Goal: Task Accomplishment & Management: Complete application form

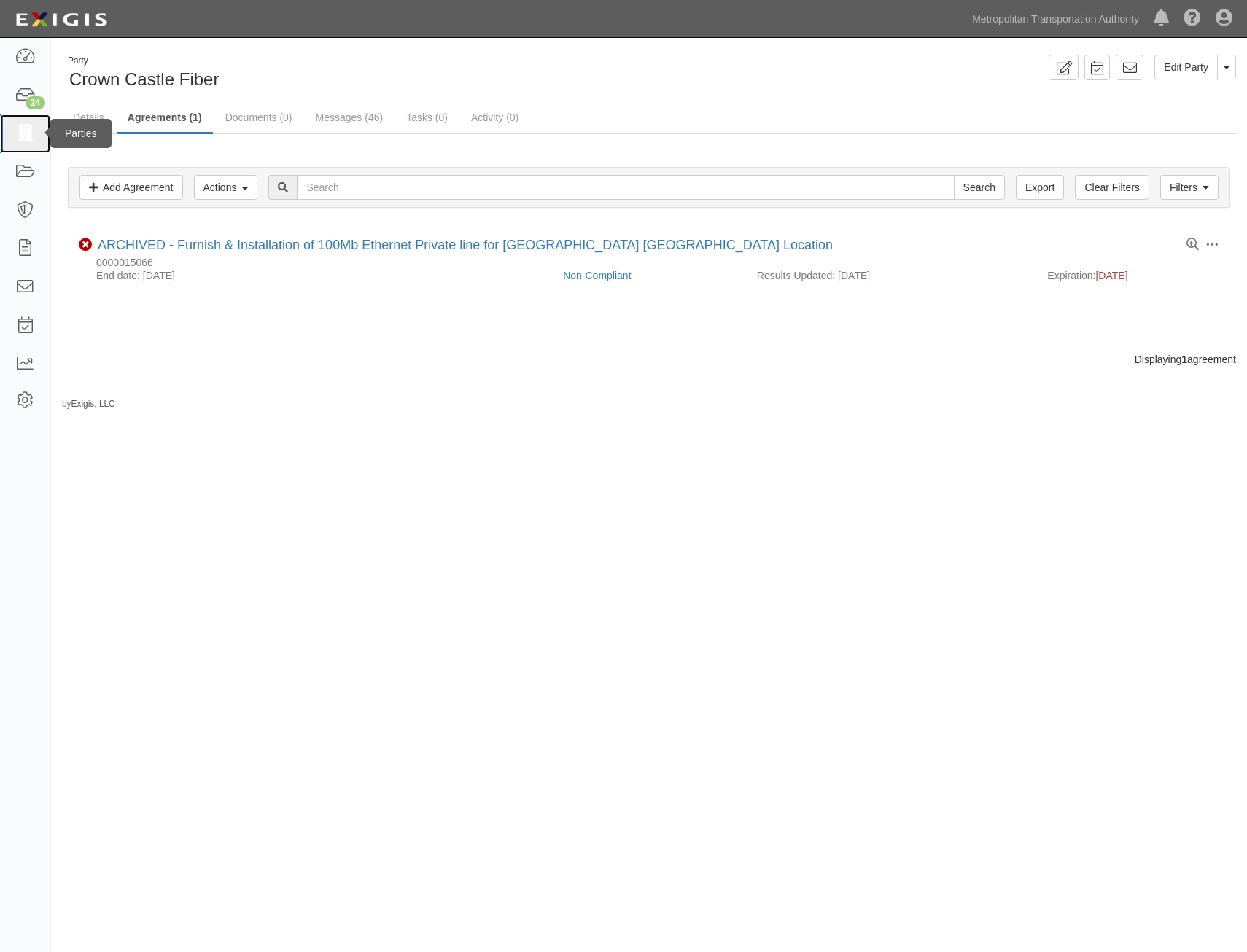
click at [13, 134] on link at bounding box center [25, 134] width 51 height 39
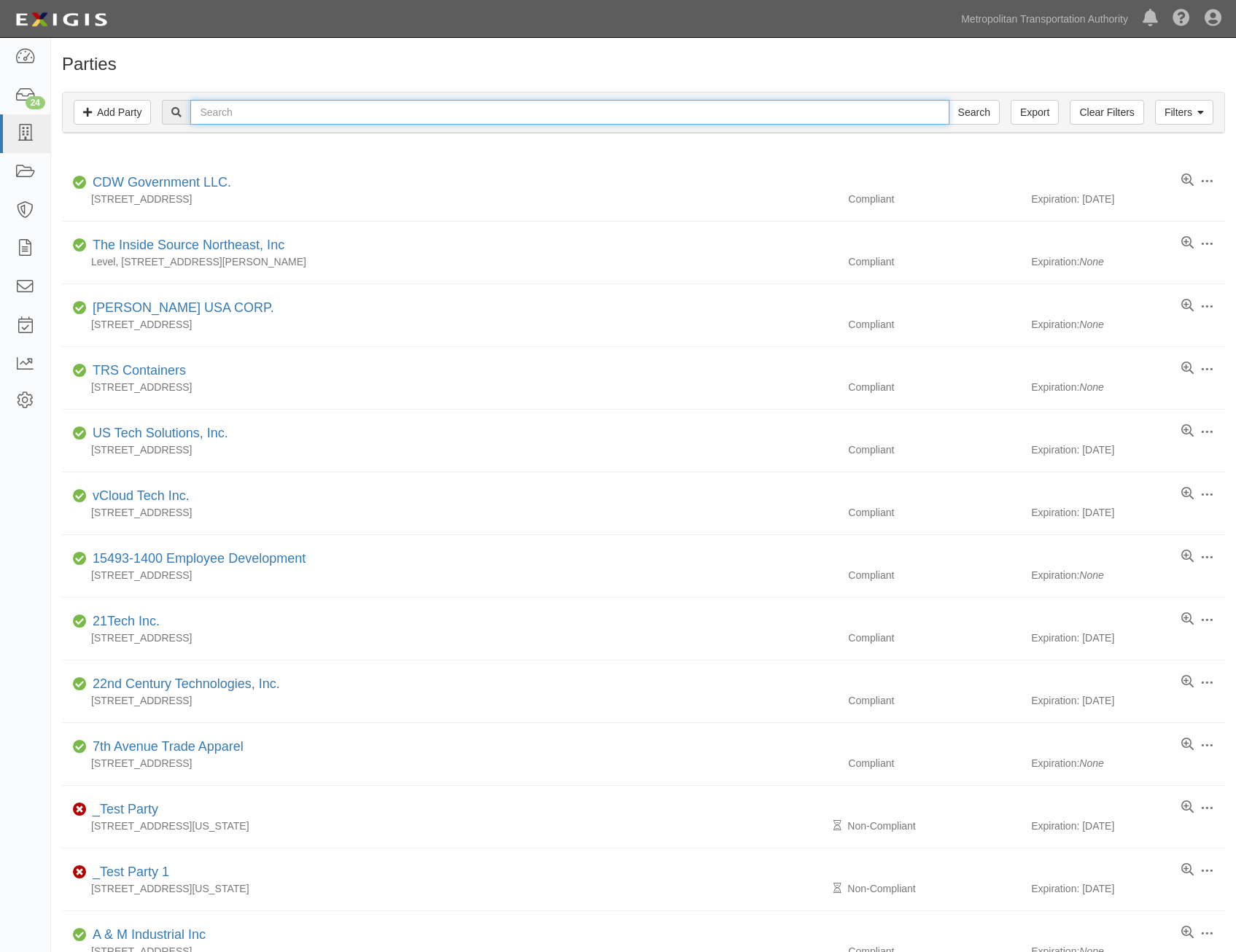
click at [665, 120] on input "text" at bounding box center [569, 111] width 758 height 25
type input "donnelly"
click at [949, 100] on input "Search" at bounding box center [974, 111] width 51 height 25
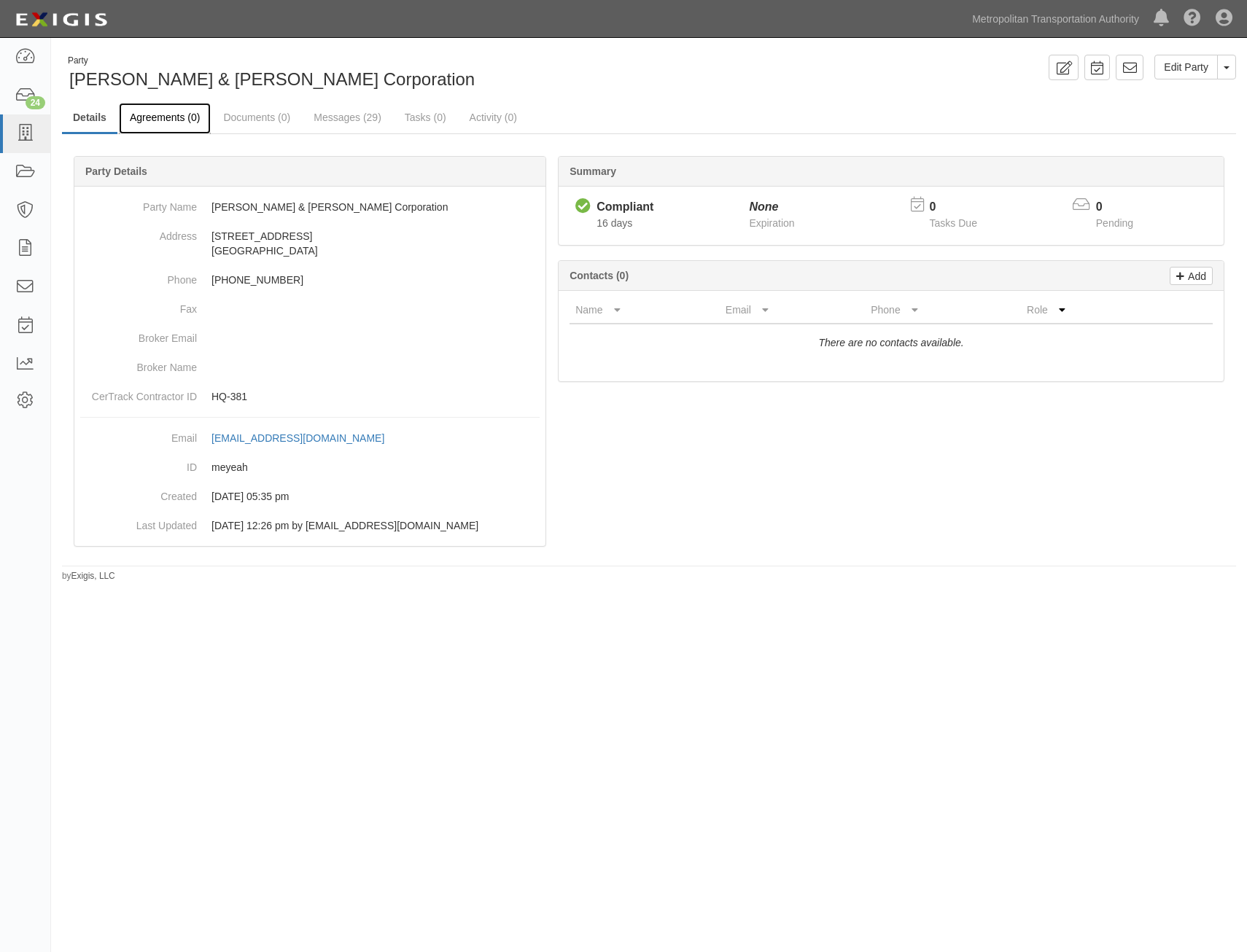
click at [176, 118] on link "Agreements (0)" at bounding box center [165, 118] width 92 height 31
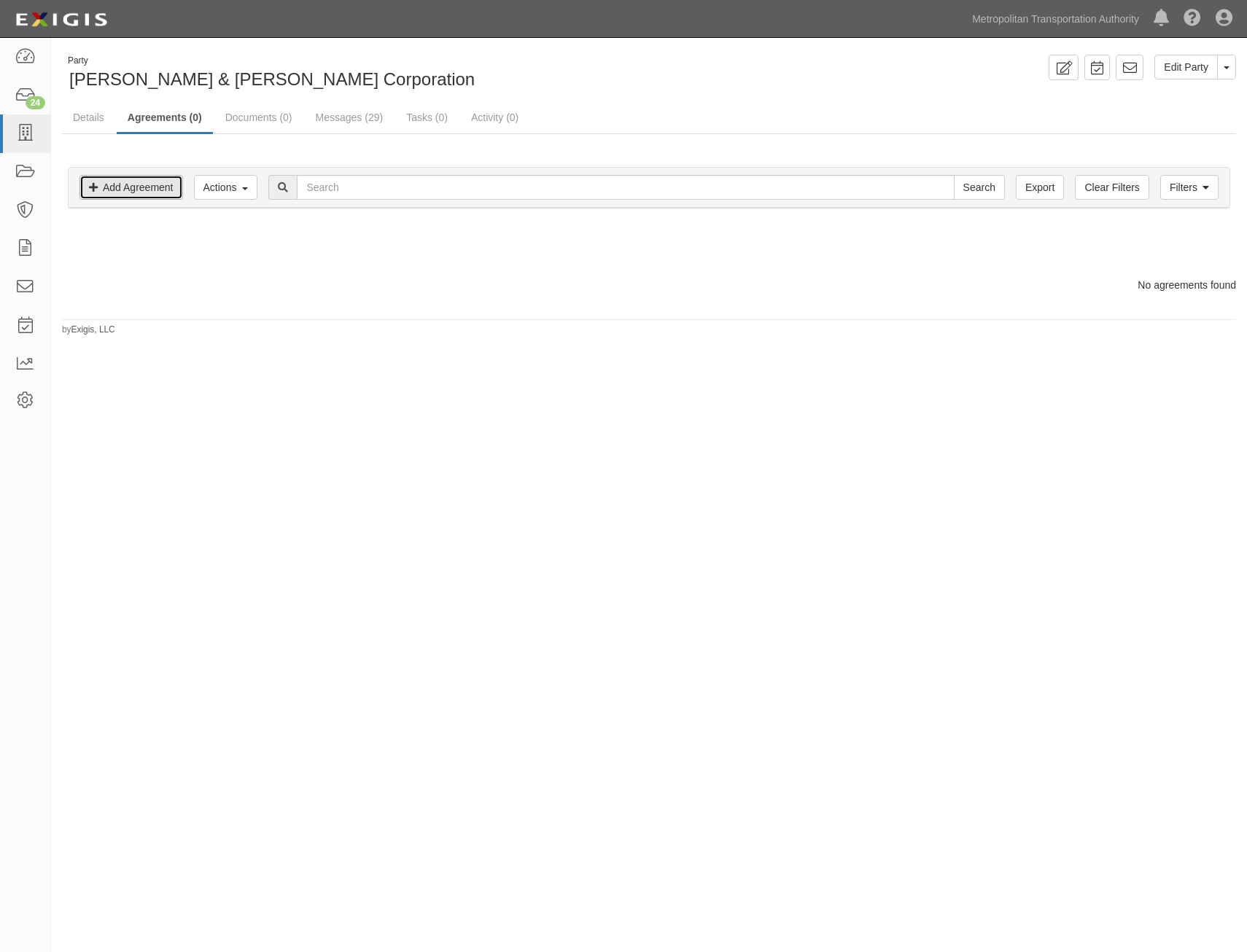
click at [123, 180] on link "Add Agreement" at bounding box center [131, 187] width 103 height 25
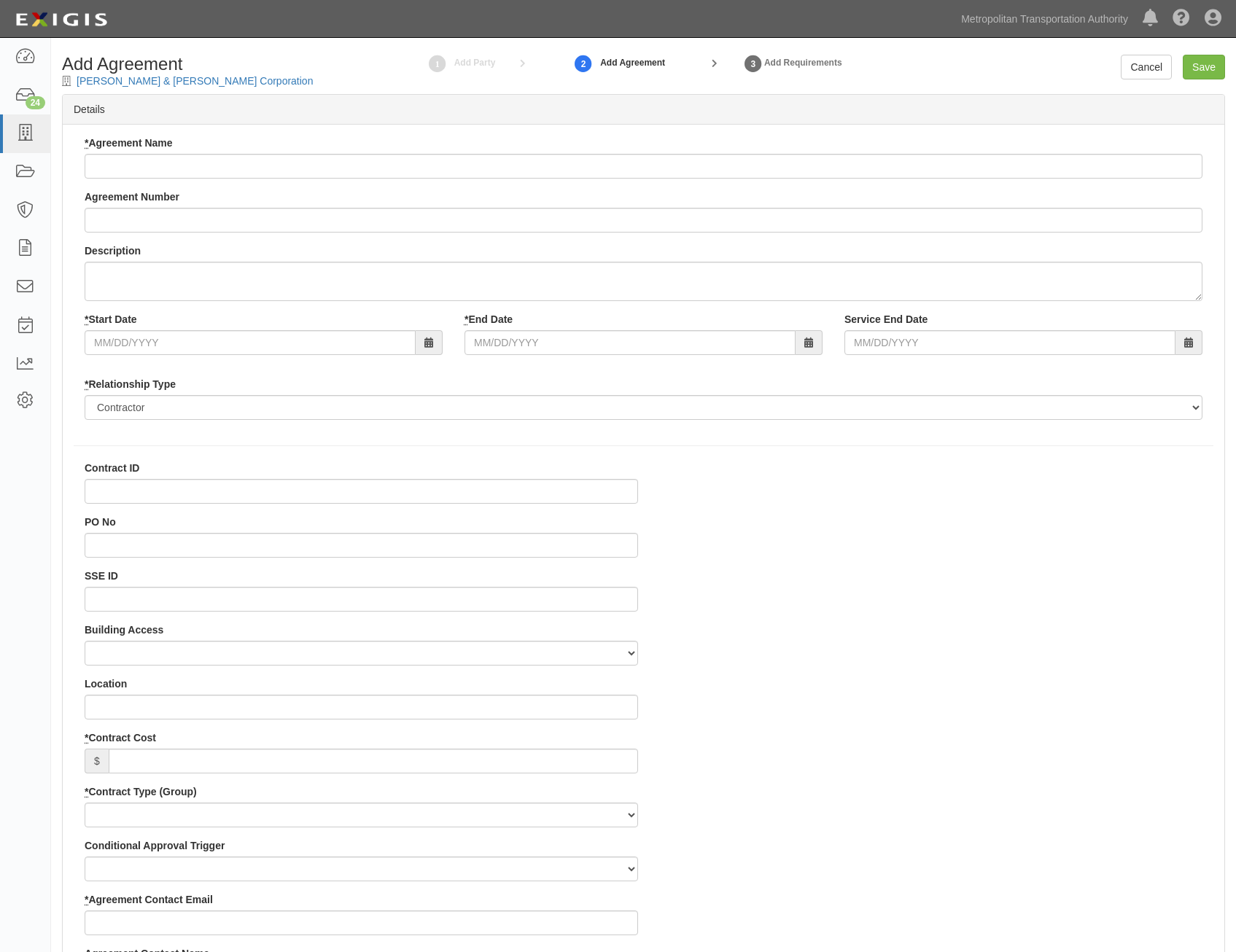
select select
click at [722, 171] on input "* Agreement Name" at bounding box center [643, 166] width 1118 height 25
paste input "All Agency IT Consulting Services"
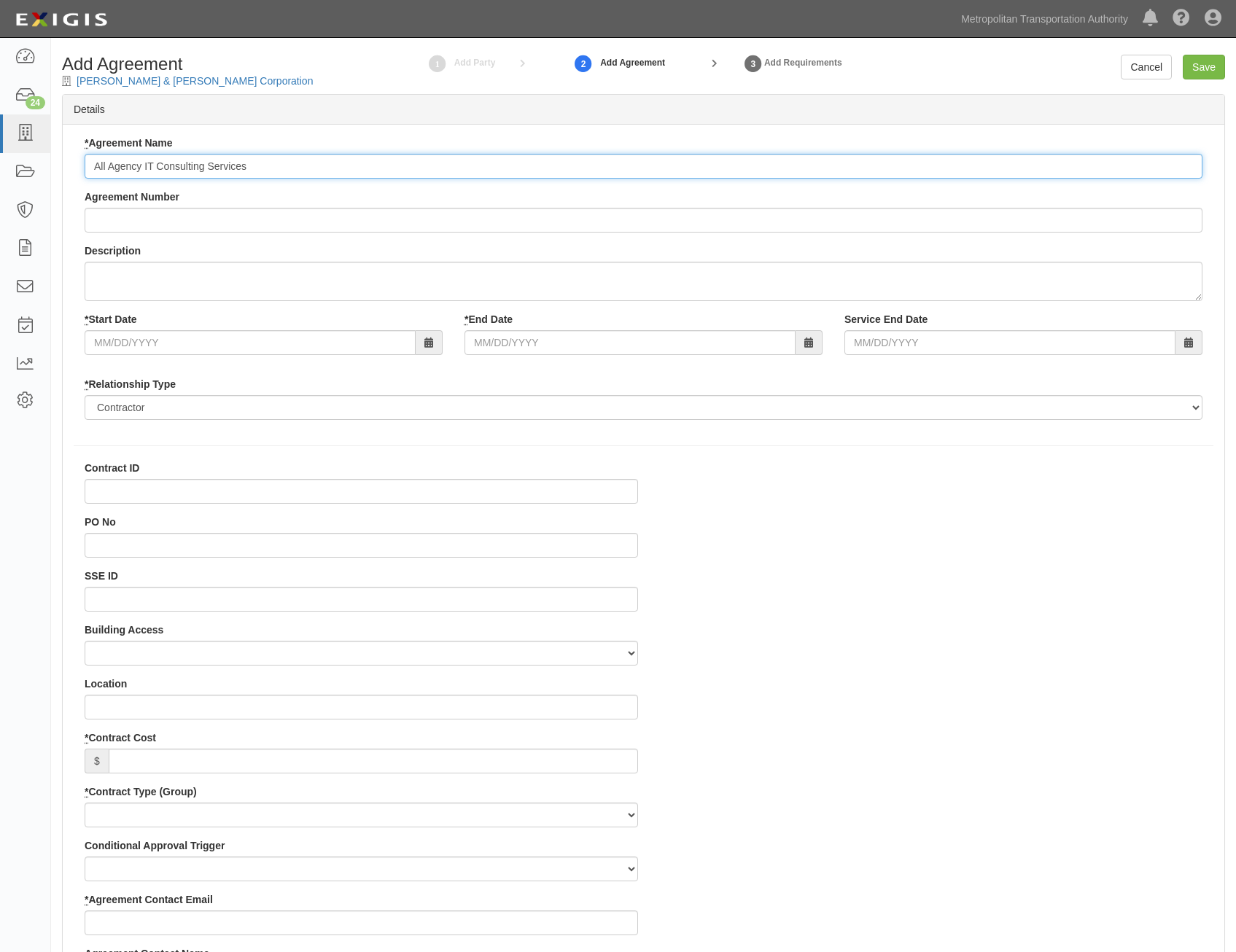
type input "All Agency IT Consulting Services"
click at [479, 216] on input "Agreement Number" at bounding box center [643, 220] width 1118 height 25
paste input "0000021540"
type input "0000021540"
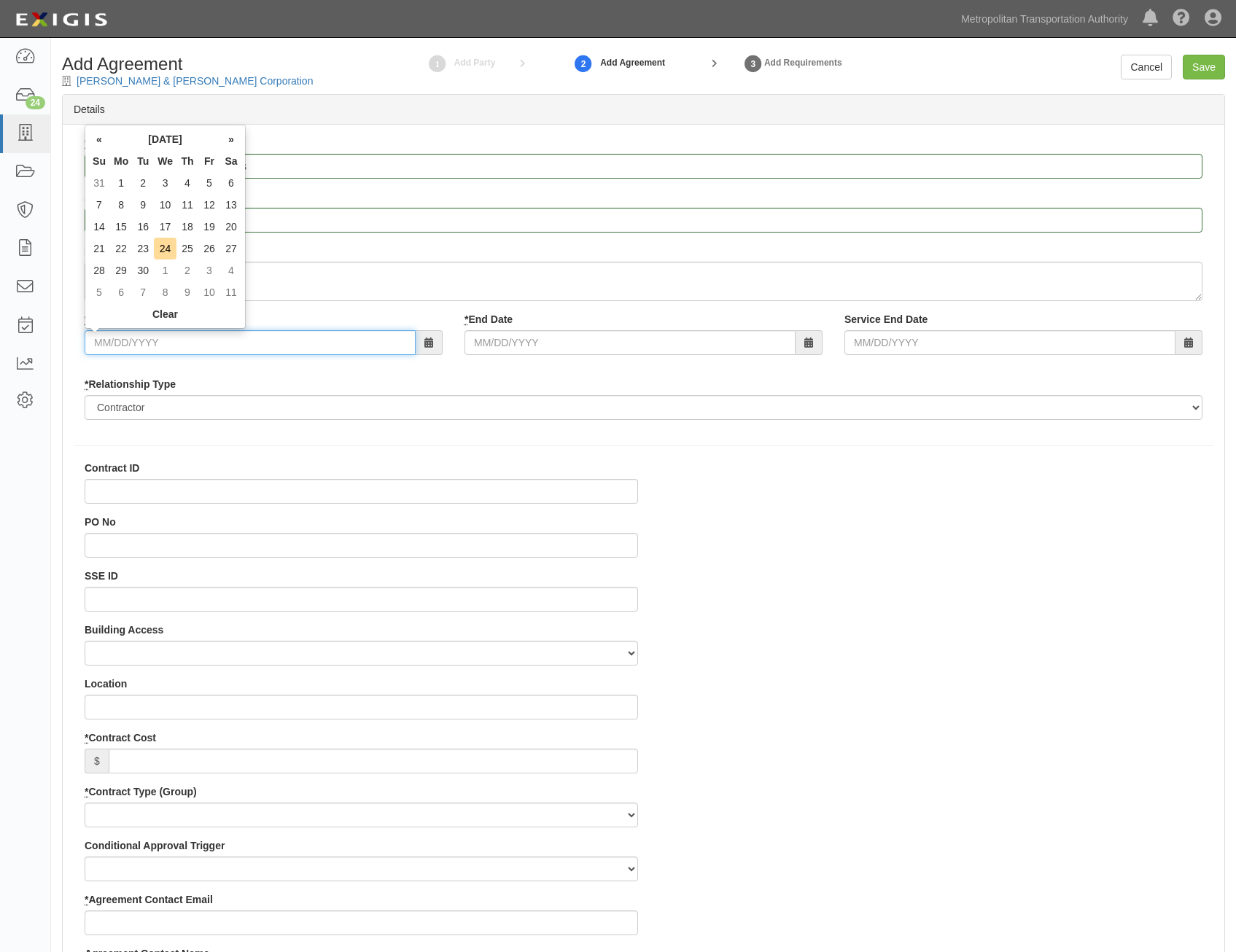
click at [381, 333] on input "* Start Date" at bounding box center [250, 342] width 331 height 25
type input "[DATE]"
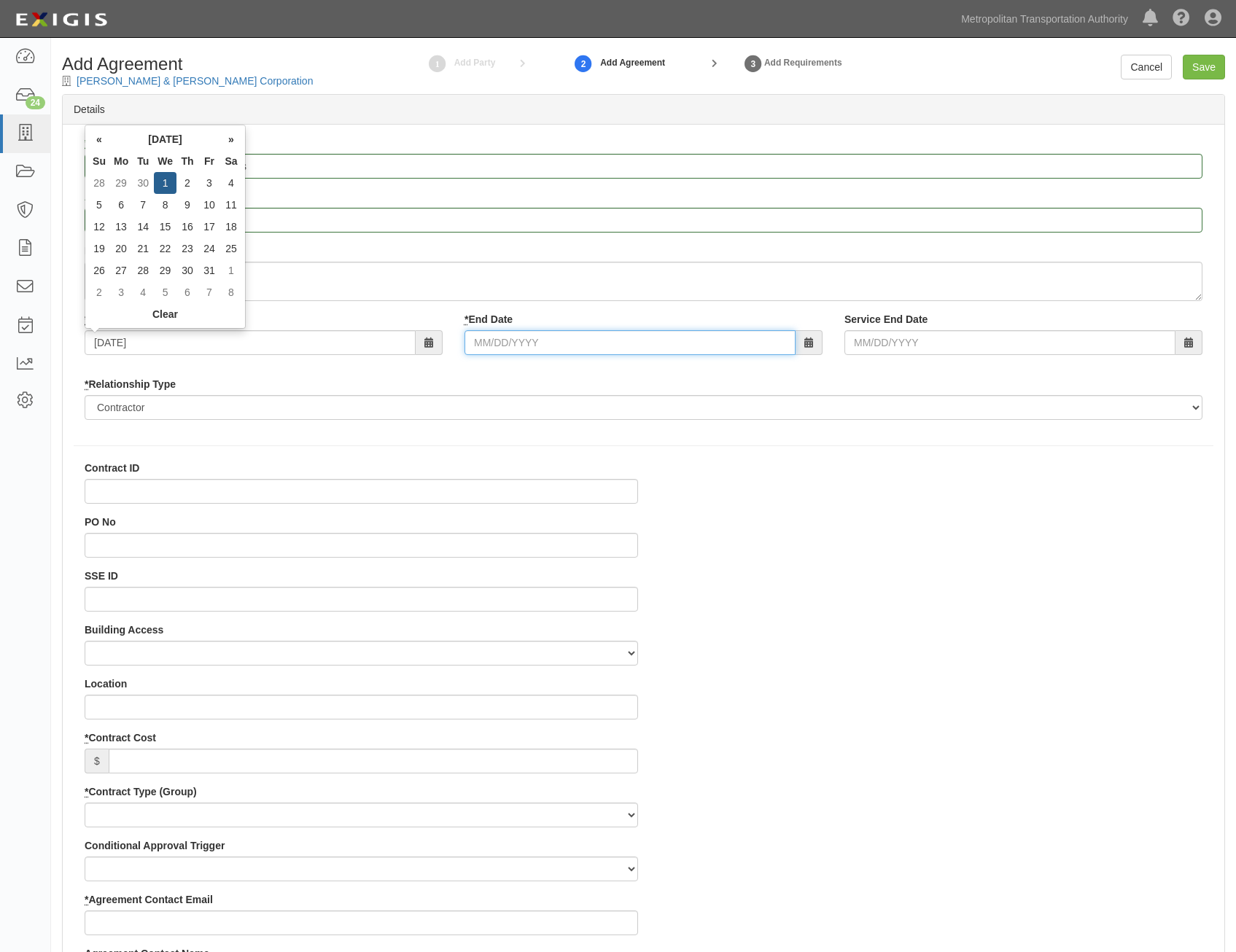
click at [557, 348] on input "* End Date" at bounding box center [630, 342] width 331 height 25
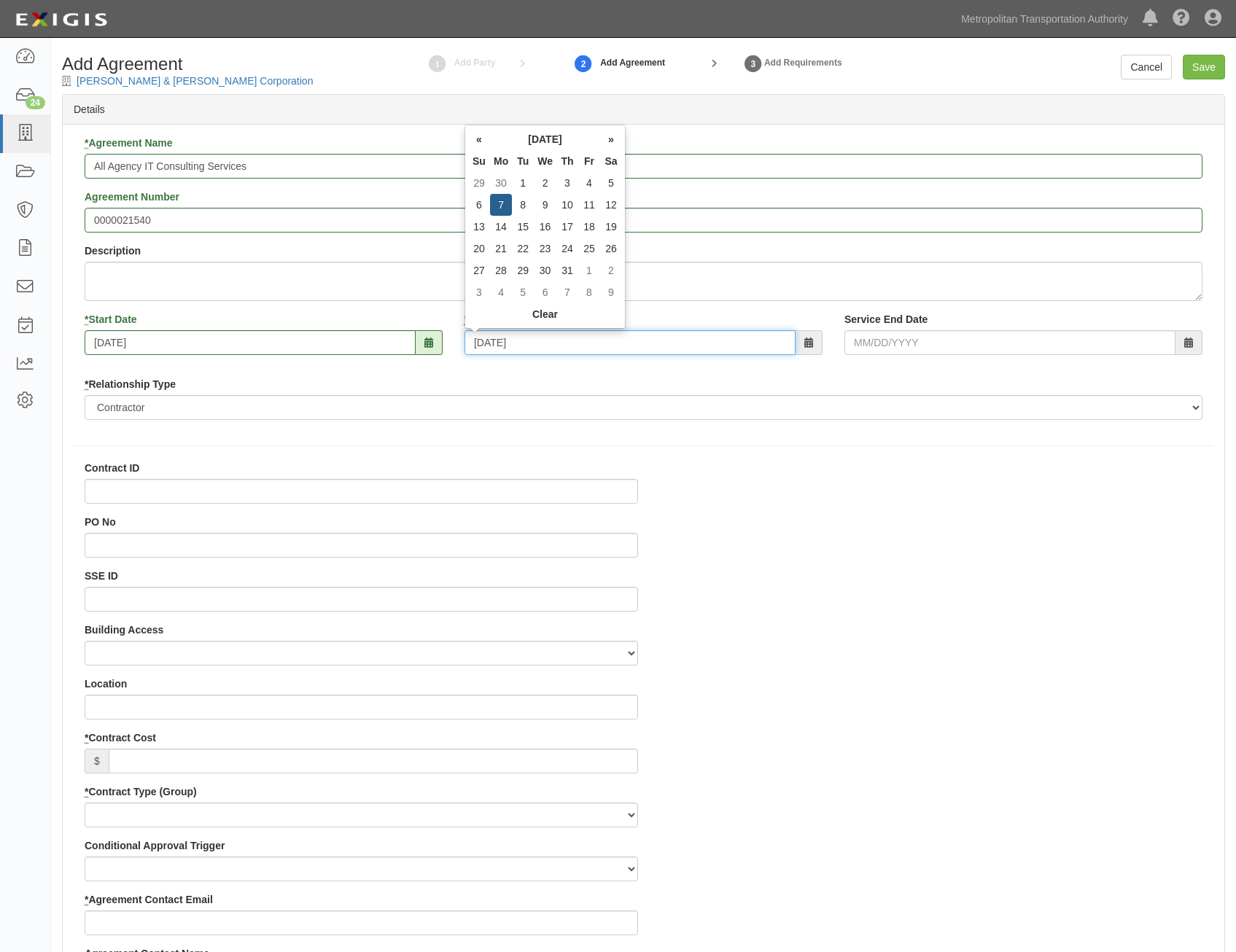
type input "[DATE]"
type input "07/07/2036"
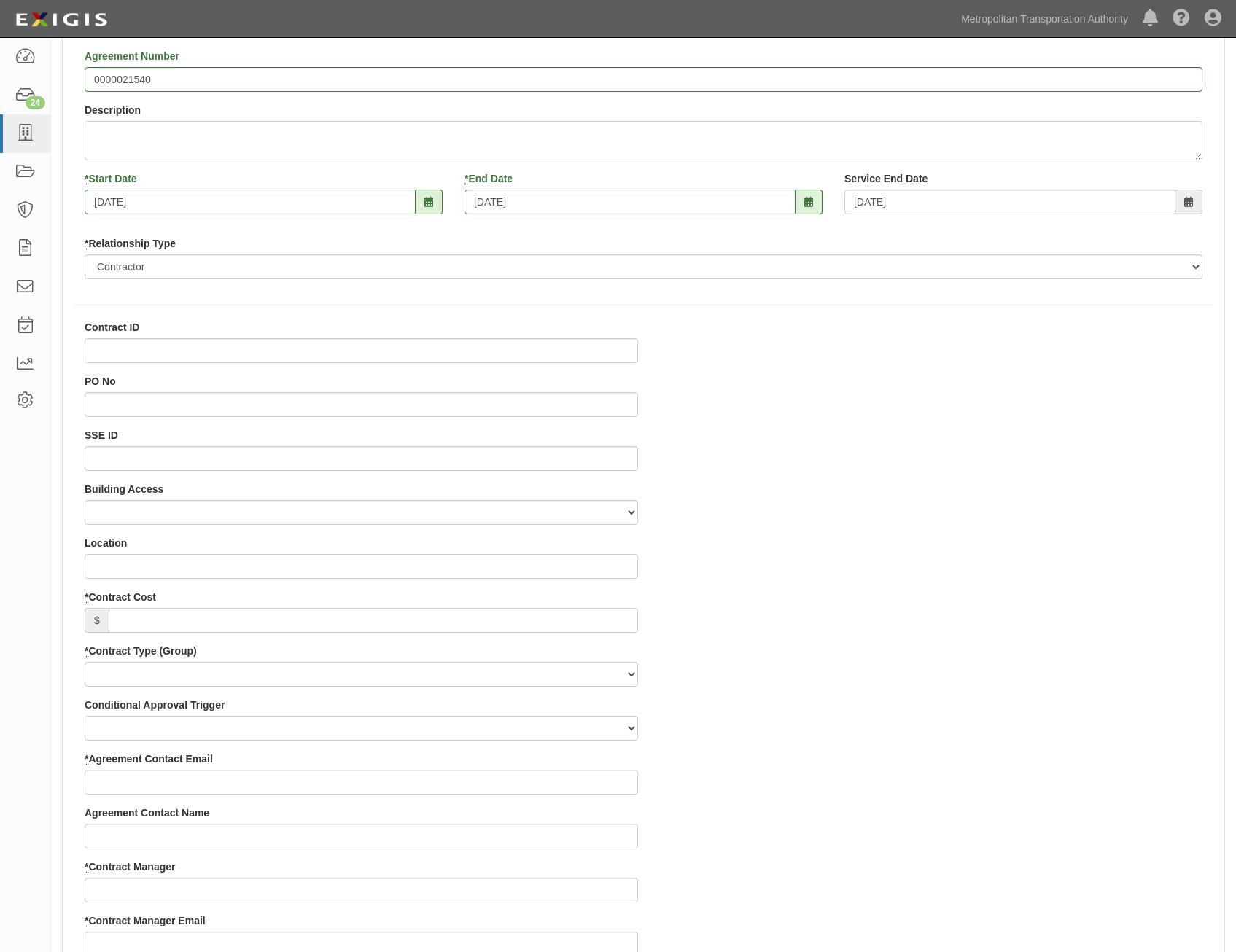
scroll to position [146, 0]
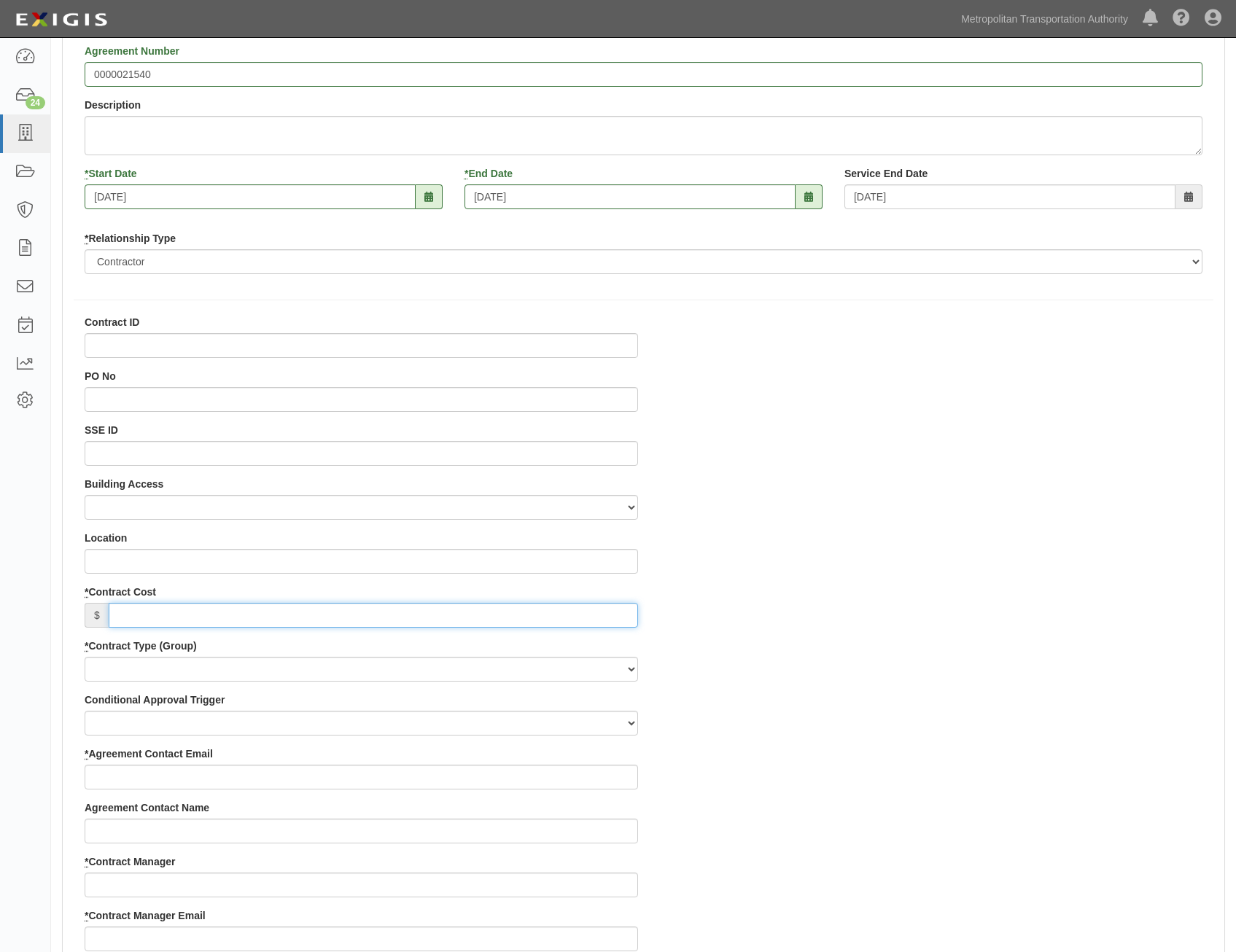
click at [583, 606] on input "* Contract Cost" at bounding box center [373, 615] width 530 height 25
type input "0"
click at [607, 675] on select "Capital Operating Not for Benefit (incls. FA, Entry Permits) Real Estate Other" at bounding box center [361, 669] width 553 height 25
select select "122"
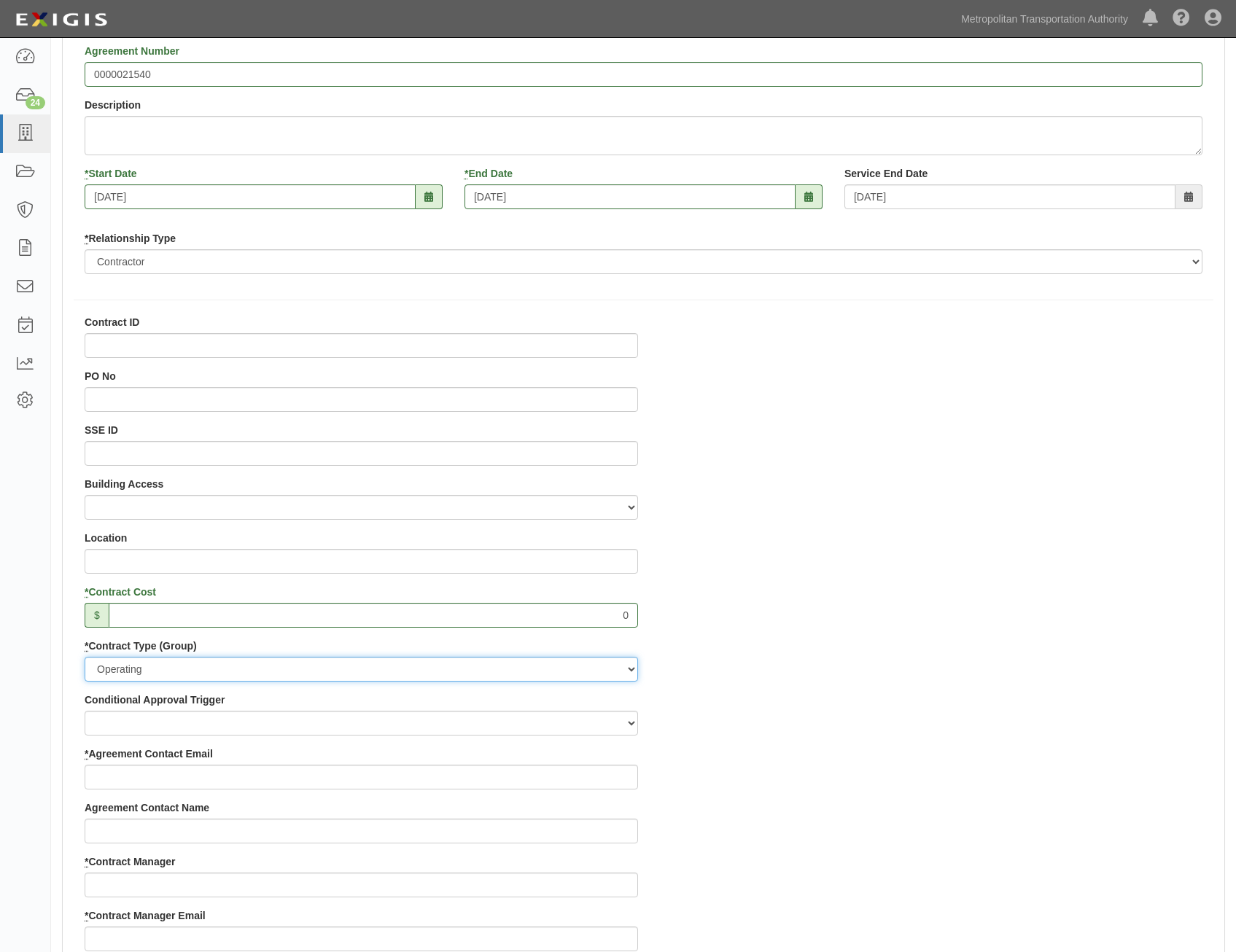
click at [85, 657] on select "Capital Operating Not for Benefit (incls. FA, Entry Permits) Real Estate Other" at bounding box center [361, 669] width 553 height 25
click at [563, 712] on select "Construction Loan / Test and Demo Maintenance Painting Personal Services Contra…" at bounding box center [361, 723] width 553 height 25
select select "249"
click at [85, 711] on select "Construction Loan / Test and Demo Maintenance Painting Personal Services Contra…" at bounding box center [361, 723] width 553 height 25
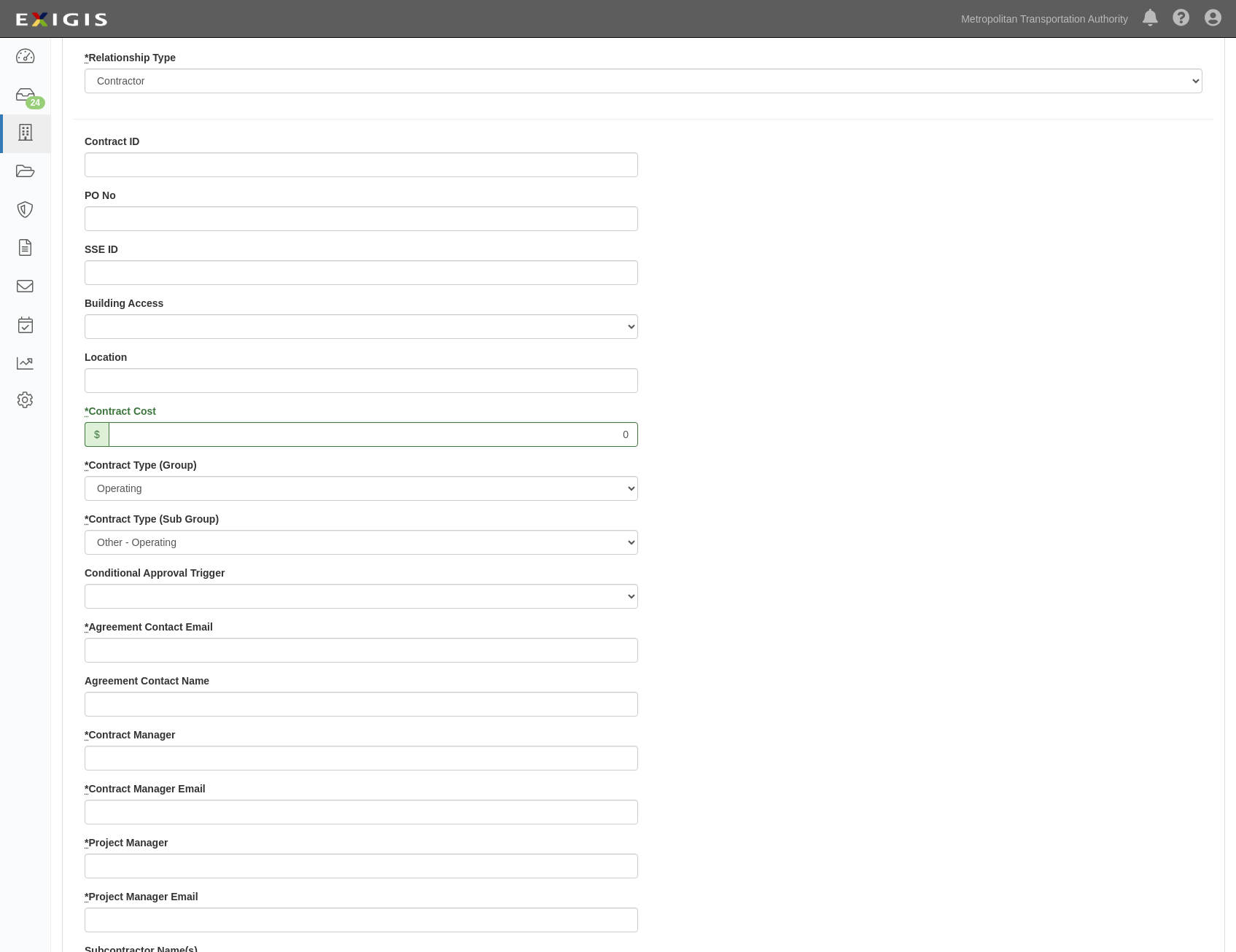
scroll to position [365, 0]
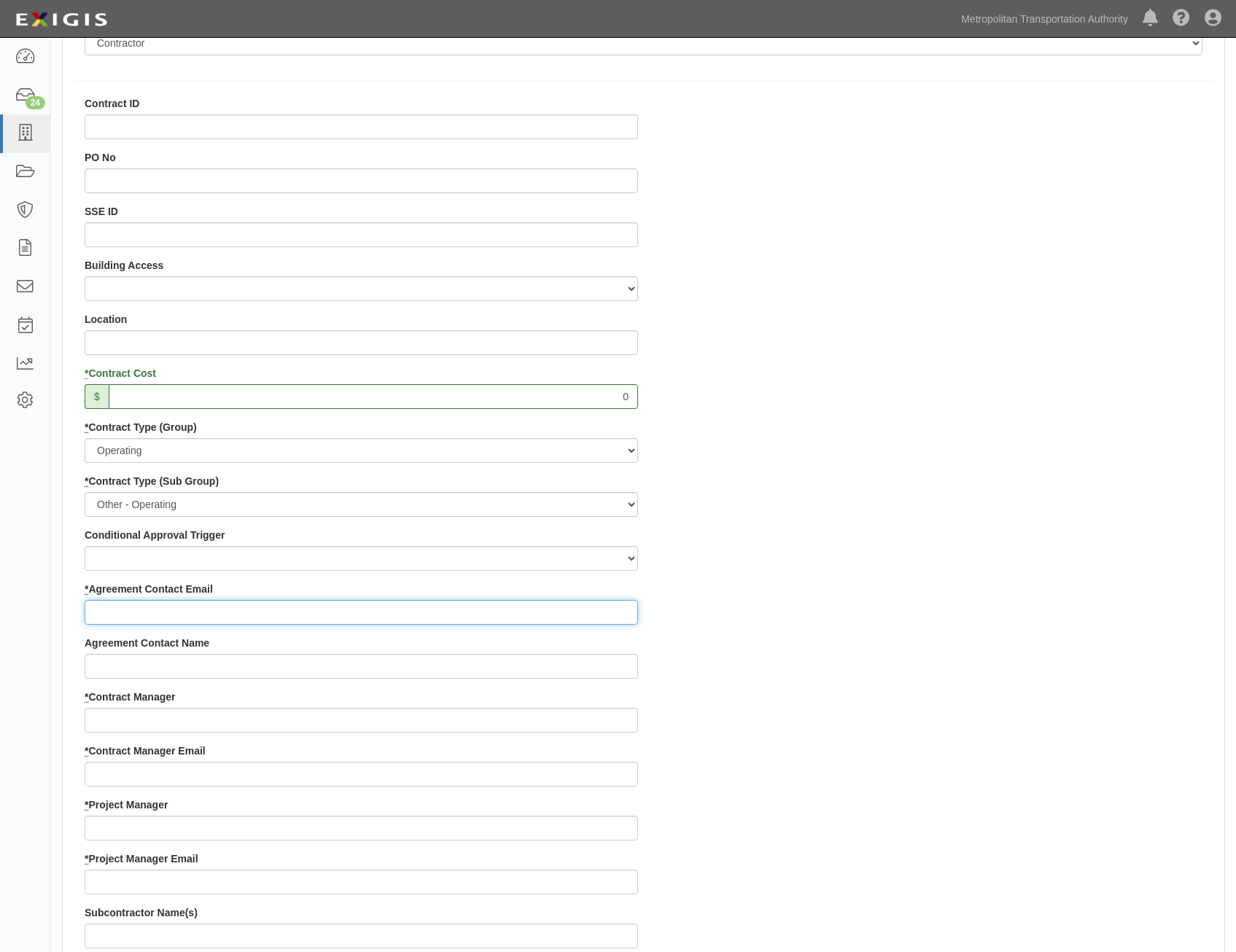
click at [586, 606] on input "* Agreement Contact Email" at bounding box center [361, 612] width 553 height 25
paste input "eileeng@donmor.com"
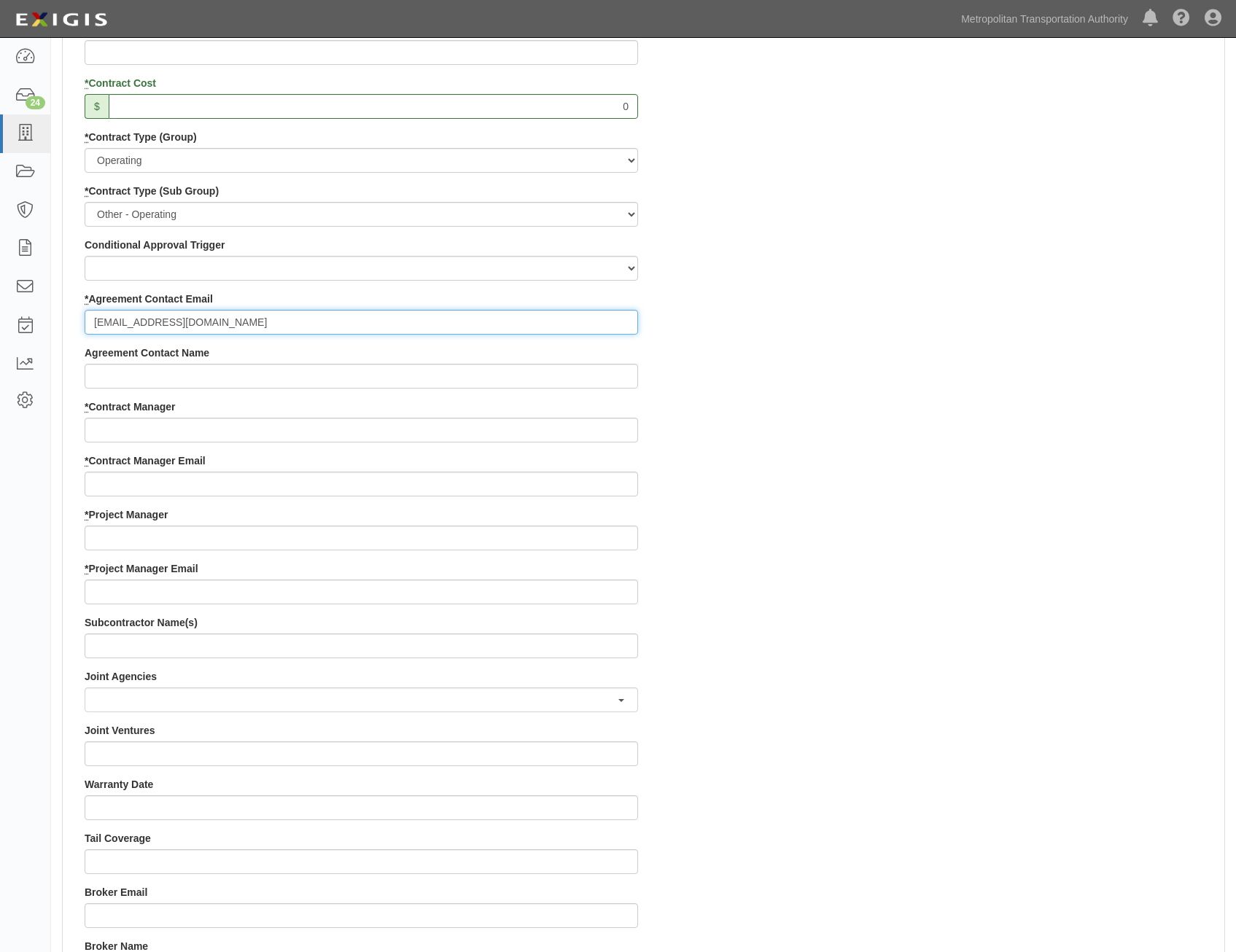
scroll to position [656, 0]
type input "eileeng@donmor.com"
click at [517, 423] on input "* Contract Manager" at bounding box center [361, 428] width 553 height 25
paste input "[PERSON_NAME]"
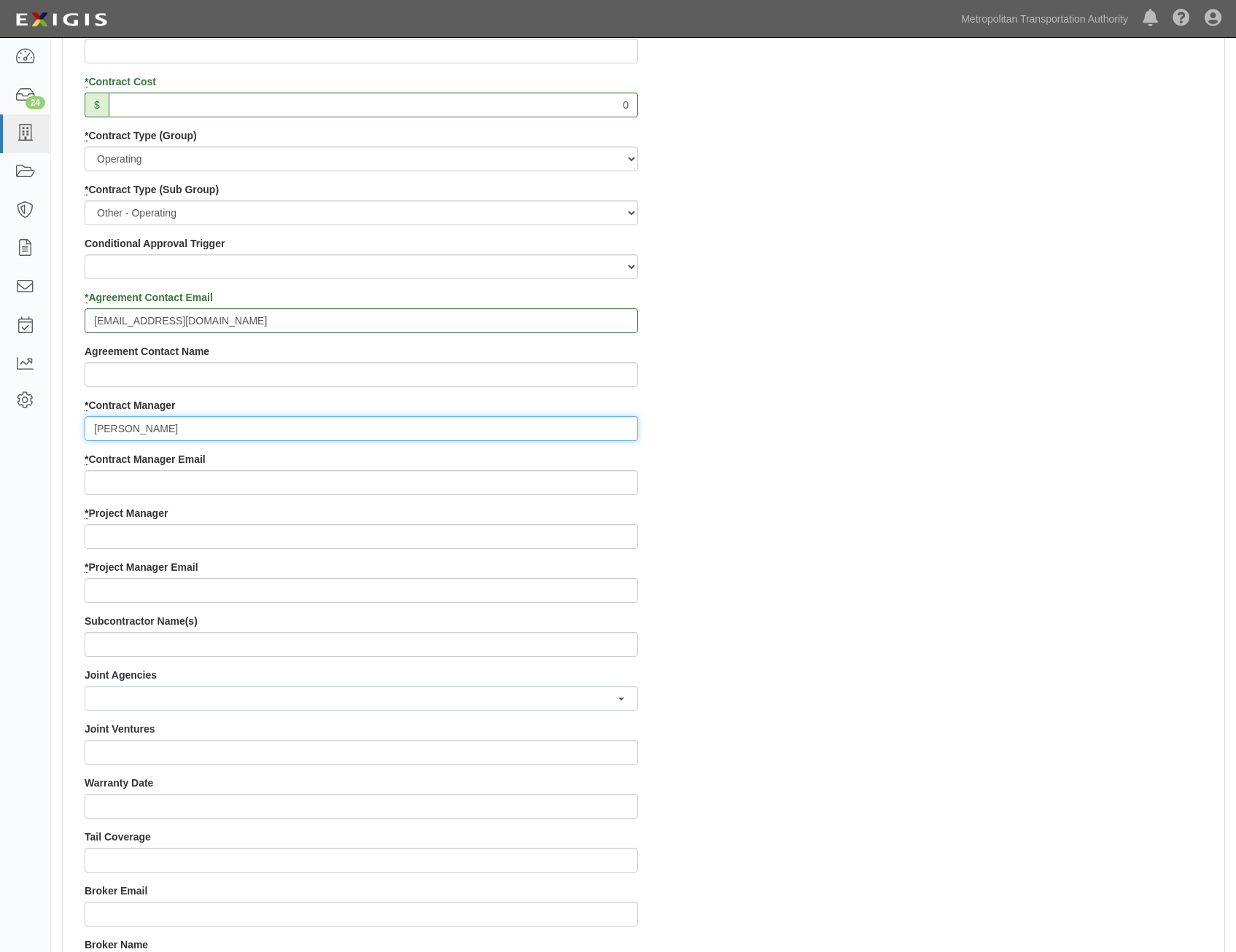
type input "[PERSON_NAME]"
click at [908, 496] on div "Contract ID PO No SSE ID Building Access 2 Broadway 341/345/347 BREP 333 Other …" at bounding box center [643, 506] width 1162 height 1403
click at [576, 479] on input "* Contract Manager Email" at bounding box center [361, 482] width 553 height 25
paste input "[EMAIL_ADDRESS][DOMAIN_NAME]"
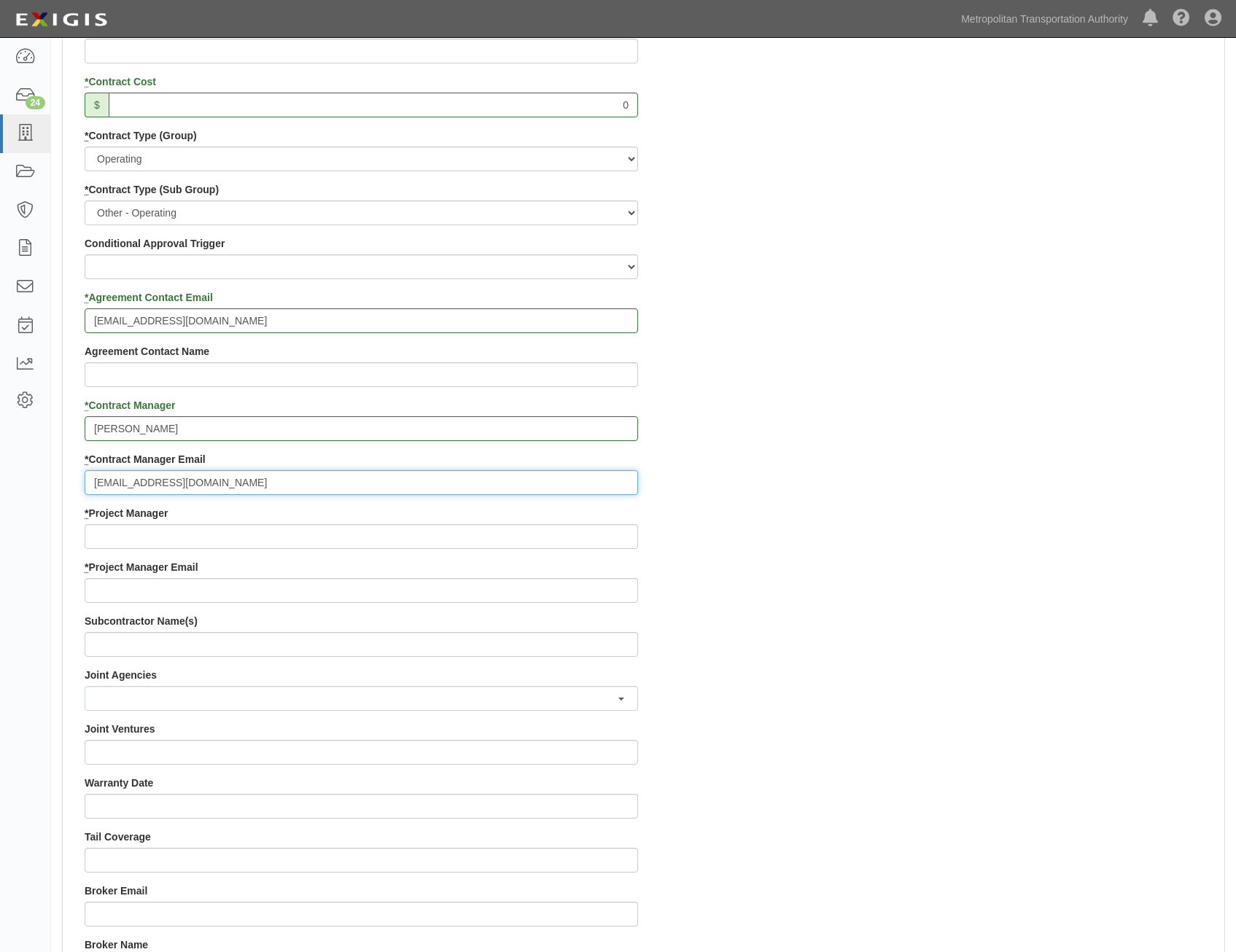
type input "[EMAIL_ADDRESS][DOMAIN_NAME]"
click at [763, 545] on div "Contract ID PO No SSE ID Building Access 2 Broadway 341/345/347 BREP 333 Other …" at bounding box center [643, 506] width 1162 height 1403
click at [415, 541] on input "* Project Manager" at bounding box center [361, 536] width 553 height 25
paste input "[PERSON_NAME]"
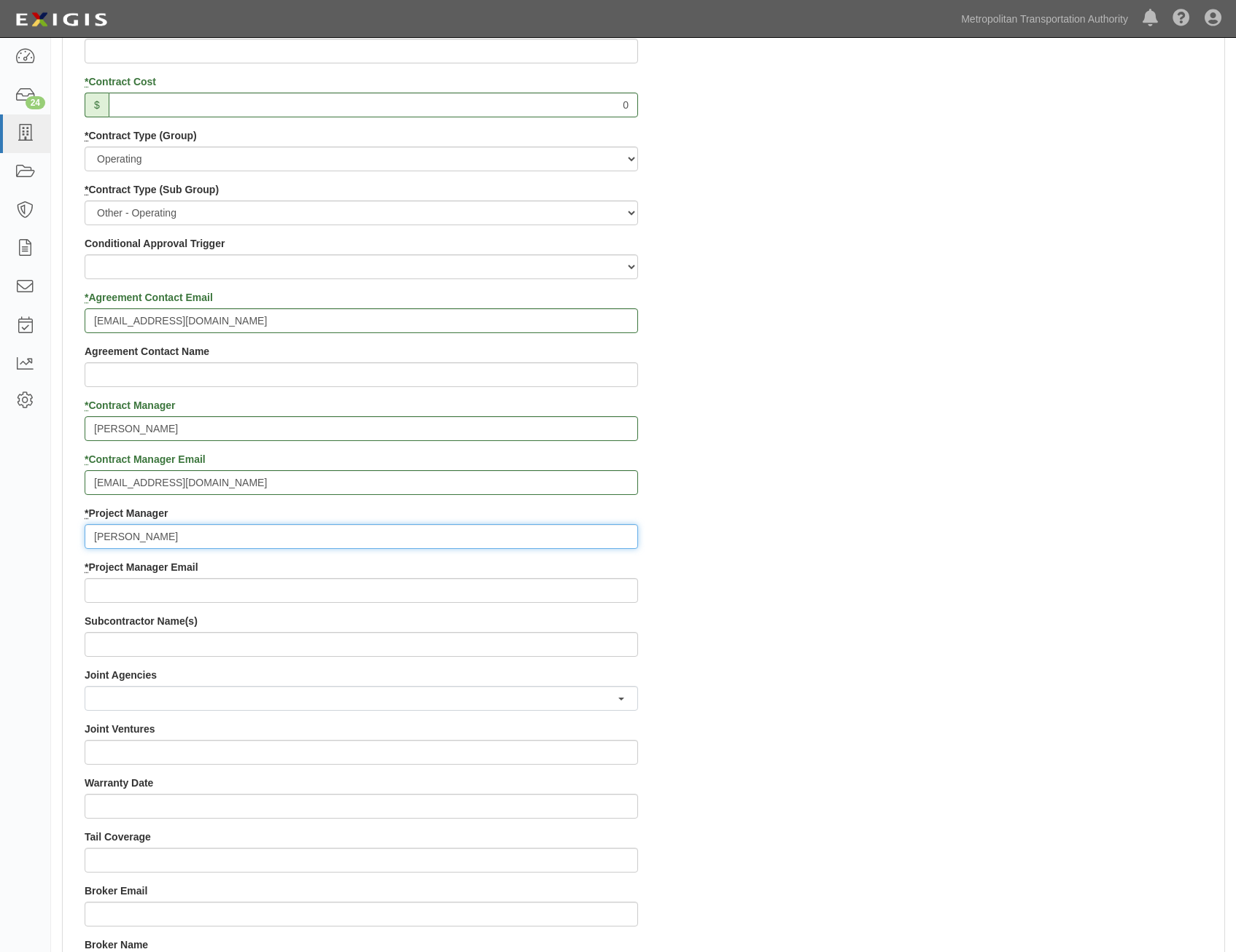
type input "[PERSON_NAME]"
click at [1027, 599] on div "Contract ID PO No SSE ID Building Access 2 Broadway 341/345/347 BREP 333 Other …" at bounding box center [643, 506] width 1162 height 1403
click at [440, 595] on input "* Project Manager Email" at bounding box center [361, 590] width 553 height 25
paste input "[PERSON_NAME][EMAIL_ADDRESS][DOMAIN_NAME]"
type input "[PERSON_NAME][EMAIL_ADDRESS][DOMAIN_NAME]"
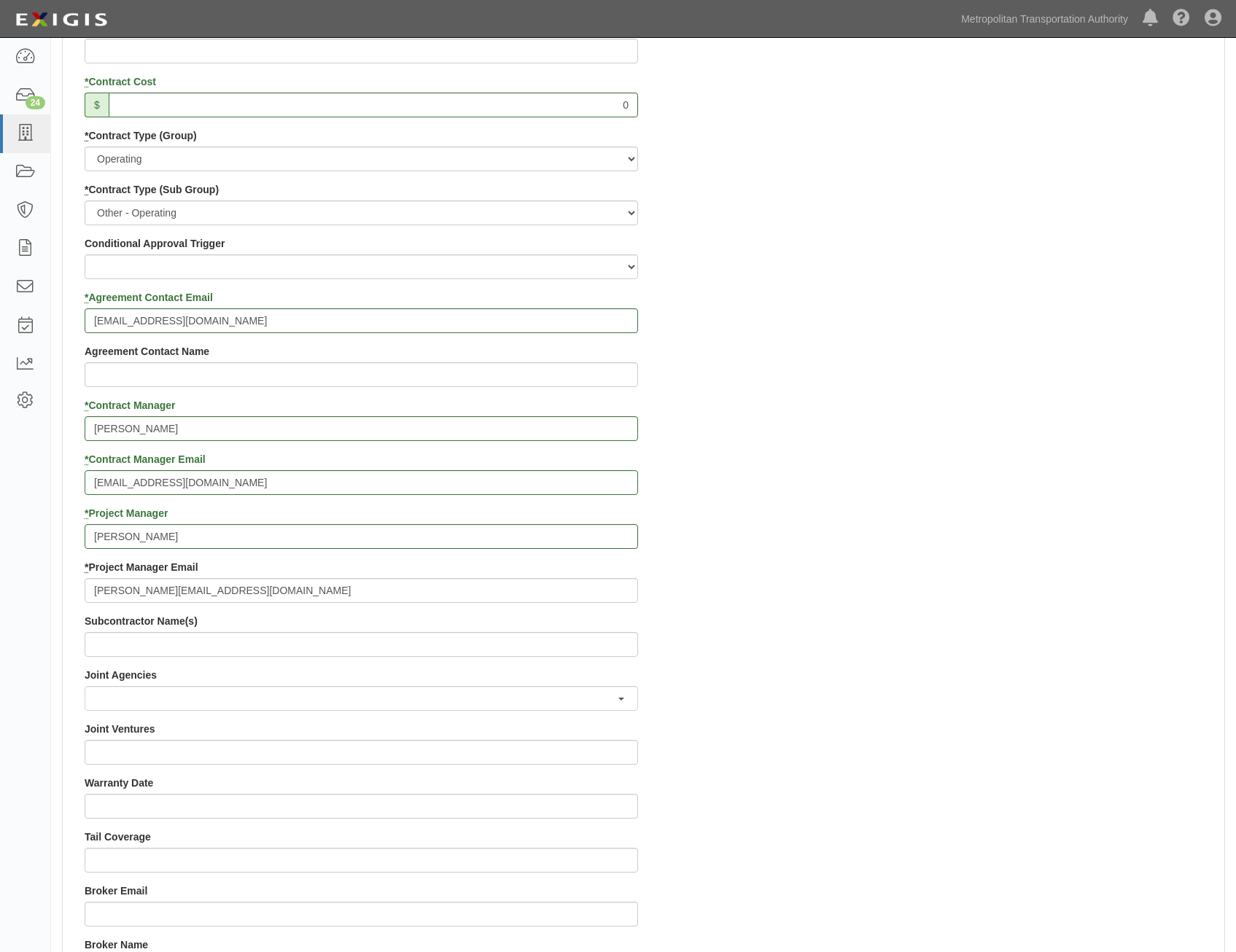
click at [923, 584] on div "Contract ID PO No SSE ID Building Access 2 Broadway 341/345/347 BREP 333 Other …" at bounding box center [643, 506] width 1162 height 1403
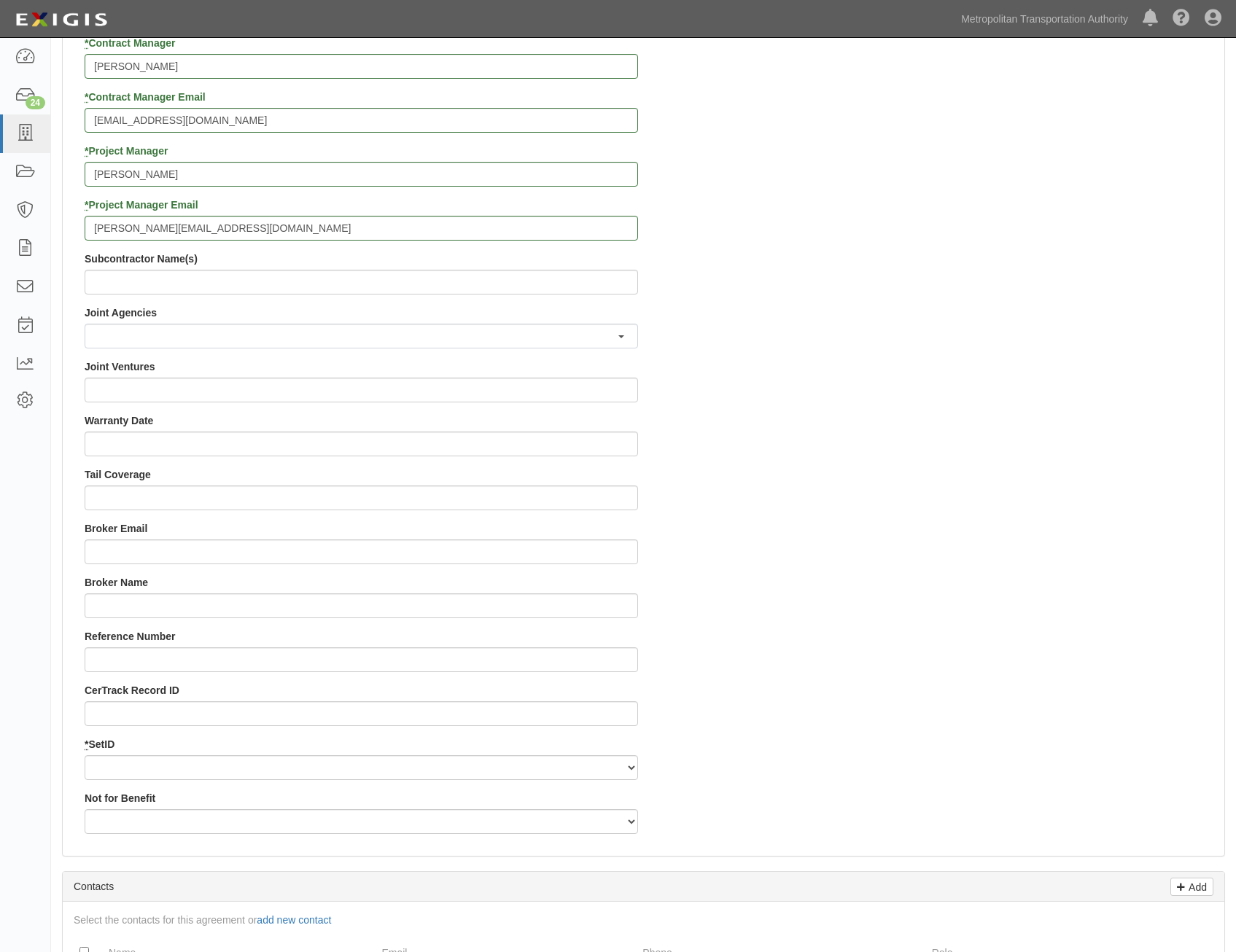
drag, startPoint x: 1006, startPoint y: 352, endPoint x: 998, endPoint y: 506, distance: 154.2
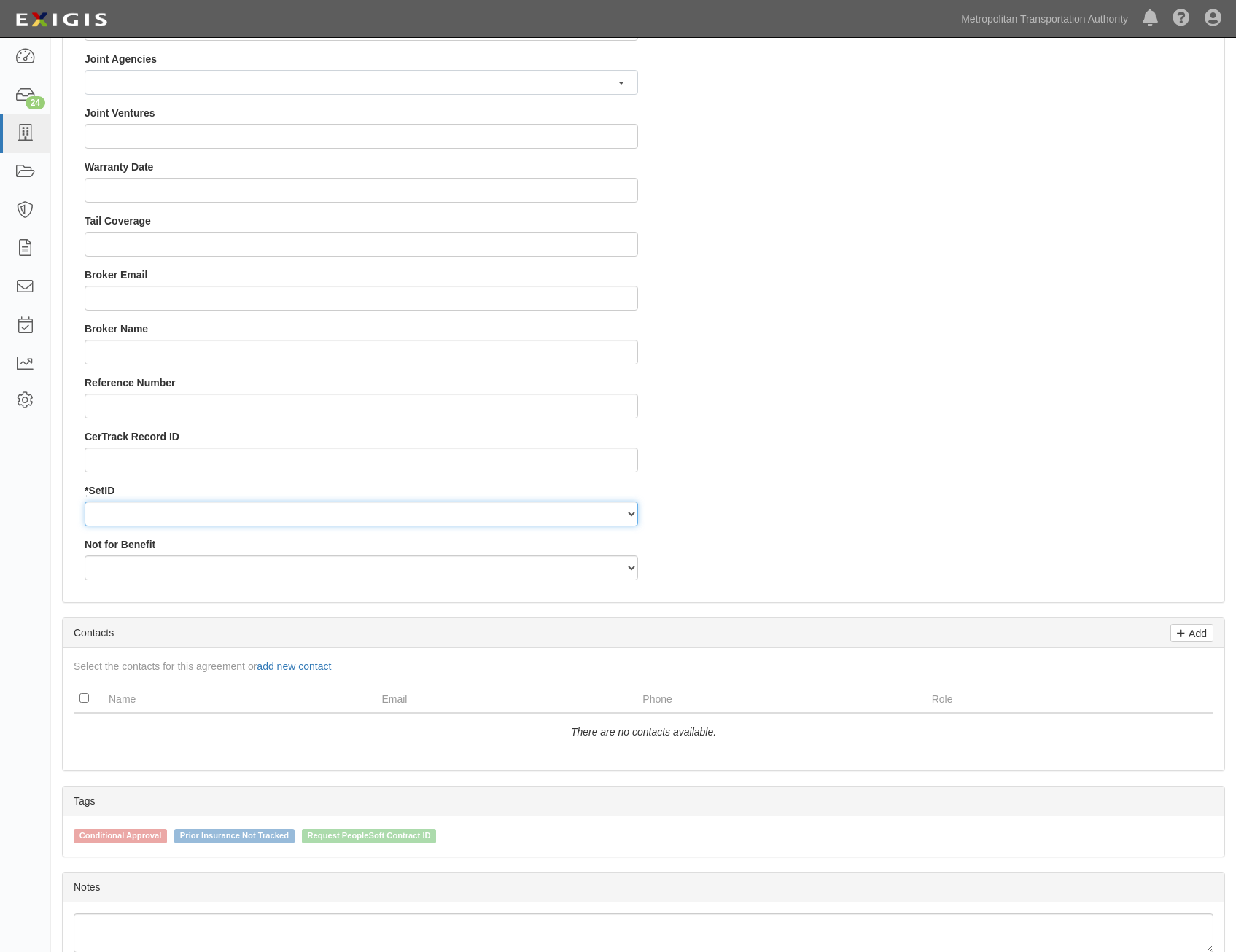
drag, startPoint x: 569, startPoint y: 520, endPoint x: 570, endPoint y: 529, distance: 9.1
click at [569, 520] on select "MTAHQ" at bounding box center [361, 513] width 553 height 25
select select "96"
click at [85, 501] on select "MTAHQ" at bounding box center [361, 513] width 553 height 25
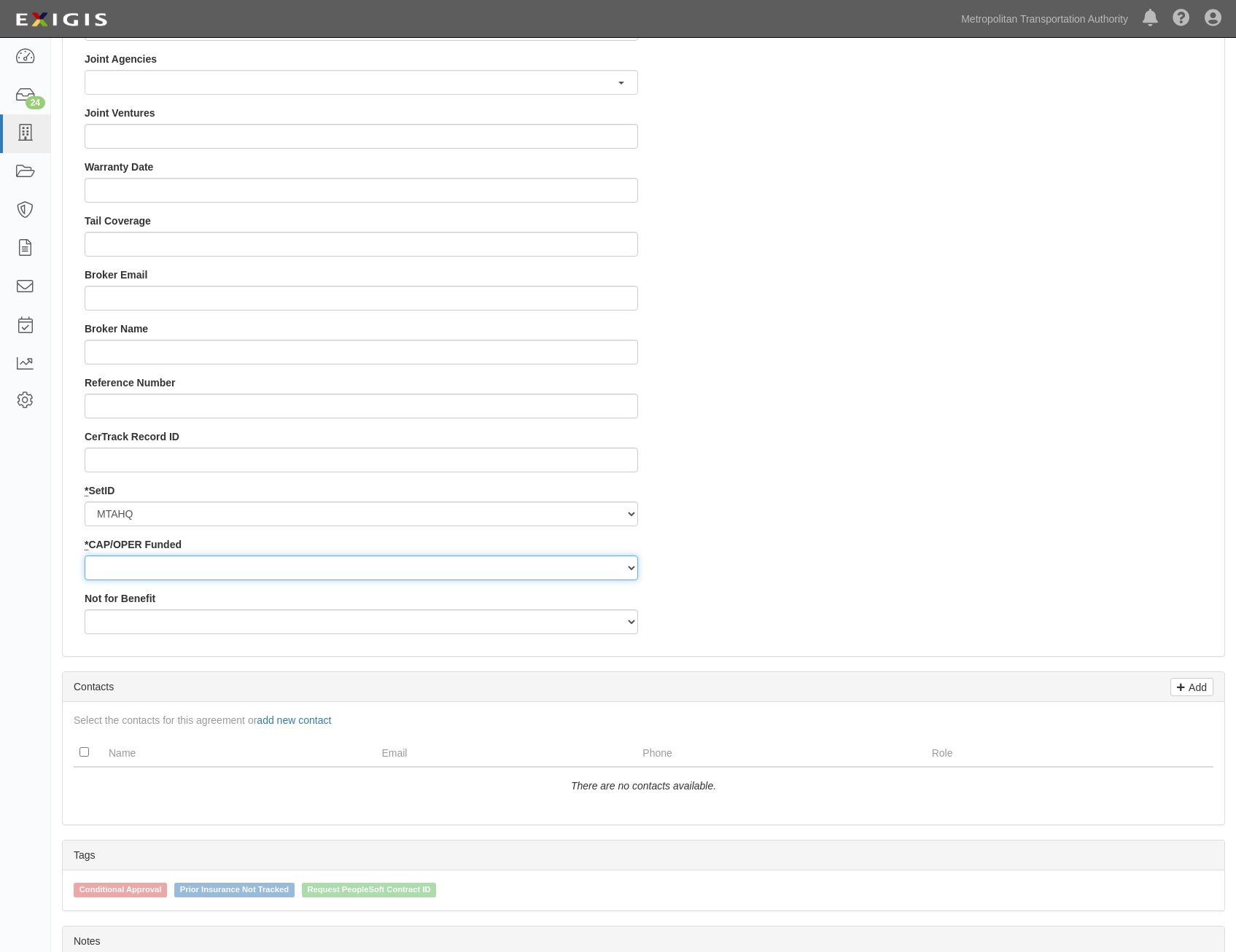
click at [588, 564] on select "Capital Operating" at bounding box center [361, 567] width 553 height 25
select select "347"
click at [85, 555] on select "Capital Operating" at bounding box center [361, 567] width 553 height 25
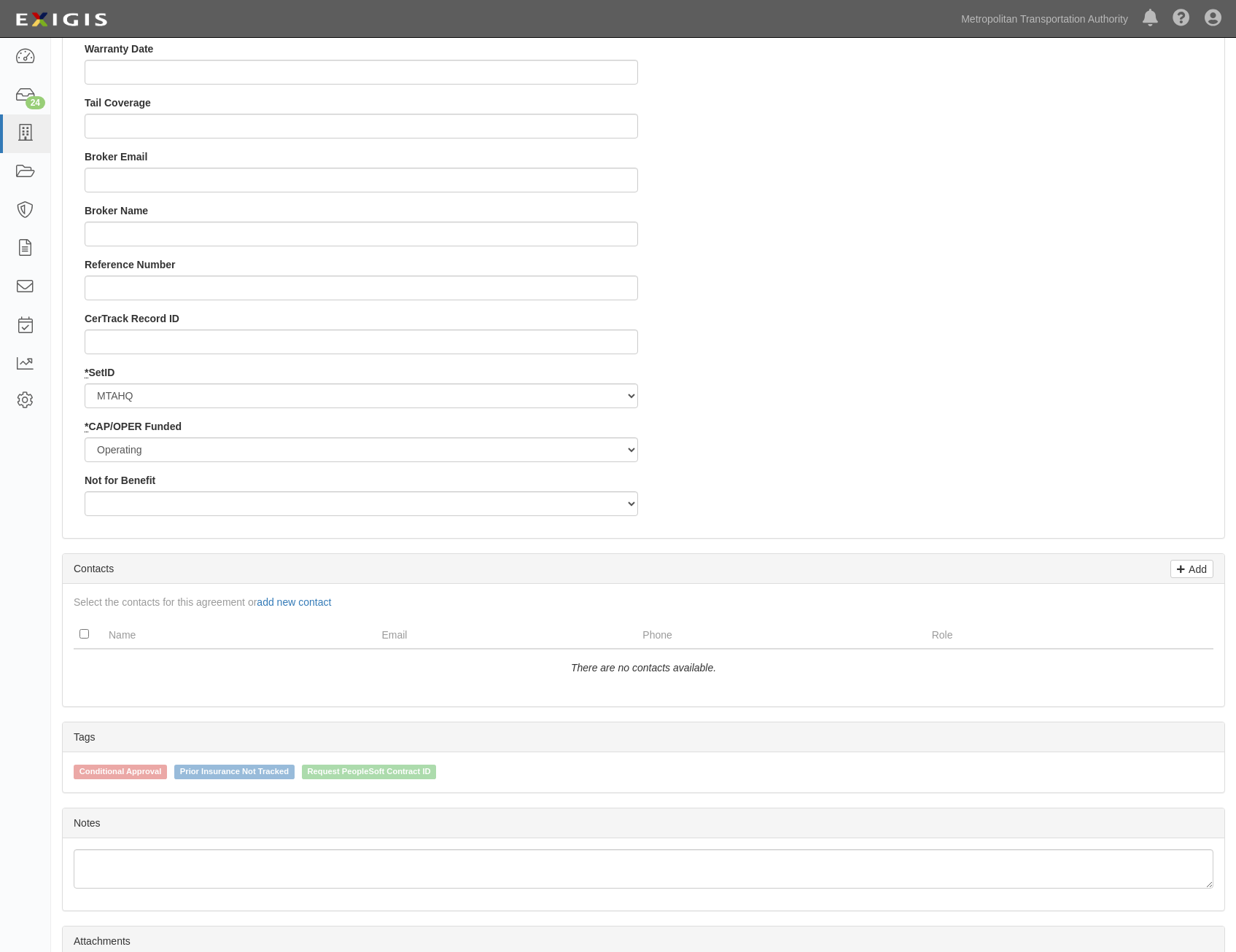
scroll to position [1531, 0]
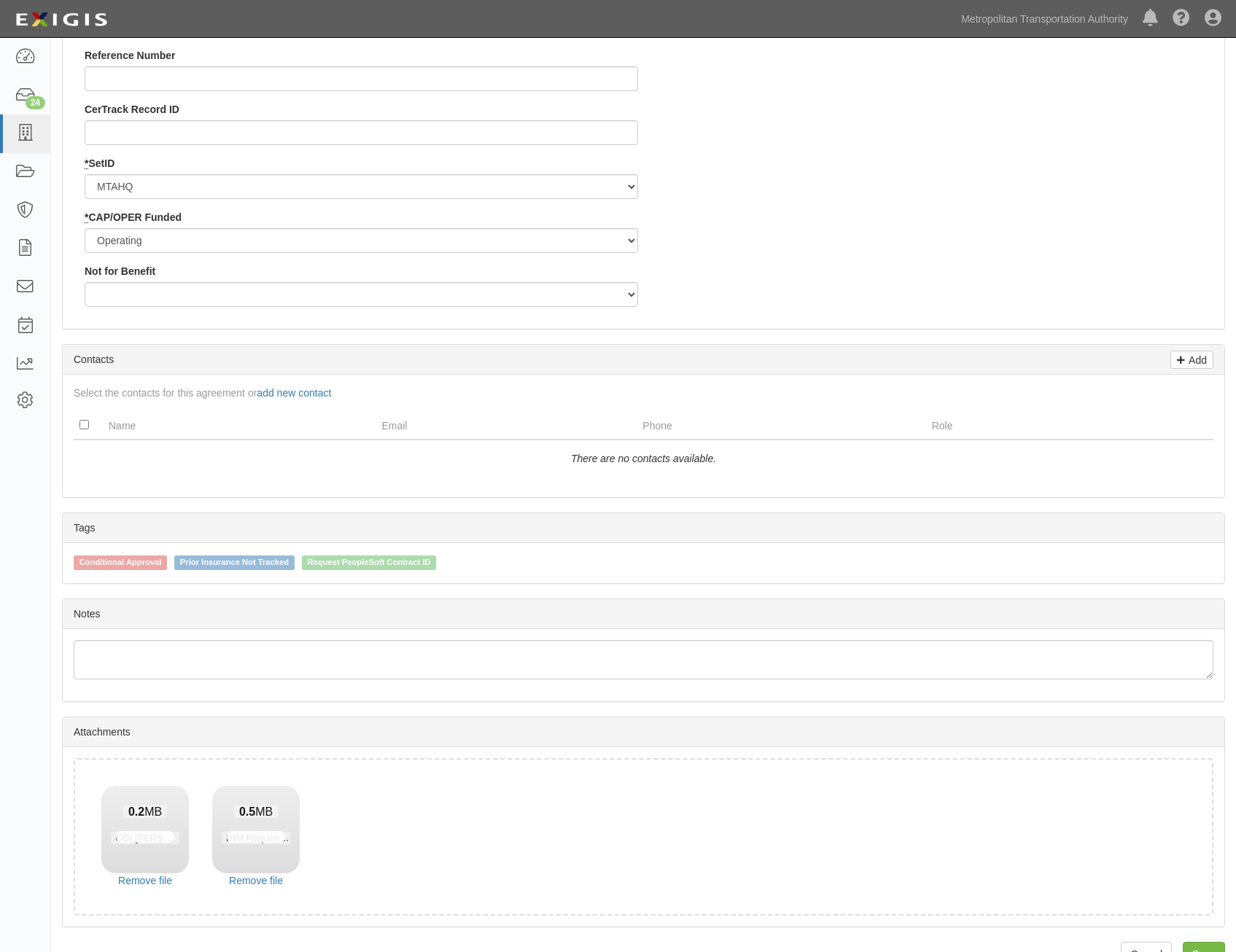
scroll to position [1635, 0]
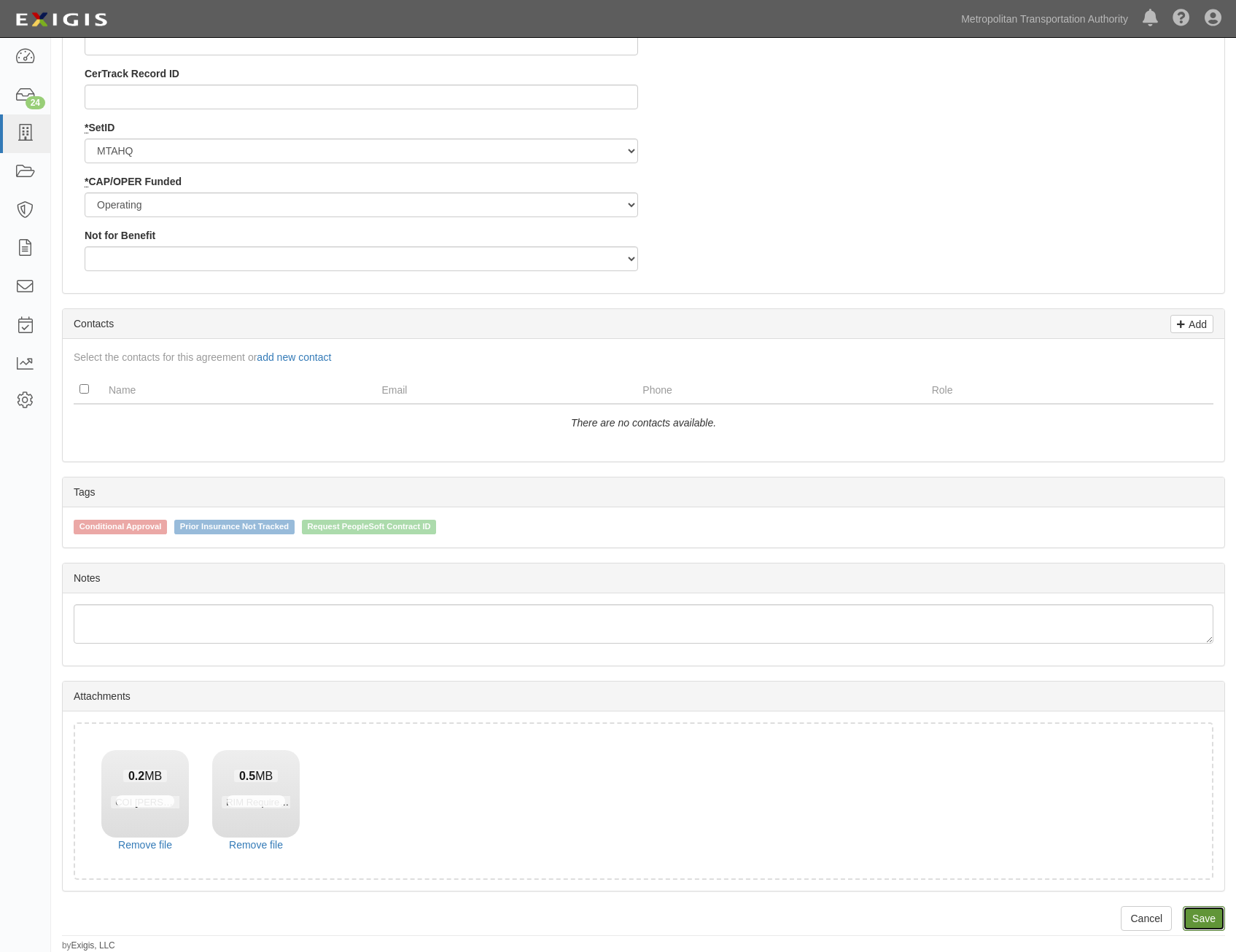
click at [1209, 920] on link "Save" at bounding box center [1203, 918] width 42 height 25
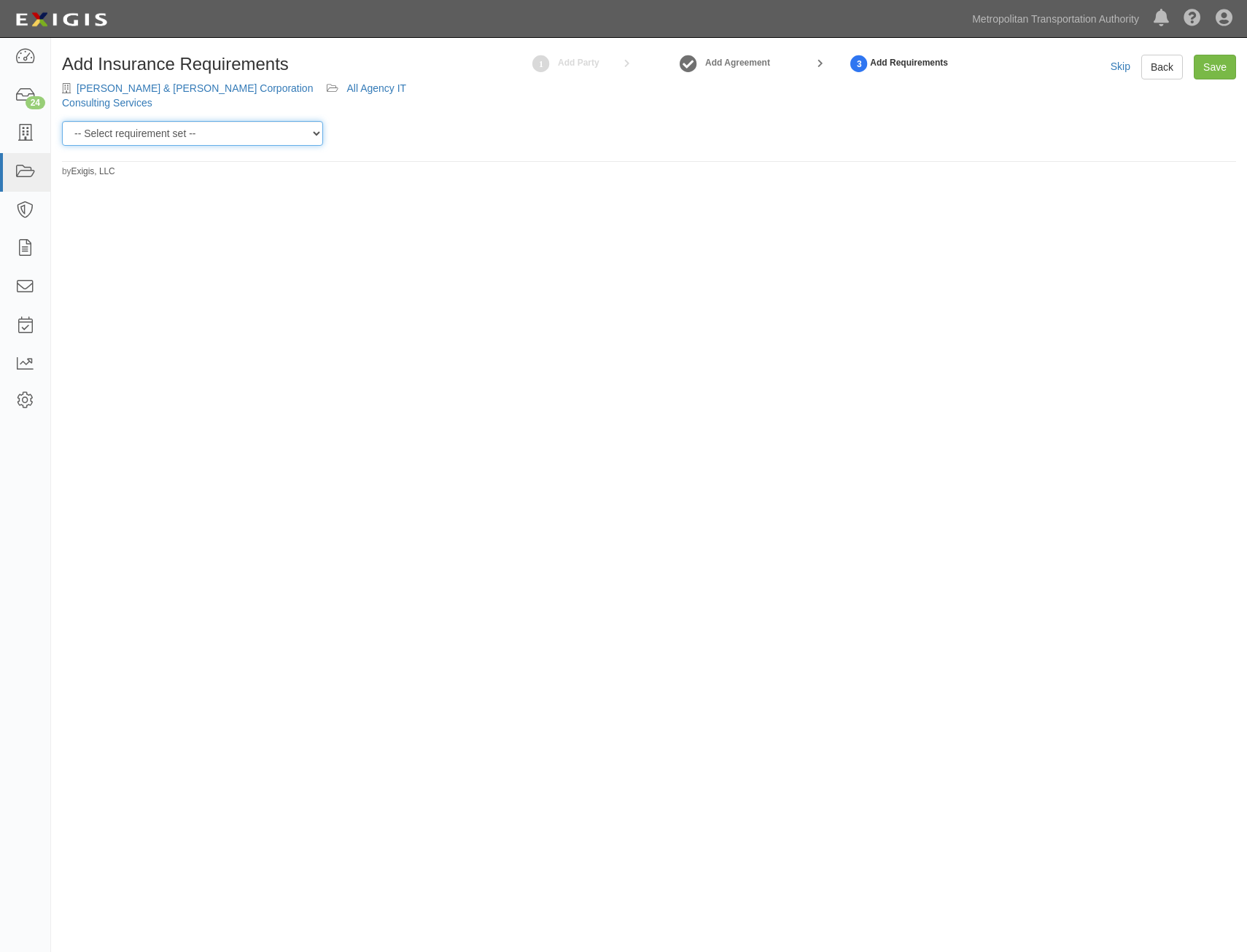
click at [277, 128] on select "-- Select requirement set -- Basic Basic Enhanced Option for Operating Agreemen…" at bounding box center [192, 133] width 261 height 25
select select "7437"
click at [62, 121] on select "-- Select requirement set -- Basic Basic Enhanced Option for Operating Agreemen…" at bounding box center [192, 133] width 261 height 25
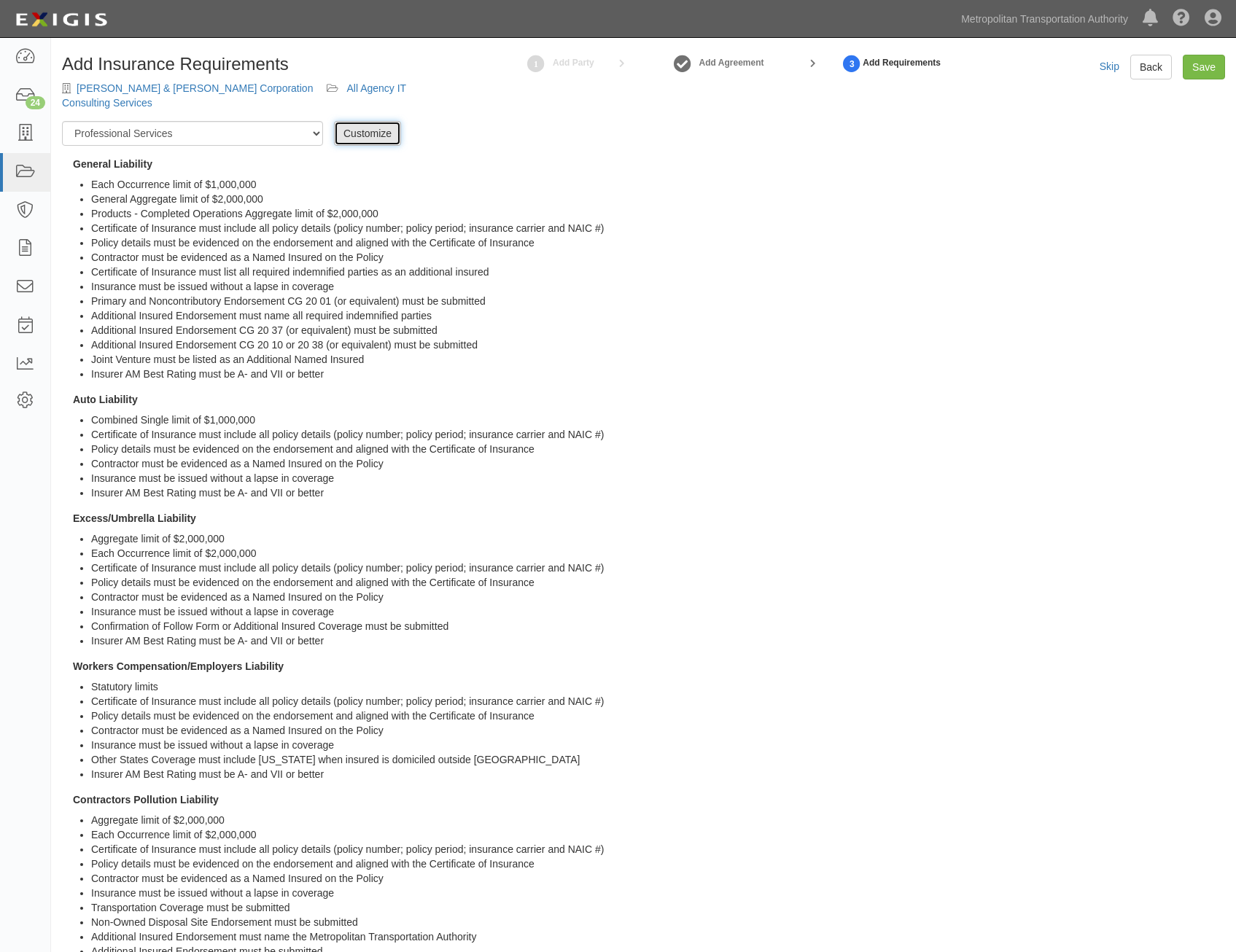
click at [368, 124] on link "Customize" at bounding box center [368, 133] width 67 height 25
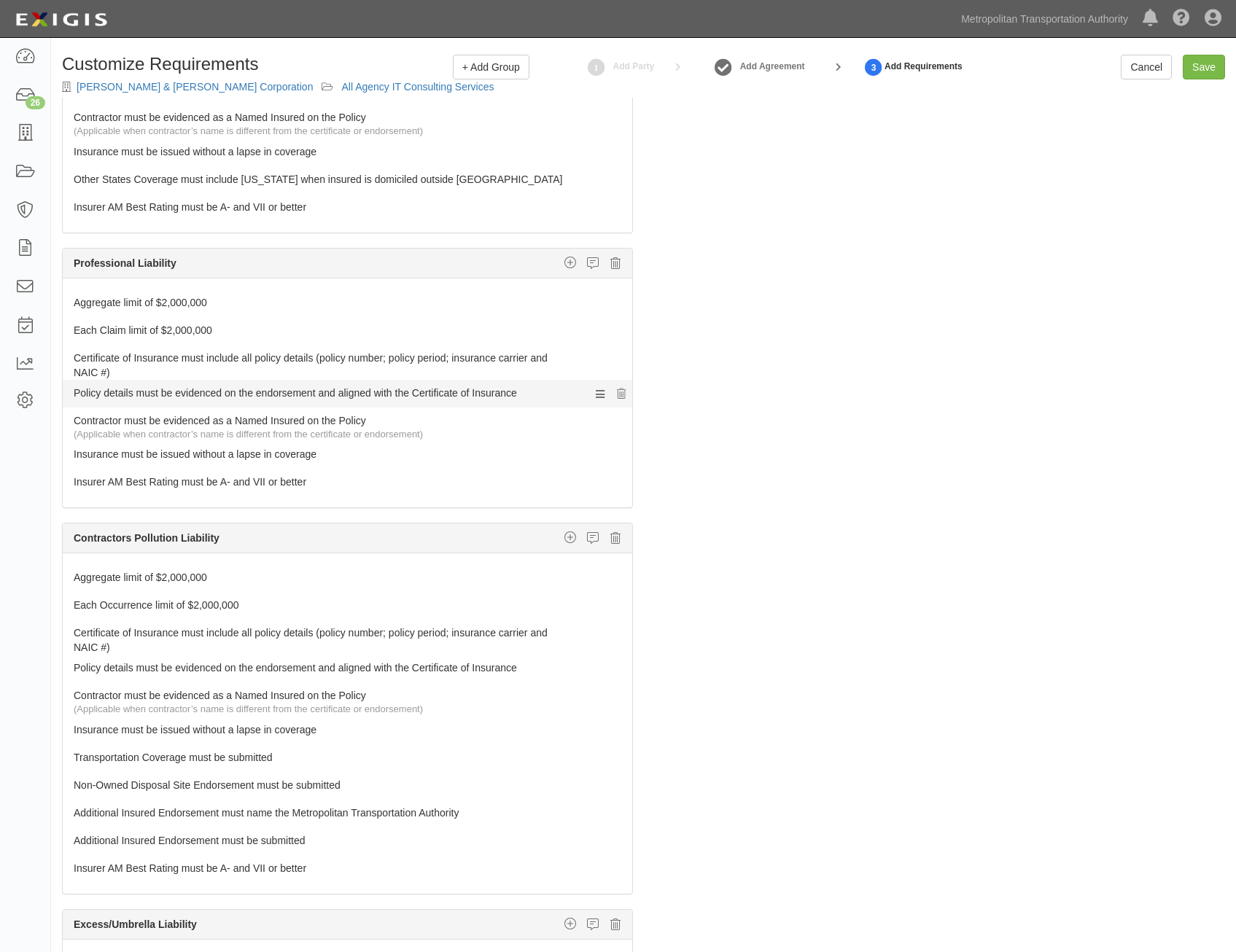
scroll to position [875, 0]
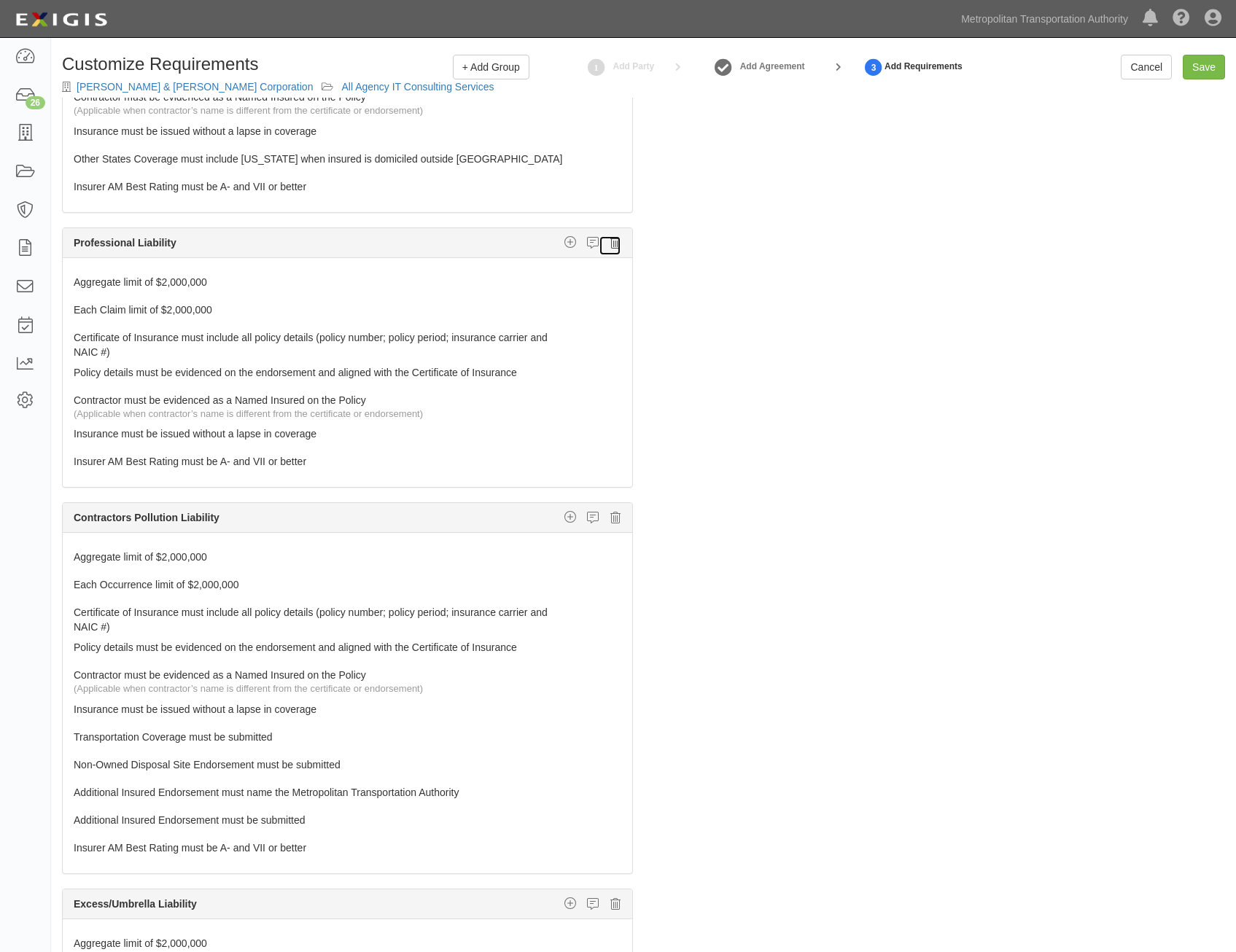
click at [611, 247] on icon at bounding box center [616, 243] width 10 height 13
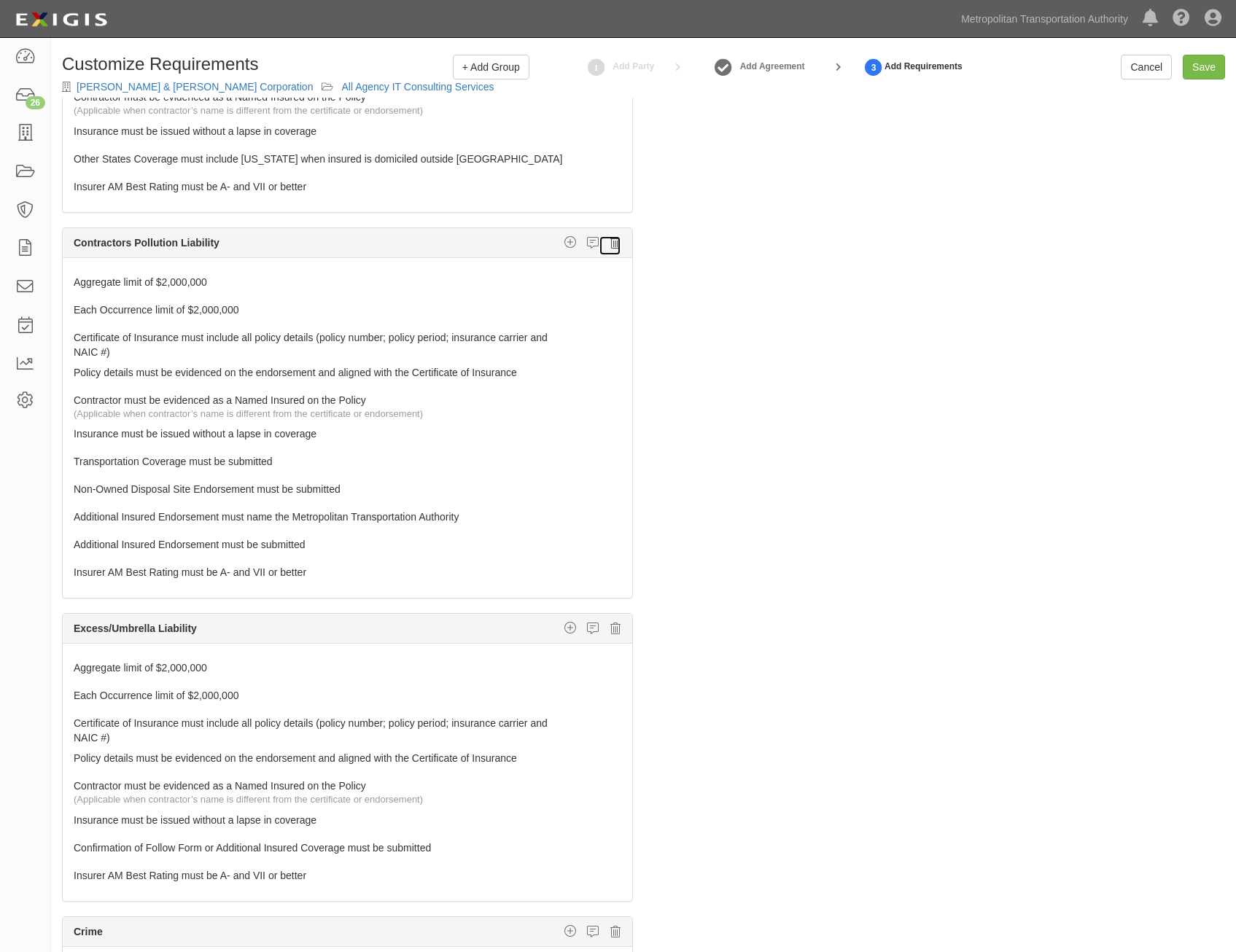
click at [611, 239] on icon at bounding box center [616, 243] width 10 height 13
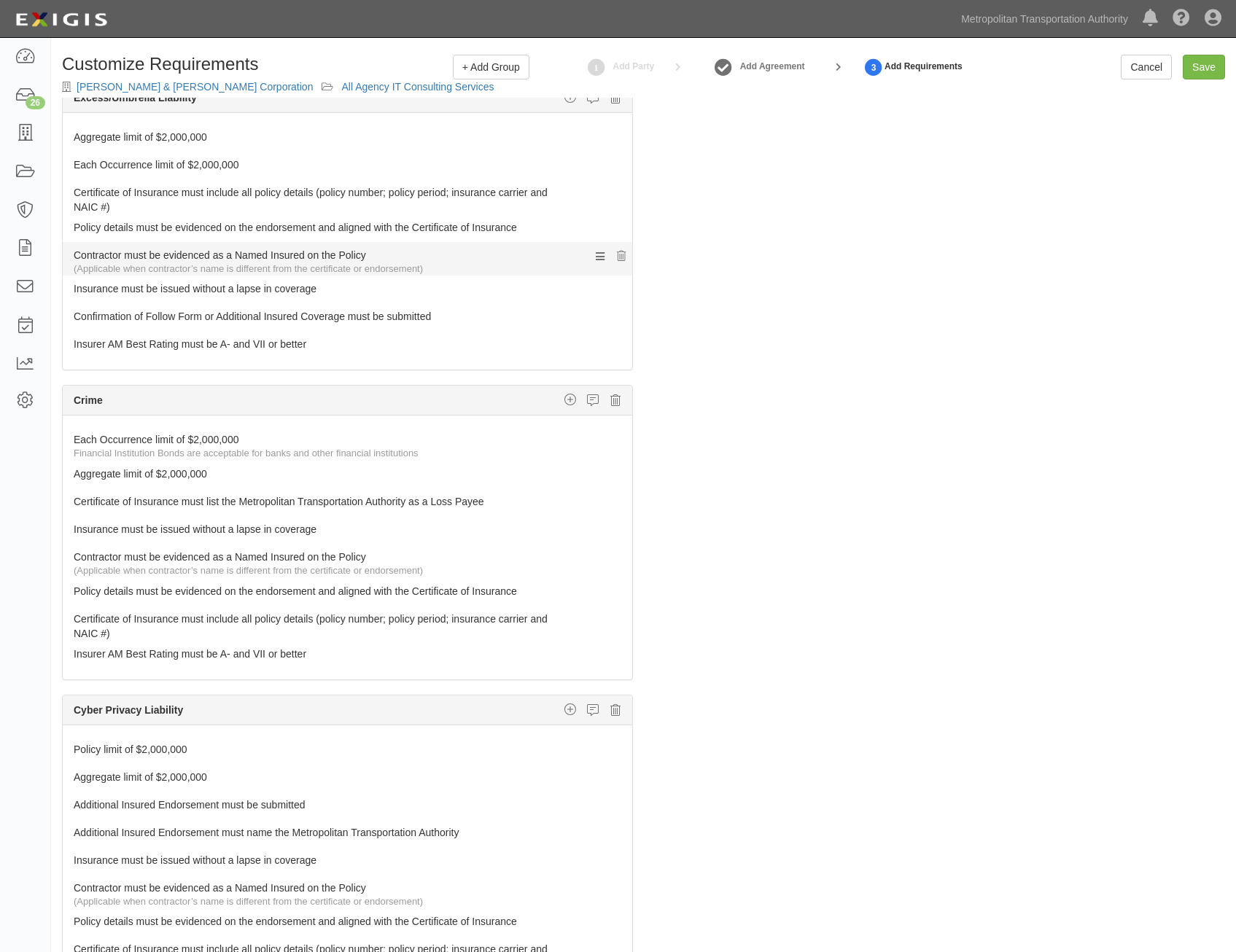
scroll to position [1020, 0]
click at [611, 402] on icon at bounding box center [616, 400] width 10 height 13
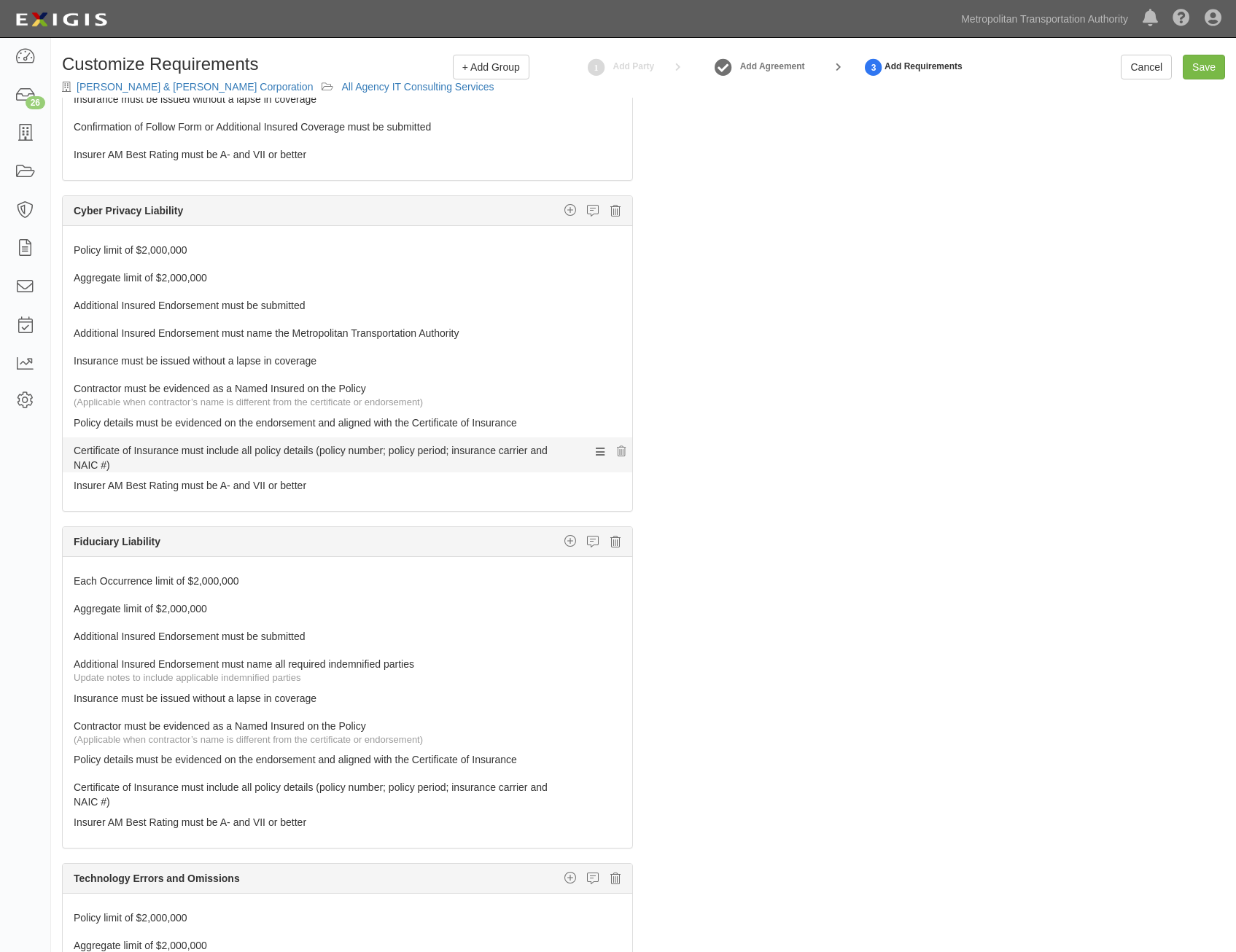
scroll to position [1239, 0]
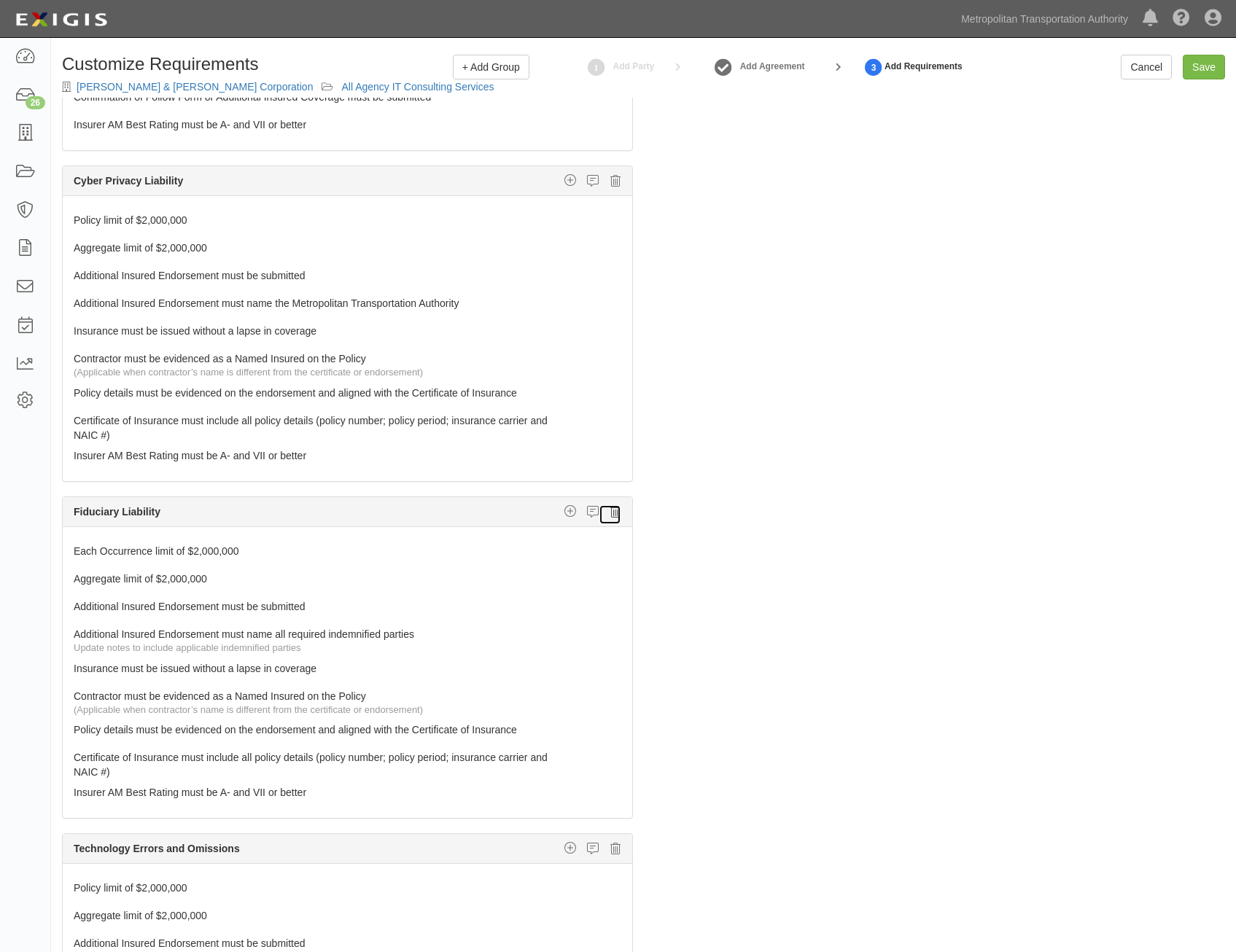
click at [611, 512] on icon at bounding box center [616, 512] width 10 height 13
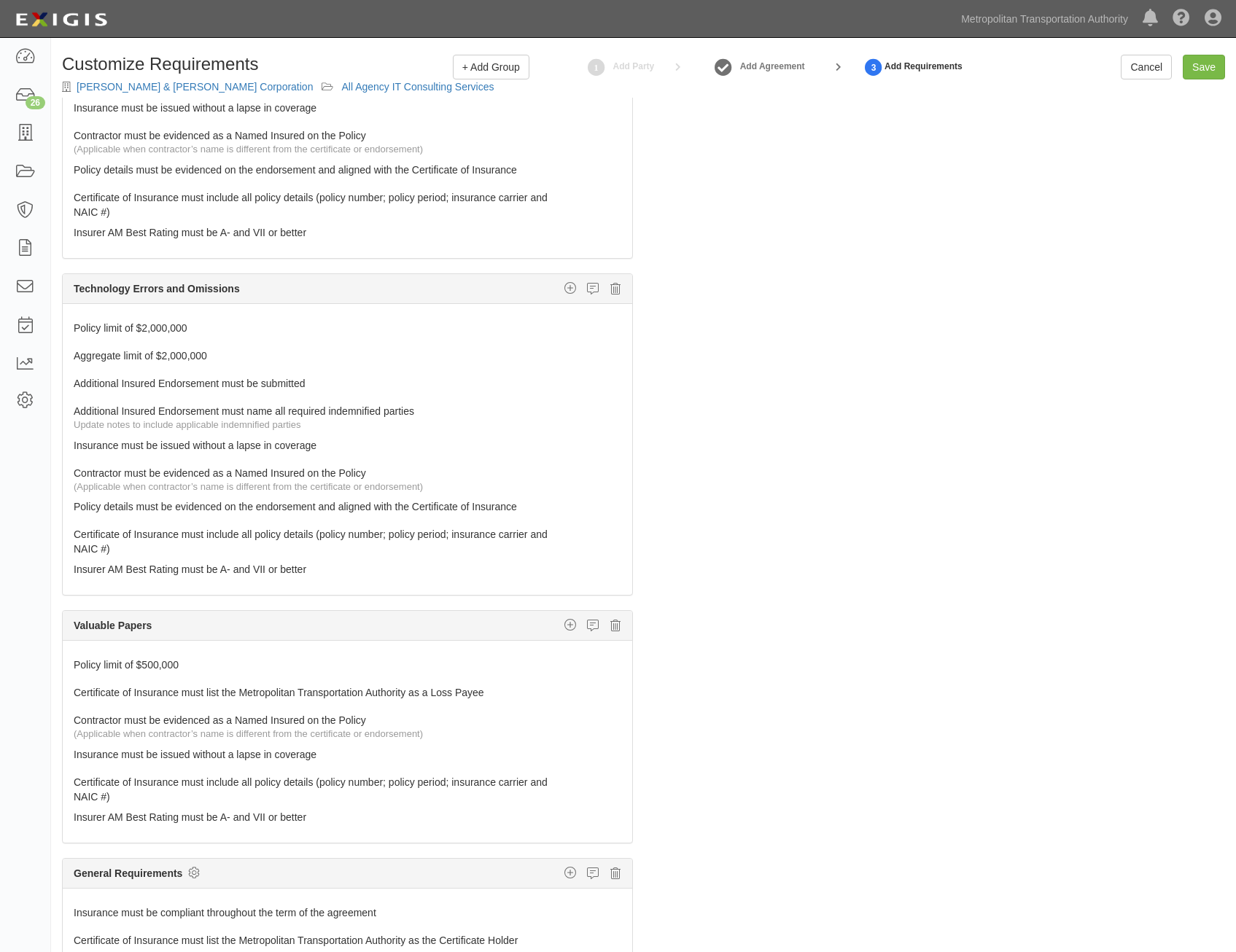
scroll to position [1469, 0]
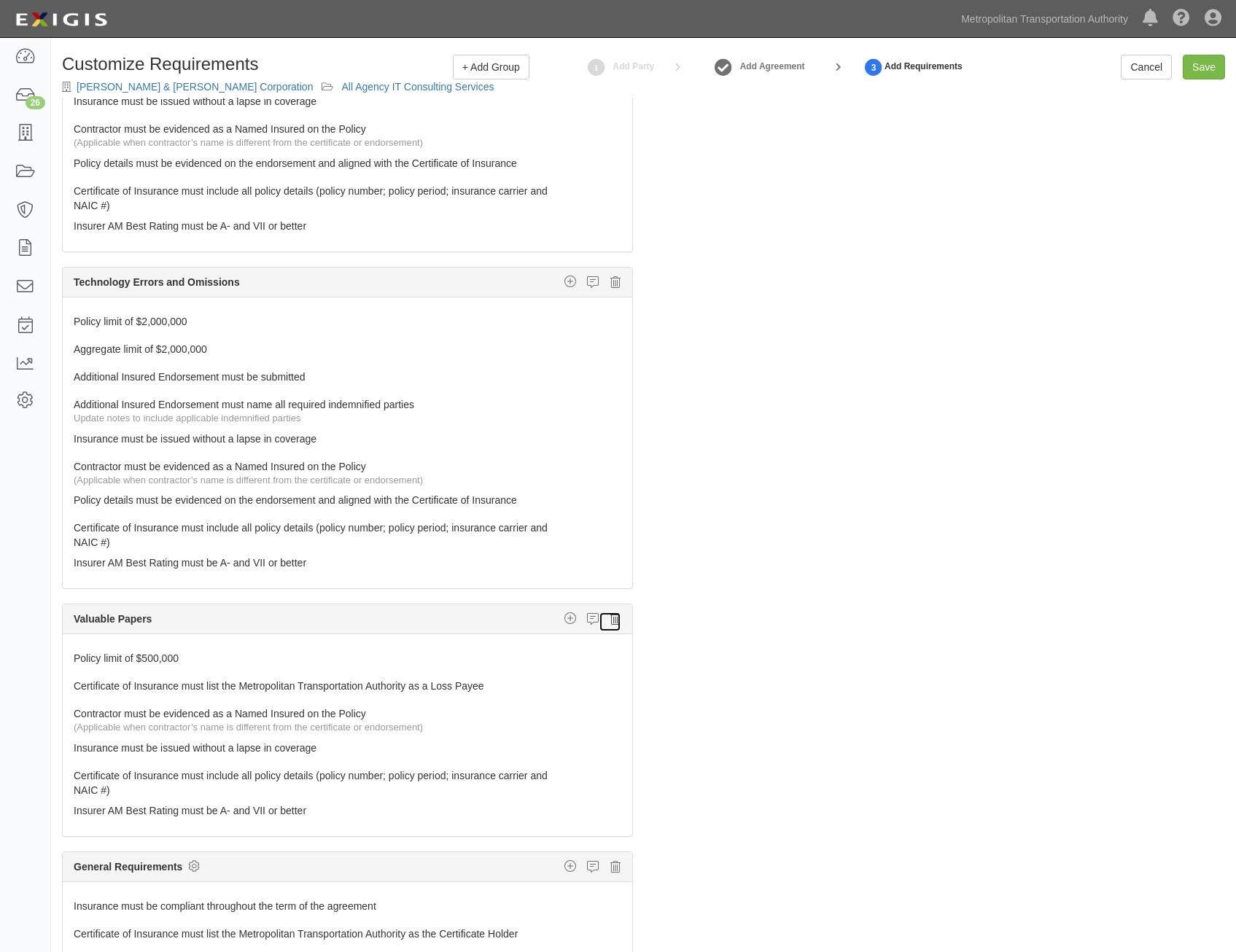
click at [611, 625] on icon at bounding box center [616, 619] width 10 height 13
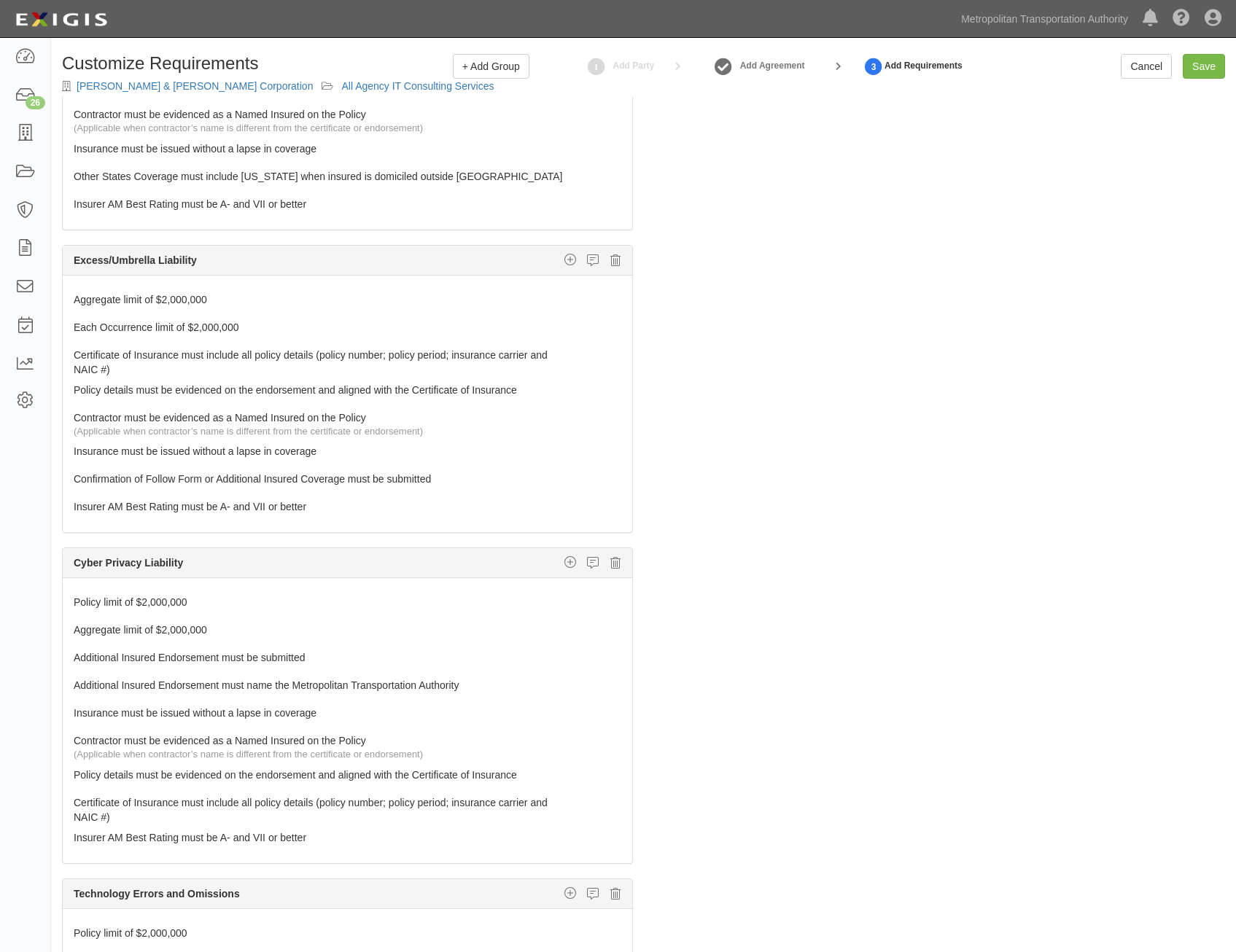
scroll to position [0, 0]
click at [1199, 70] on input "Save" at bounding box center [1203, 67] width 42 height 25
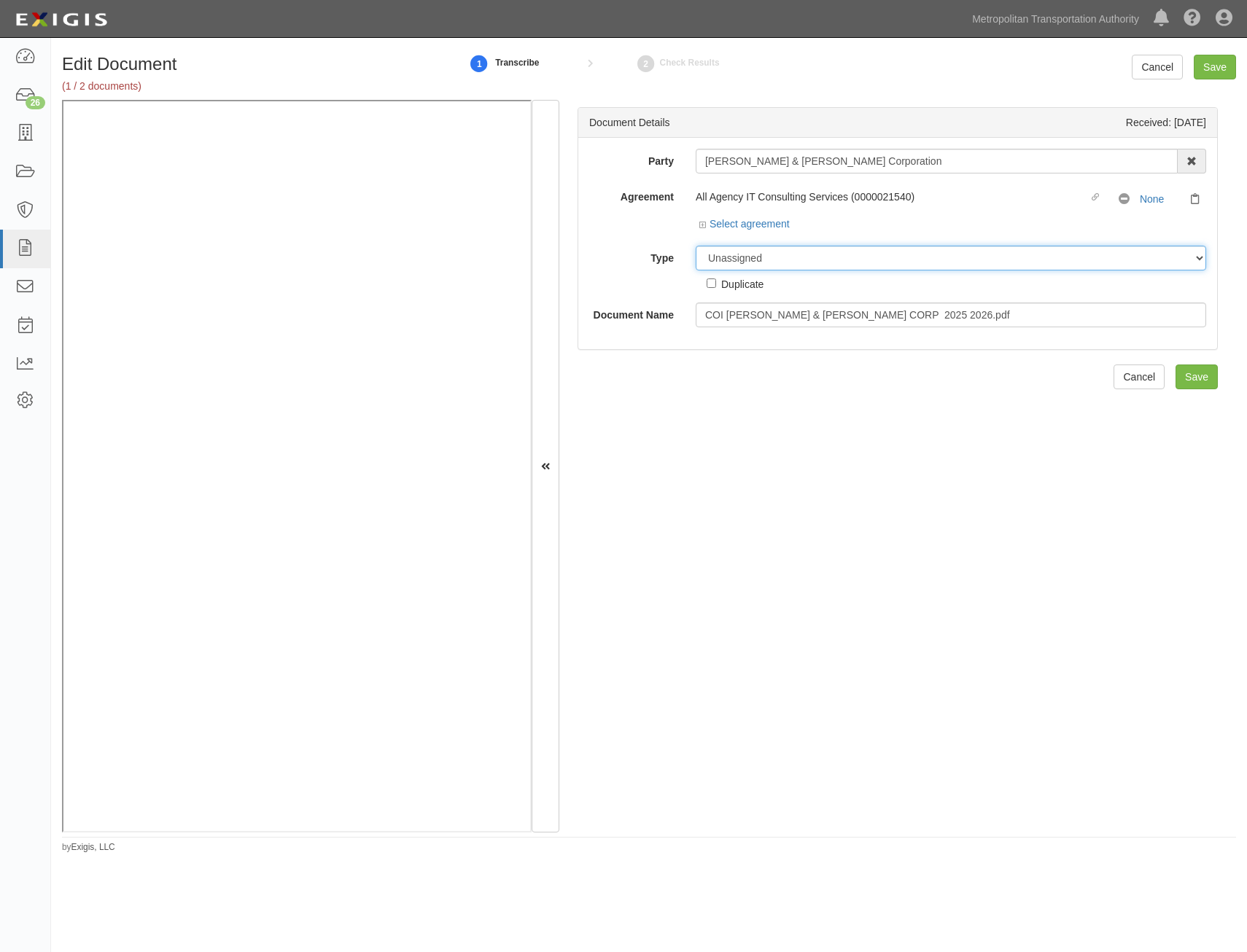
click at [861, 257] on select "Unassigned Binder Cancellation Notice Certificate Contract Endorsement Insuranc…" at bounding box center [951, 258] width 510 height 25
select select "CertificateDetail"
click at [696, 246] on select "Unassigned Binder Cancellation Notice Certificate Contract Endorsement Insuranc…" at bounding box center [951, 258] width 510 height 25
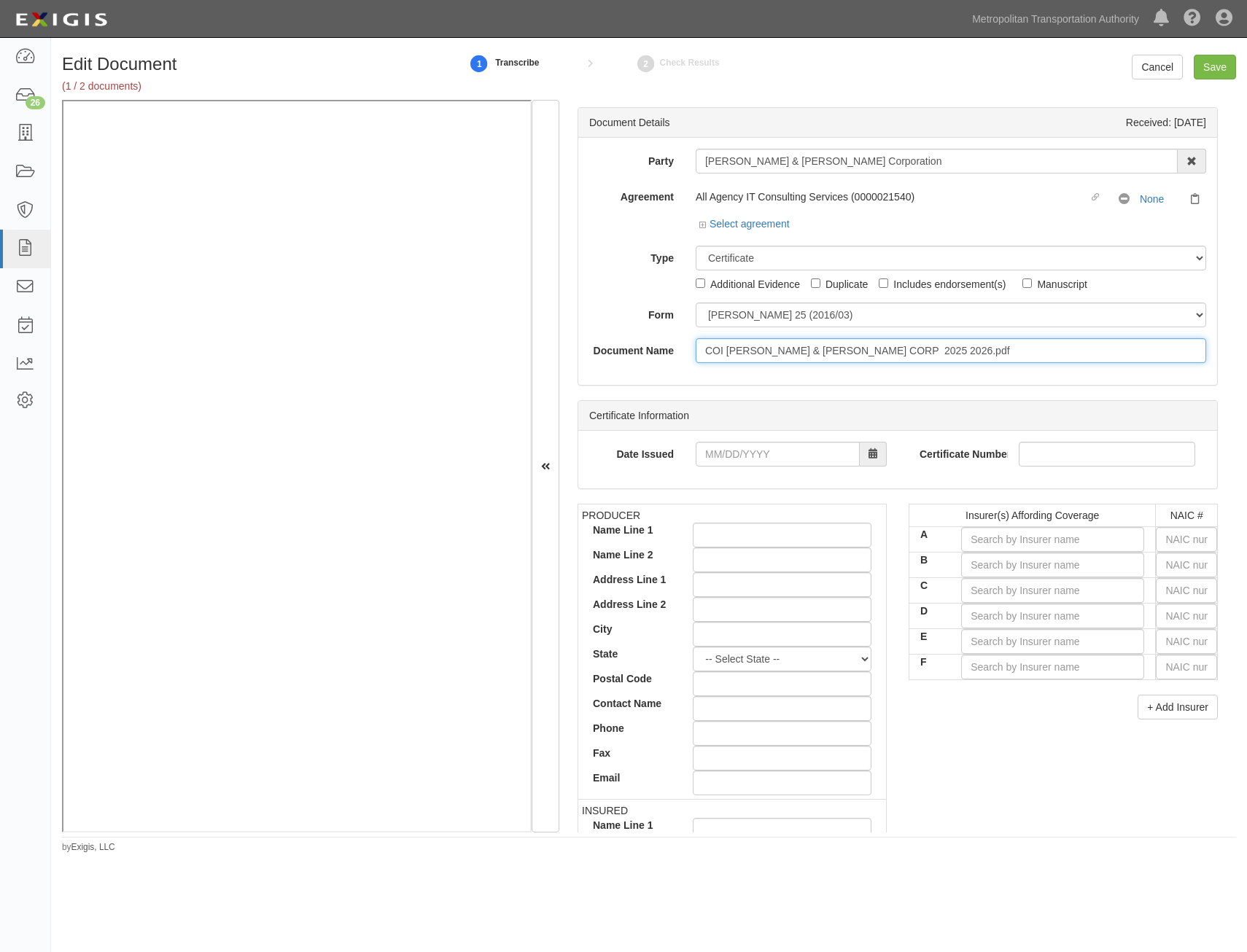
click at [854, 359] on input "COI DONNELLY & MOORE CORP 2025 2026.pdf" at bounding box center [951, 351] width 510 height 25
type input "COI with AIE"
click at [995, 349] on input "COI with AIE" at bounding box center [951, 351] width 510 height 25
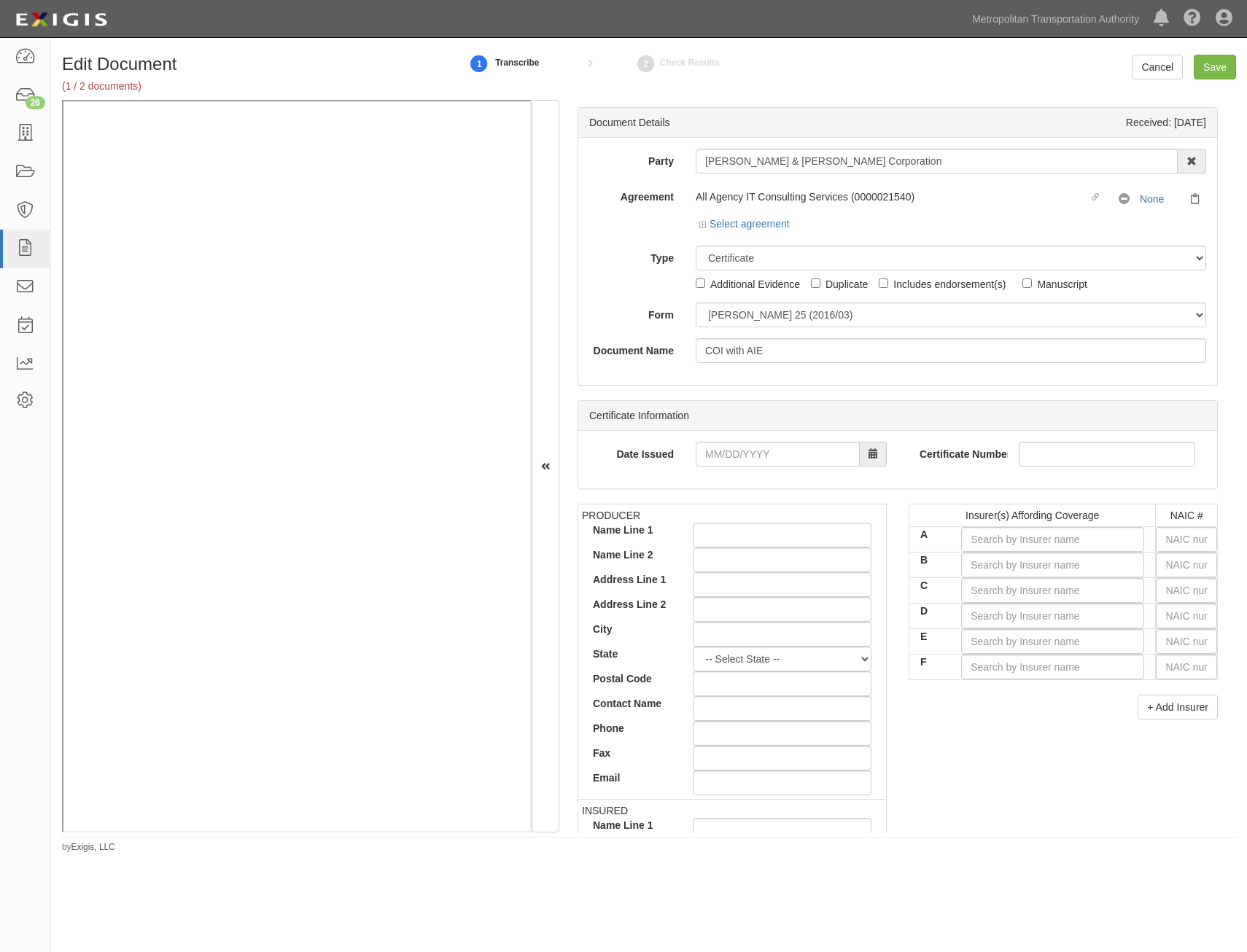
type input "GLO937619221"
type input "11/15/2024"
type input "1,000,000"
type input "2,000,000"
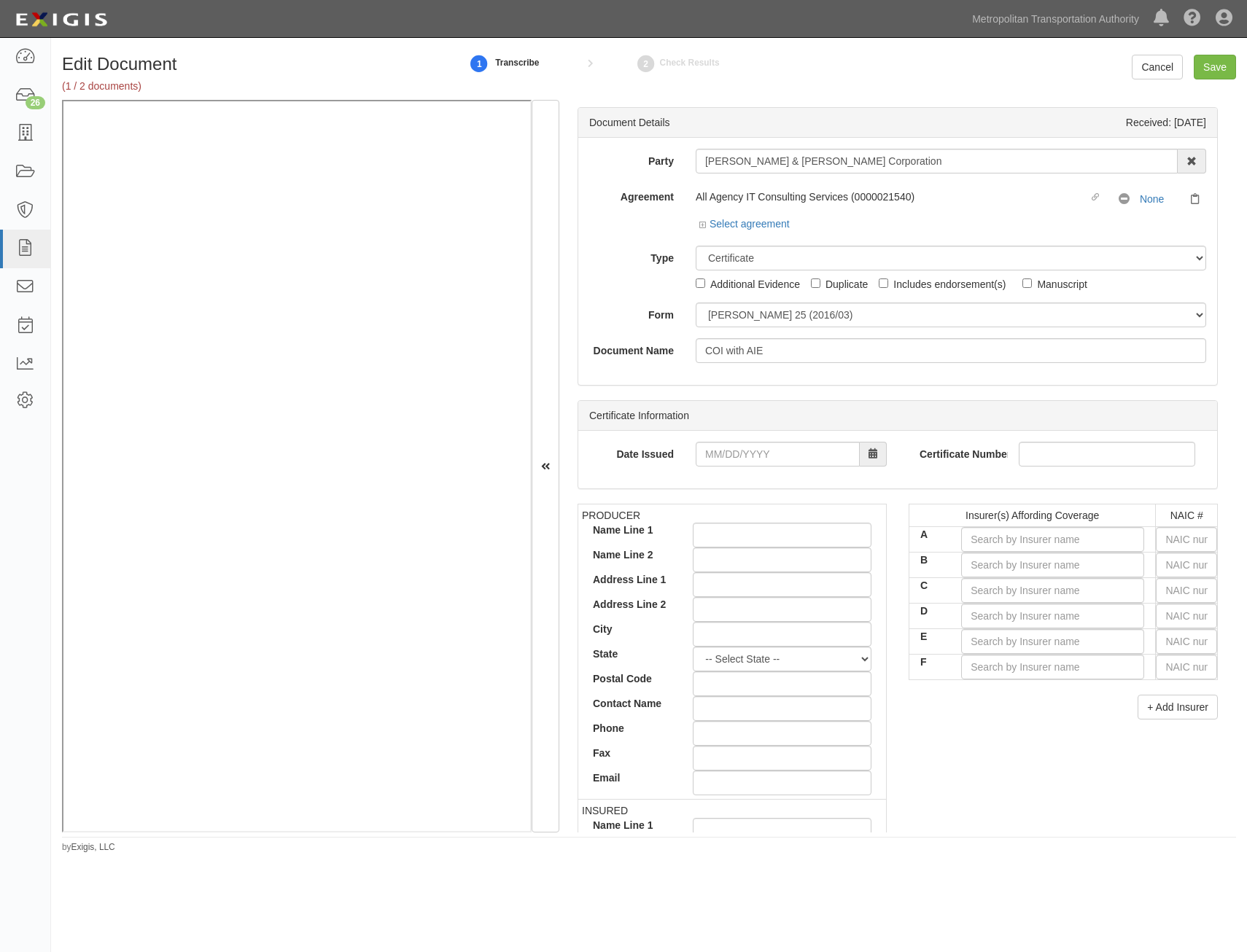
type input "BAP 9376191 21"
type input "11/15/2024"
type input "1,000,000"
type input "BE017247267"
type input "11/15/2024"
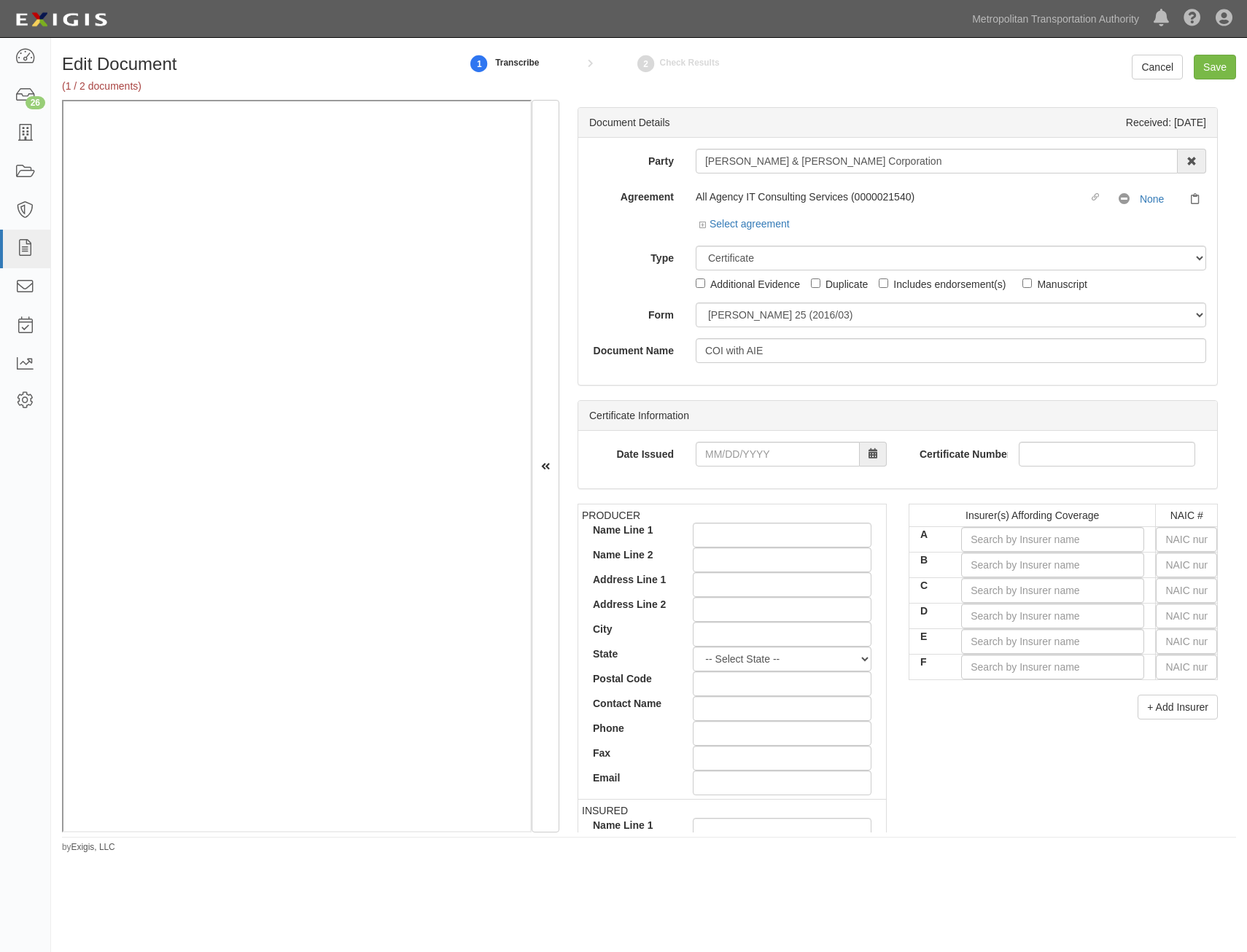
type input "2,000,000"
type input "WC929926224"
type input "01/01/2025"
type input "5,000,000"
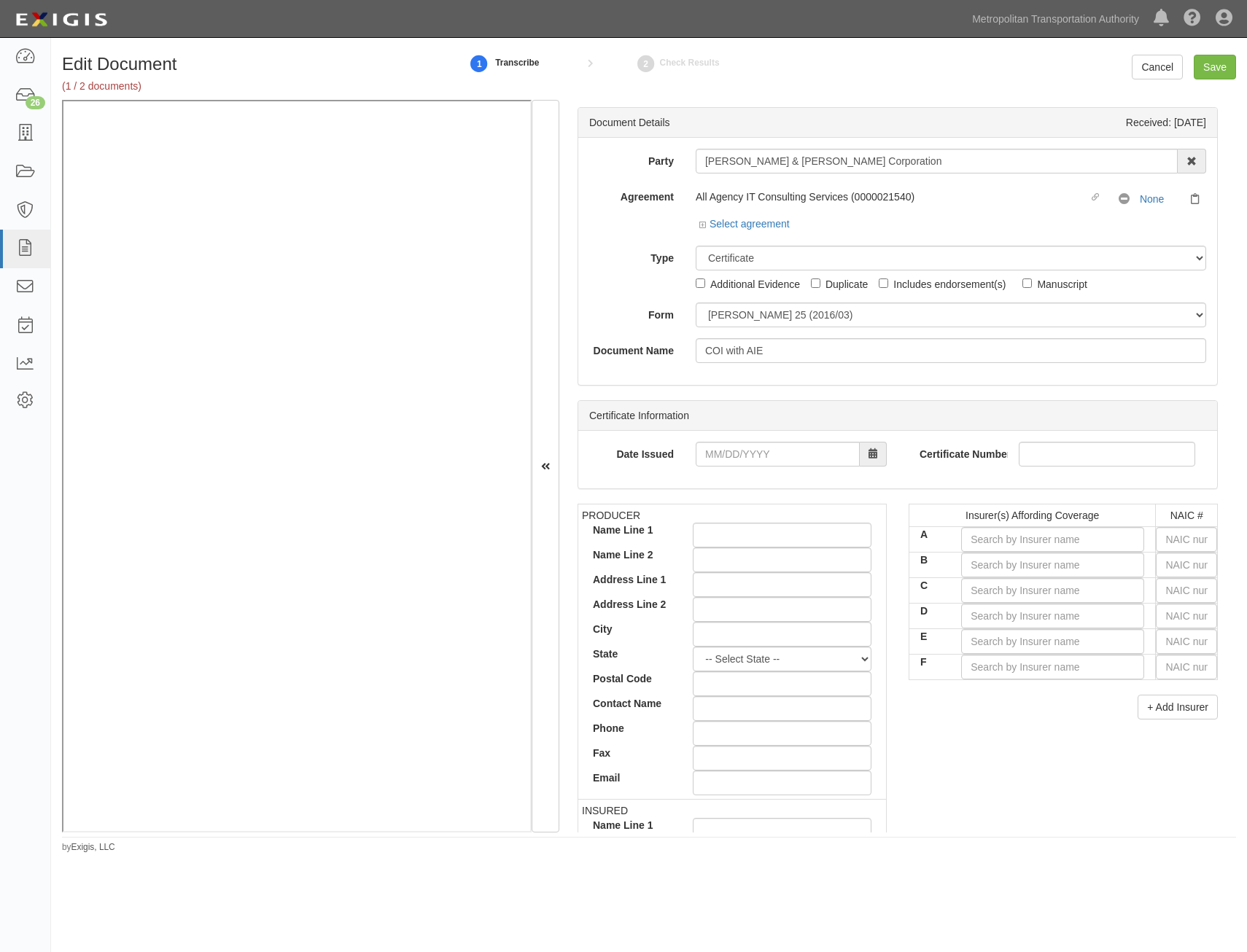
type input "5,000,000"
type input "USZ000017250"
type input "06/01/2025"
type input "25,000,000"
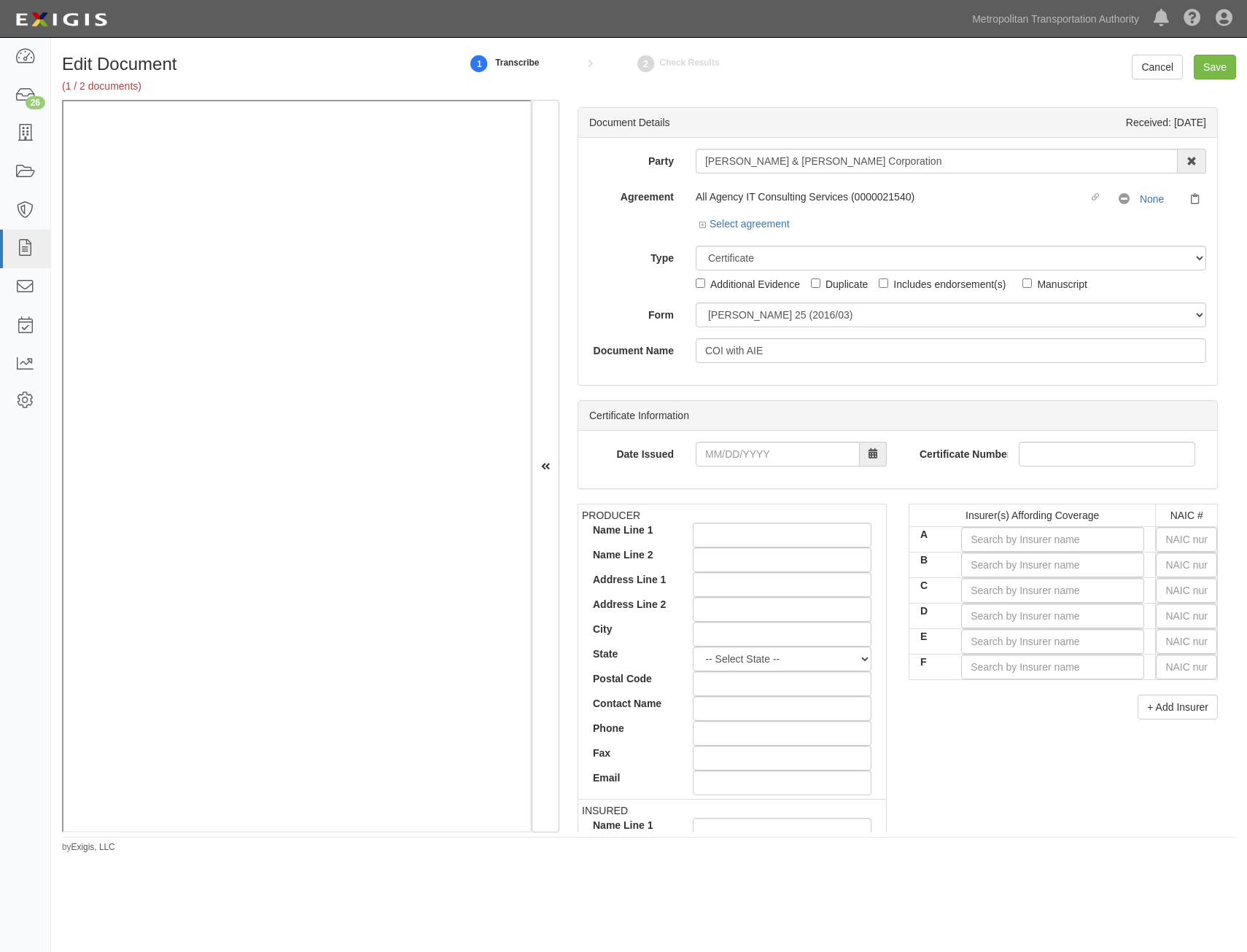
type input "25,000,000"
type input "11/15/2025"
type input "01/01/2026"
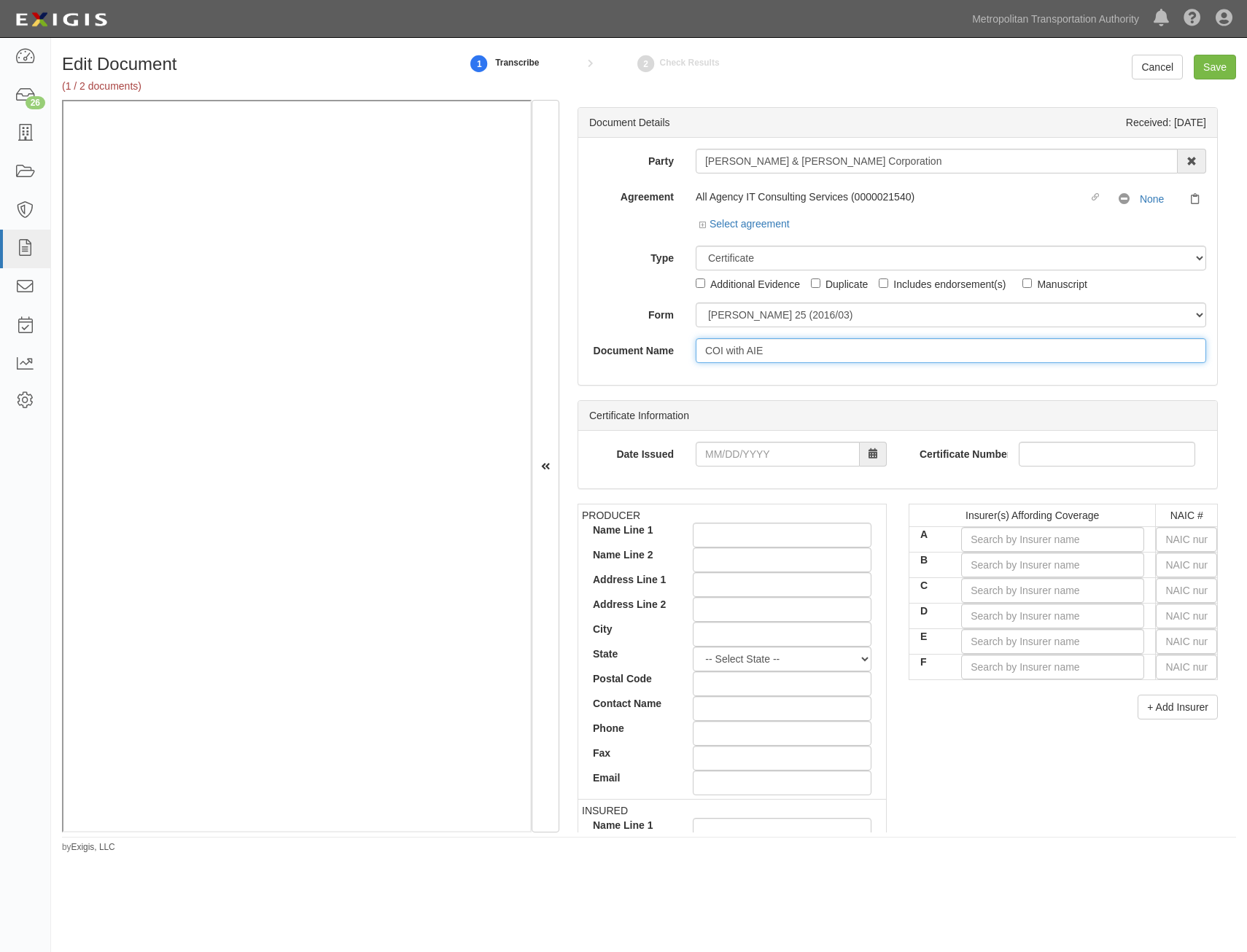
type input "06/01/2026"
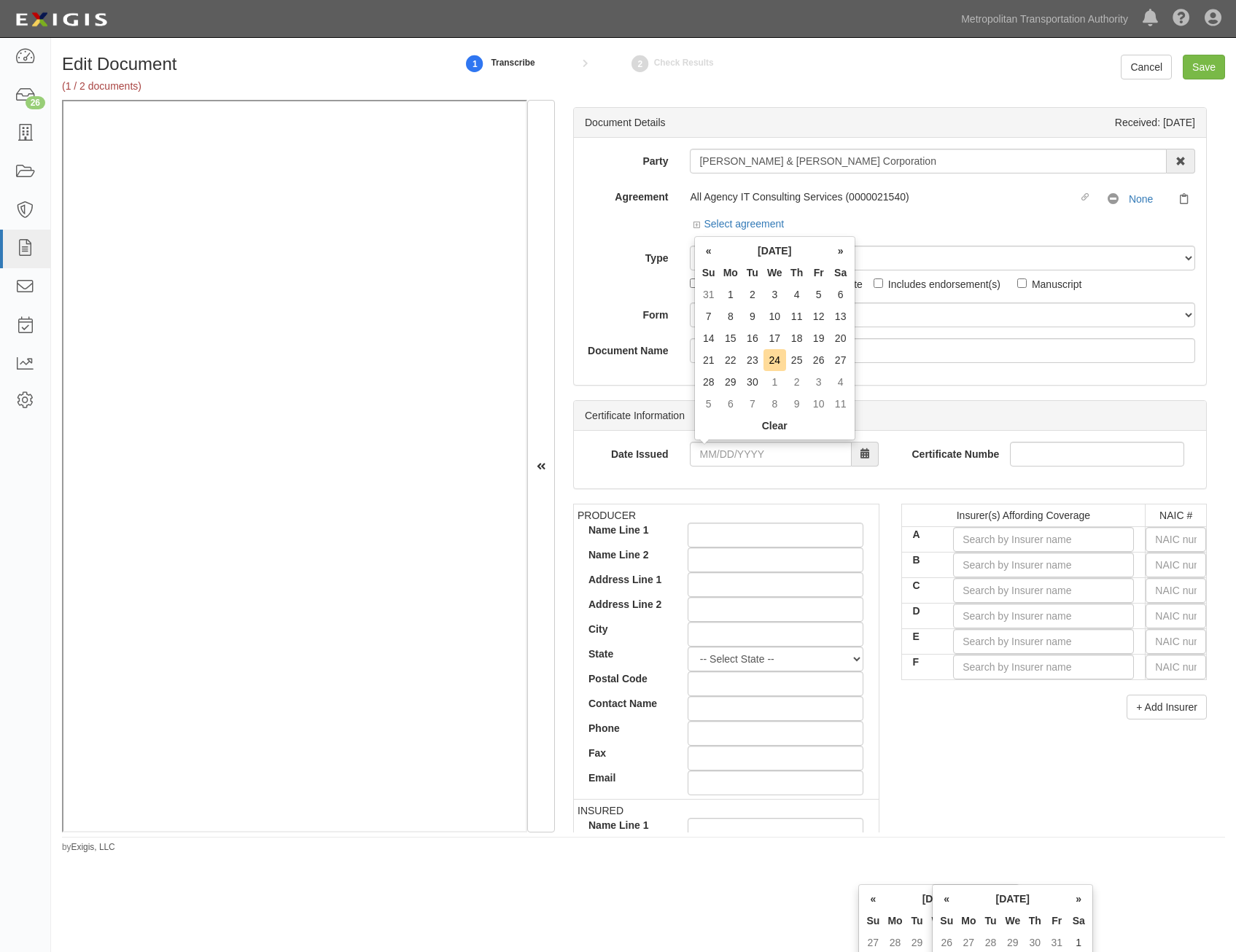
click at [995, 750] on div "PRODUCER Name Line 1 Name Line 2 Address Line 1 Address Line 2 City State -- Se…" at bounding box center [890, 757] width 656 height 506
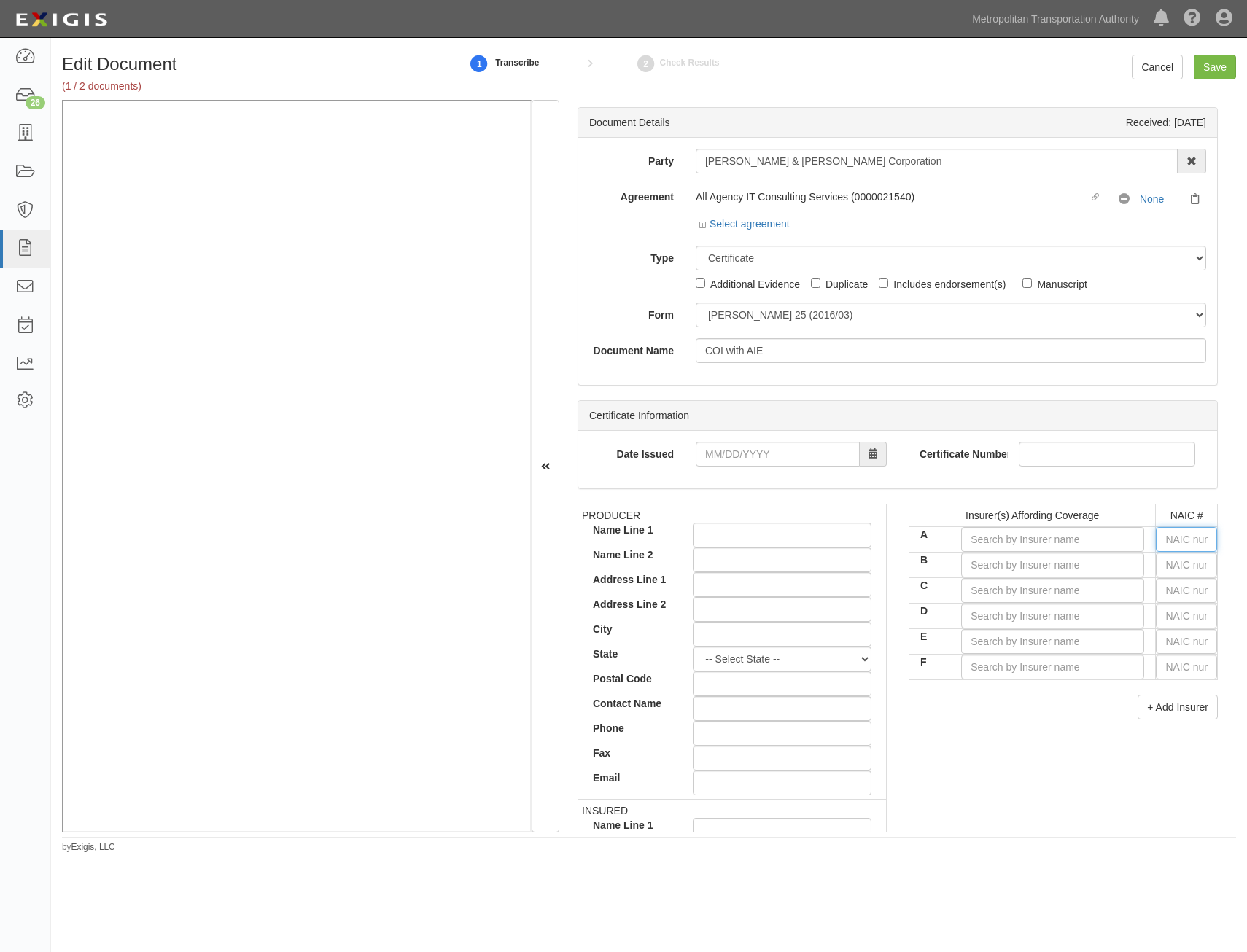
click at [1182, 532] on input "text" at bounding box center [1186, 539] width 61 height 25
type input "36404"
type input "3"
type input "31325"
type input "31"
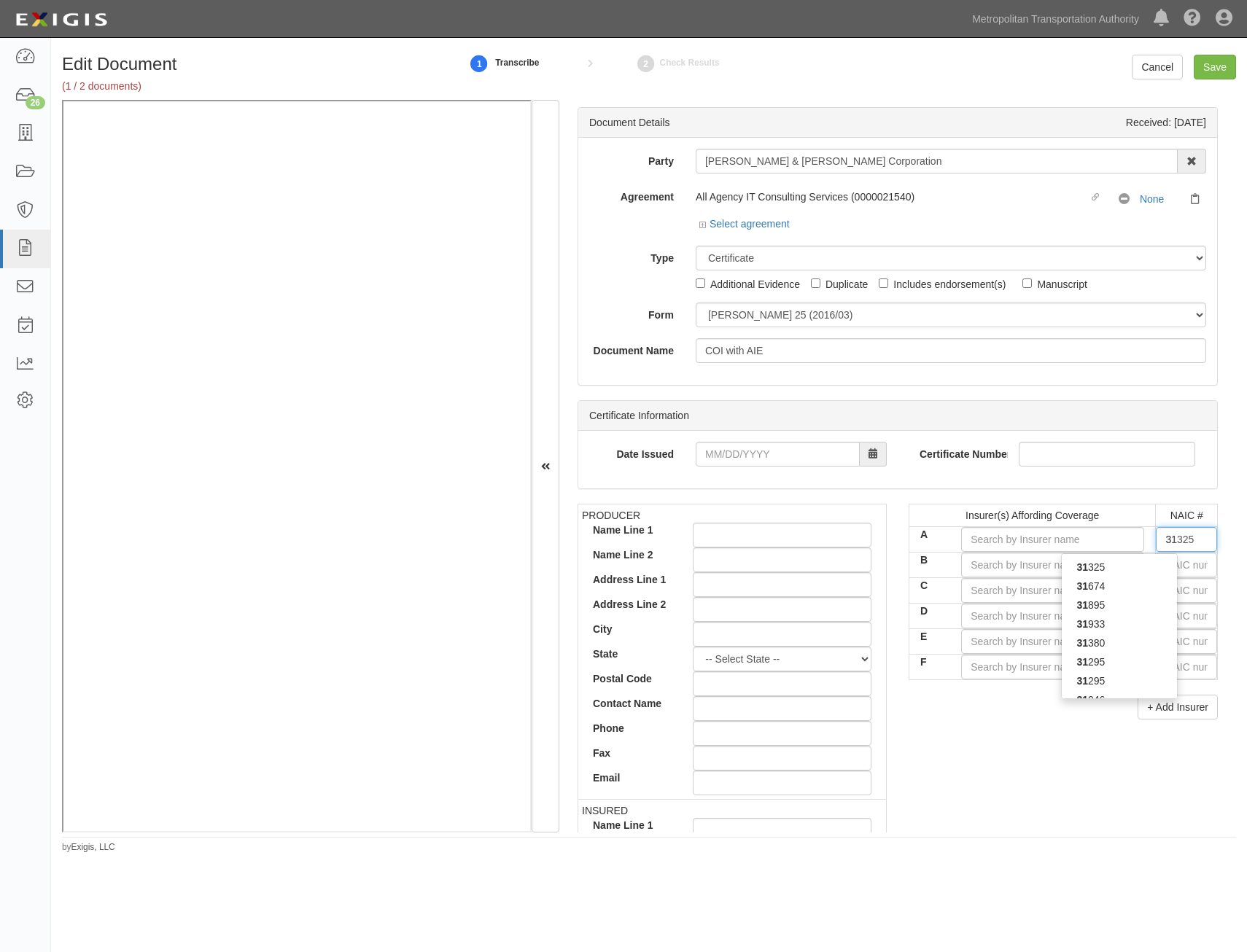
type input "31534"
type input "3153"
type input "31534"
click at [1153, 584] on div "31534" at bounding box center [1119, 587] width 115 height 19
type input "Citizens Insurance Company of America (A XV Rating)"
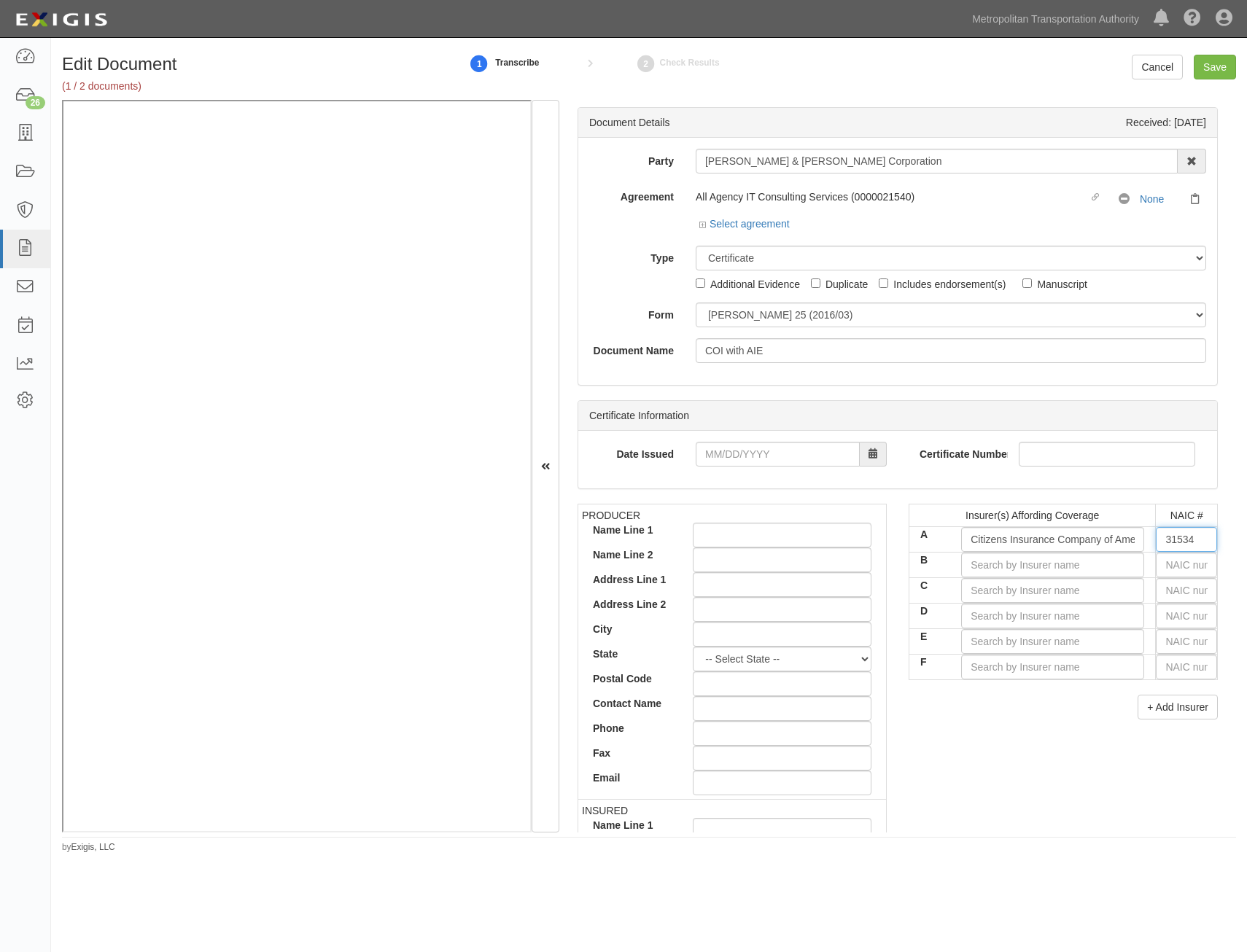
type input "31534"
click at [1179, 563] on input "text" at bounding box center [1186, 564] width 61 height 25
type input "44725"
type input "4"
type input "41661"
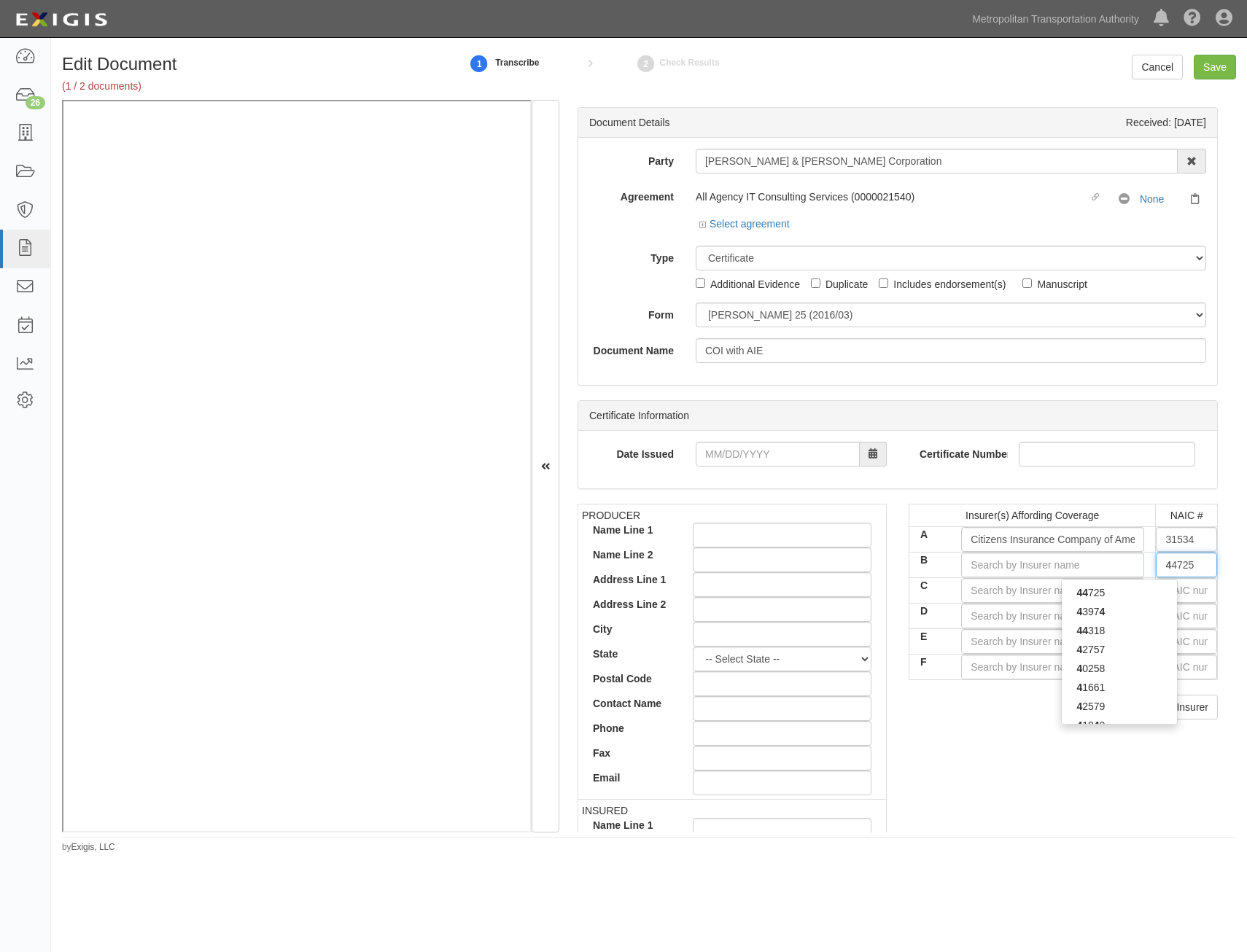
type input "41"
type input "41840"
type input "4184"
type input "41840"
click at [1157, 588] on div "41840" at bounding box center [1119, 593] width 115 height 19
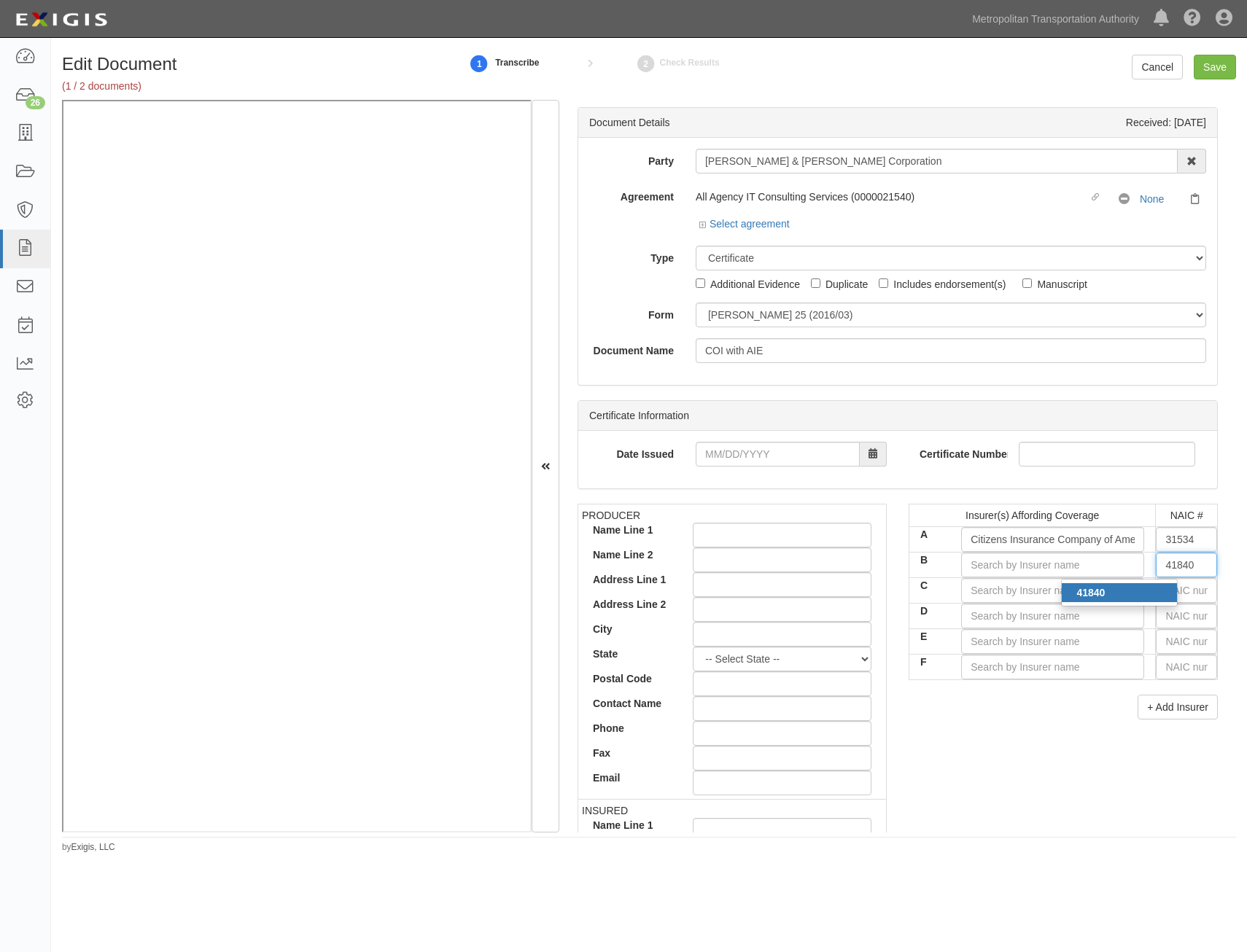
type input "Allmerica Financial Benefit Insurance Co (A XV Rating)"
type input "41840"
click at [1179, 588] on input "text" at bounding box center [1186, 590] width 61 height 25
type input "16862"
type input "1"
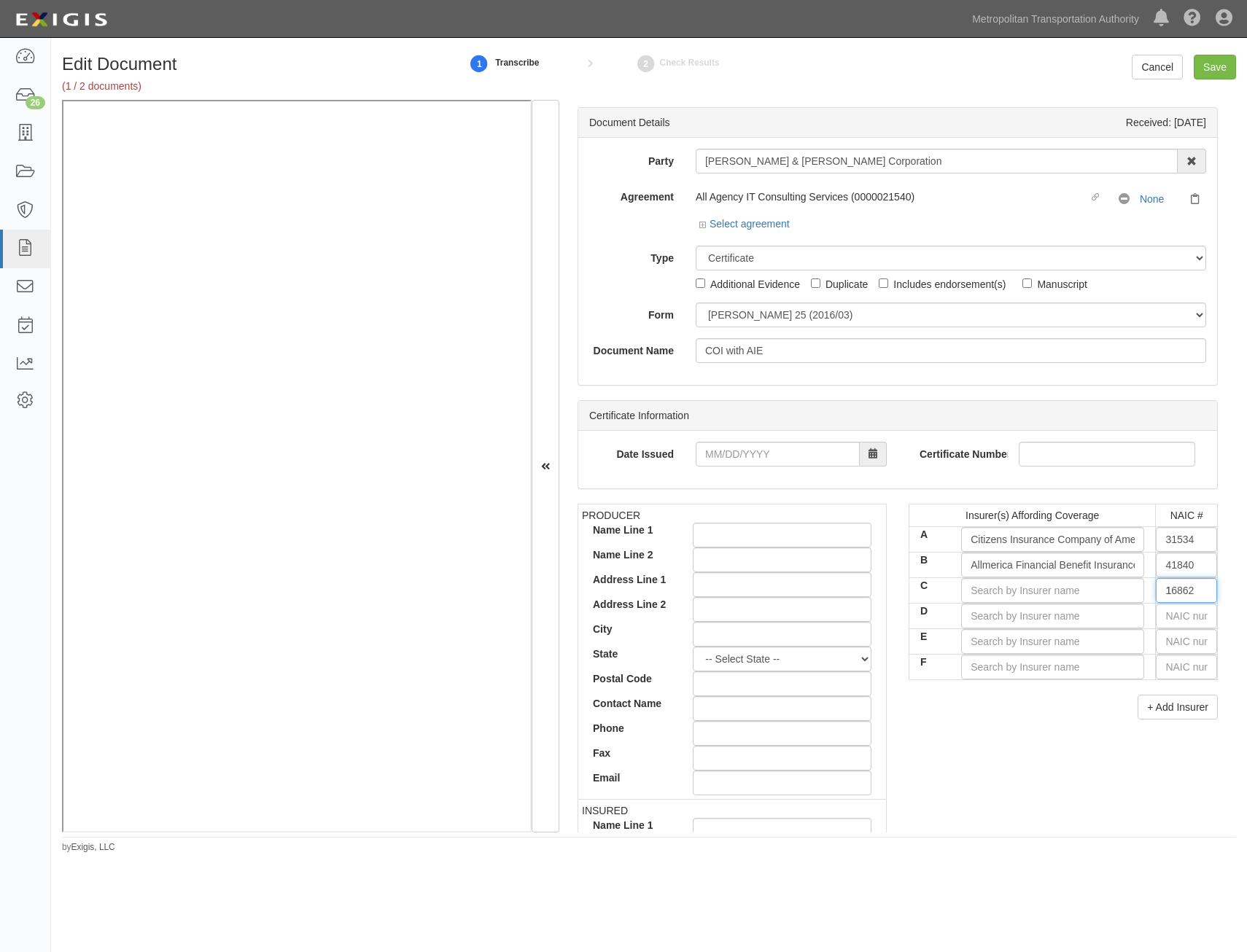
type input "19984"
type input "19"
type input "19690"
type input "196"
type input "19682"
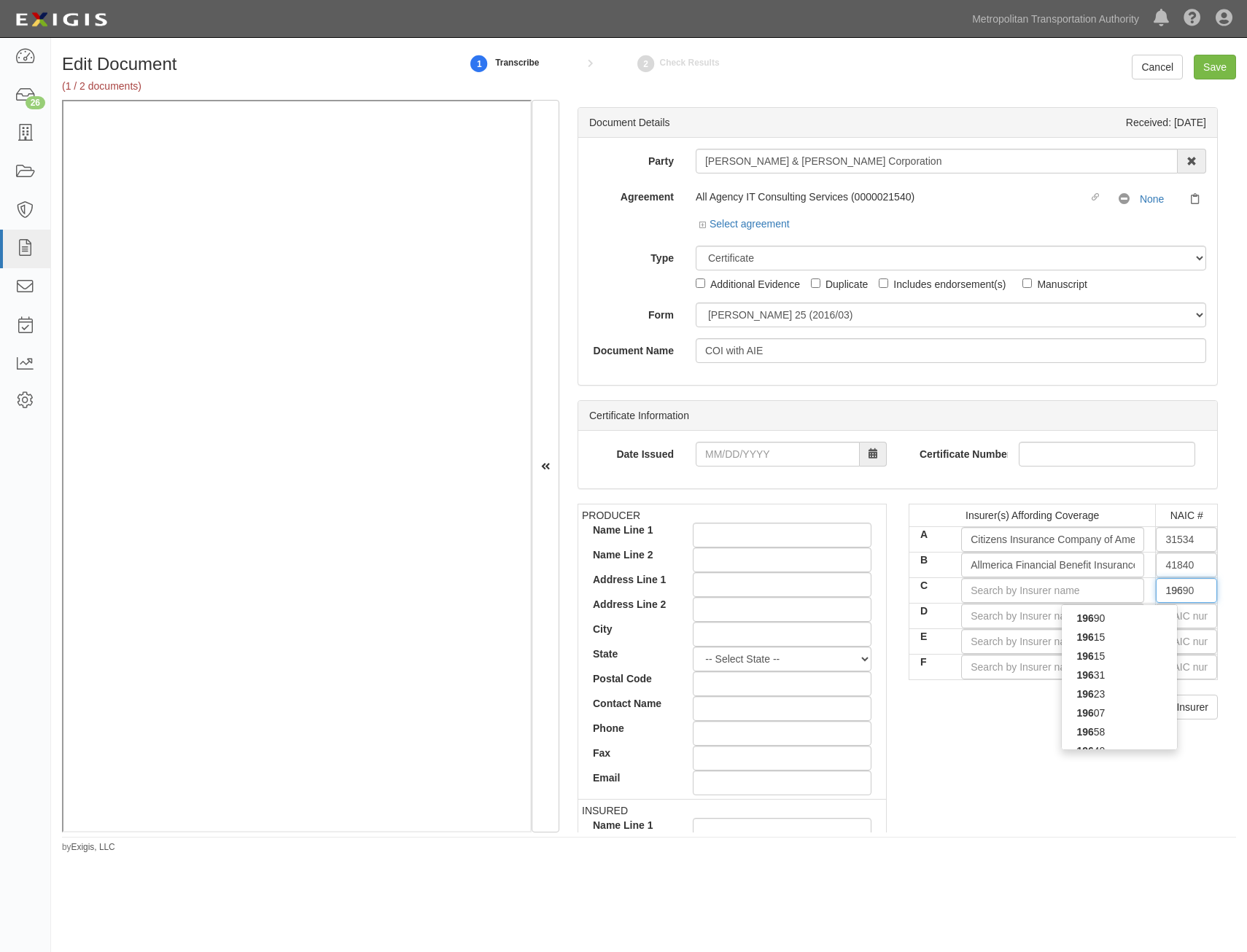
type input "1968"
type input "19682"
click at [1119, 616] on div "19682" at bounding box center [1119, 619] width 115 height 19
type input "Hartford Fire Insurance Company (A+ XV Rating)"
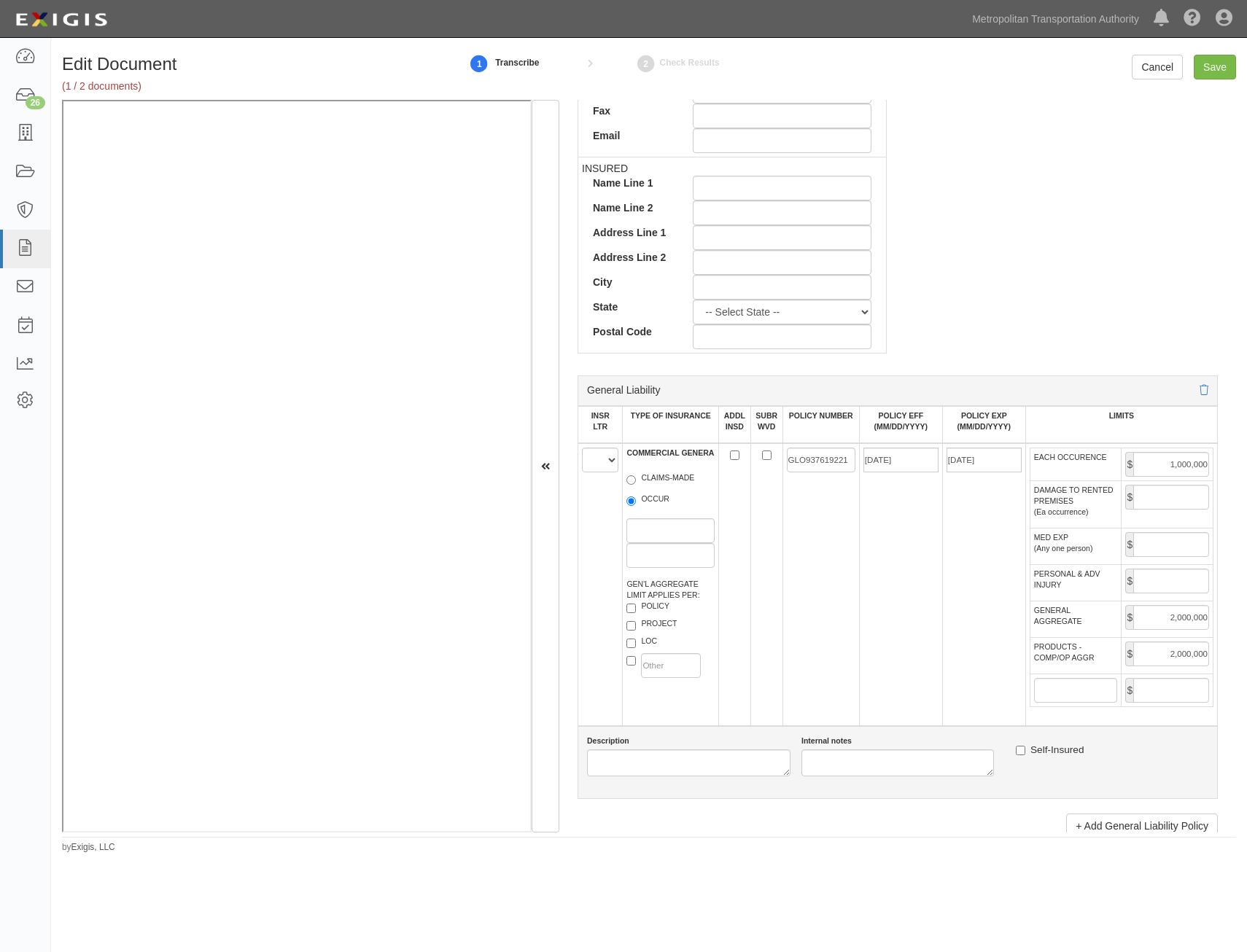
scroll to position [729, 0]
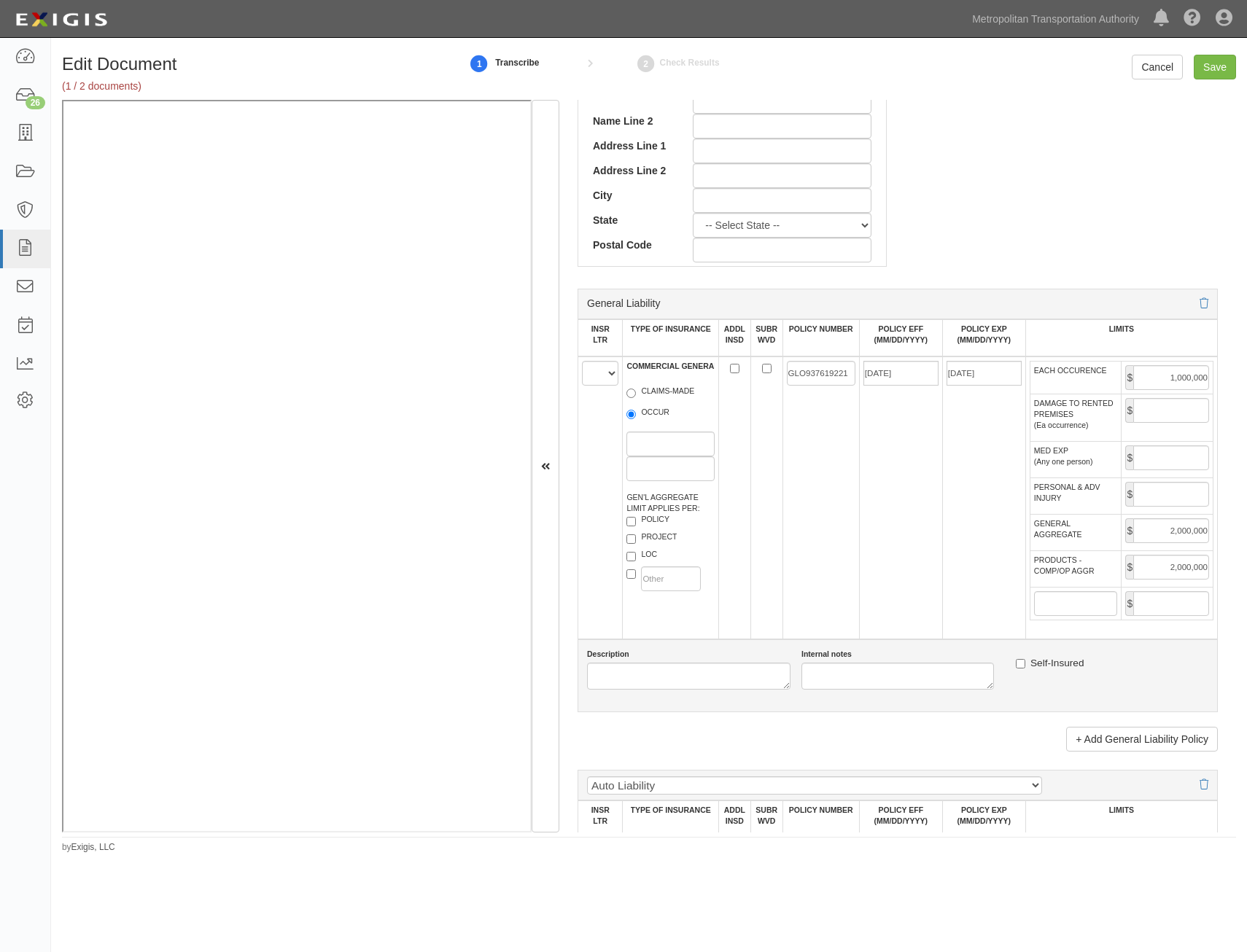
type input "19682"
click at [595, 384] on select "A B C D E F" at bounding box center [599, 373] width 36 height 25
select select "A"
click at [582, 361] on select "A B C D E F" at bounding box center [599, 373] width 36 height 25
click at [639, 414] on label "OCCUR" at bounding box center [648, 414] width 43 height 15
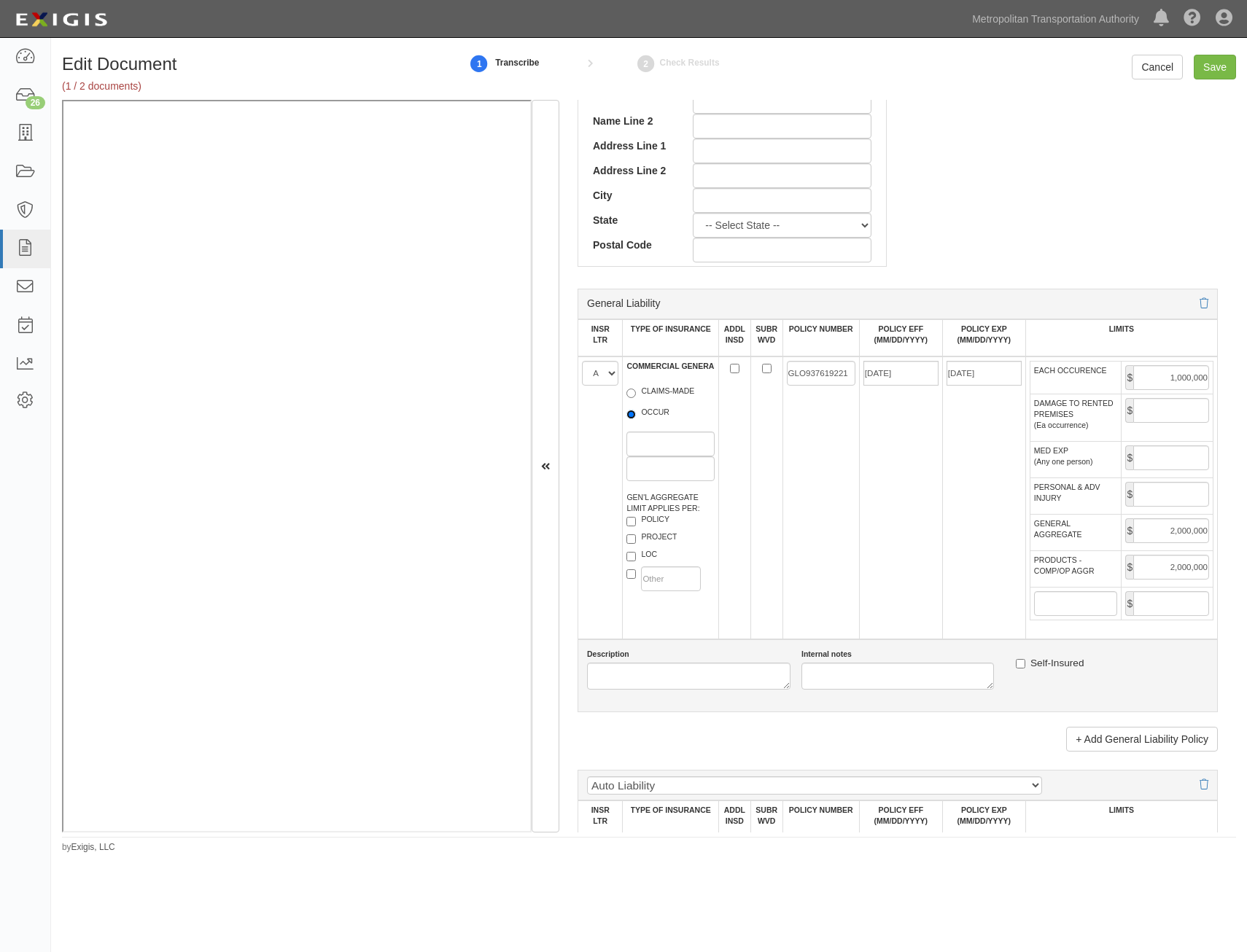
click at [636, 414] on input "OCCUR" at bounding box center [631, 414] width 10 height 10
radio input "true"
click at [651, 552] on label "LOC" at bounding box center [641, 556] width 30 height 15
click at [636, 552] on input "LOC" at bounding box center [631, 556] width 10 height 10
checkbox input "true"
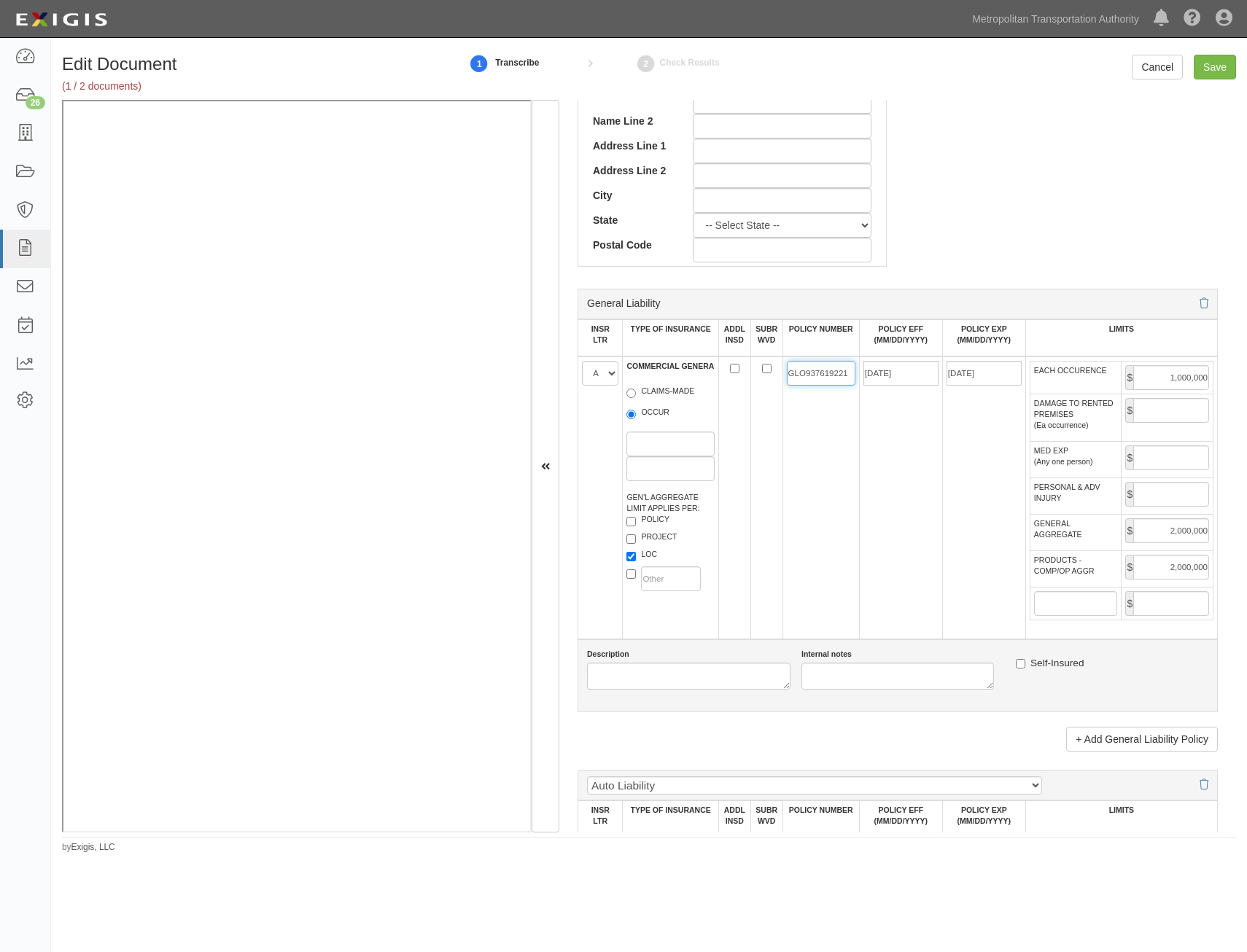
click at [838, 374] on input "GLO937619221" at bounding box center [821, 373] width 68 height 25
paste input "OBR H166926"
type input "OBR H166926"
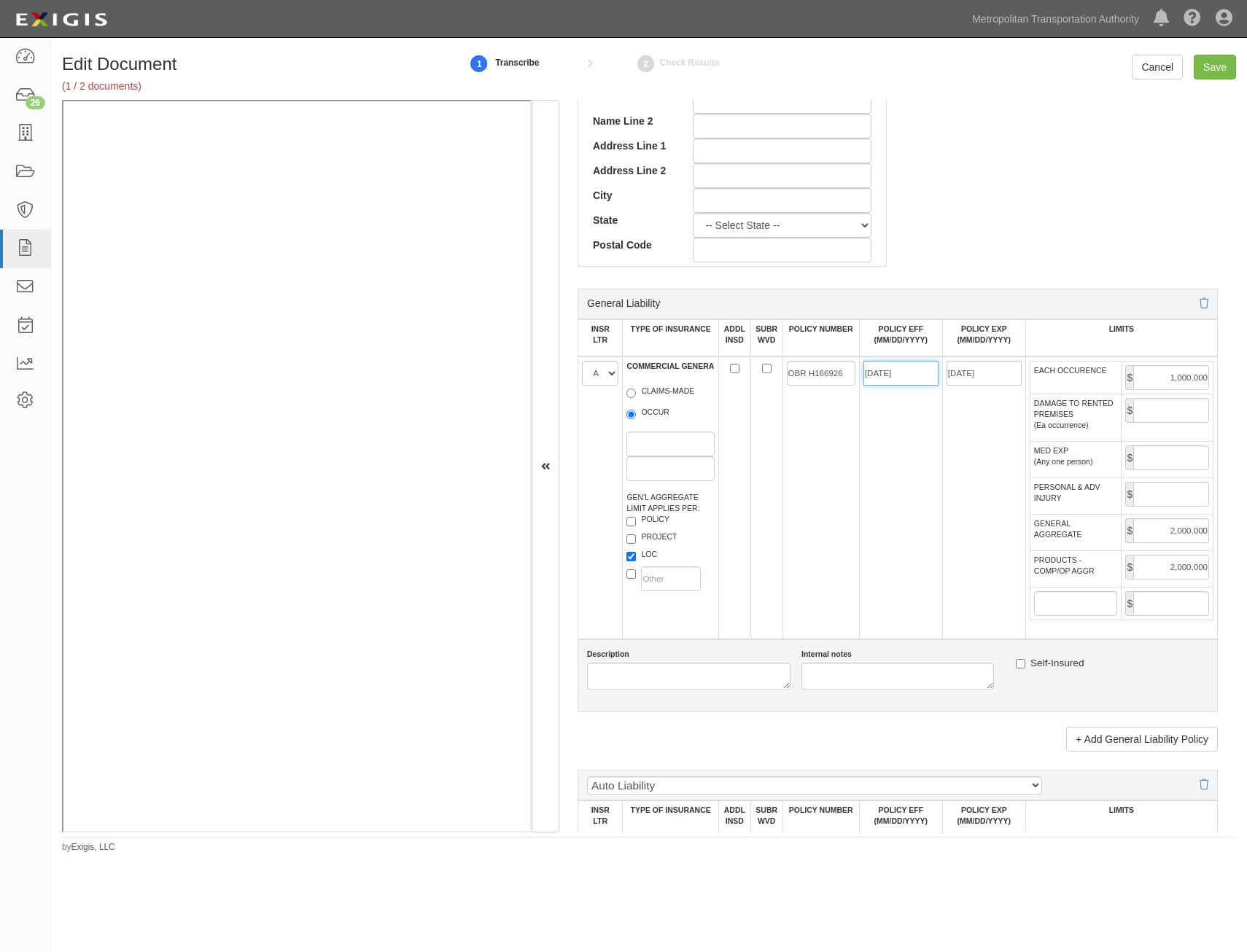
click at [914, 371] on input "11/15/2024" at bounding box center [900, 373] width 75 height 25
type input "02/04/2025"
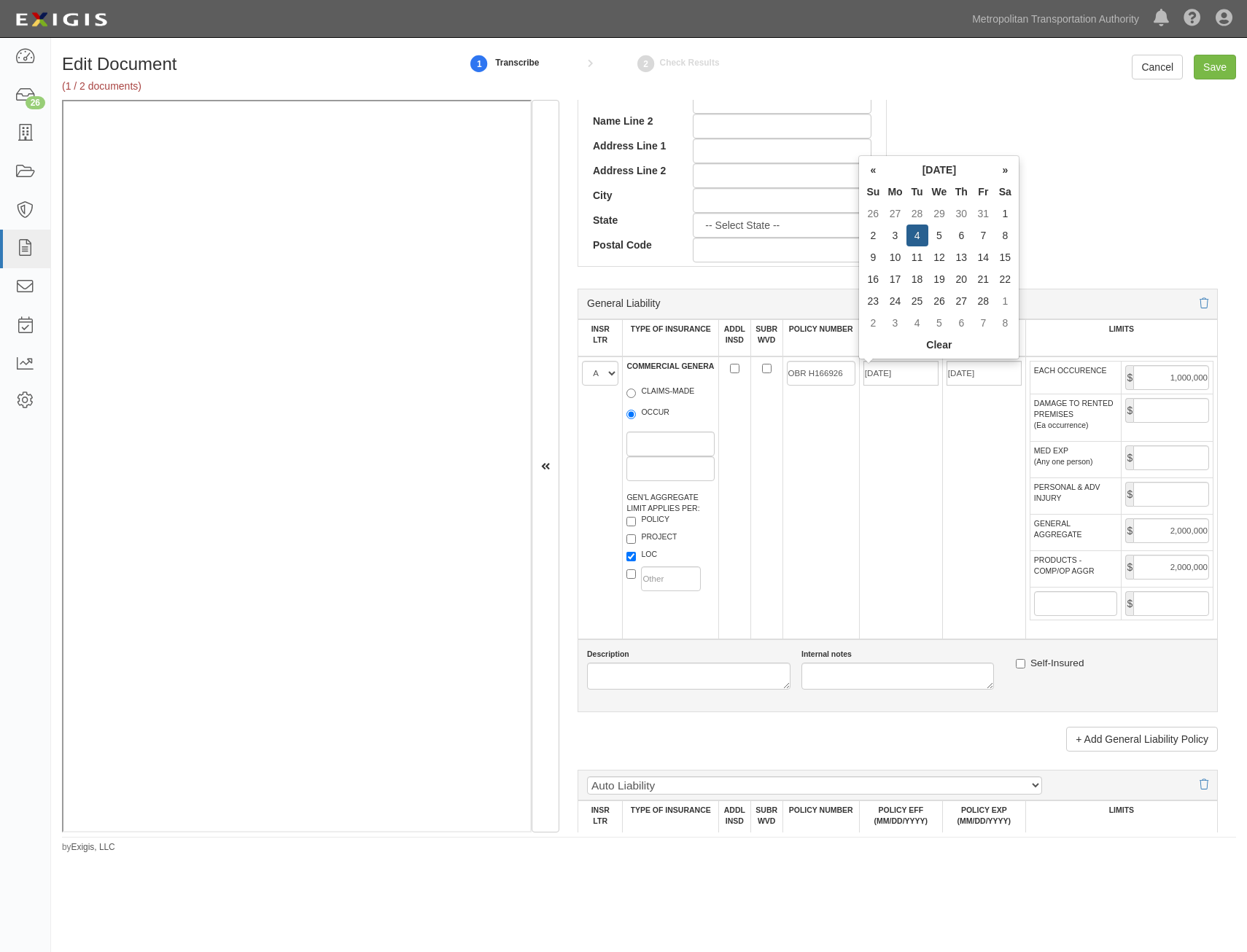
type input "02/04/2026"
click at [934, 570] on td "02/04/2025" at bounding box center [900, 498] width 83 height 283
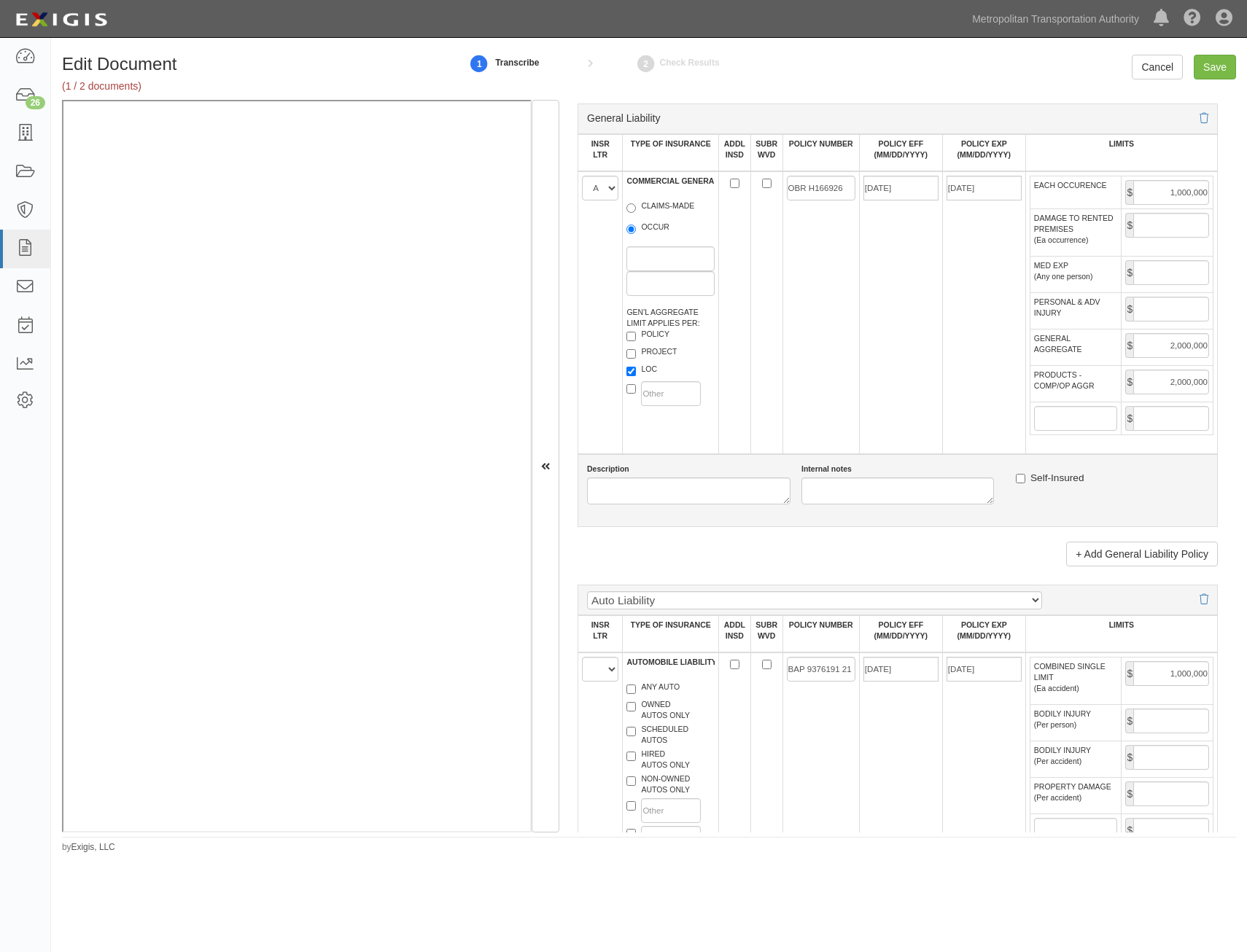
scroll to position [1167, 0]
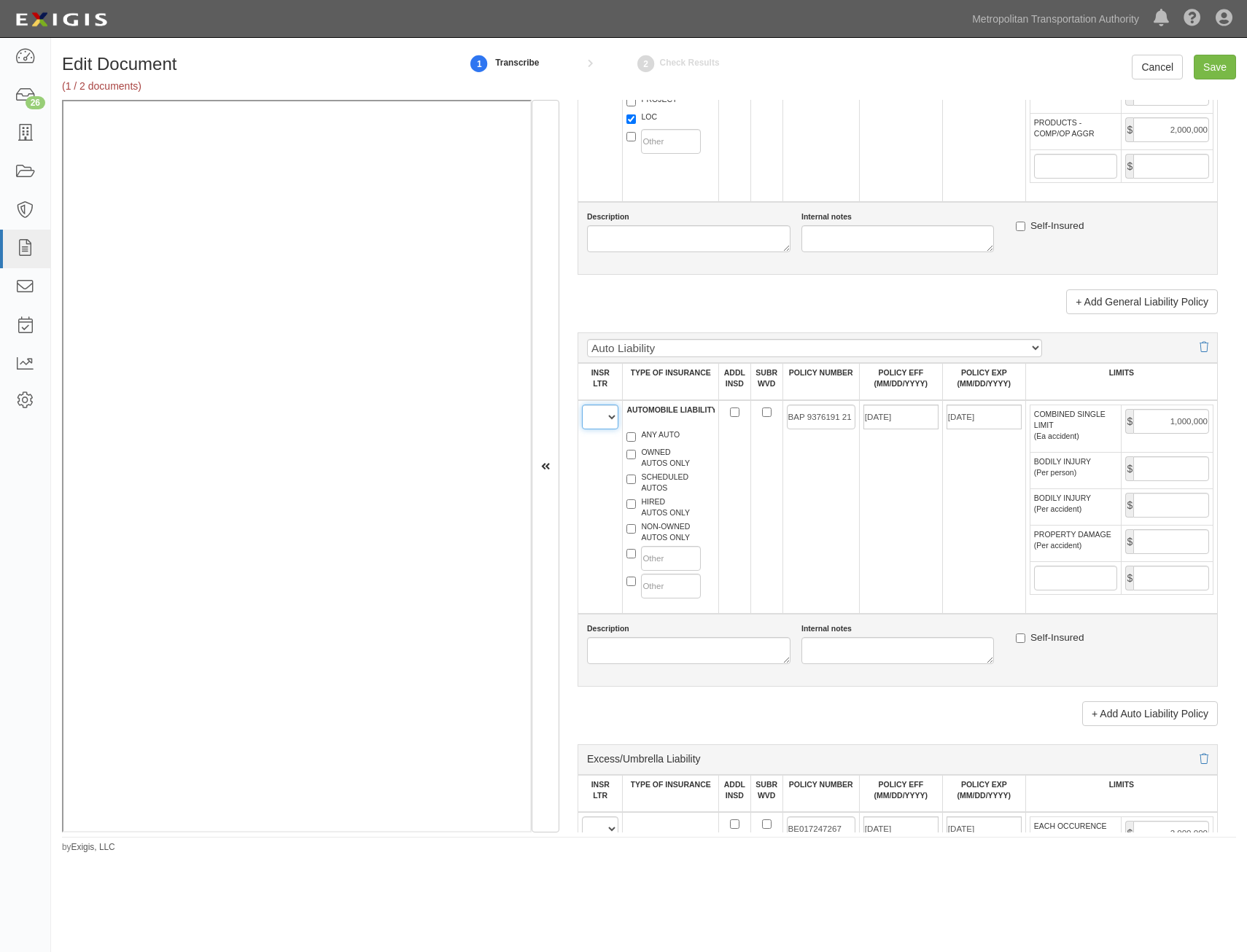
click at [599, 416] on select "A B C D E F" at bounding box center [599, 417] width 36 height 25
select select "A"
click at [582, 405] on select "A B C D E F" at bounding box center [599, 417] width 36 height 25
click at [655, 504] on label "HIRED AUTOS ONLY" at bounding box center [657, 507] width 63 height 22
click at [636, 504] on input "HIRED AUTOS ONLY" at bounding box center [631, 503] width 10 height 10
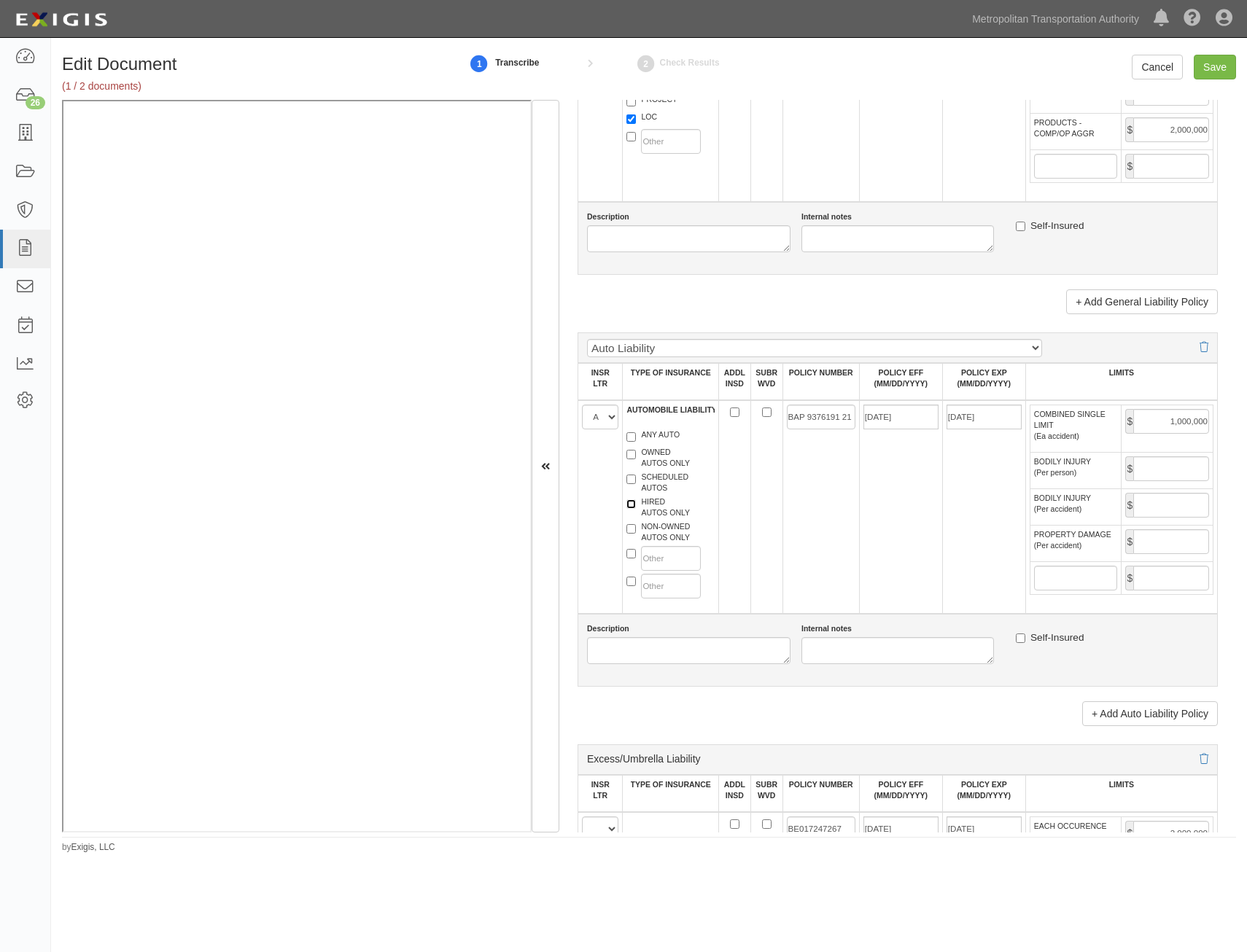
checkbox input "true"
click at [670, 535] on label "NON-OWNED AUTOS ONLY" at bounding box center [657, 532] width 63 height 22
click at [636, 534] on input "NON-OWNED AUTOS ONLY" at bounding box center [631, 529] width 10 height 10
checkbox input "true"
click at [820, 410] on input "BAP 9376191 21" at bounding box center [821, 417] width 68 height 25
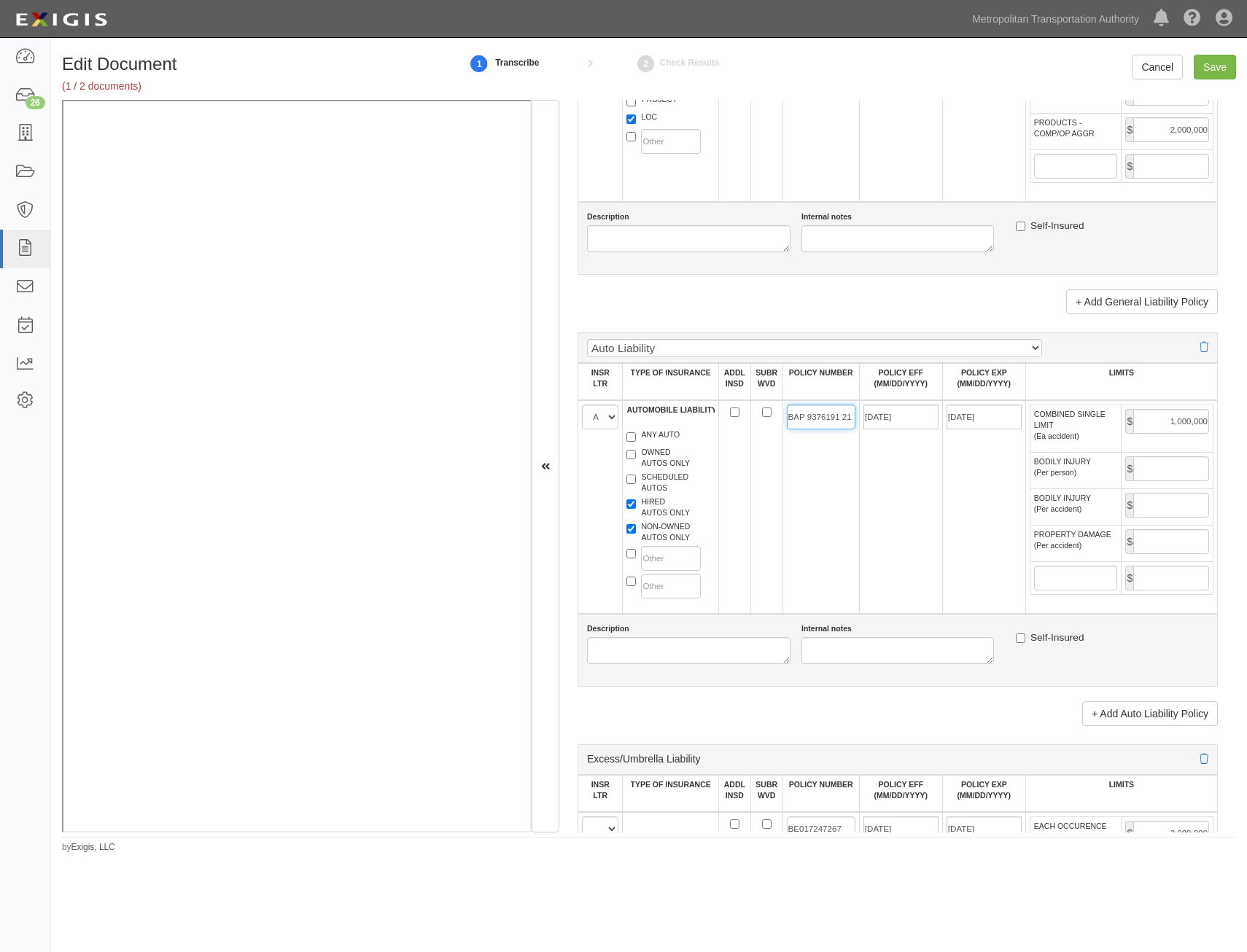
click at [820, 410] on input "BAP 9376191 21" at bounding box center [821, 417] width 68 height 25
paste input "OBR H166926"
type input "OBR H166926"
click at [910, 419] on input "11/15/2024" at bounding box center [900, 417] width 75 height 25
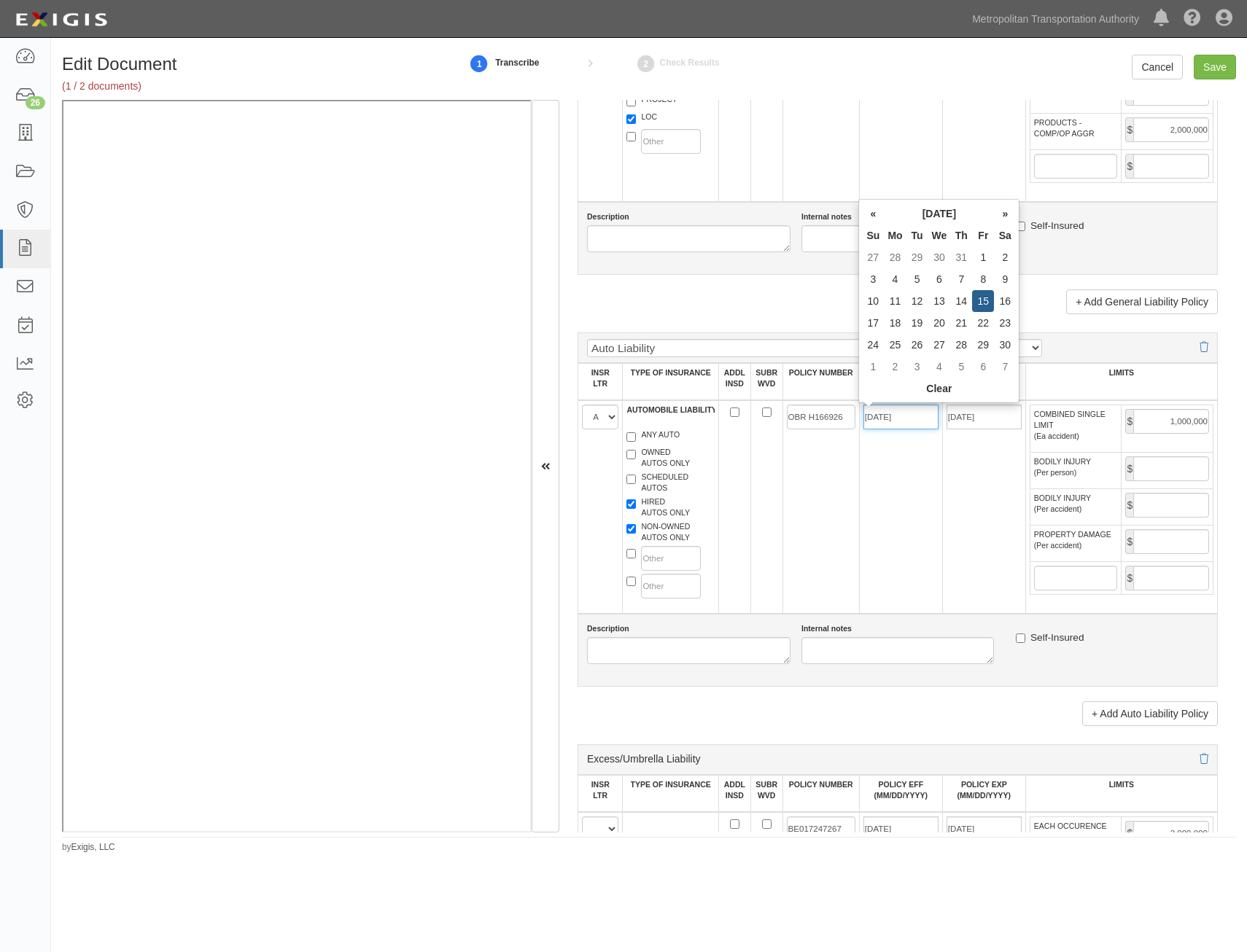
click at [910, 419] on input "11/15/2024" at bounding box center [900, 417] width 75 height 25
type input "02/04/2025"
type input "02/04/2026"
click at [920, 523] on td "02/04/2025" at bounding box center [900, 507] width 83 height 214
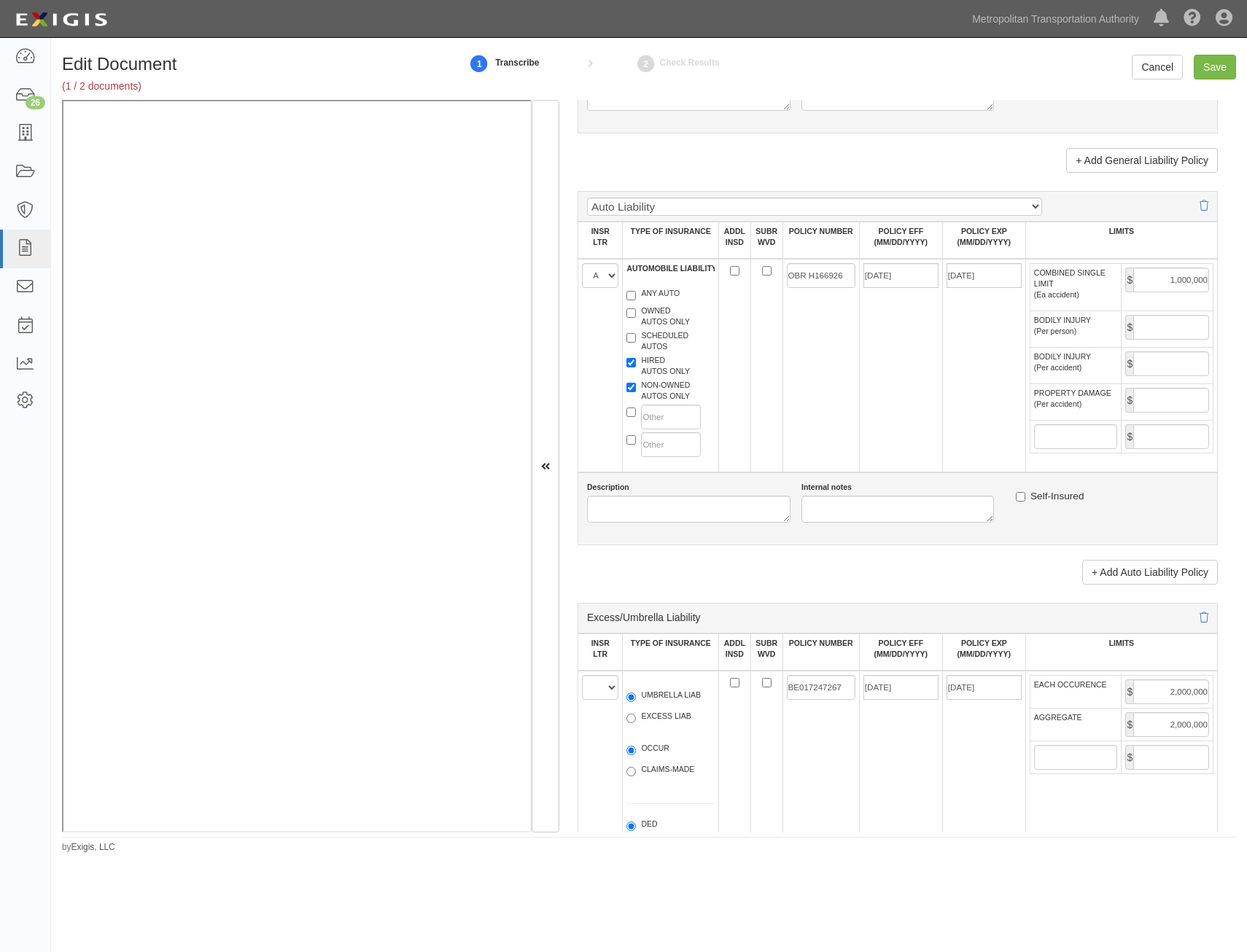
scroll to position [1531, 0]
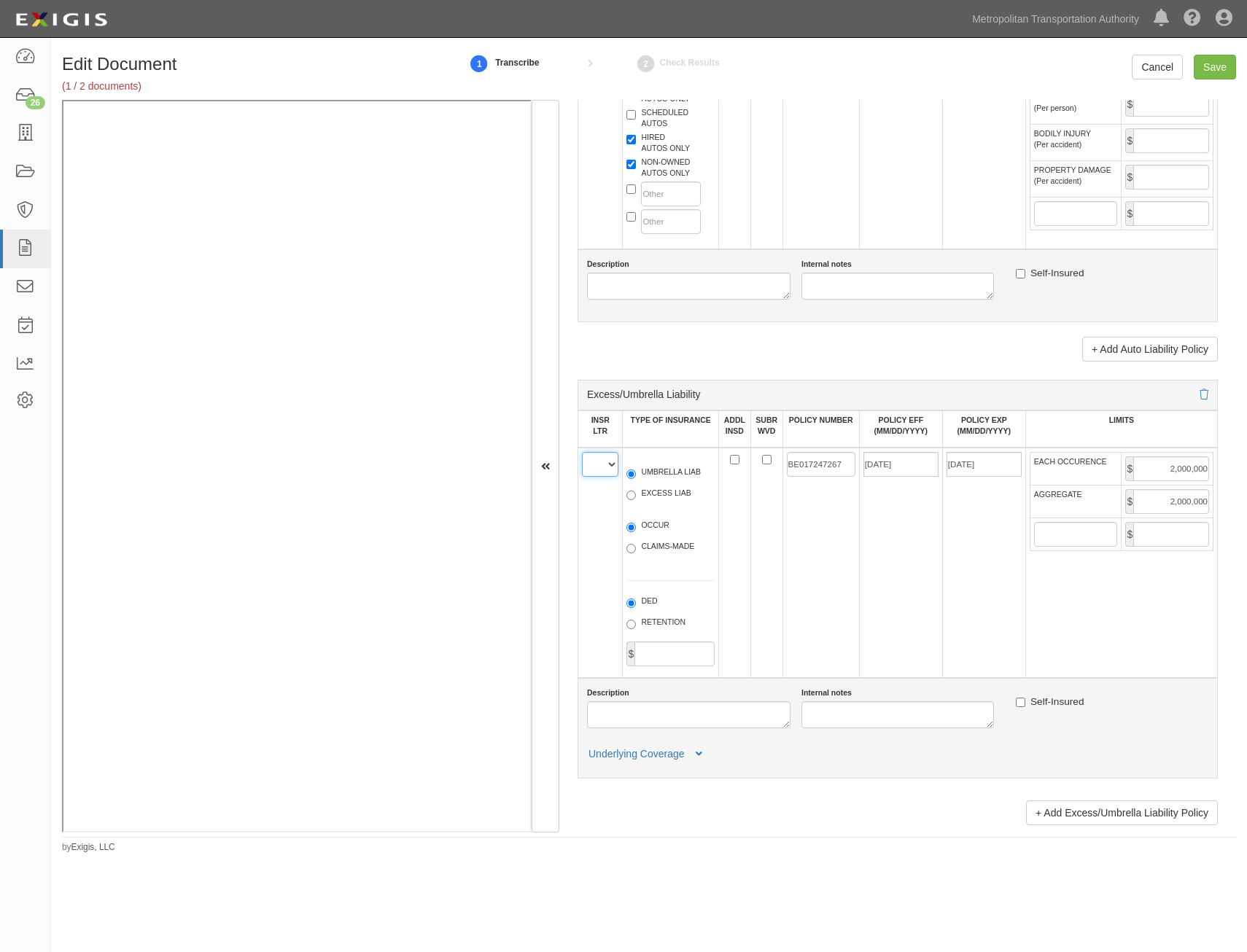
click at [605, 465] on select "A B C D E F" at bounding box center [599, 464] width 36 height 25
select select "A"
click at [582, 452] on select "A B C D E F" at bounding box center [599, 464] width 36 height 25
click at [653, 479] on label "UMBRELLA LIAB" at bounding box center [663, 474] width 74 height 15
click at [636, 479] on input "UMBRELLA LIAB" at bounding box center [631, 474] width 10 height 10
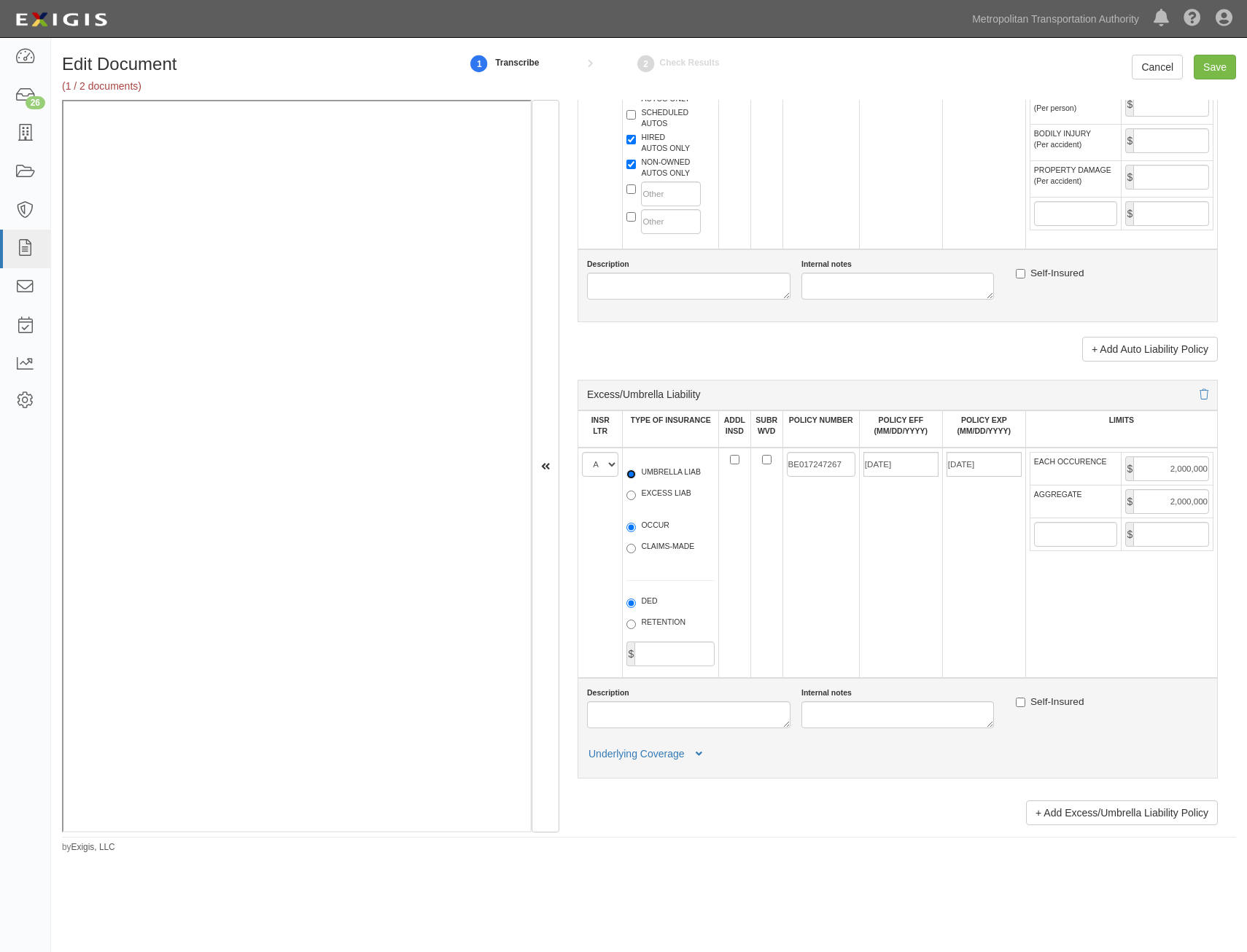
radio input "true"
click at [654, 526] on label "OCCUR" at bounding box center [648, 527] width 43 height 15
click at [636, 526] on input "OCCUR" at bounding box center [631, 527] width 10 height 10
radio input "true"
click at [818, 472] on input "BE017247267" at bounding box center [821, 464] width 68 height 25
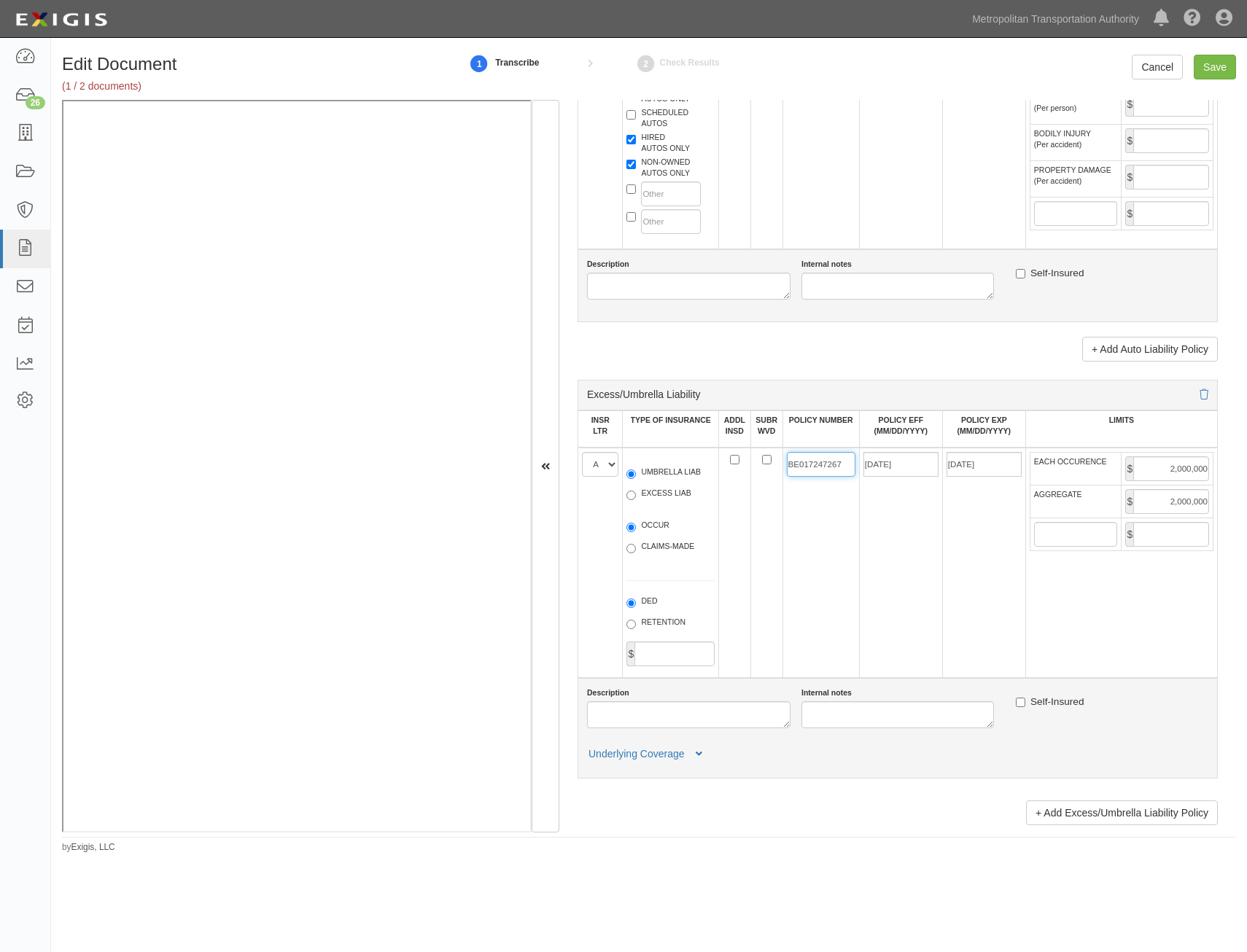
click at [818, 472] on input "BE017247267" at bounding box center [821, 464] width 68 height 25
paste input "OBR H166926"
type input "OBR H166926"
click at [914, 473] on input "11/15/2024" at bounding box center [900, 464] width 75 height 25
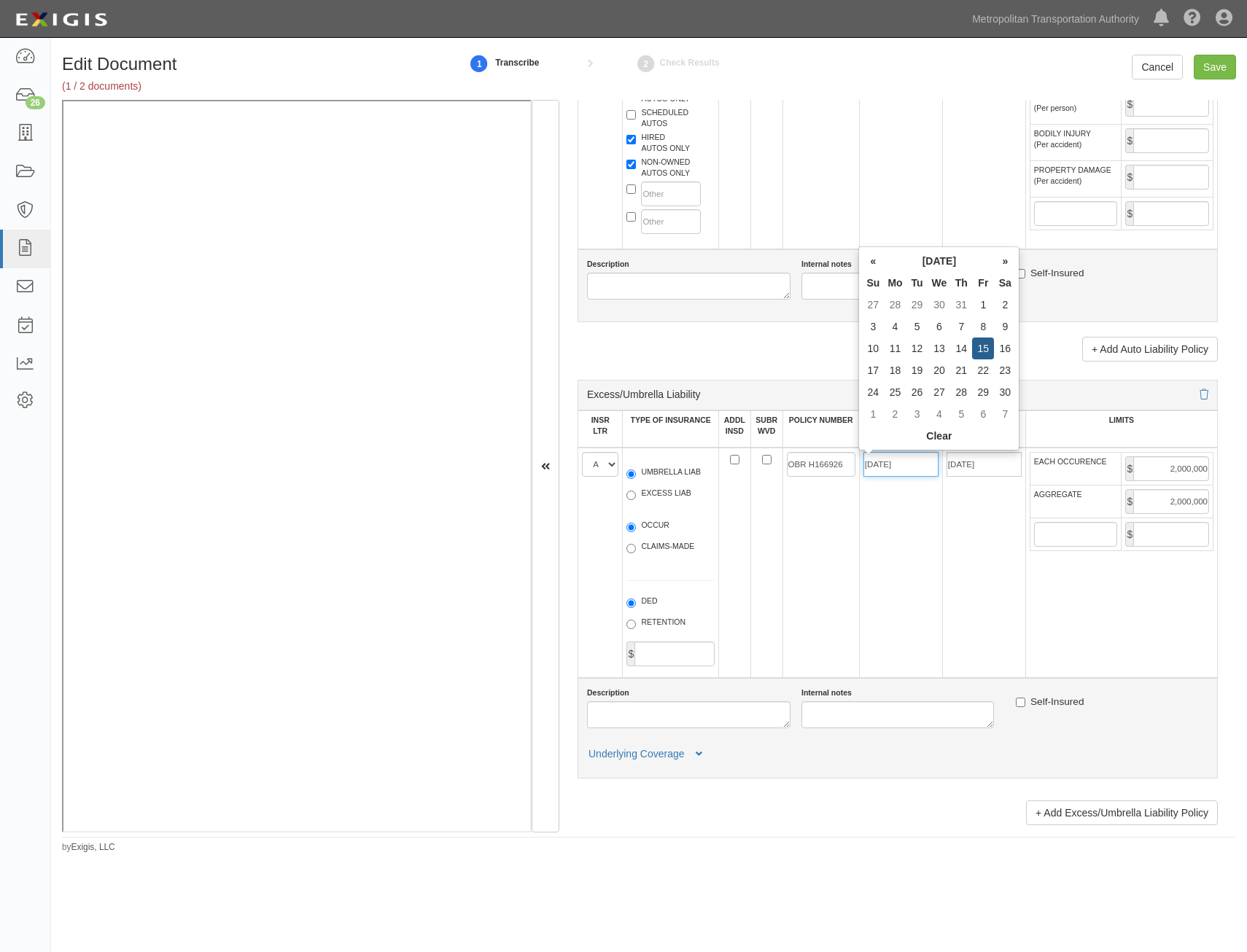
click at [914, 473] on input "11/15/2024" at bounding box center [900, 464] width 75 height 25
type input "02/04/2025"
type input "02/04/2026"
click at [916, 480] on td "02/04/2025" at bounding box center [900, 563] width 83 height 230
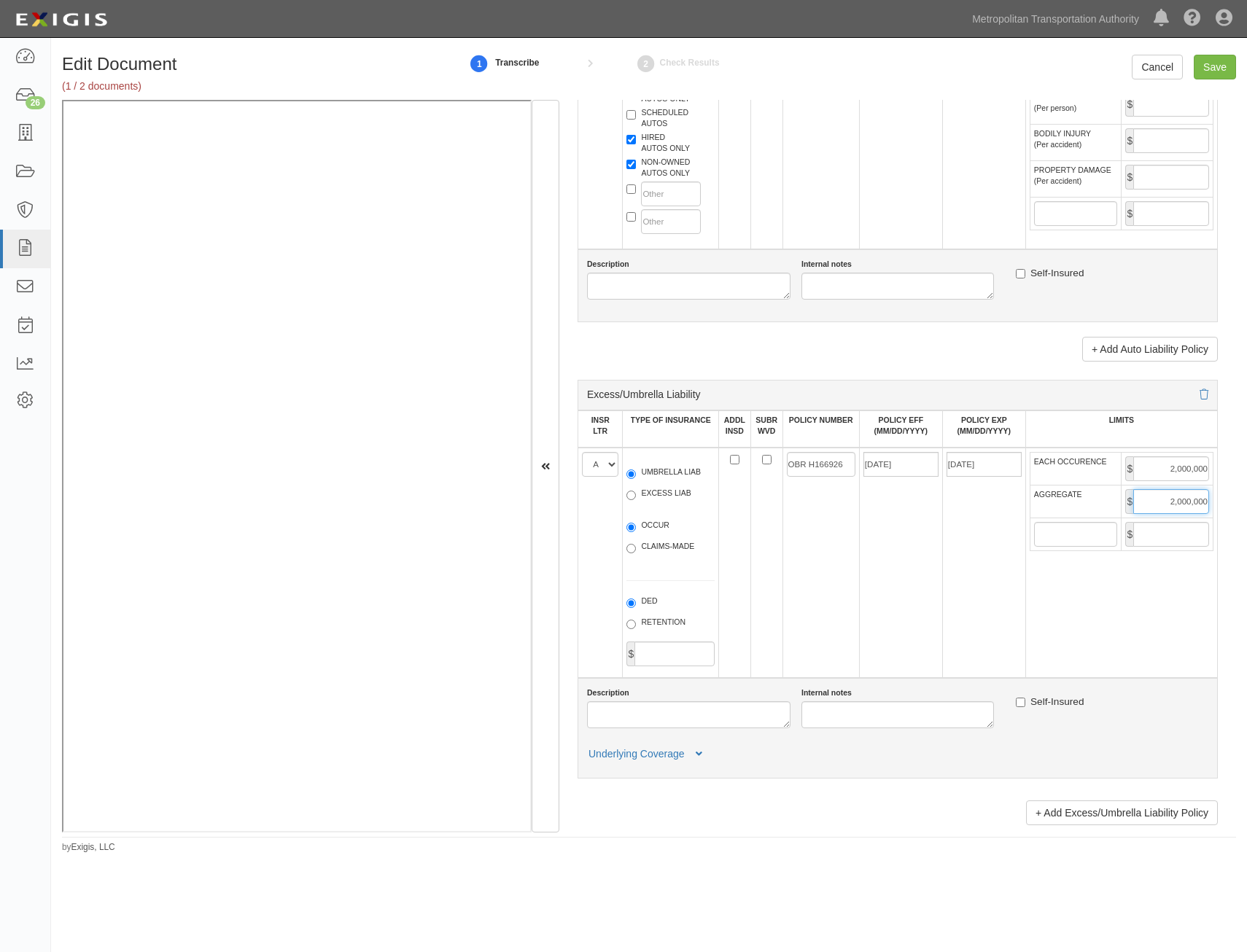
click at [1170, 499] on input "2,000,000" at bounding box center [1171, 501] width 76 height 25
type input "5,000,000"
click at [1168, 469] on input "2,000,000" at bounding box center [1171, 469] width 76 height 25
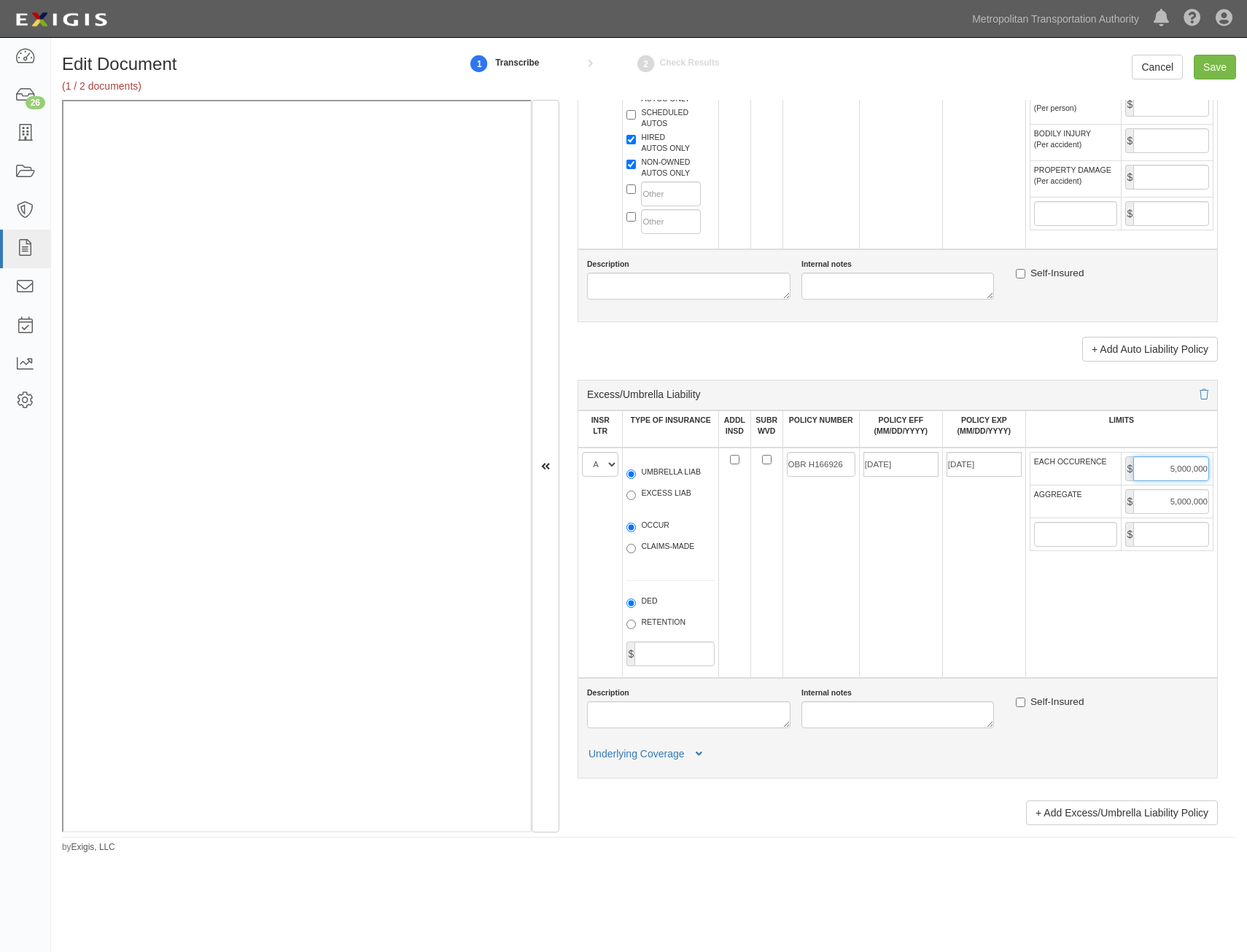
type input "5,000,000"
click at [960, 555] on td "02/04/2026" at bounding box center [983, 563] width 83 height 230
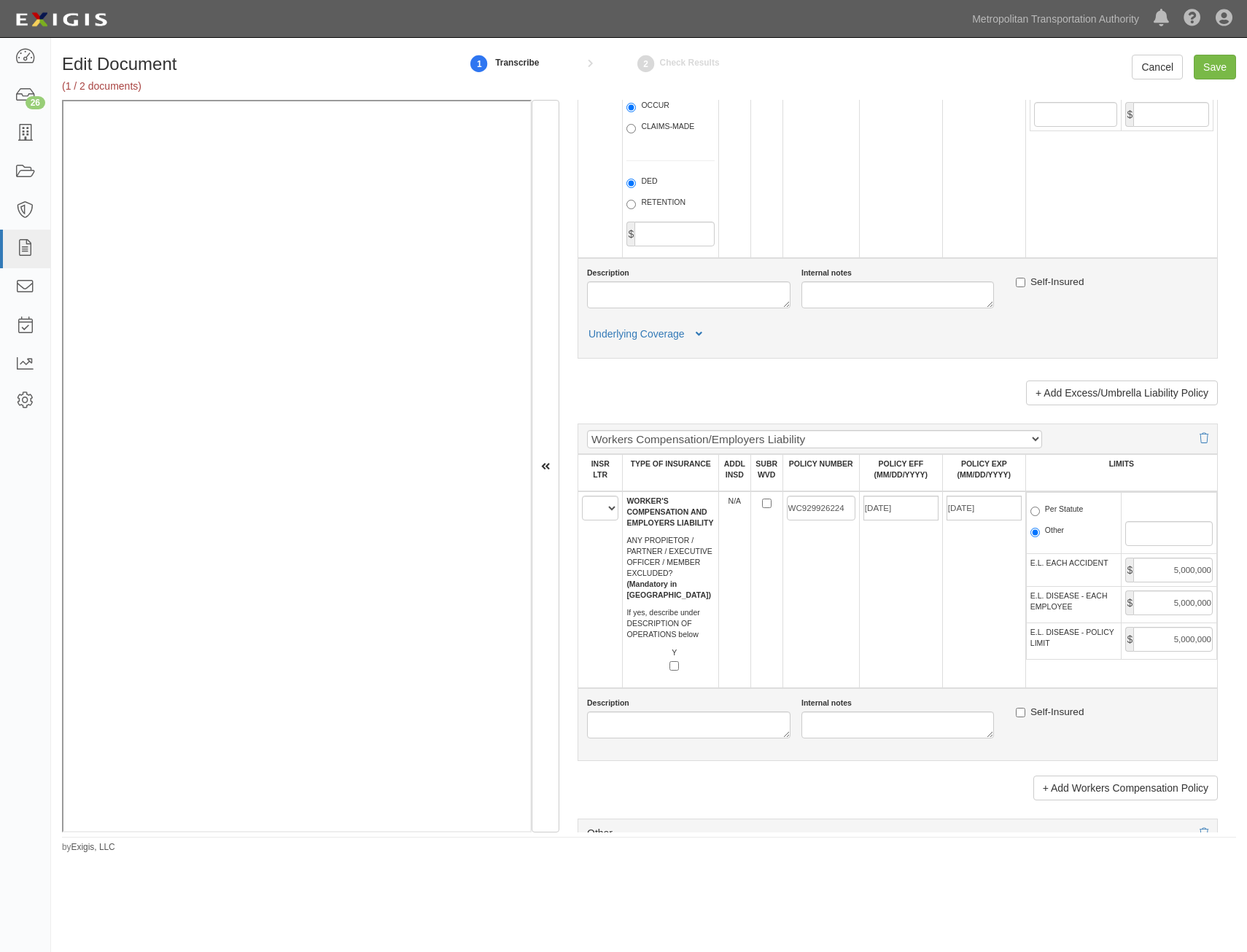
scroll to position [1969, 0]
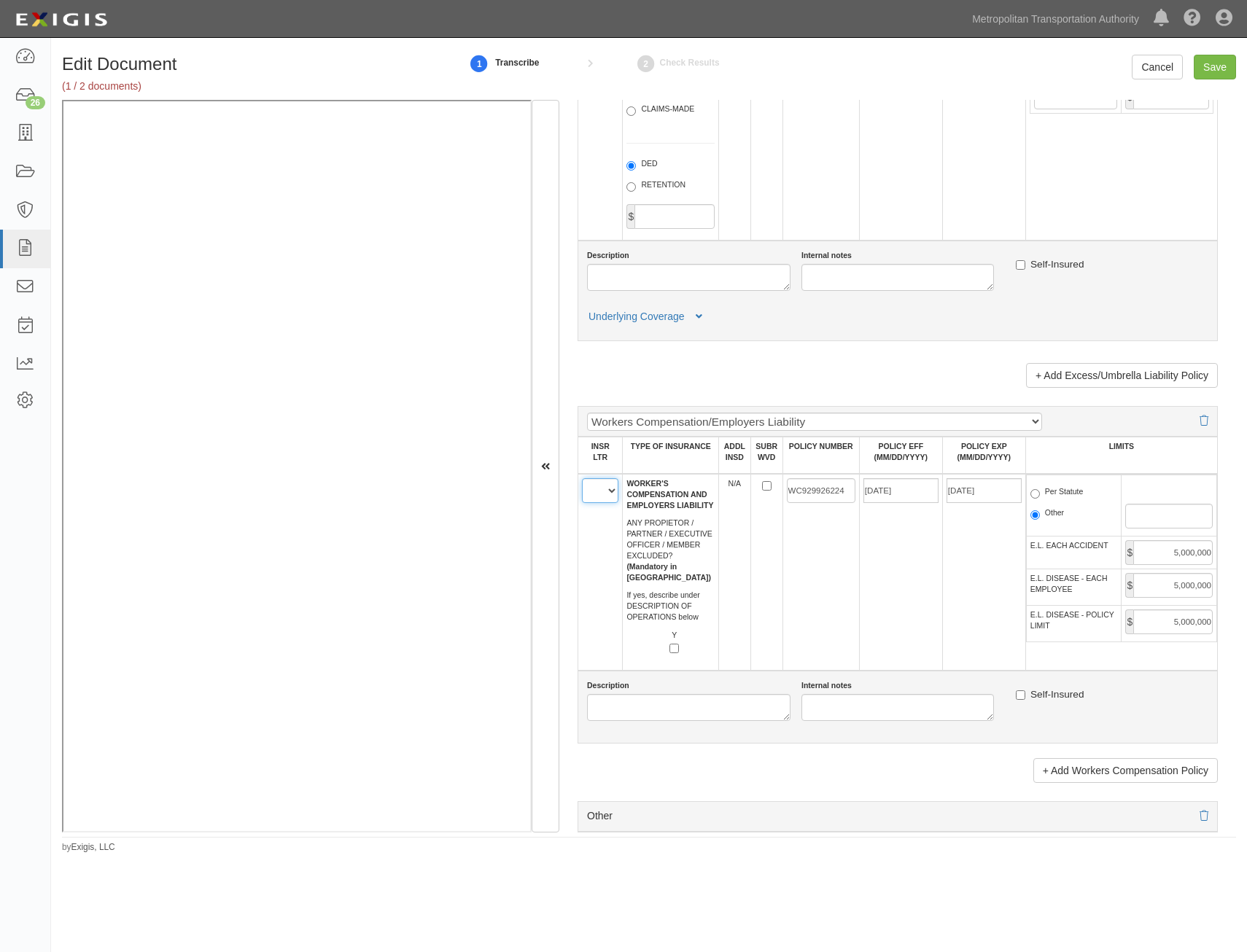
drag, startPoint x: 614, startPoint y: 495, endPoint x: 611, endPoint y: 502, distance: 7.6
click at [614, 495] on select "A B C D E F" at bounding box center [599, 490] width 36 height 25
select select "B"
click at [582, 478] on select "A B C D E F" at bounding box center [599, 490] width 36 height 25
click at [840, 492] on input "WC929926224" at bounding box center [821, 490] width 68 height 25
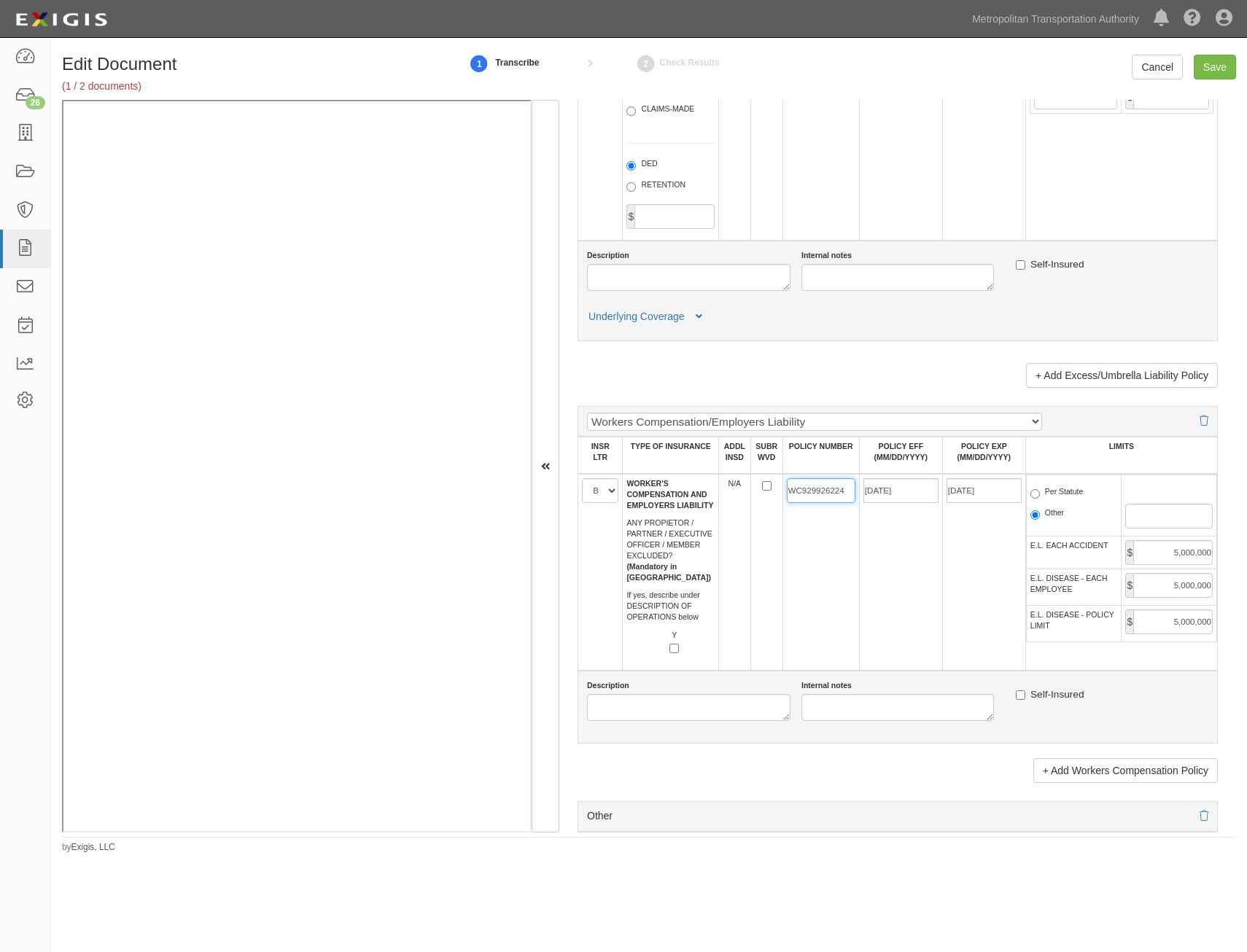
click at [840, 492] on input "WC929926224" at bounding box center [821, 490] width 68 height 25
paste input "W2R H166913"
type input "W2R H166913"
click at [902, 564] on td "01/01/2025" at bounding box center [900, 572] width 83 height 197
click at [896, 499] on input "01/01/2025" at bounding box center [900, 490] width 75 height 25
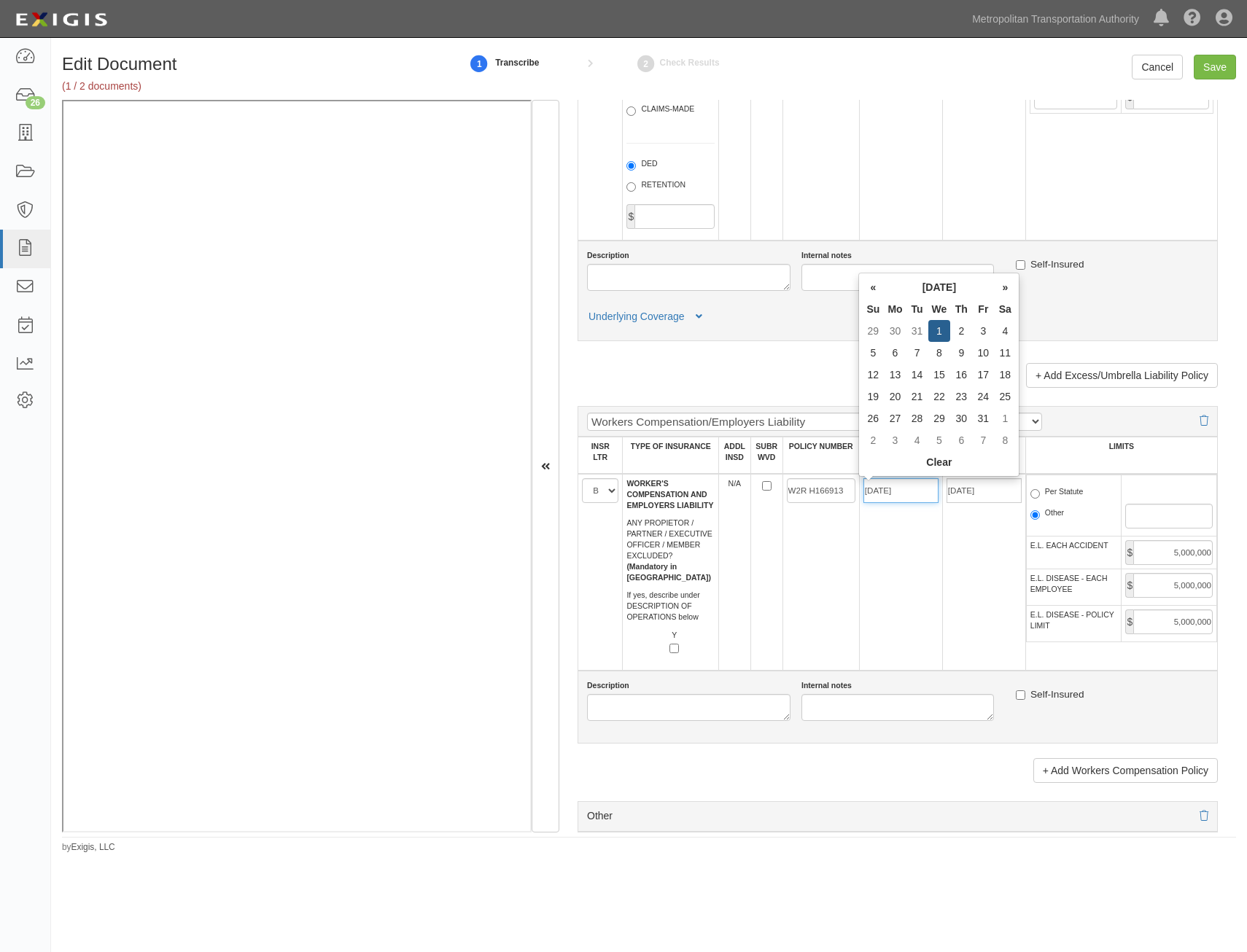
click at [896, 499] on input "01/01/2025" at bounding box center [900, 490] width 75 height 25
type input "02/04/2025"
type input "02/04/2026"
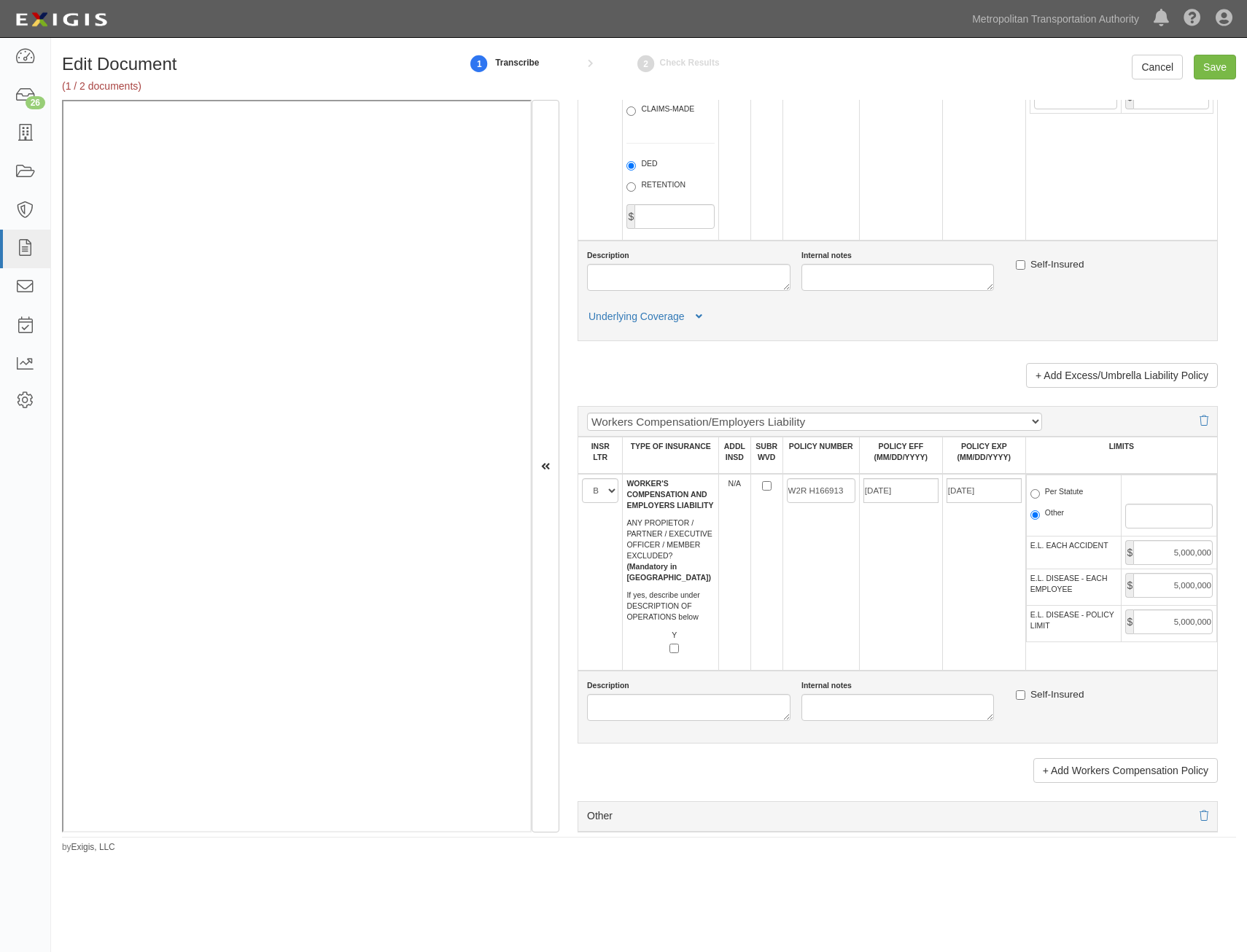
click at [902, 578] on td "02/04/2025" at bounding box center [900, 572] width 83 height 197
click at [1058, 491] on label "Per Statute" at bounding box center [1057, 494] width 53 height 15
click at [1040, 491] on input "Per Statute" at bounding box center [1035, 494] width 10 height 10
radio input "true"
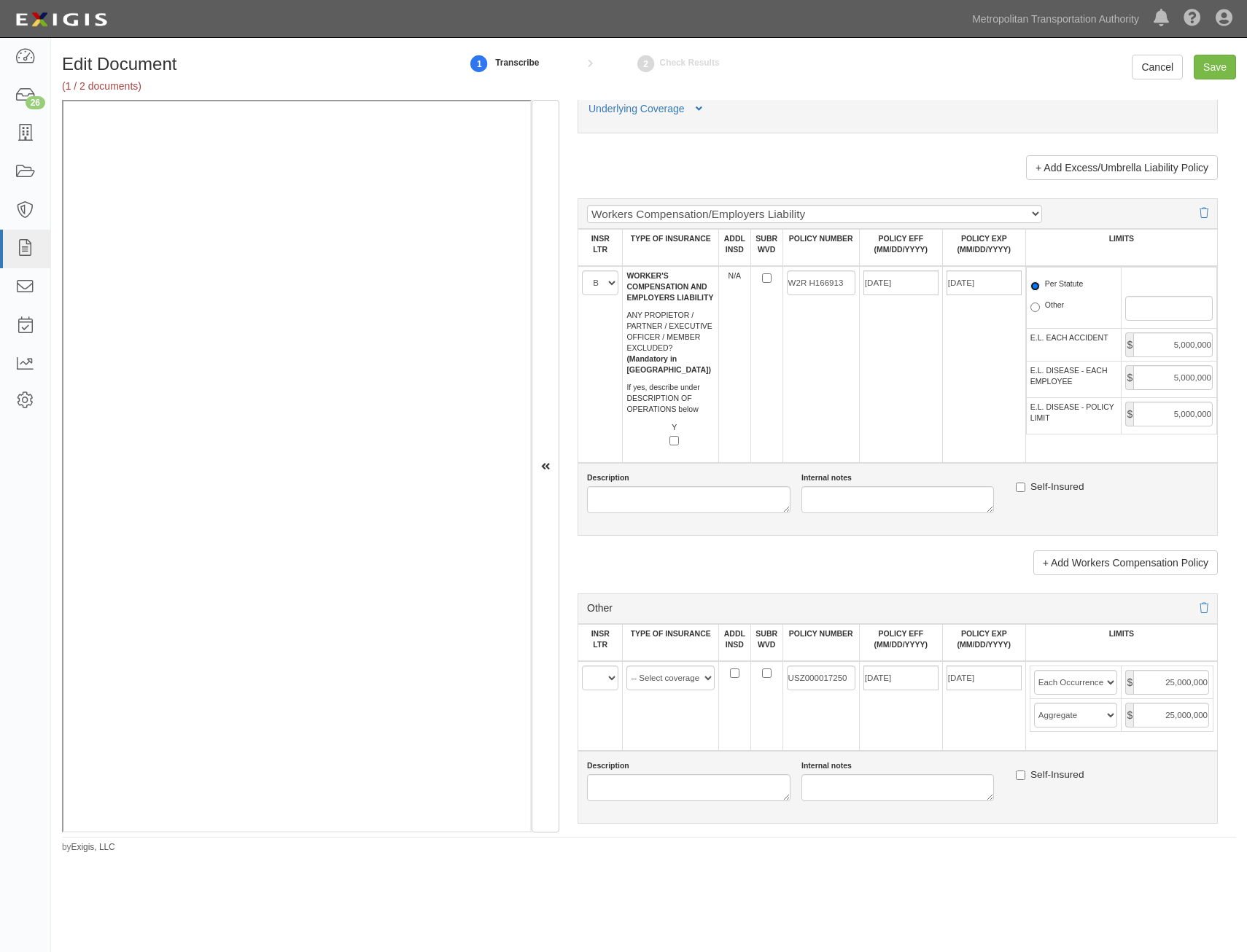
scroll to position [2406, 0]
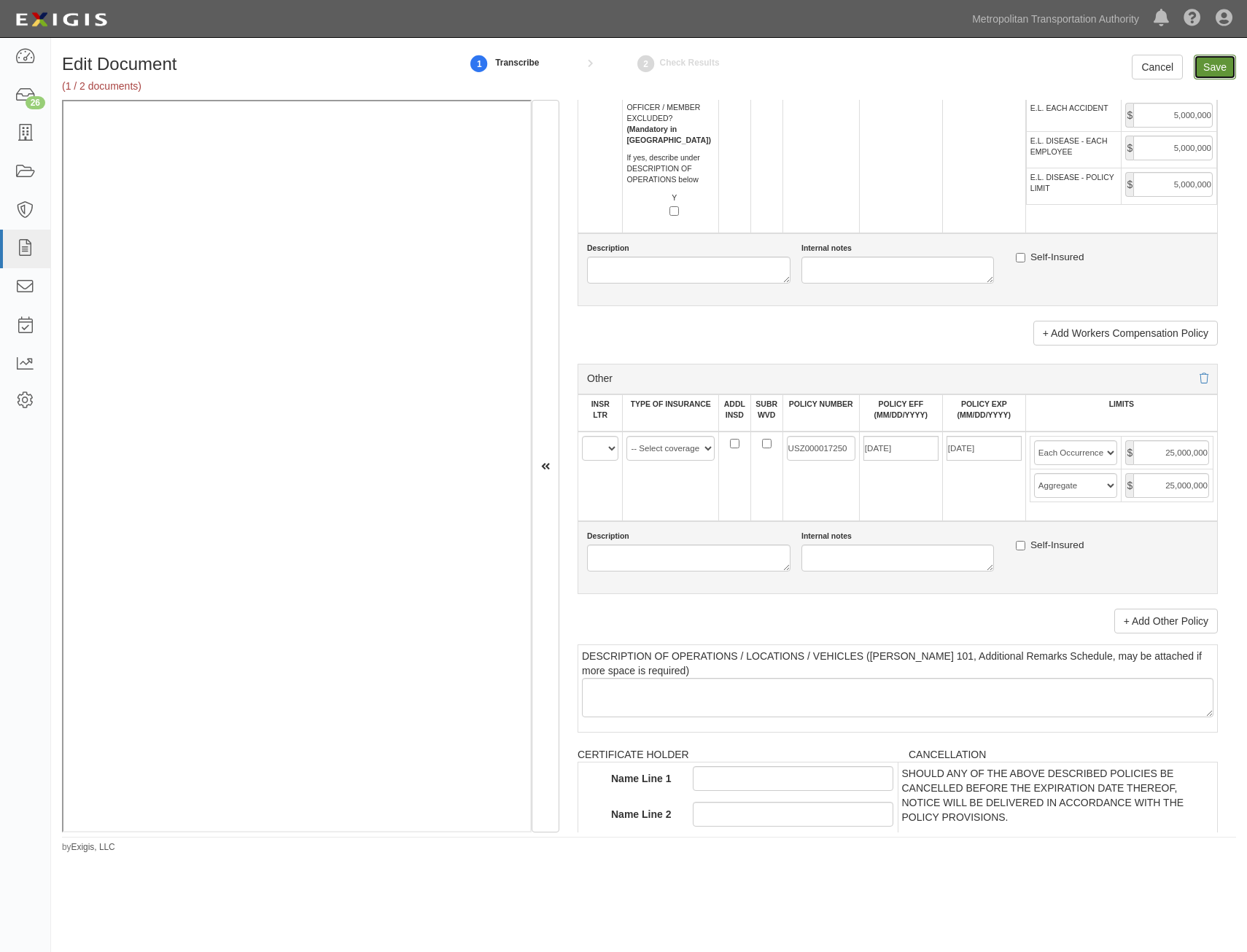
click at [1217, 73] on input "Save" at bounding box center [1214, 67] width 42 height 25
click at [670, 449] on select "-- Select coverage line -- Asbestos Abatement Auto Physical Damage Aviation Lia…" at bounding box center [670, 448] width 88 height 25
select select "152"
click at [626, 436] on select "-- Select coverage line -- Asbestos Abatement Auto Physical Damage Aviation Lia…" at bounding box center [670, 448] width 88 height 25
click at [619, 455] on td "A B C D E F" at bounding box center [601, 476] width 45 height 90
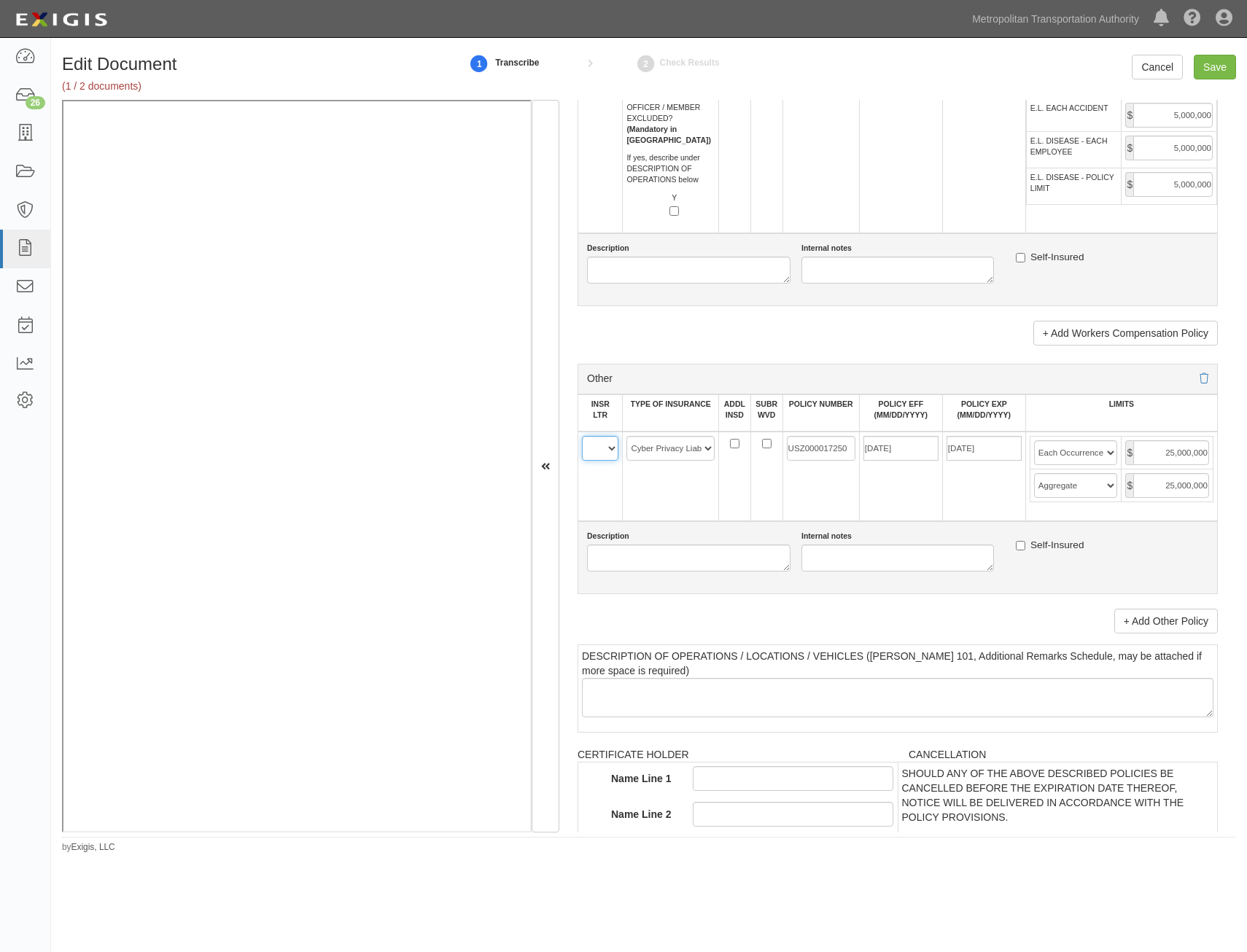
drag, startPoint x: 602, startPoint y: 450, endPoint x: 602, endPoint y: 460, distance: 10.0
click at [602, 450] on select "A B C D E F" at bounding box center [599, 448] width 36 height 25
select select "A"
click at [582, 436] on select "A B C D E F" at bounding box center [599, 448] width 36 height 25
click at [1152, 625] on link "+ Add Other Policy" at bounding box center [1165, 621] width 103 height 25
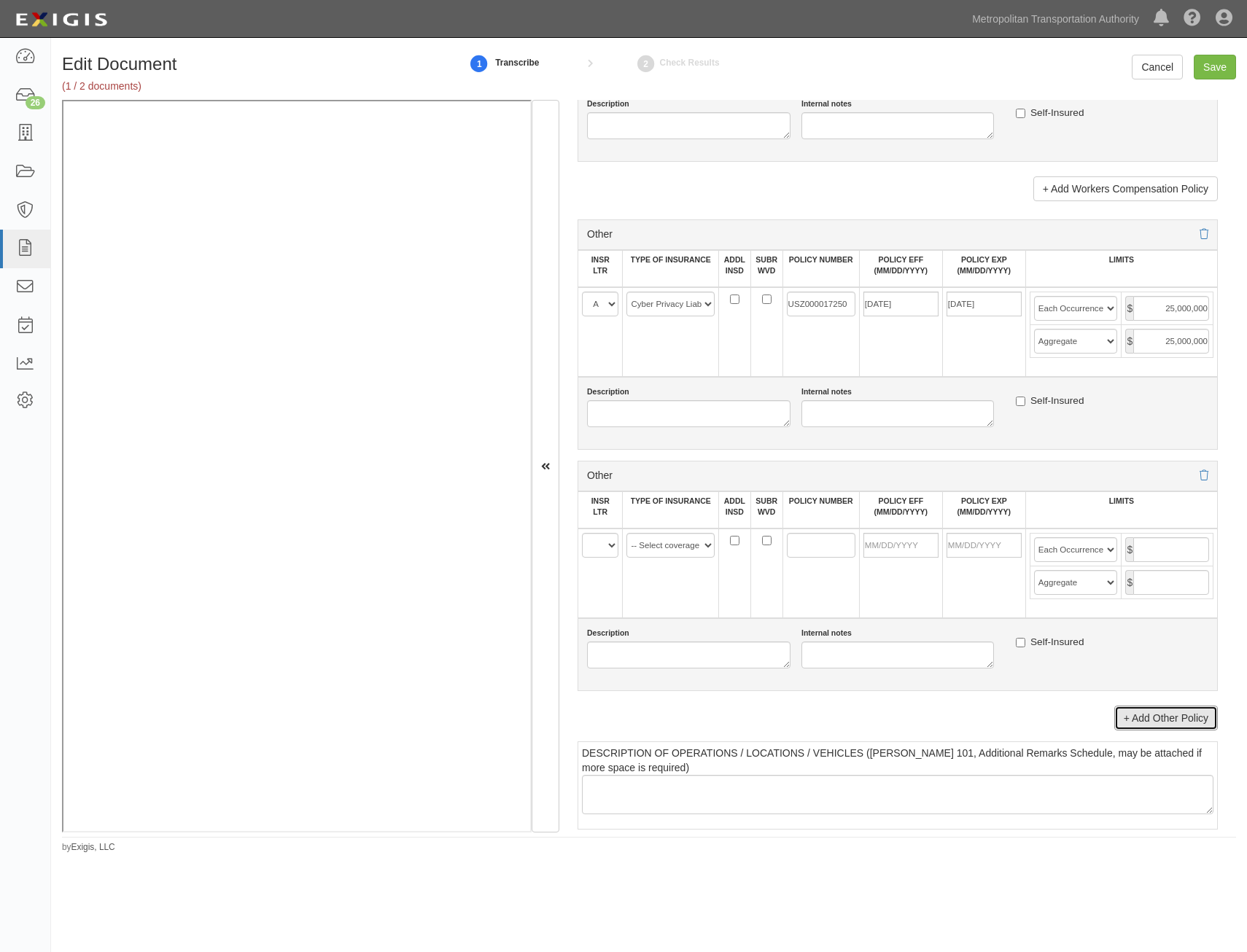
scroll to position [2552, 0]
click at [1153, 304] on input "25,000,000" at bounding box center [1171, 307] width 76 height 25
type input "3,000,000"
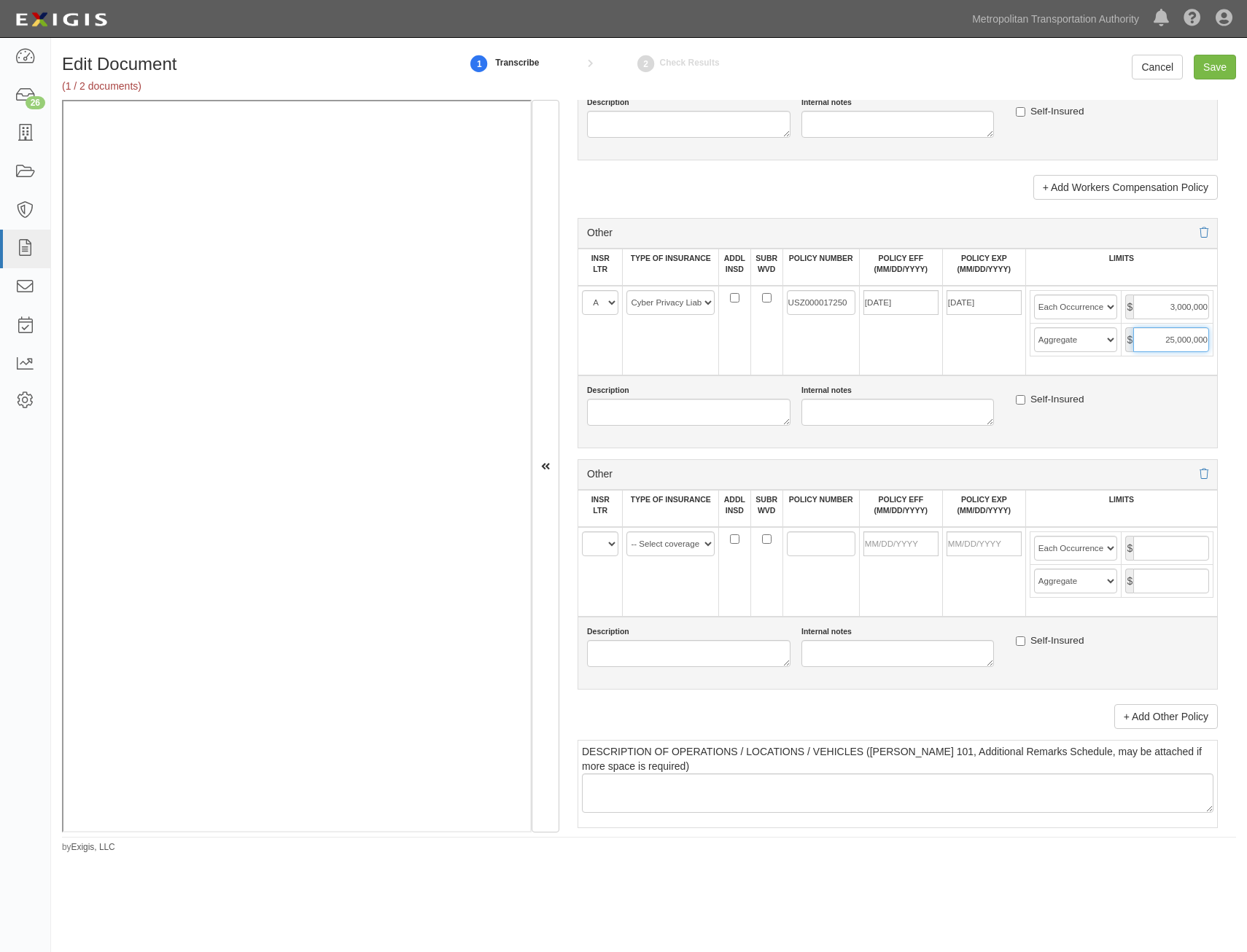
click at [1133, 338] on input "25,000,000" at bounding box center [1171, 339] width 76 height 25
type input "3,000,000"
drag, startPoint x: 611, startPoint y: 539, endPoint x: 610, endPoint y: 558, distance: 19.0
click at [611, 539] on select "A B C D E F" at bounding box center [599, 544] width 36 height 25
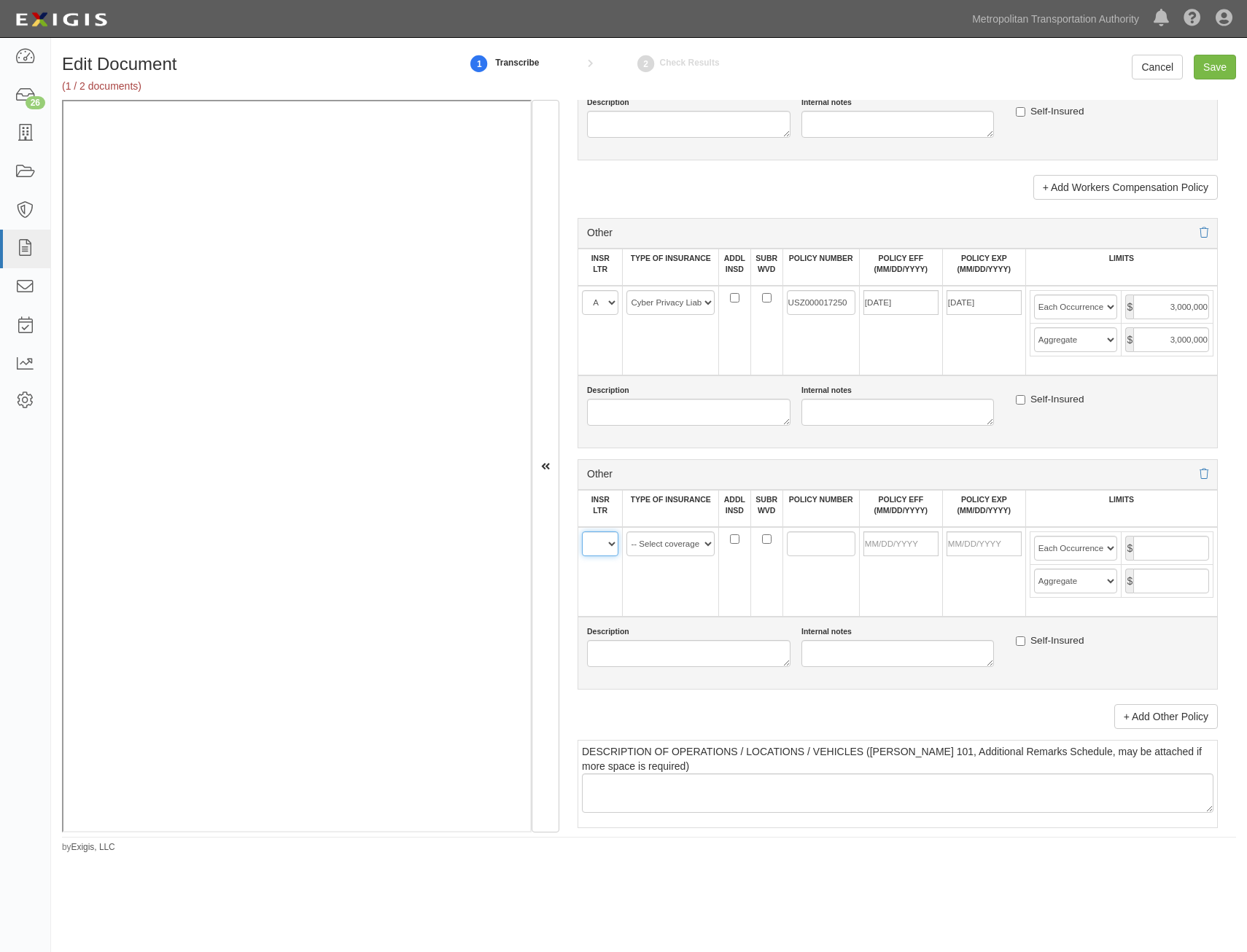
select select "A"
click at [582, 532] on select "A B C D E F" at bounding box center [599, 544] width 36 height 25
drag, startPoint x: 676, startPoint y: 546, endPoint x: 679, endPoint y: 553, distance: 7.6
click at [676, 546] on select "-- Select coverage line -- Asbestos Abatement Auto Physical Damage Aviation Lia…" at bounding box center [670, 544] width 88 height 25
select select "91"
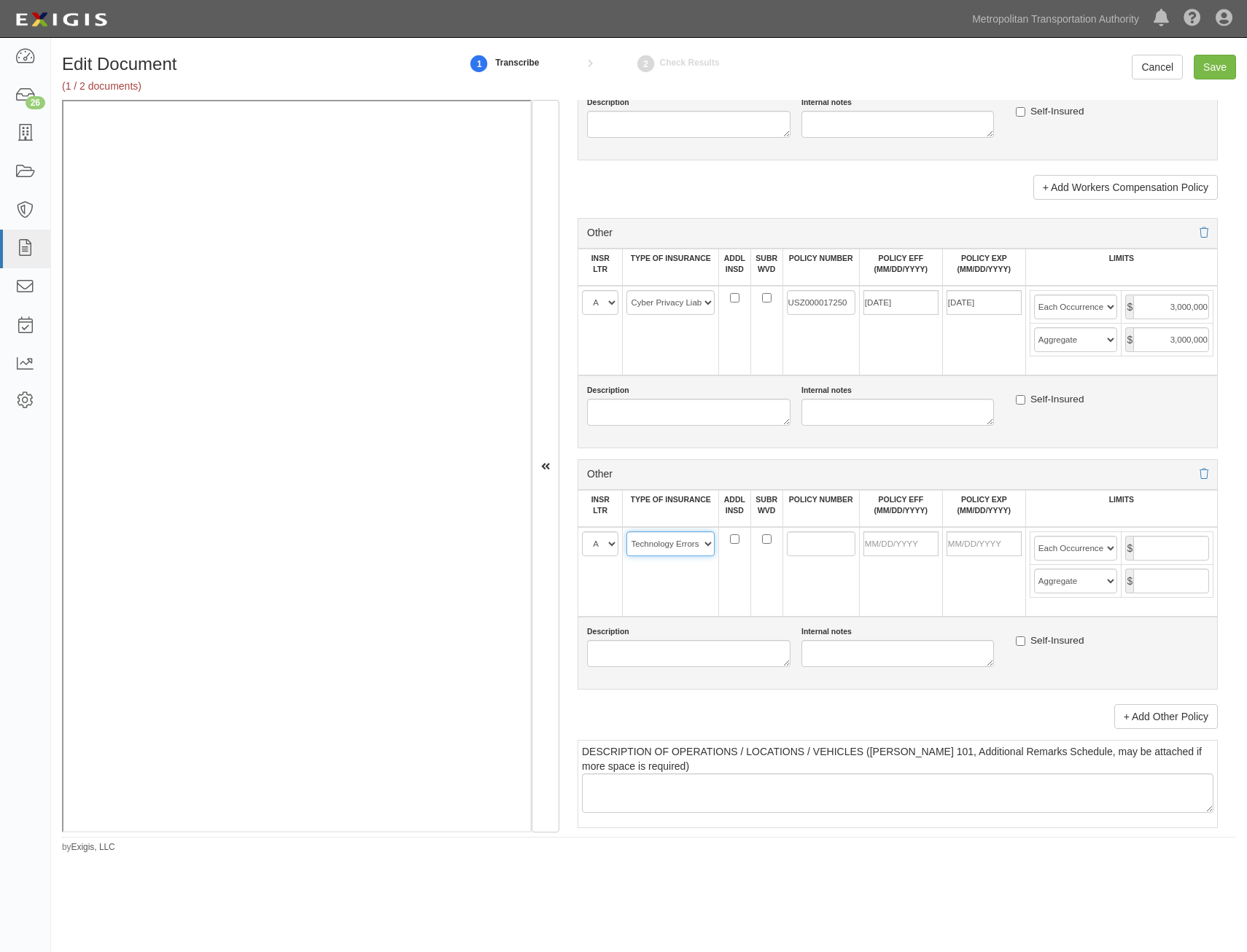
click at [626, 532] on select "-- Select coverage line -- Asbestos Abatement Auto Physical Damage Aviation Lia…" at bounding box center [670, 544] width 88 height 25
click at [816, 577] on td at bounding box center [820, 572] width 76 height 90
click at [838, 304] on input "USZ000017250" at bounding box center [821, 302] width 68 height 25
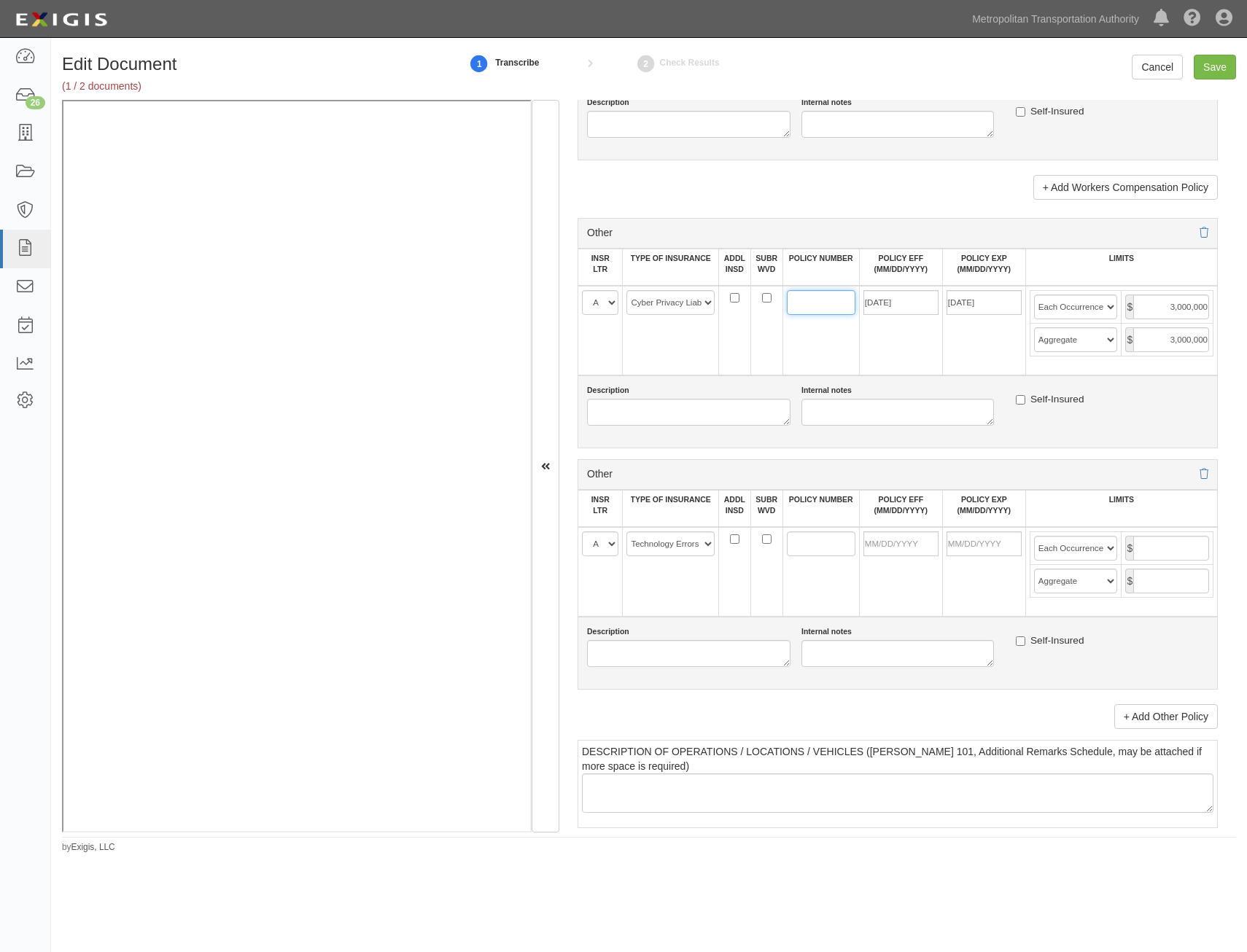
paste input "LHR H479783"
type input "LHR H479783"
click at [836, 524] on td "POLICY NUMBER" at bounding box center [820, 509] width 76 height 37
click at [830, 532] on input "POLICY NUMBER" at bounding box center [821, 544] width 68 height 25
paste input "LHR H479783"
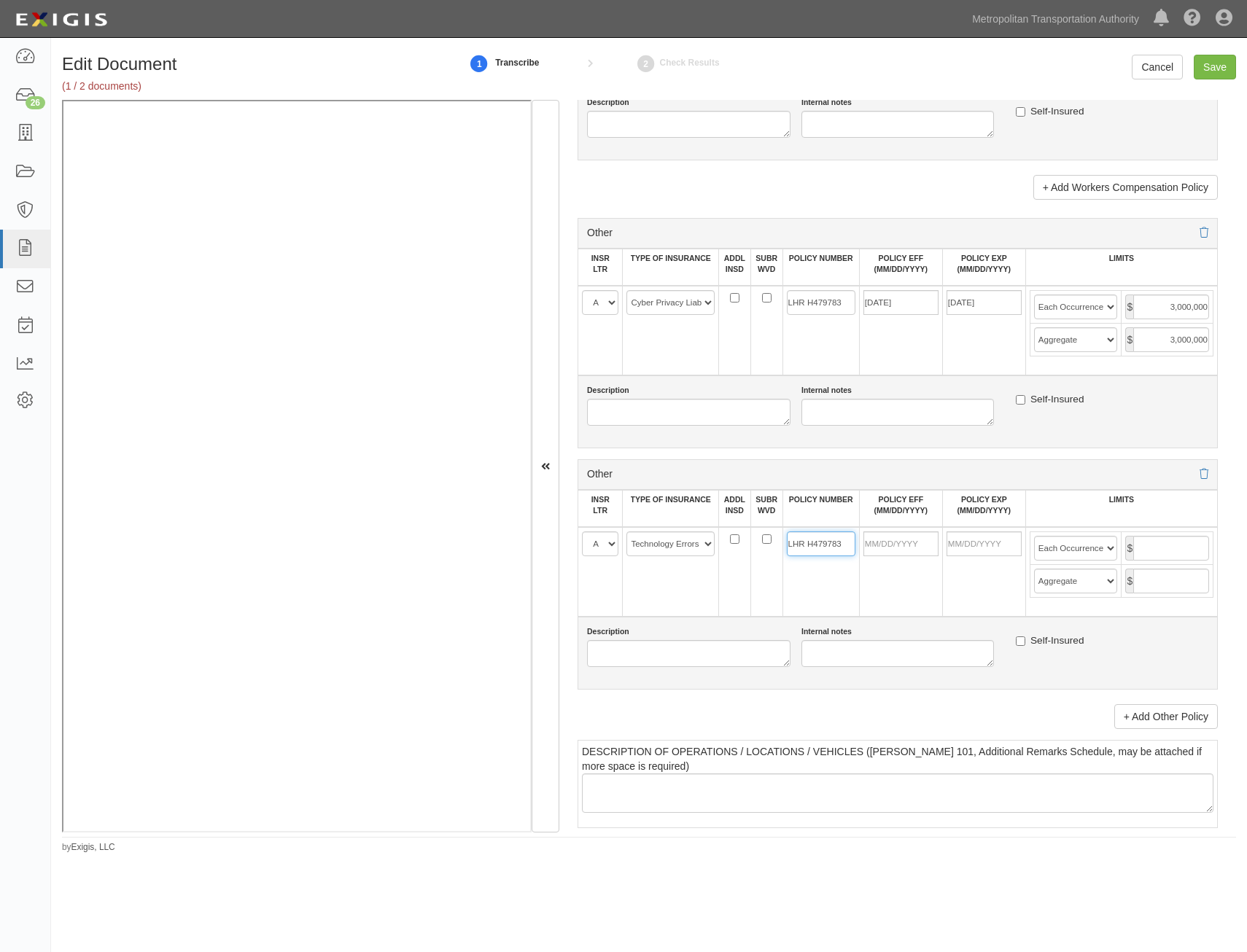
type input "LHR H479783"
click at [910, 537] on input "POLICY EFF (MM/DD/YYYY)" at bounding box center [900, 544] width 75 height 25
type input "06/01/2025"
type input "06/01/2026"
click at [867, 604] on td "06/01/2025" at bounding box center [900, 572] width 83 height 90
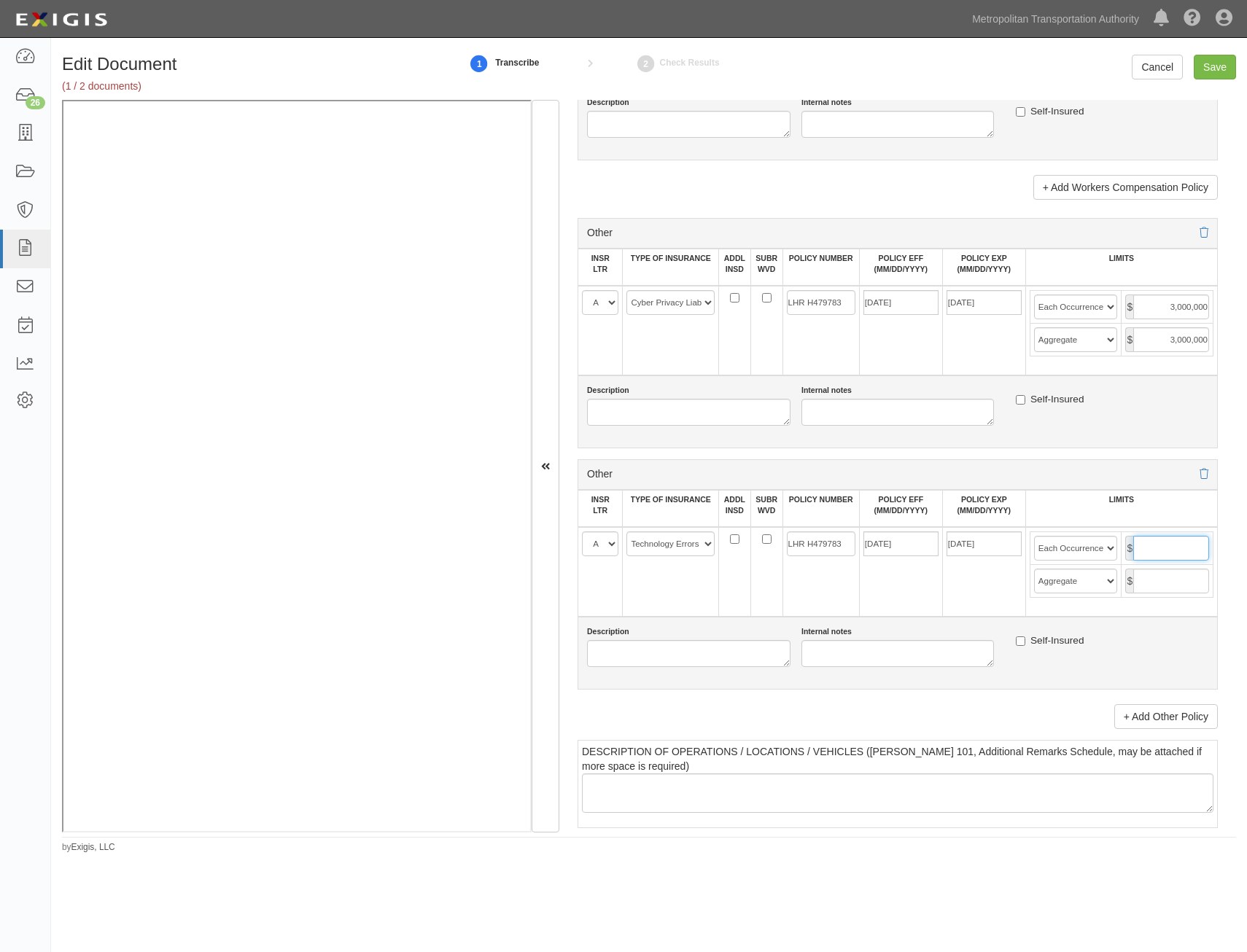
click at [1165, 544] on input "text" at bounding box center [1171, 548] width 76 height 25
type input "3,000,000"
click at [1165, 584] on input "text" at bounding box center [1171, 581] width 76 height 25
type input "3,000,000"
click at [1209, 59] on input "Save" at bounding box center [1214, 67] width 42 height 25
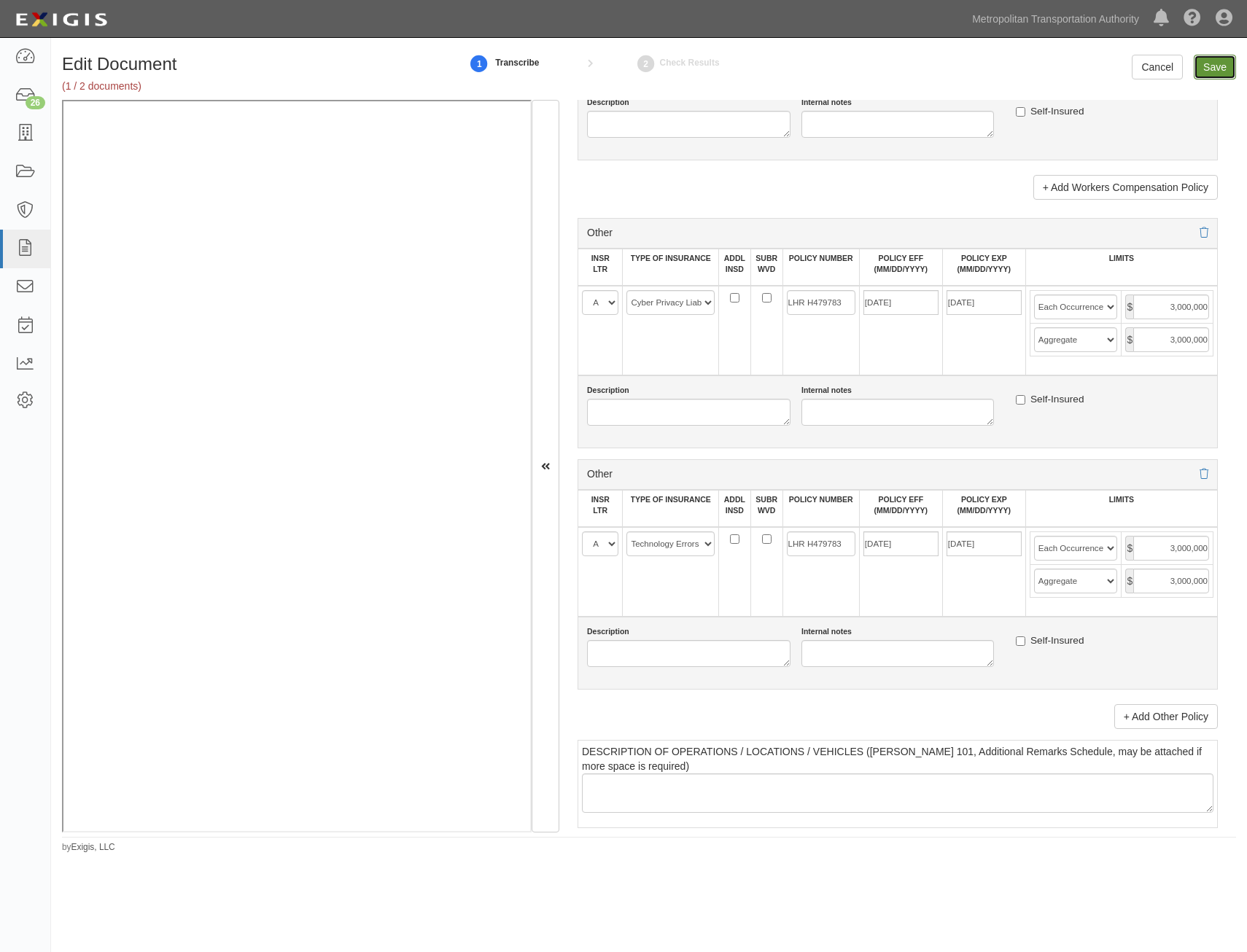
type input "1000000"
type input "2000000"
type input "1000000"
type input "5000000"
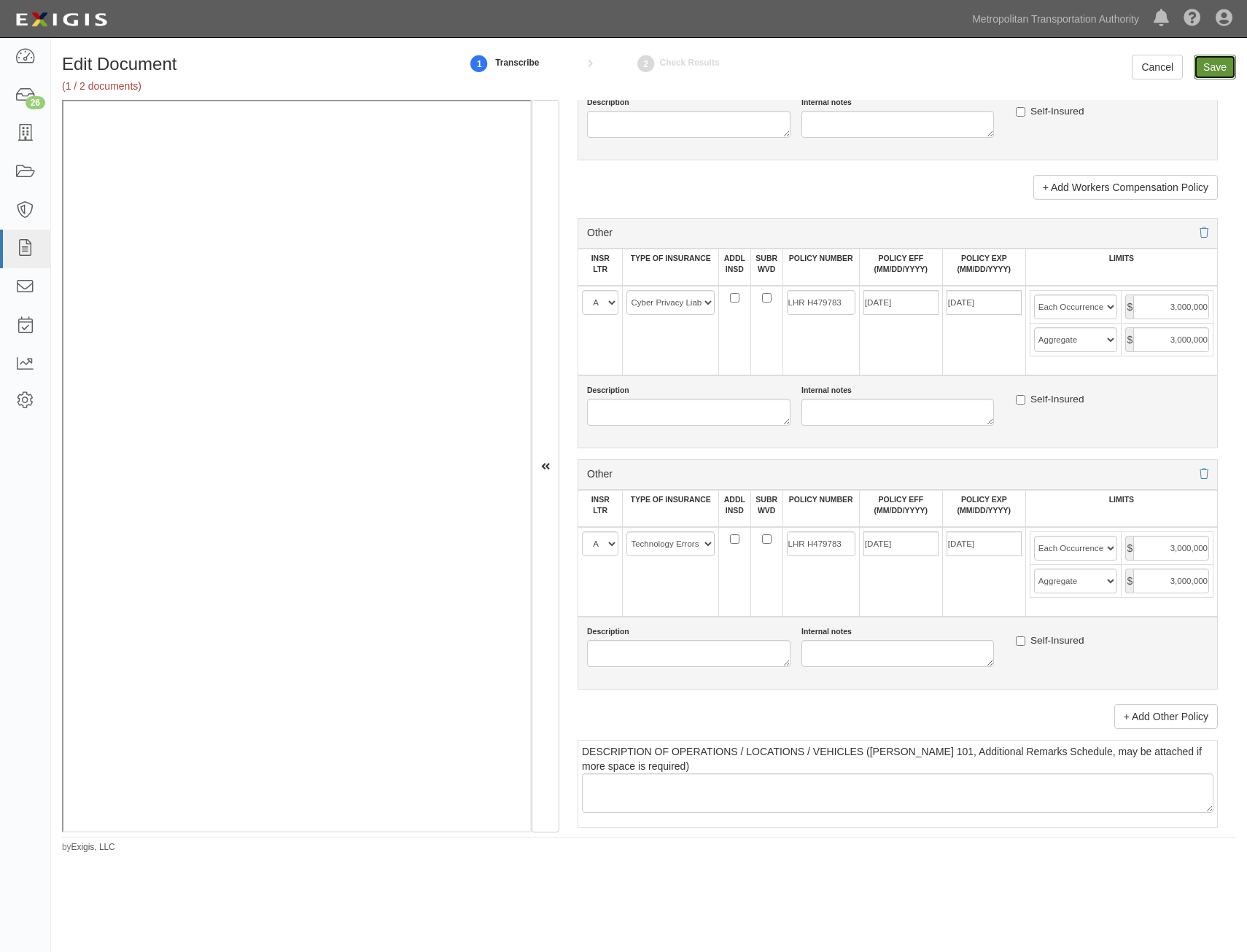
type input "5000000"
type input "3000000"
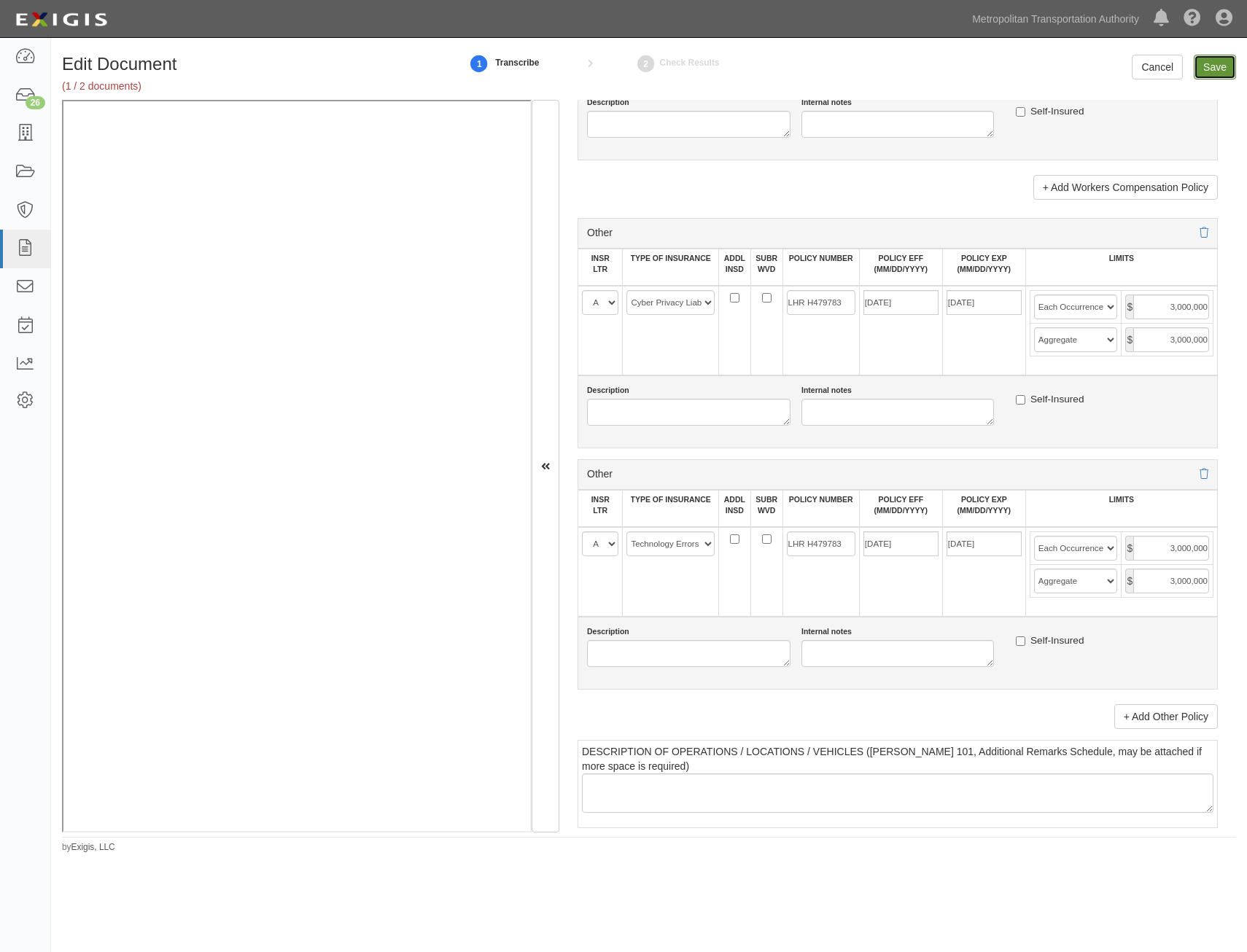
type input "3000000"
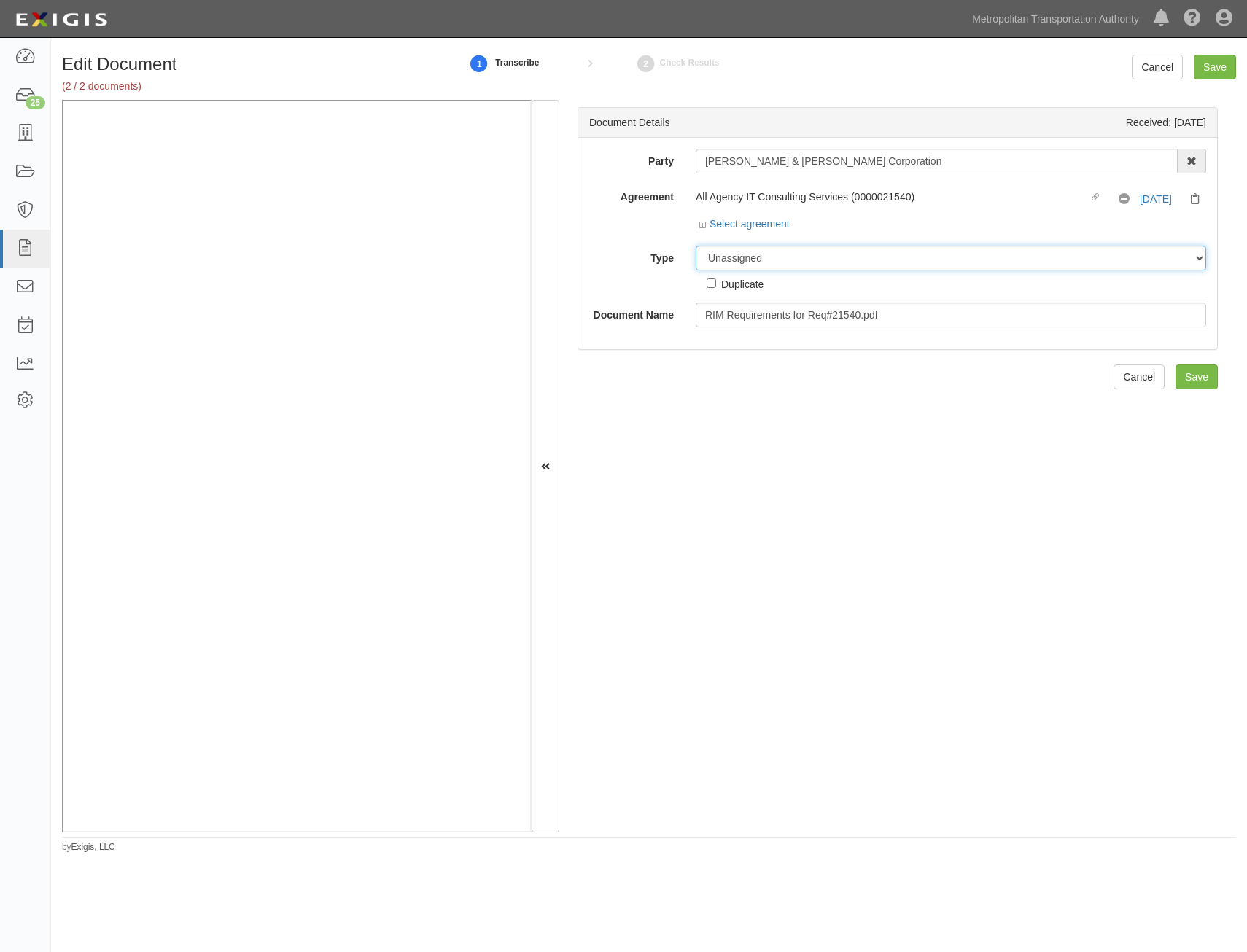
click at [907, 264] on select "Unassigned Binder Cancellation Notice Certificate Contract Endorsement Insuranc…" at bounding box center [951, 258] width 510 height 25
select select "RequirementDetail"
click at [696, 246] on select "Unassigned Binder Cancellation Notice Certificate Contract Endorsement Insuranc…" at bounding box center [951, 258] width 510 height 25
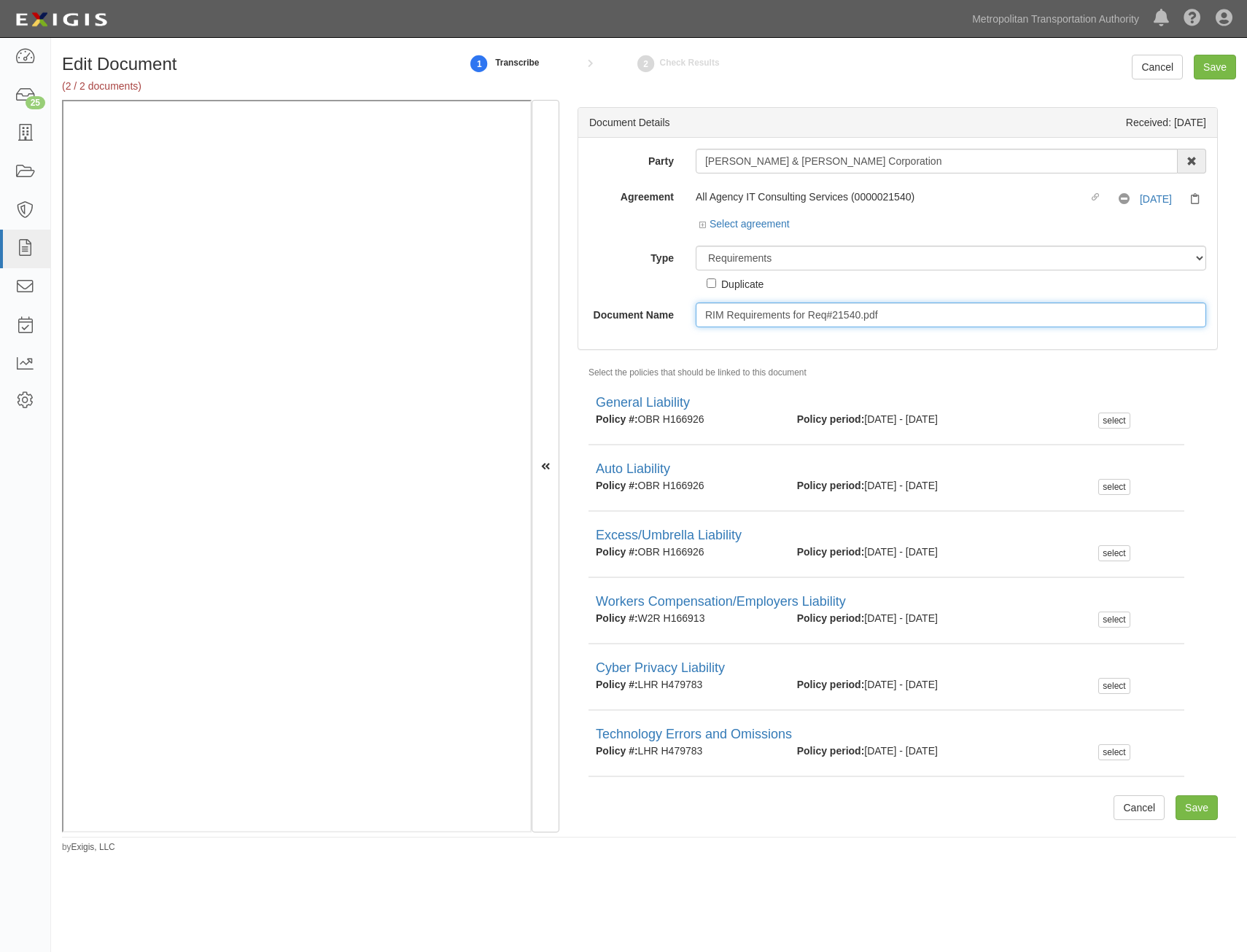
click at [896, 320] on input "RIM Requirements for Req#21540.pdf" at bounding box center [951, 314] width 510 height 25
type input "Insurance Requirements"
click at [1197, 808] on input "Save" at bounding box center [1196, 807] width 42 height 25
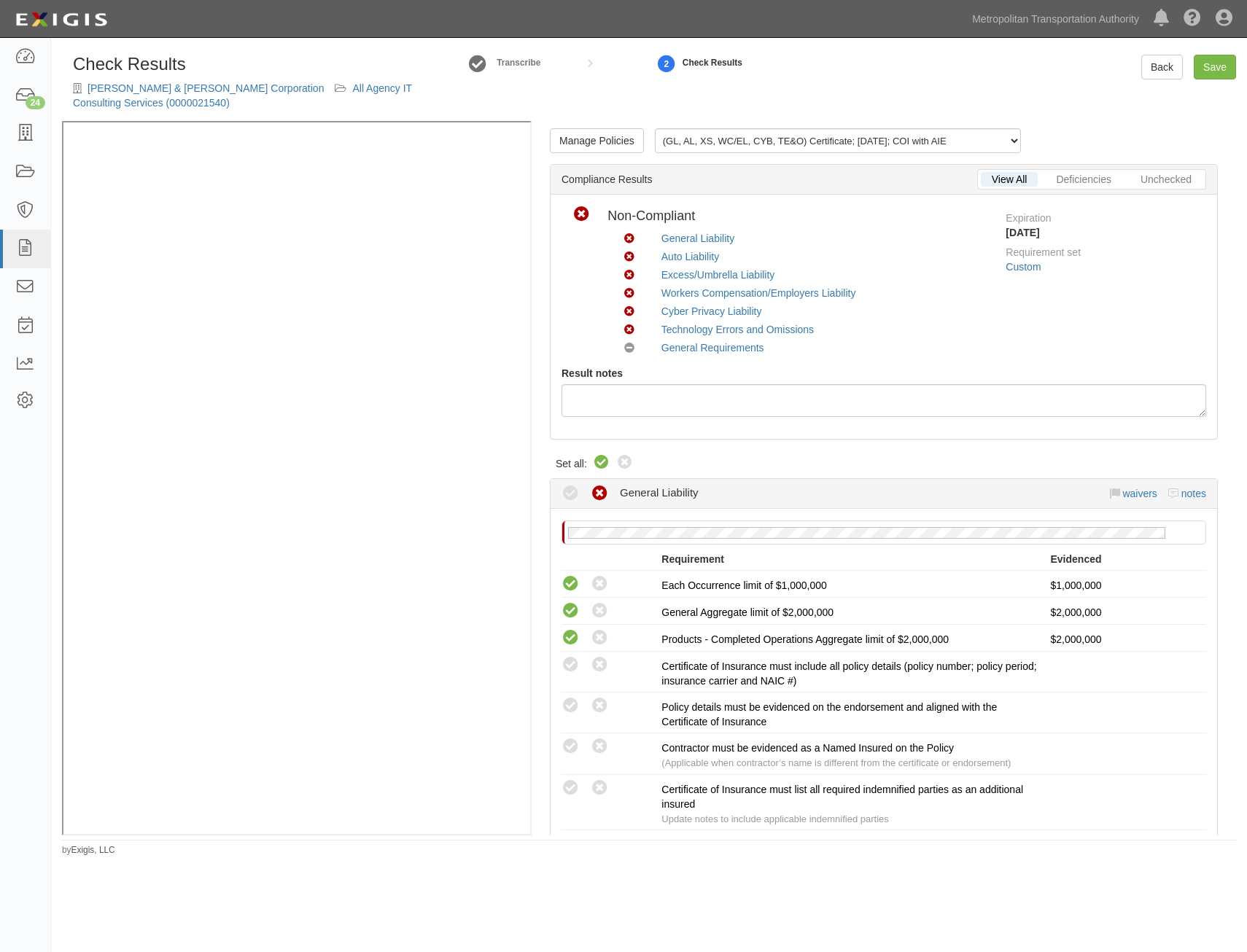
click at [605, 464] on icon at bounding box center [602, 463] width 18 height 18
radio input "true"
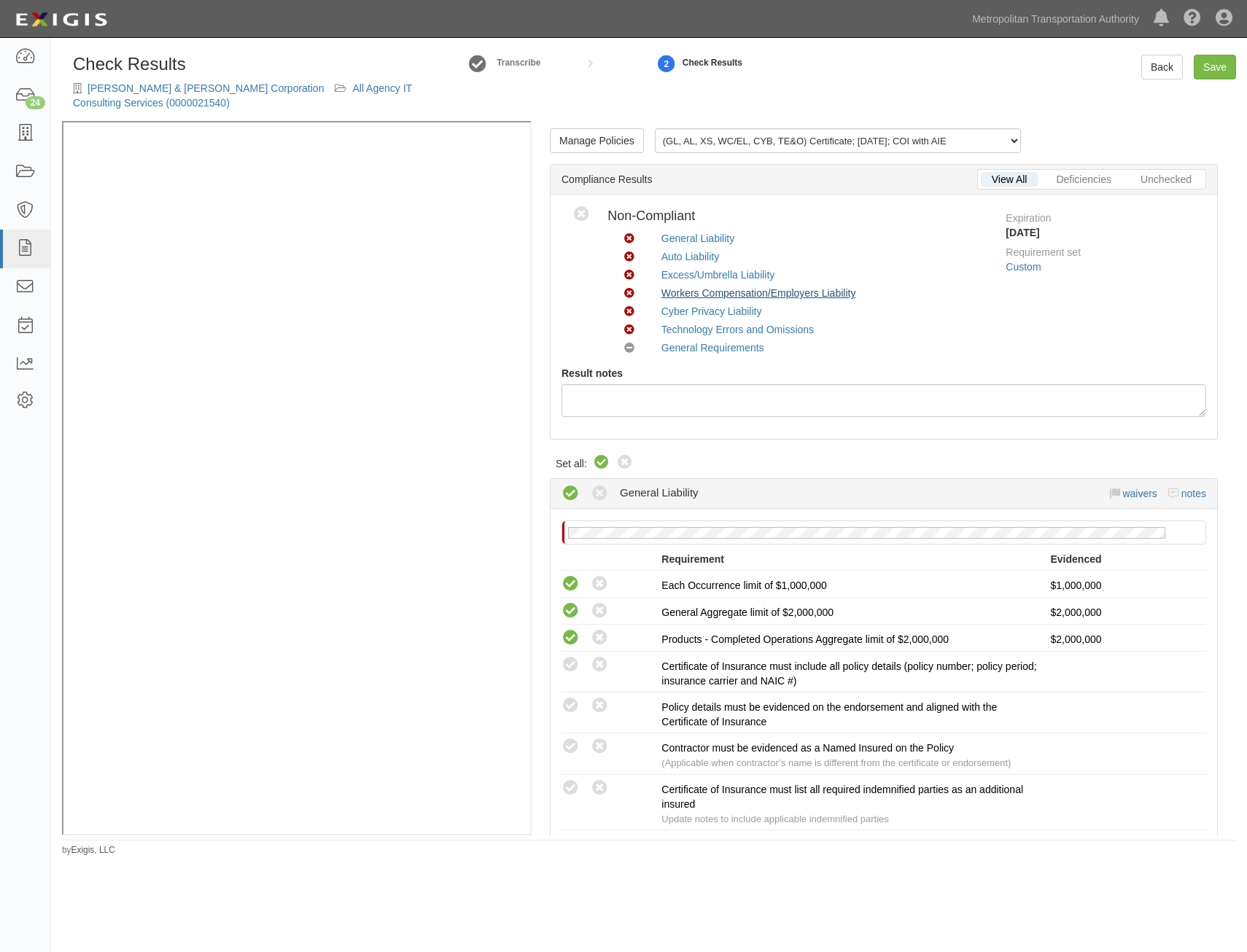
radio input "true"
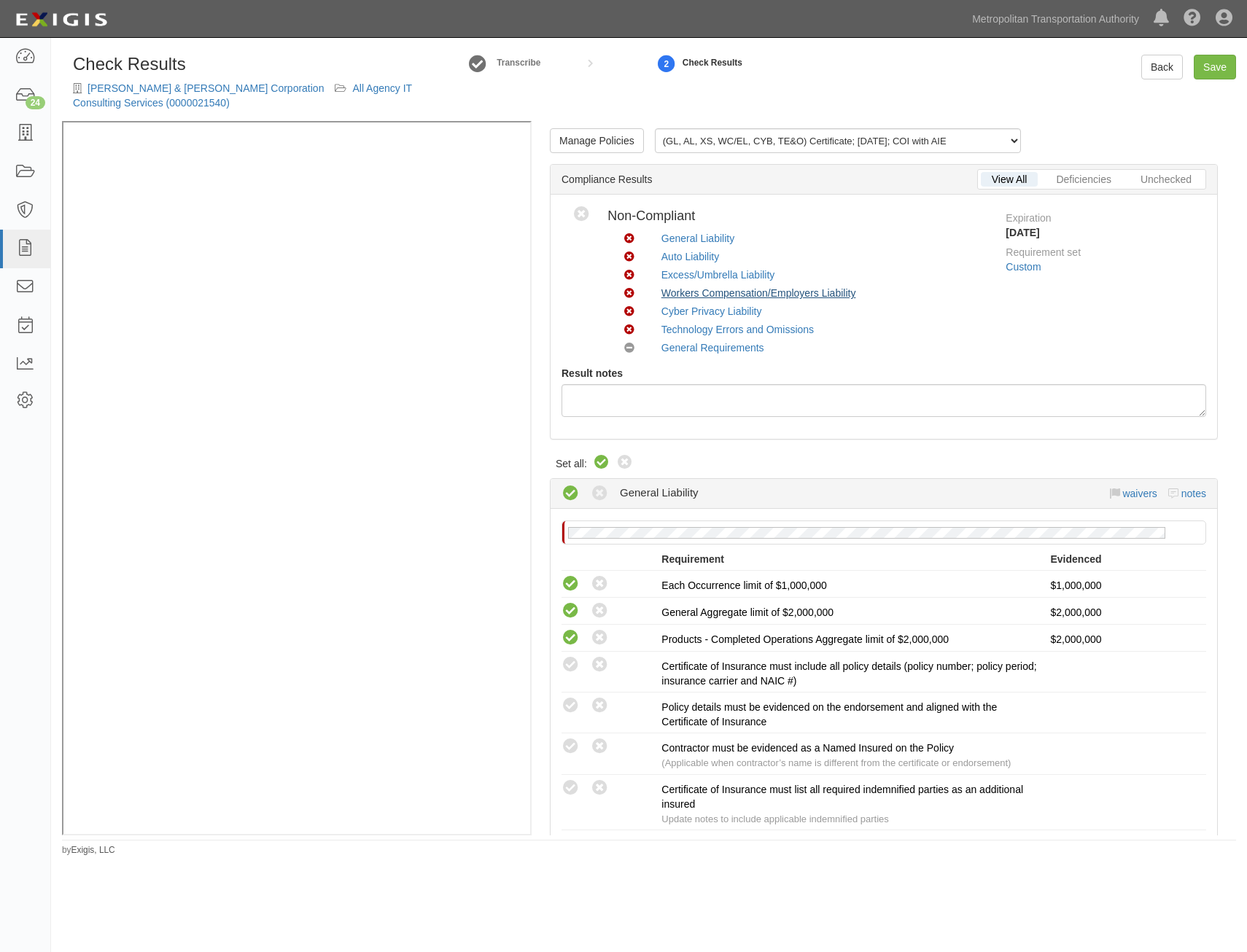
radio input "true"
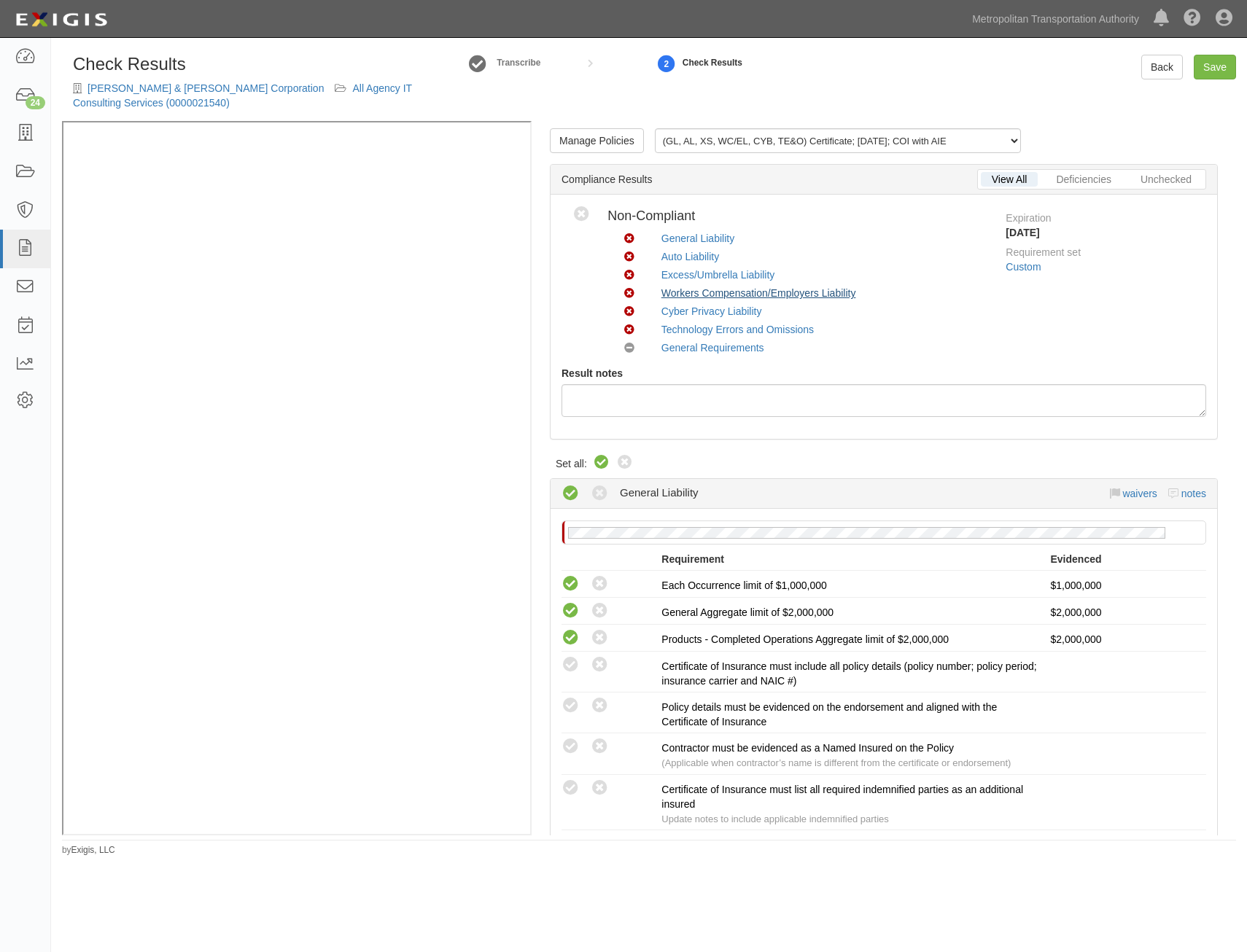
radio input "true"
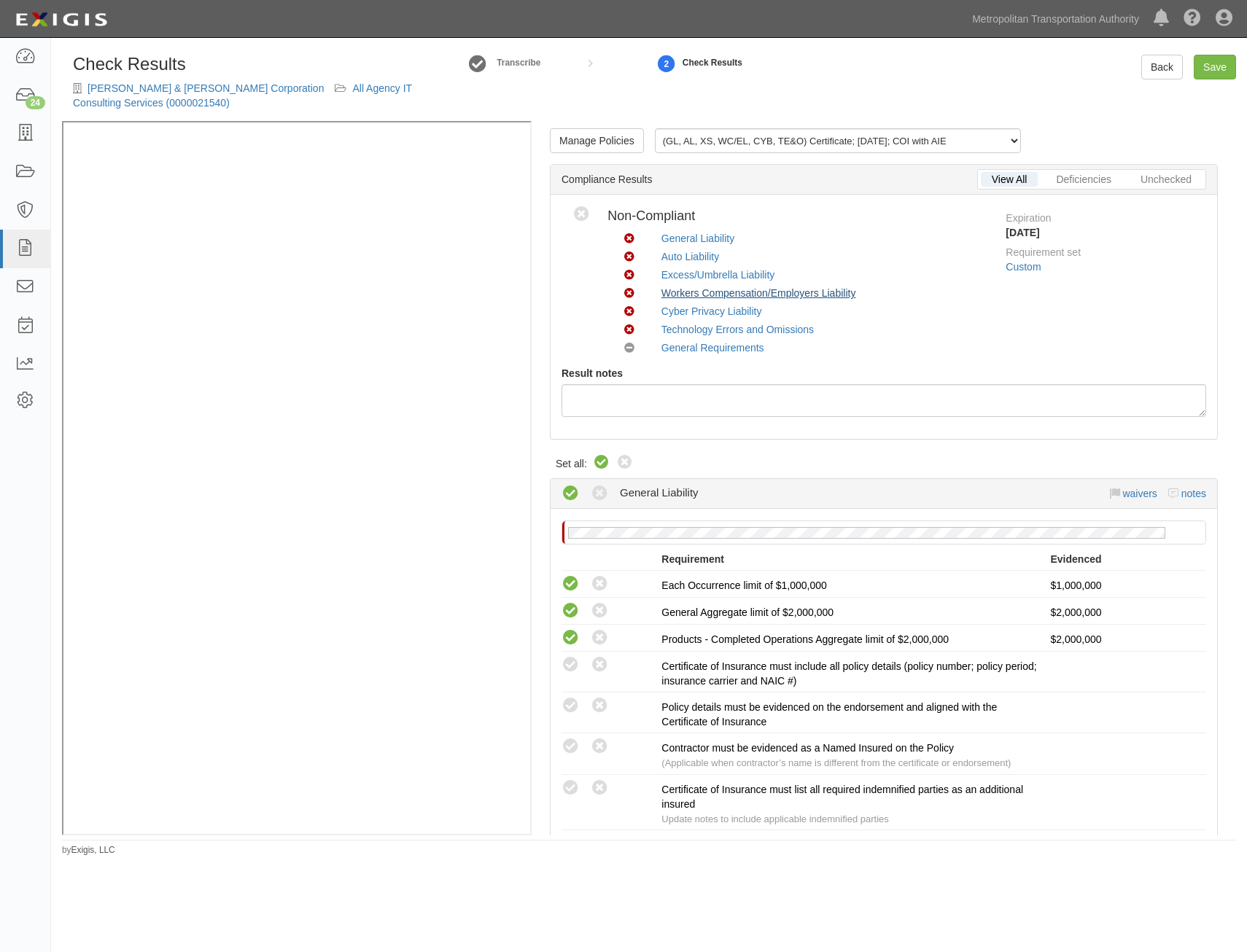
radio input "true"
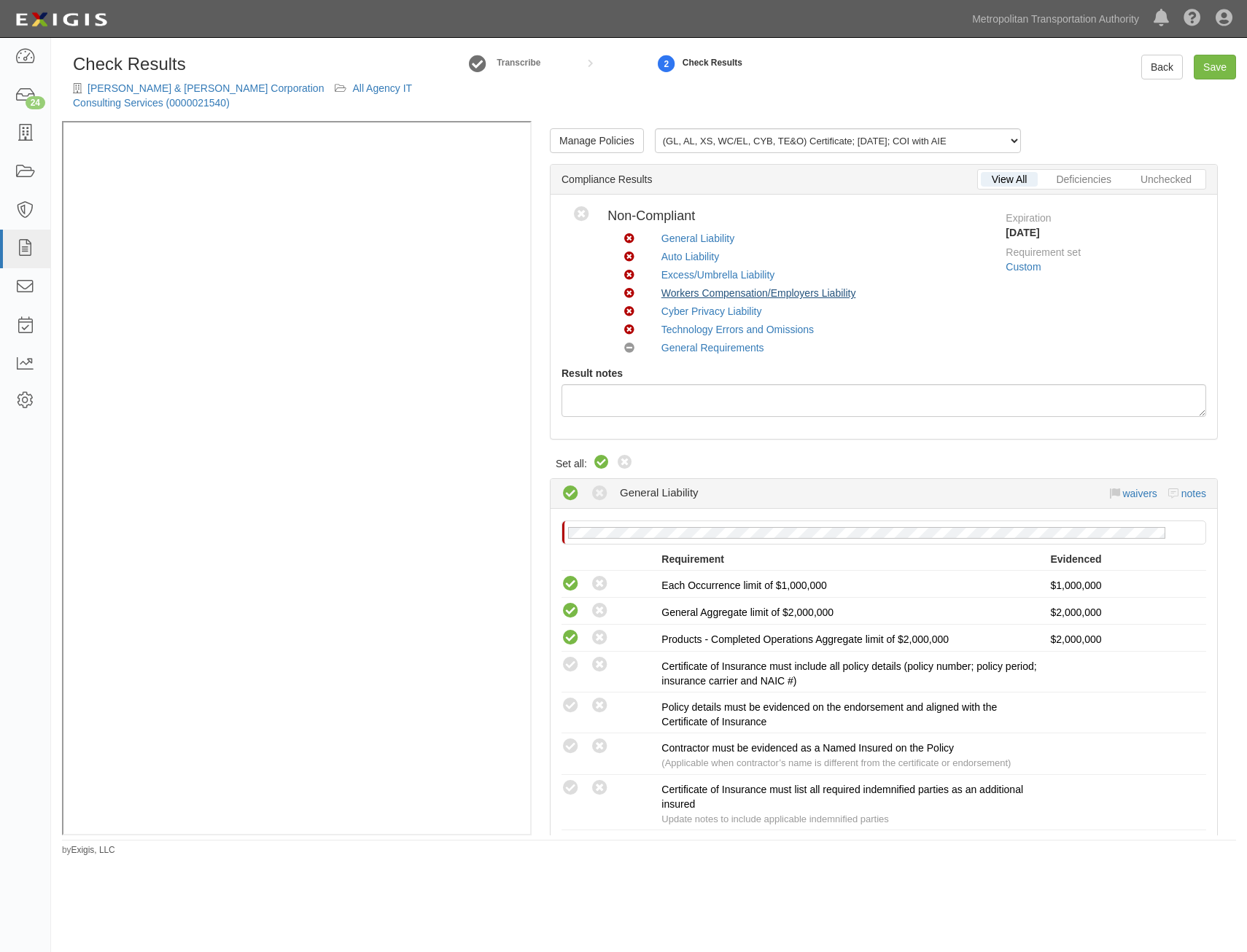
radio input "true"
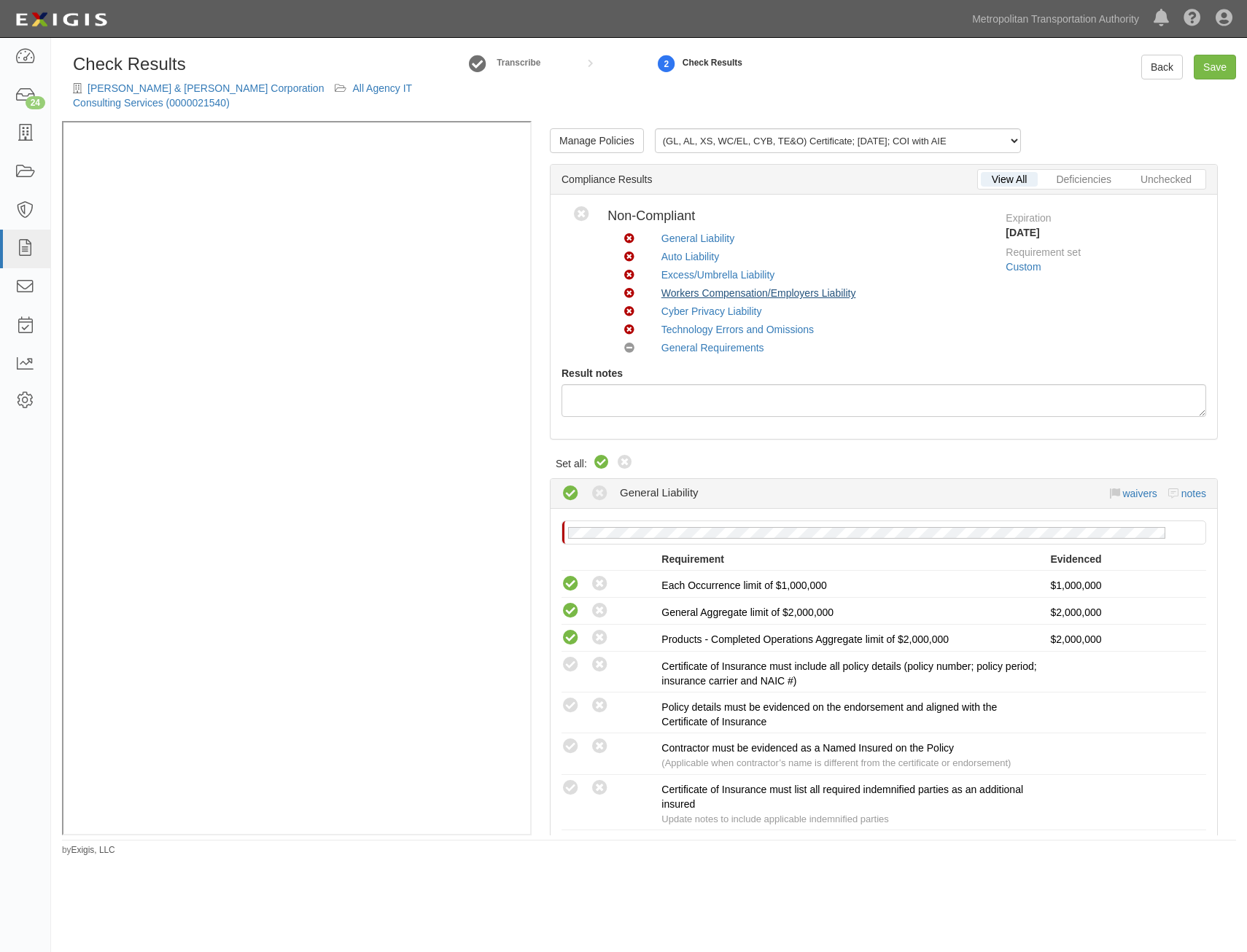
radio input "true"
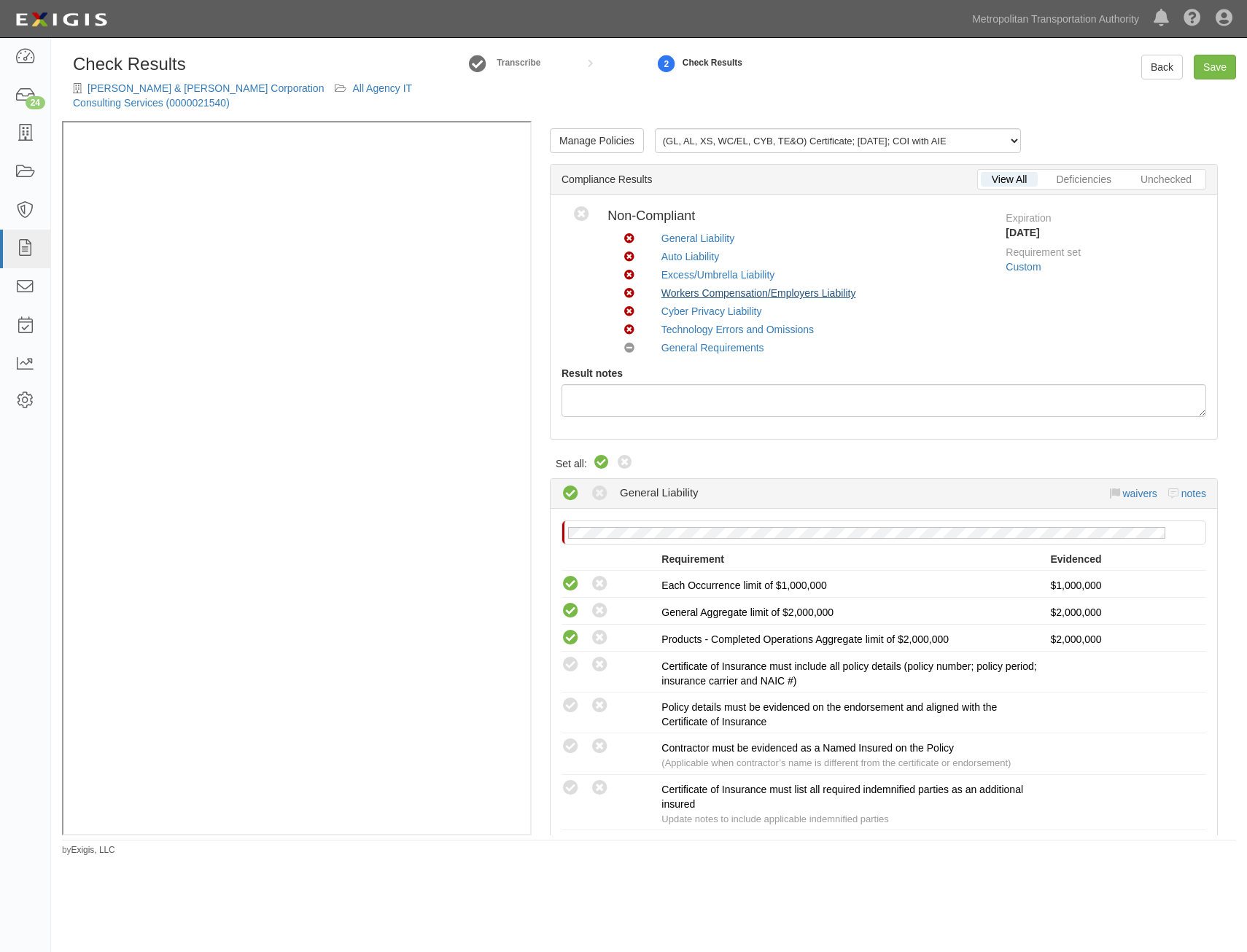
radio input "true"
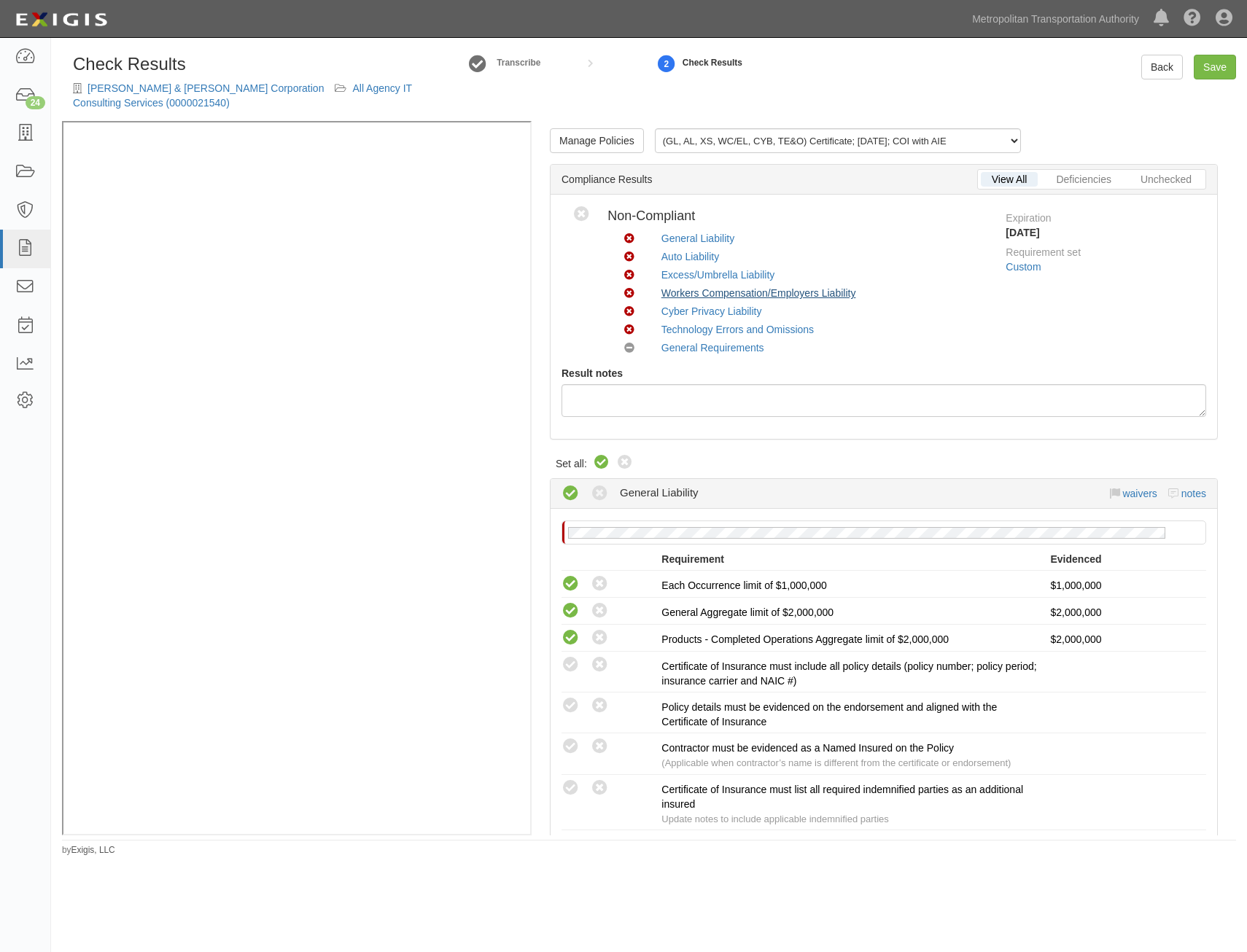
radio input "true"
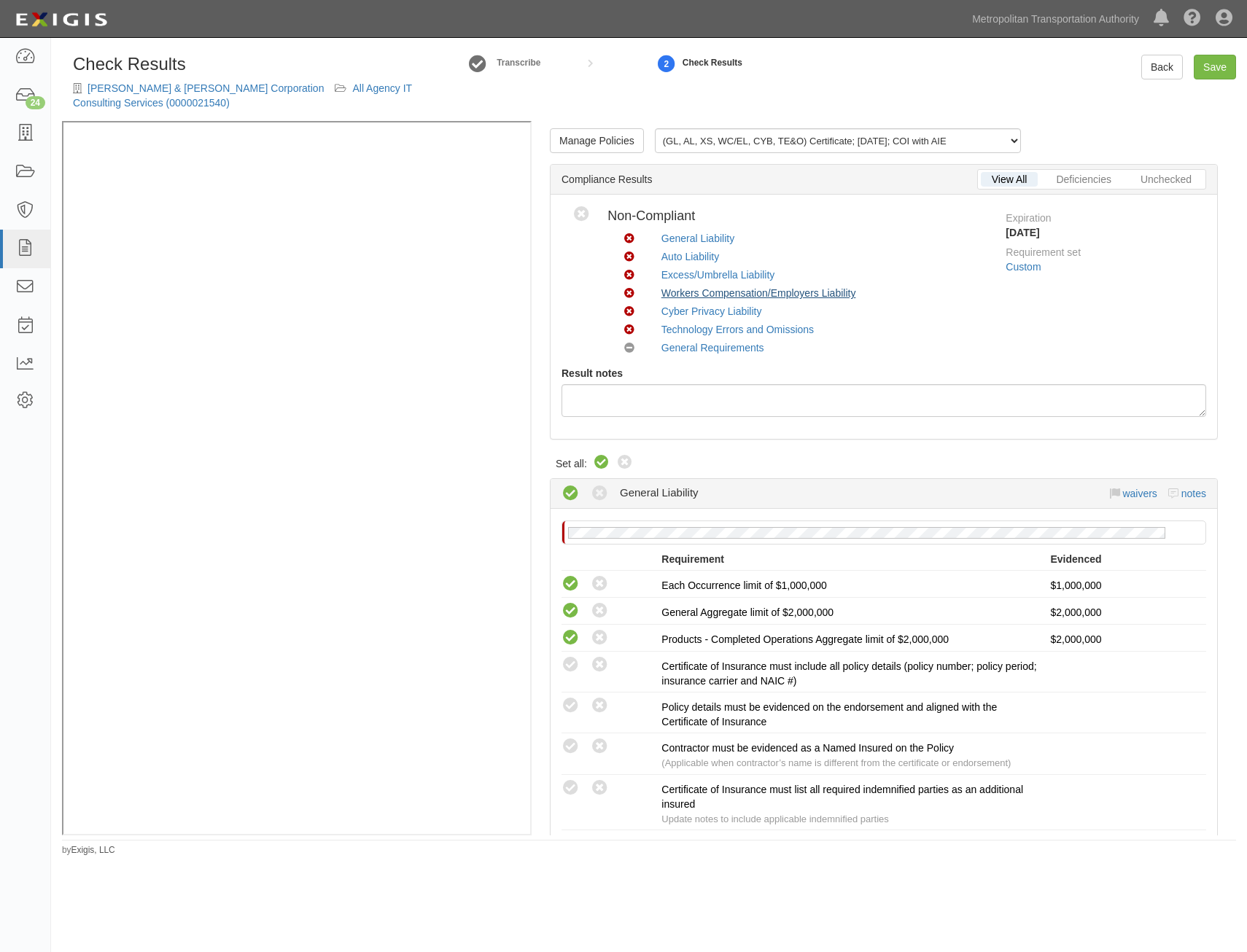
radio input "true"
radio input "false"
radio input "true"
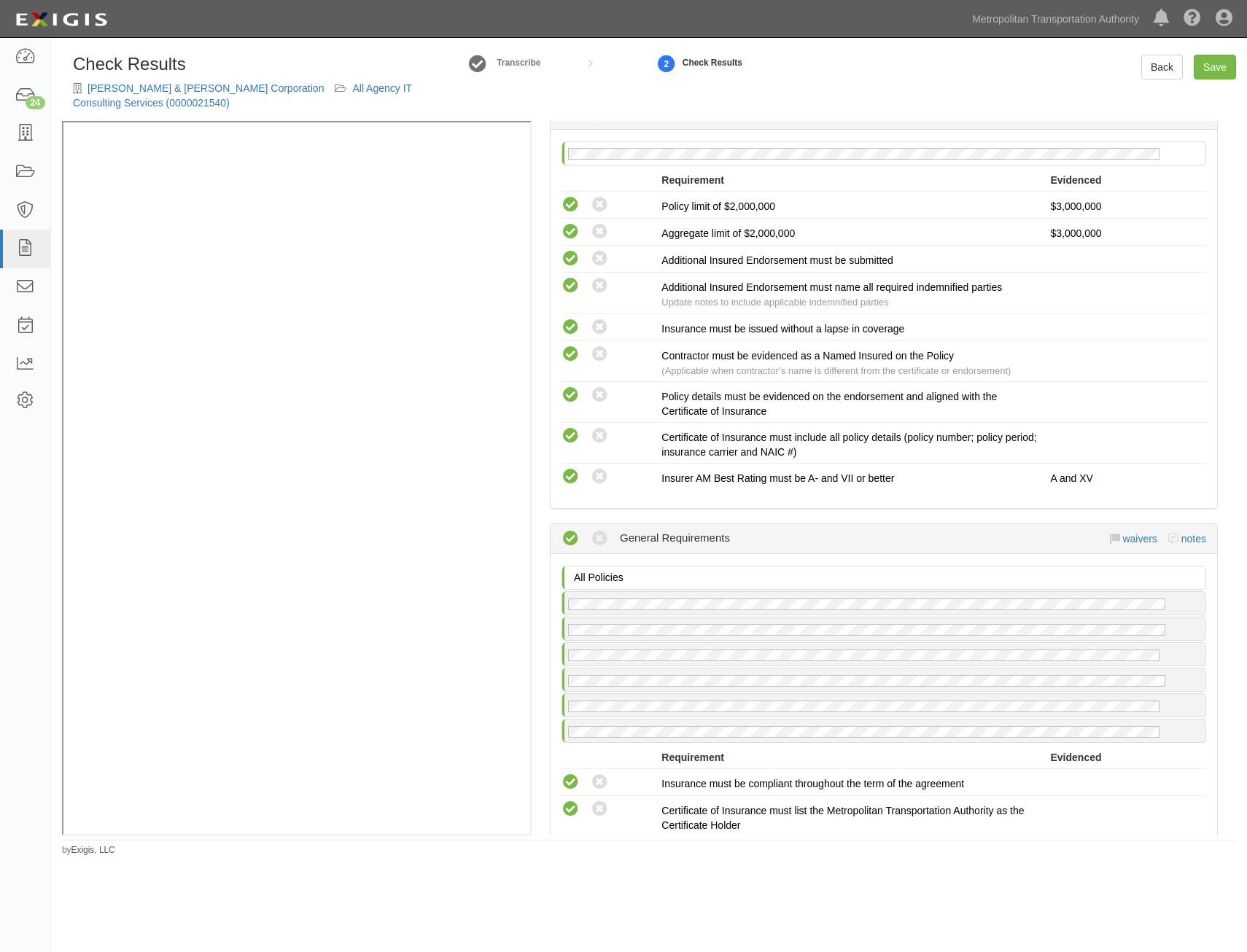
scroll to position [2973, 0]
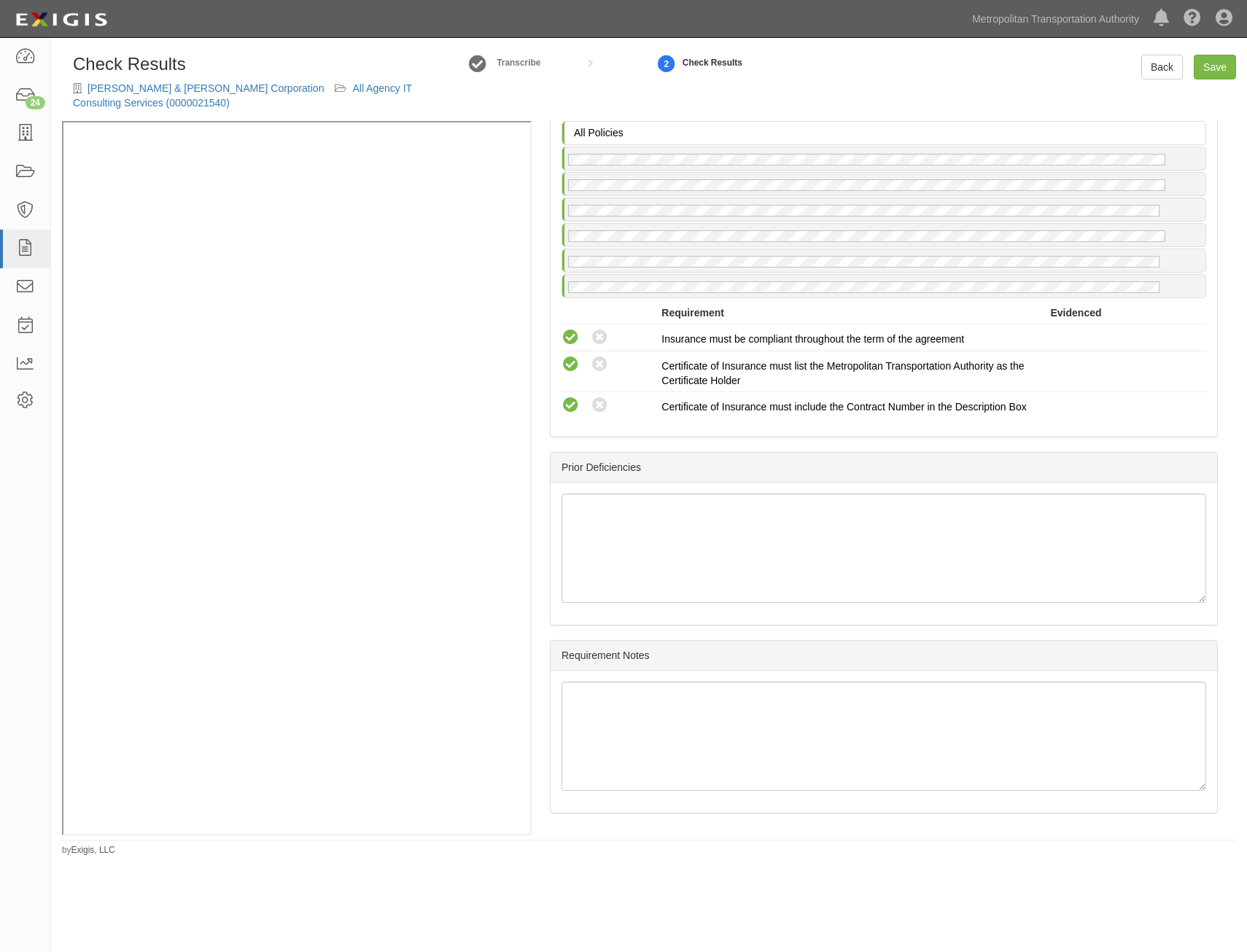
drag, startPoint x: 980, startPoint y: 300, endPoint x: 772, endPoint y: 858, distance: 595.5
click at [1212, 64] on link "Save" at bounding box center [1214, 67] width 42 height 25
radio input "true"
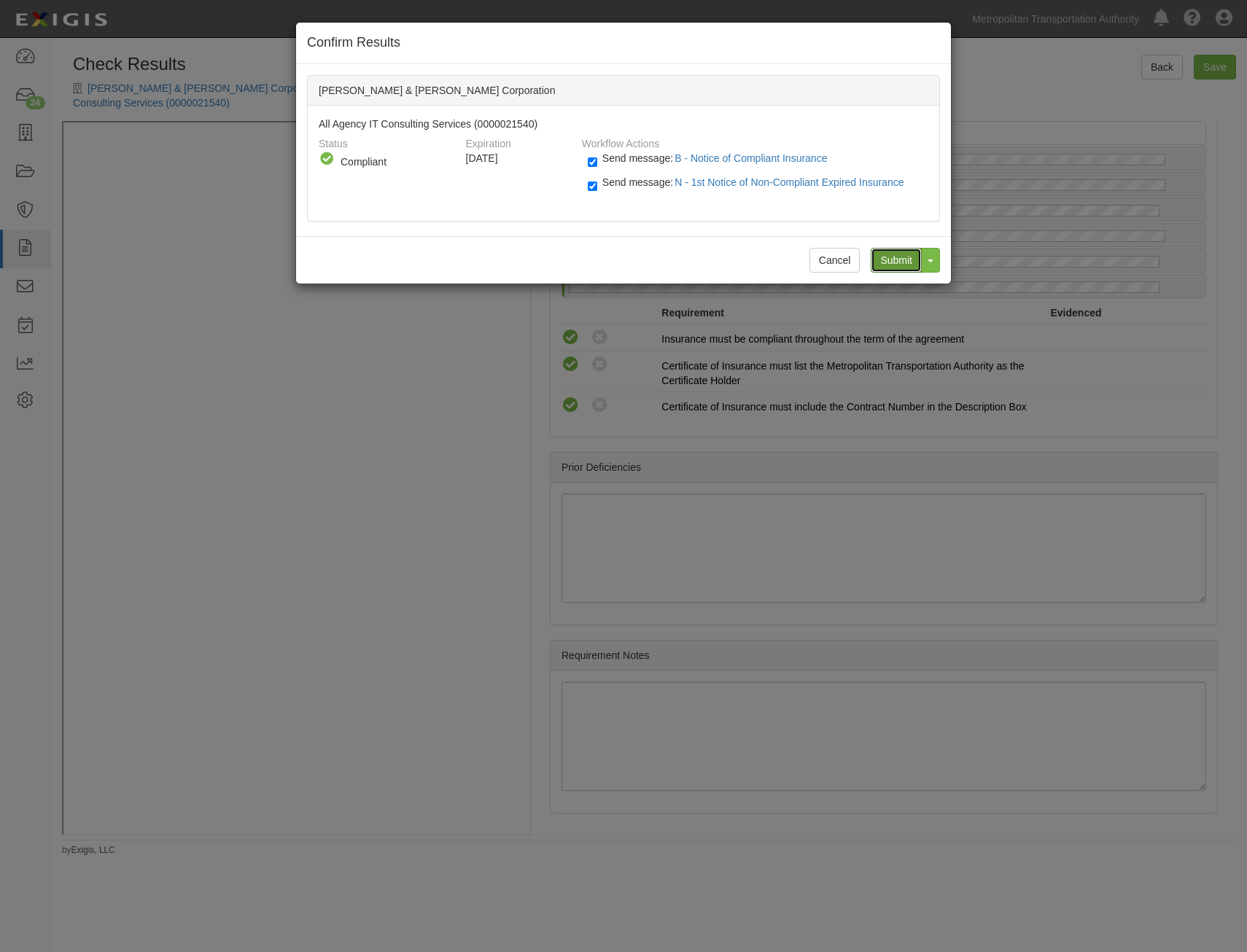
click at [895, 263] on input "Submit" at bounding box center [896, 260] width 51 height 25
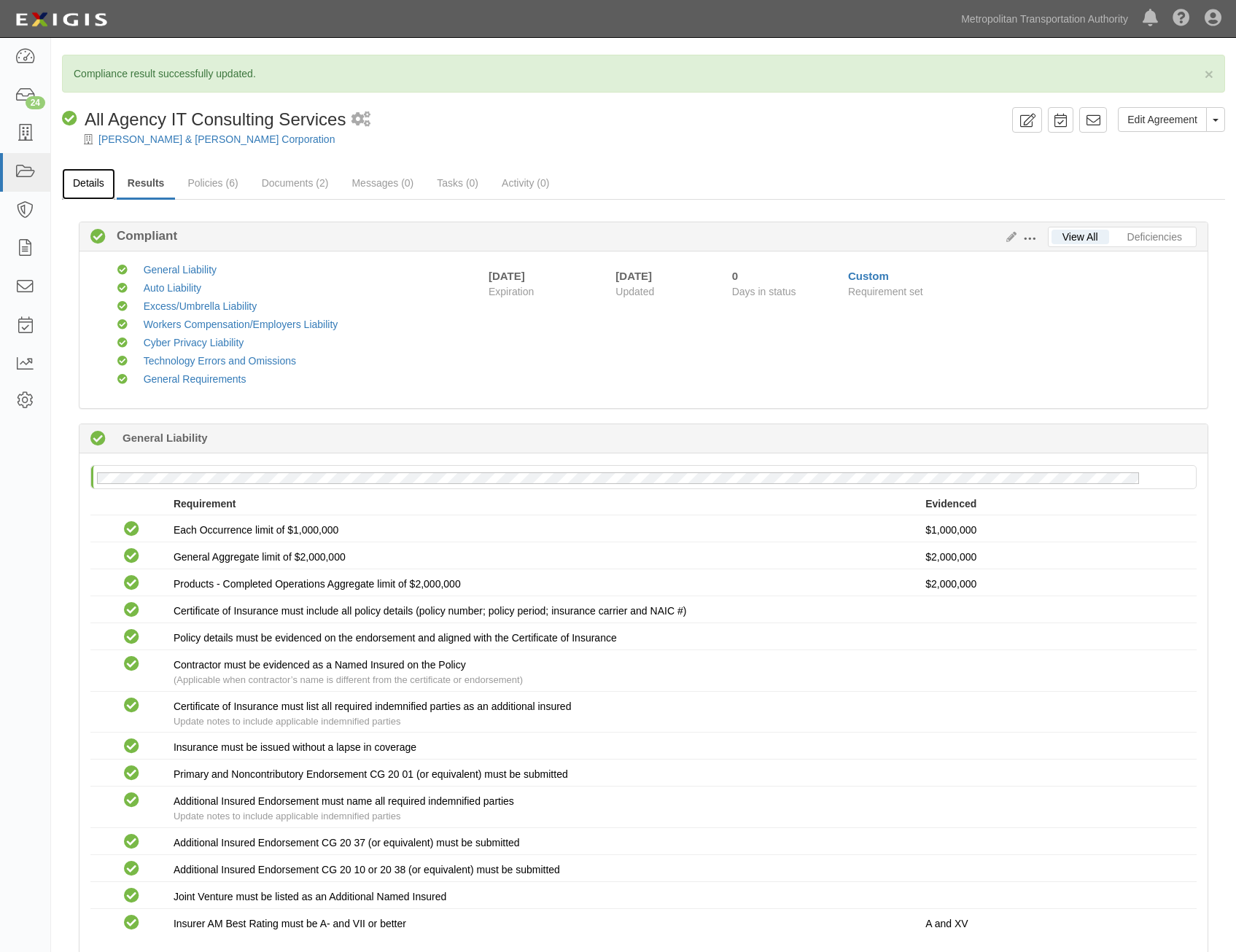
click at [97, 194] on link "Details" at bounding box center [88, 184] width 53 height 31
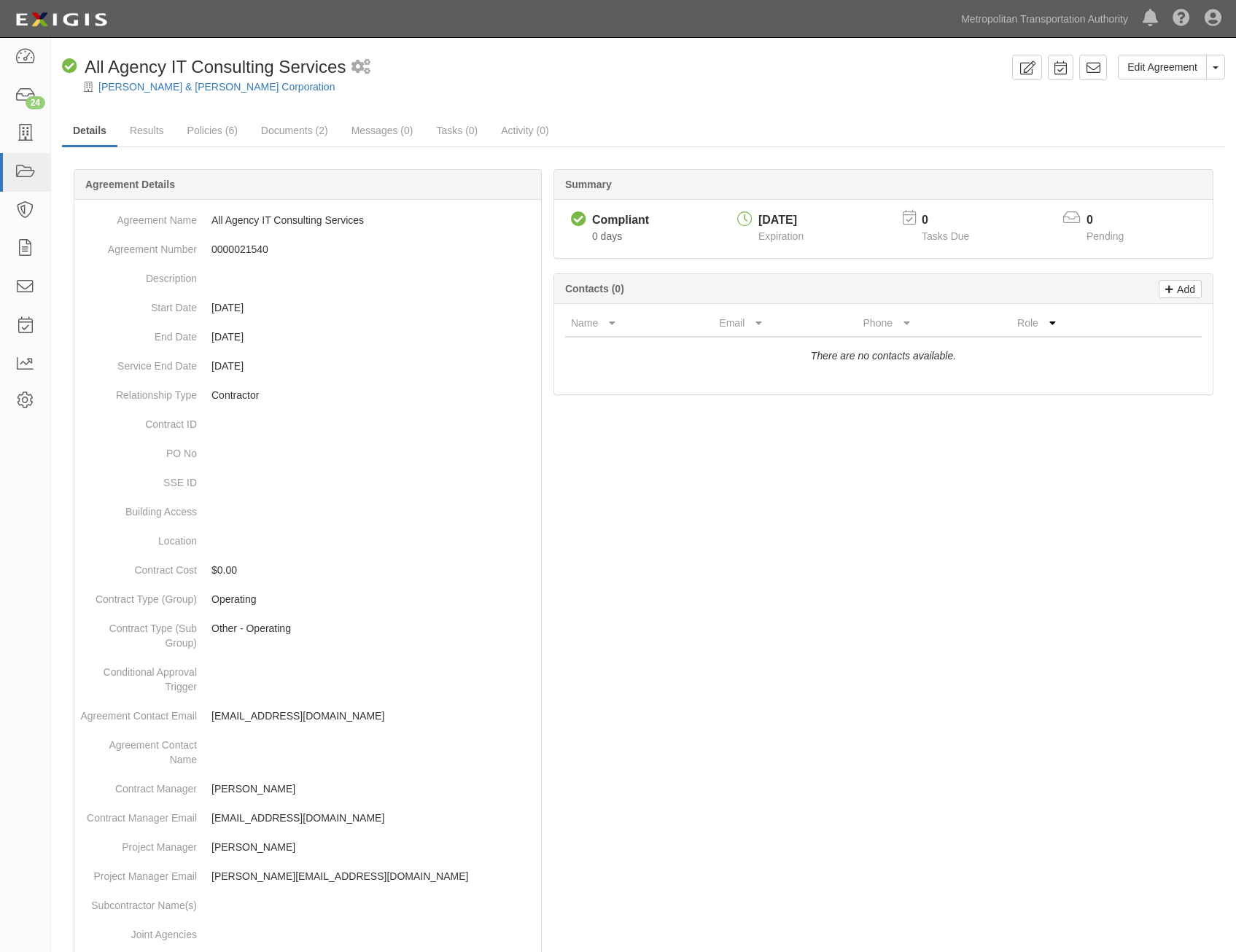
scroll to position [460, 0]
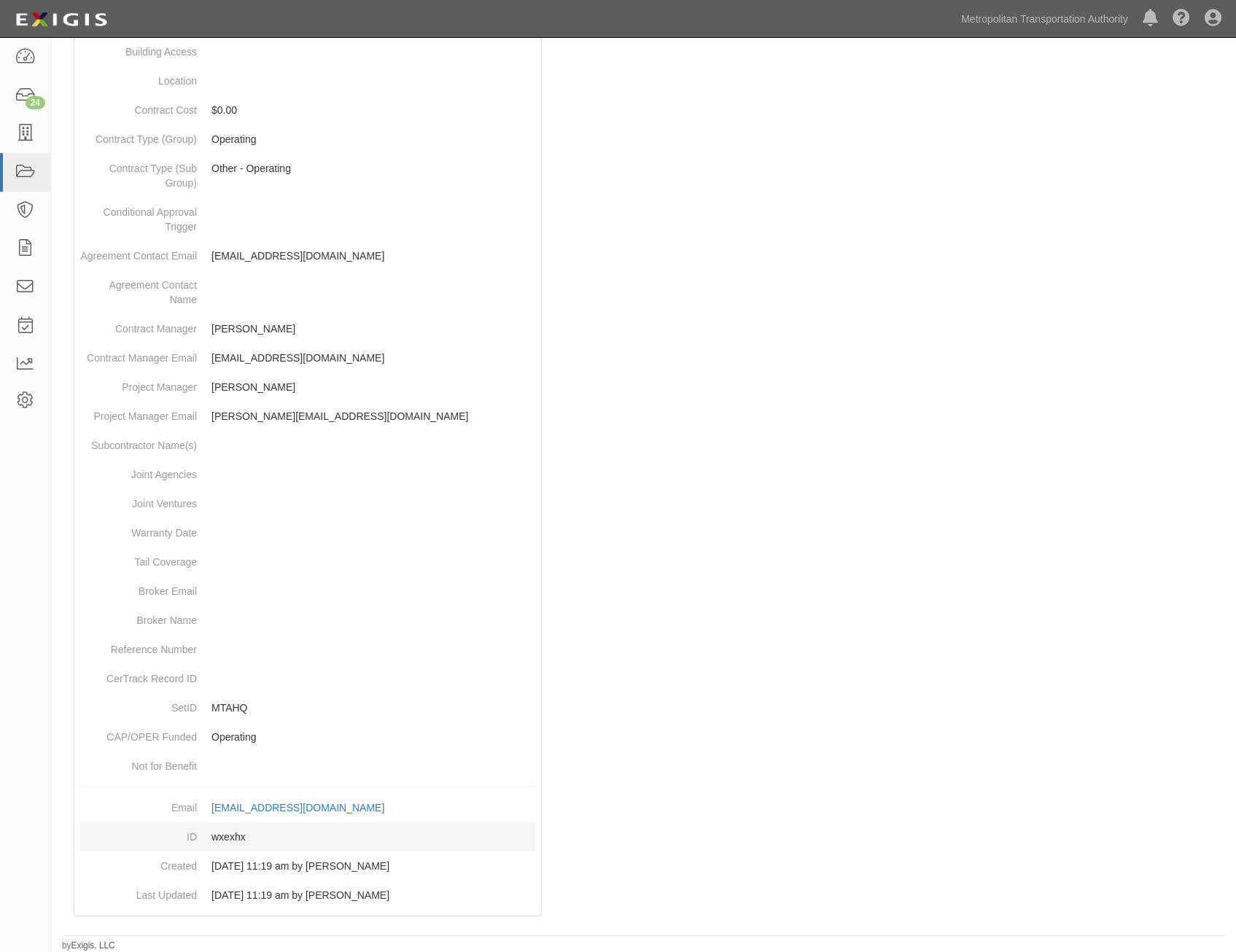
click at [236, 838] on dd "wxexhx" at bounding box center [308, 836] width 455 height 29
copy dd "wxexhx"
click at [742, 746] on div at bounding box center [643, 331] width 1163 height 1200
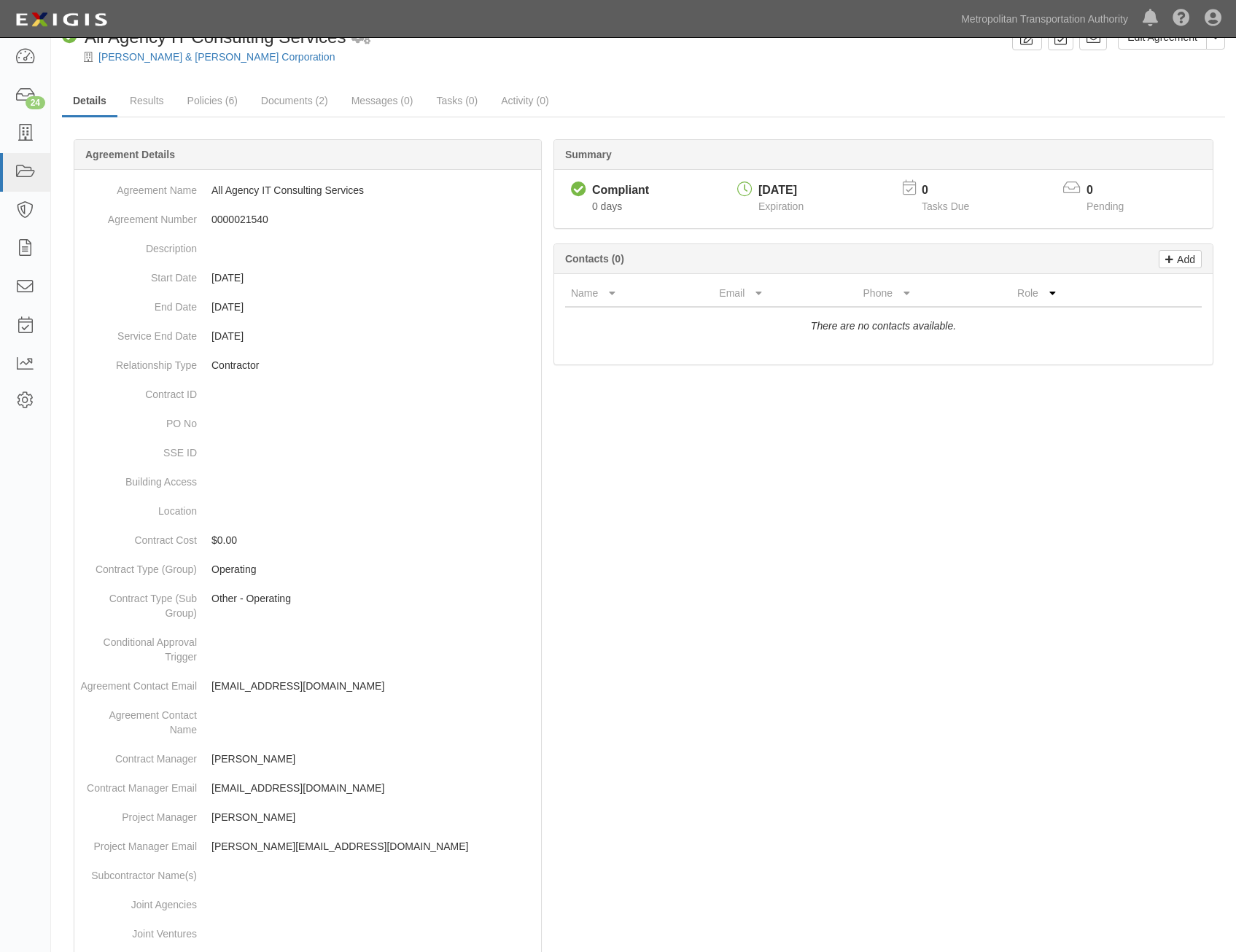
scroll to position [0, 0]
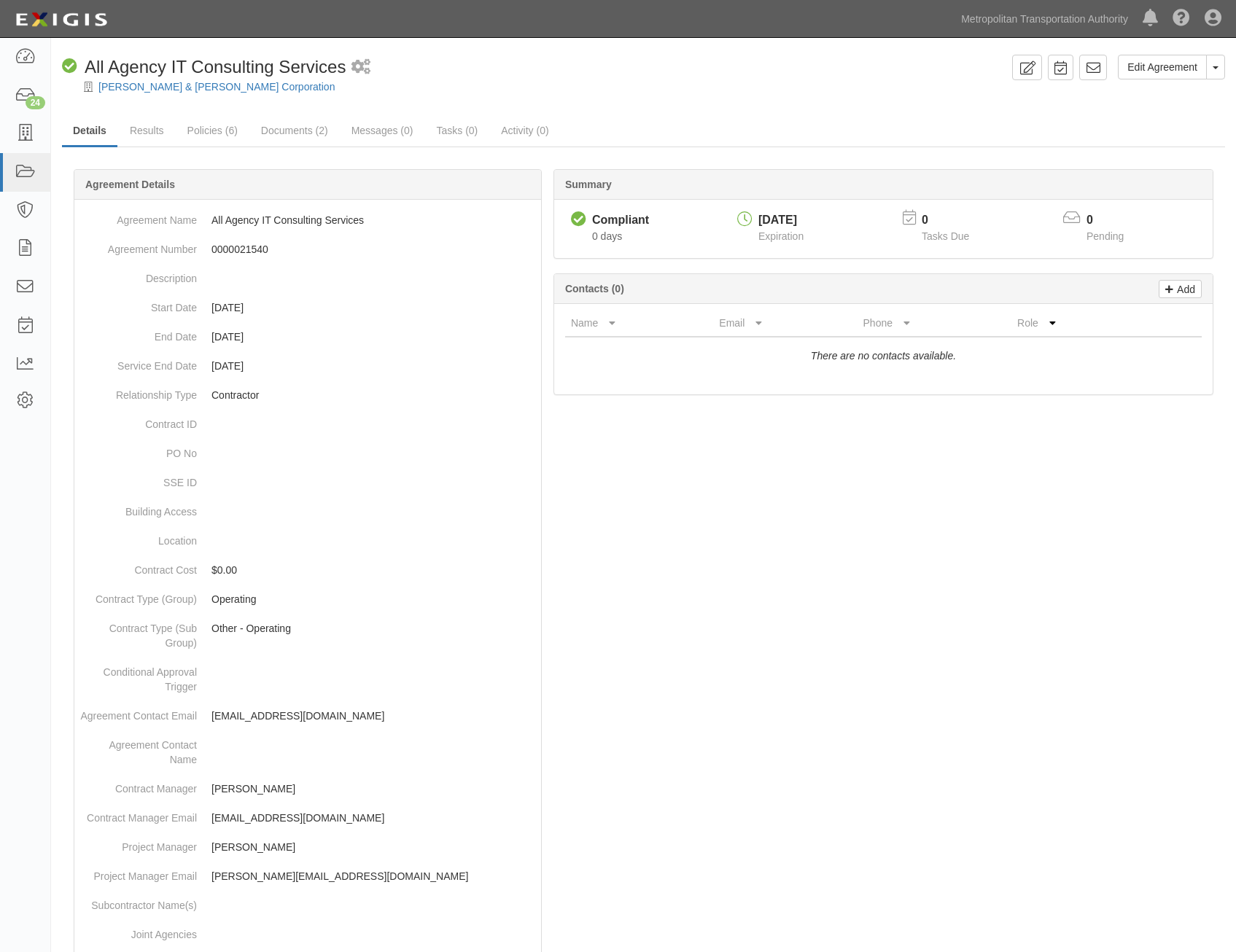
drag, startPoint x: 883, startPoint y: 780, endPoint x: 906, endPoint y: 607, distance: 174.5
click at [1098, 72] on icon at bounding box center [1093, 68] width 15 height 15
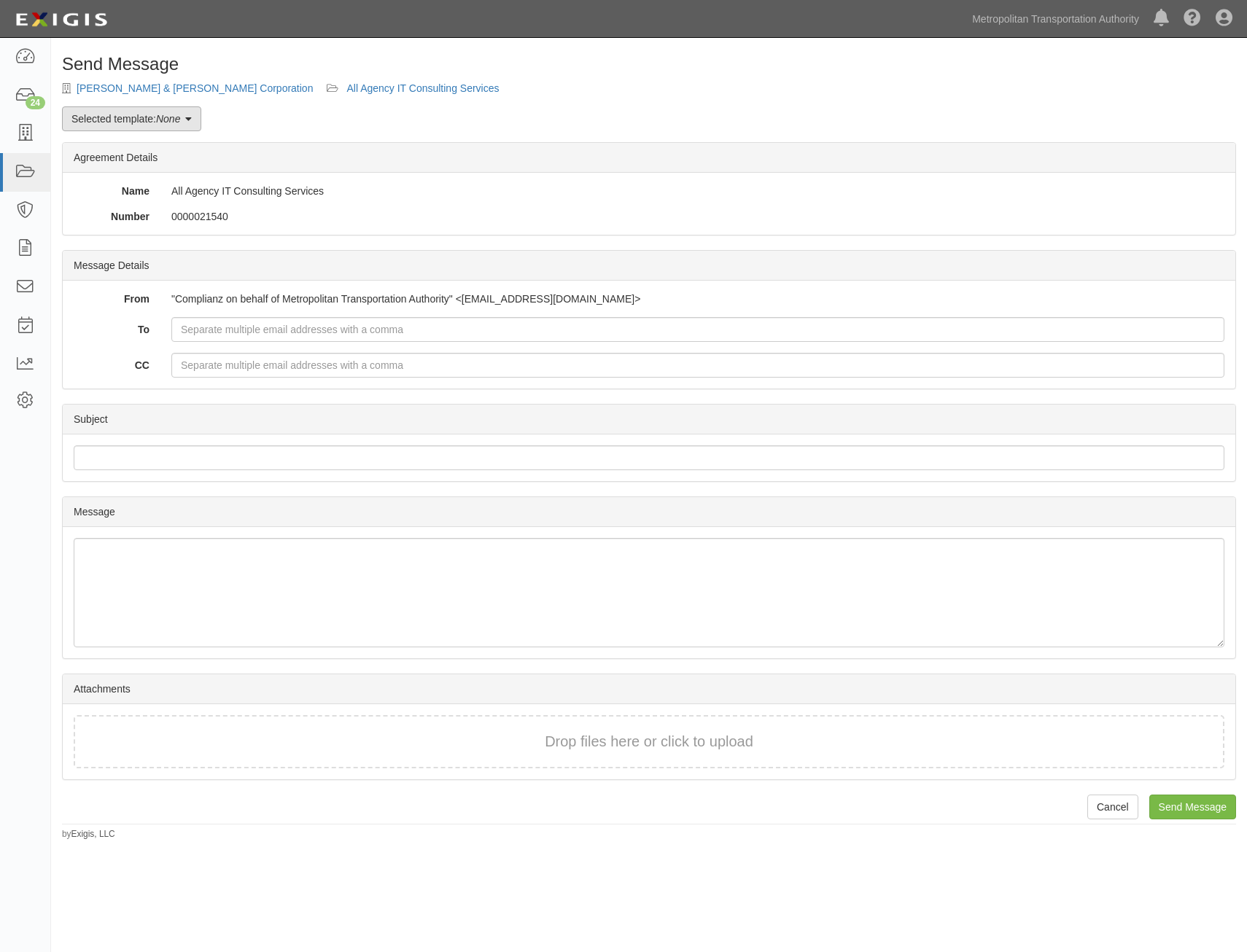
click at [161, 119] on em "None" at bounding box center [168, 119] width 24 height 12
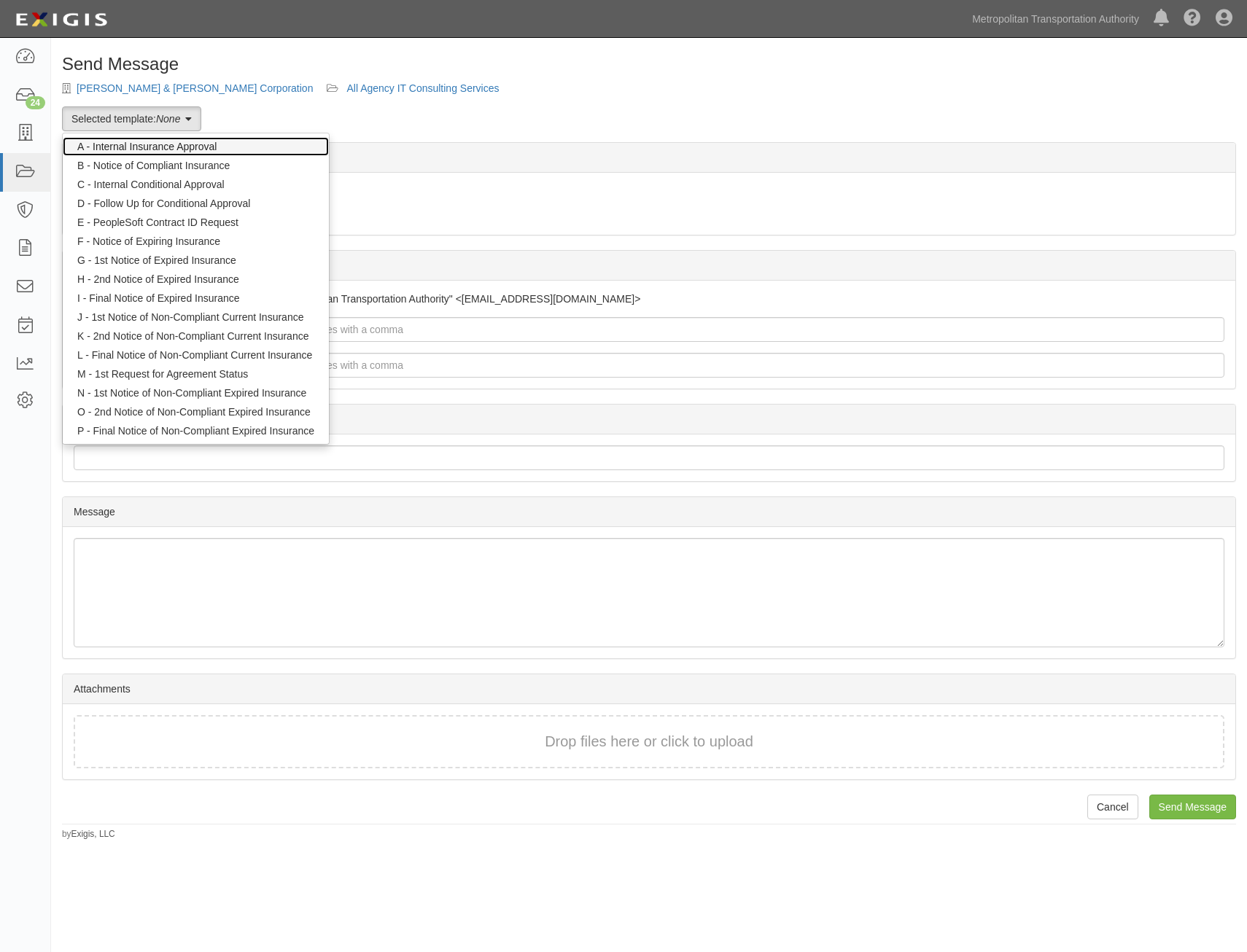
click at [203, 145] on link "A - Internal Insurance Approval" at bounding box center [195, 147] width 266 height 19
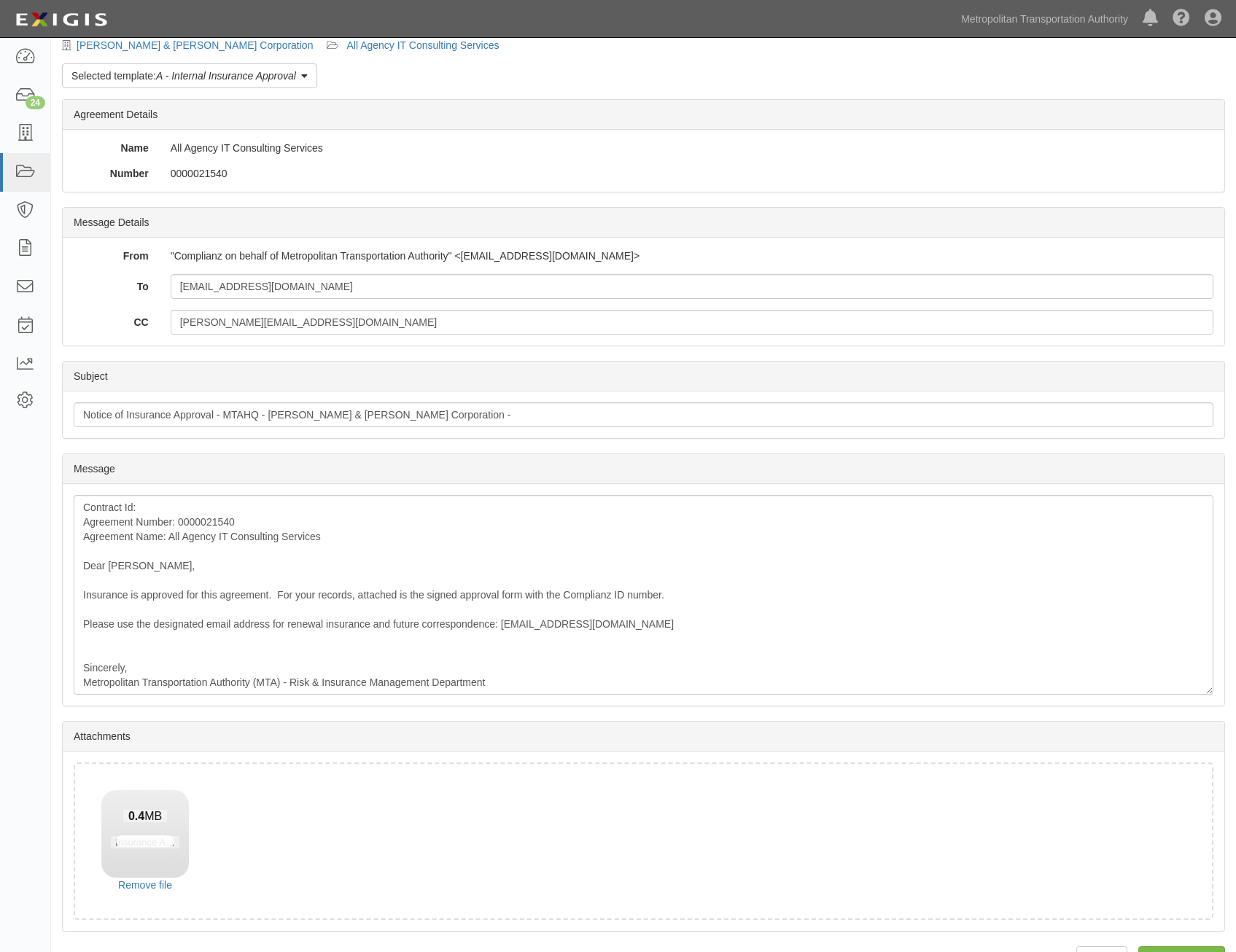
scroll to position [83, 0]
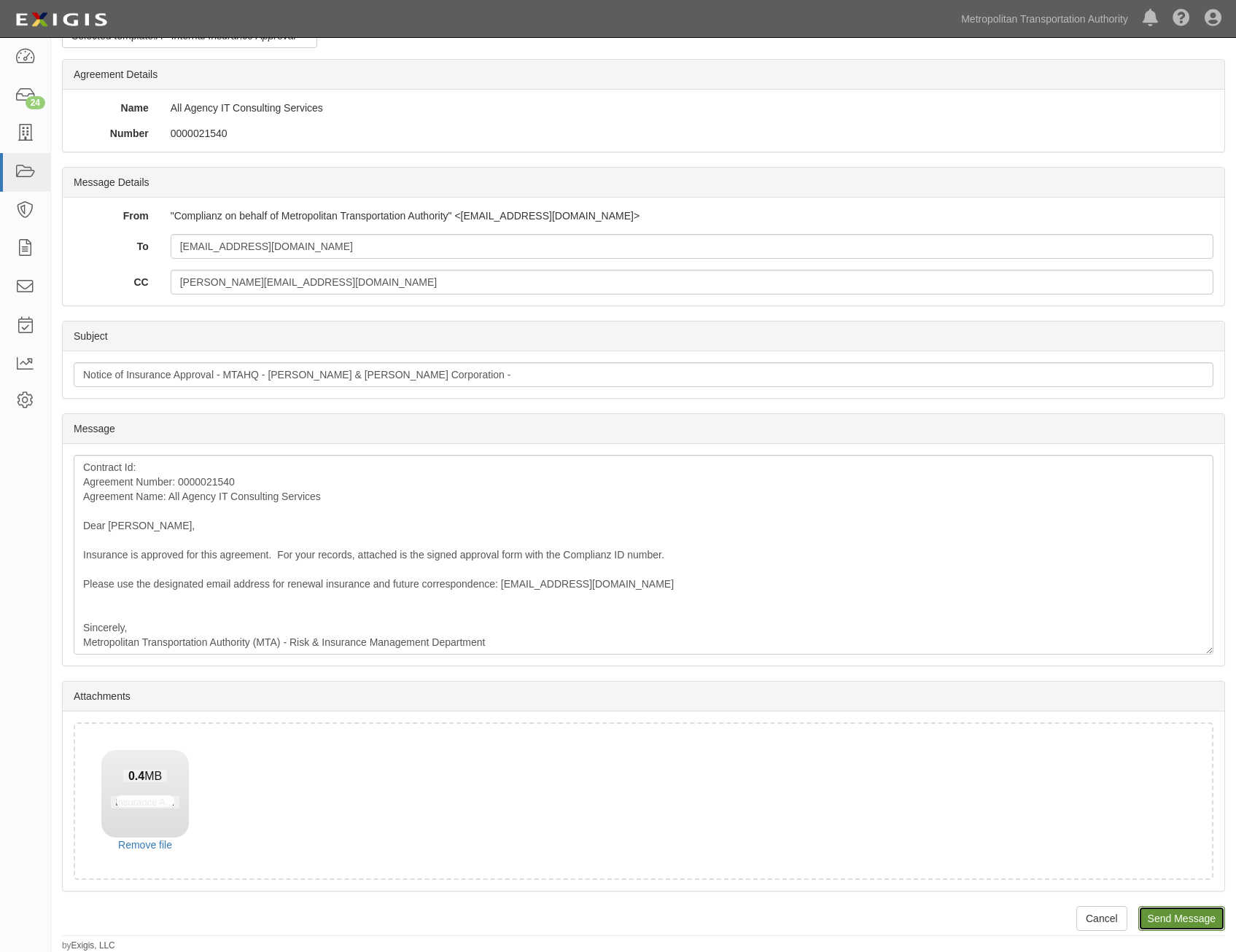
click at [1177, 925] on input "Send Message" at bounding box center [1181, 918] width 87 height 25
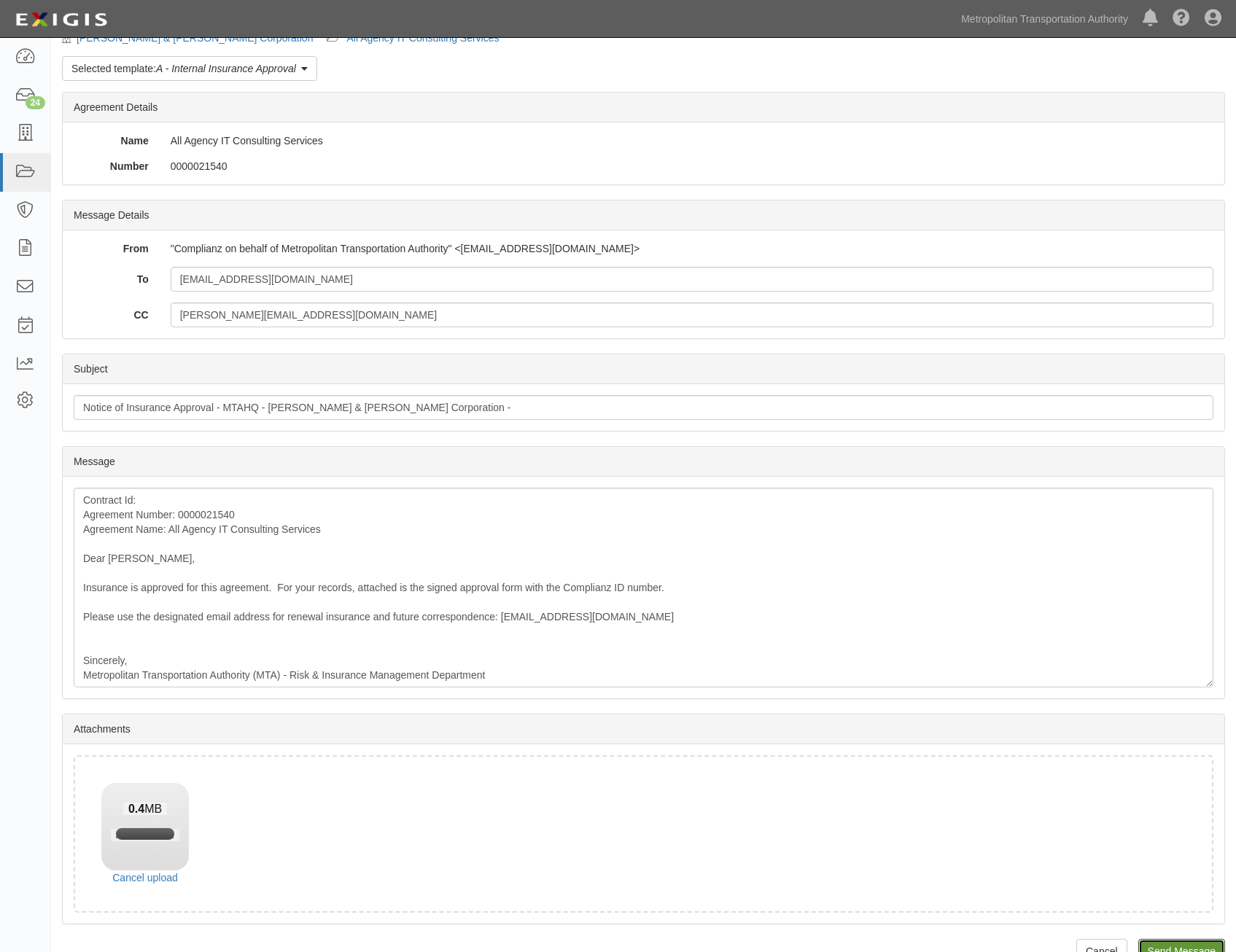
scroll to position [0, 0]
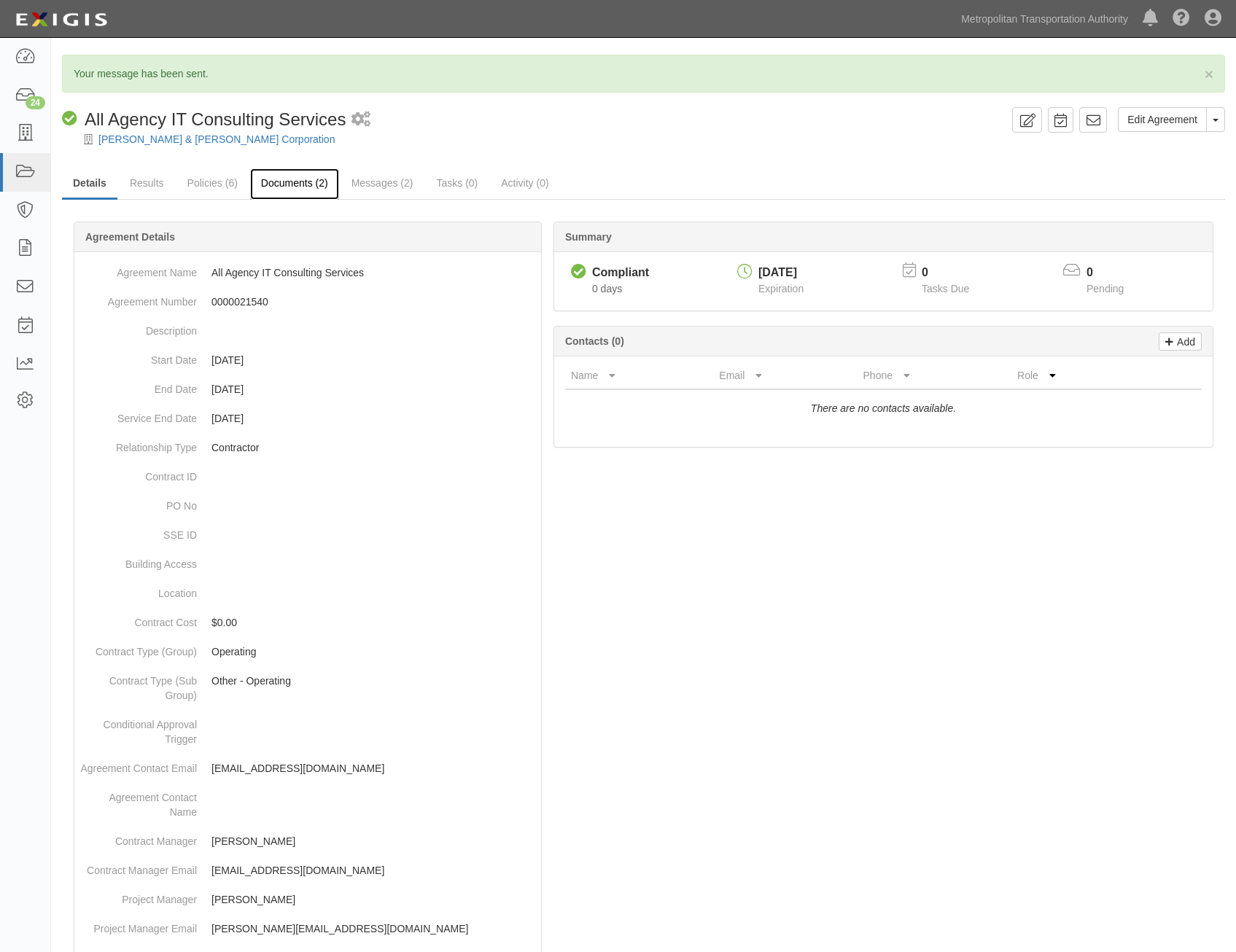
click at [305, 185] on link "Documents (2)" at bounding box center [295, 184] width 89 height 31
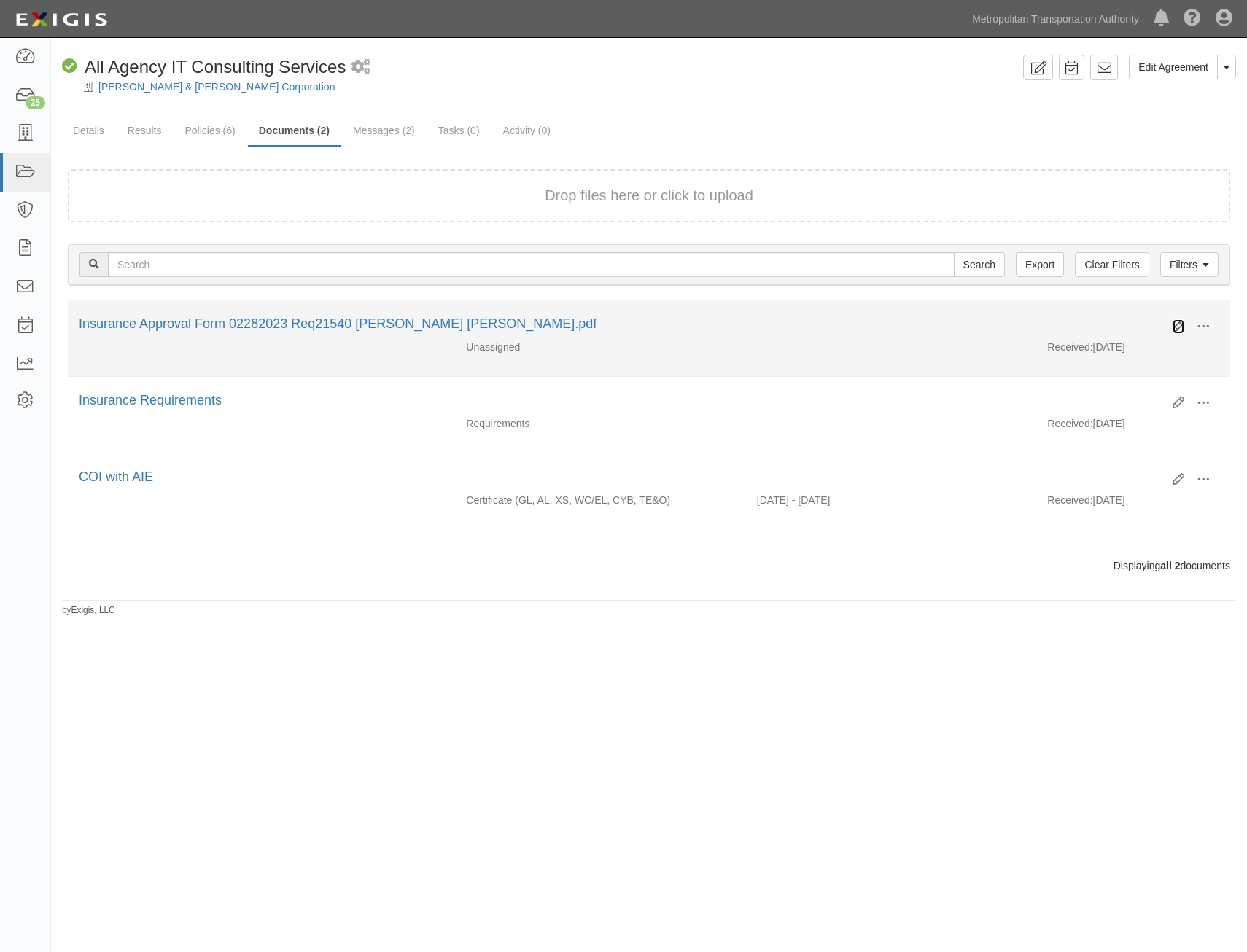
click at [1179, 324] on icon at bounding box center [1179, 327] width 12 height 12
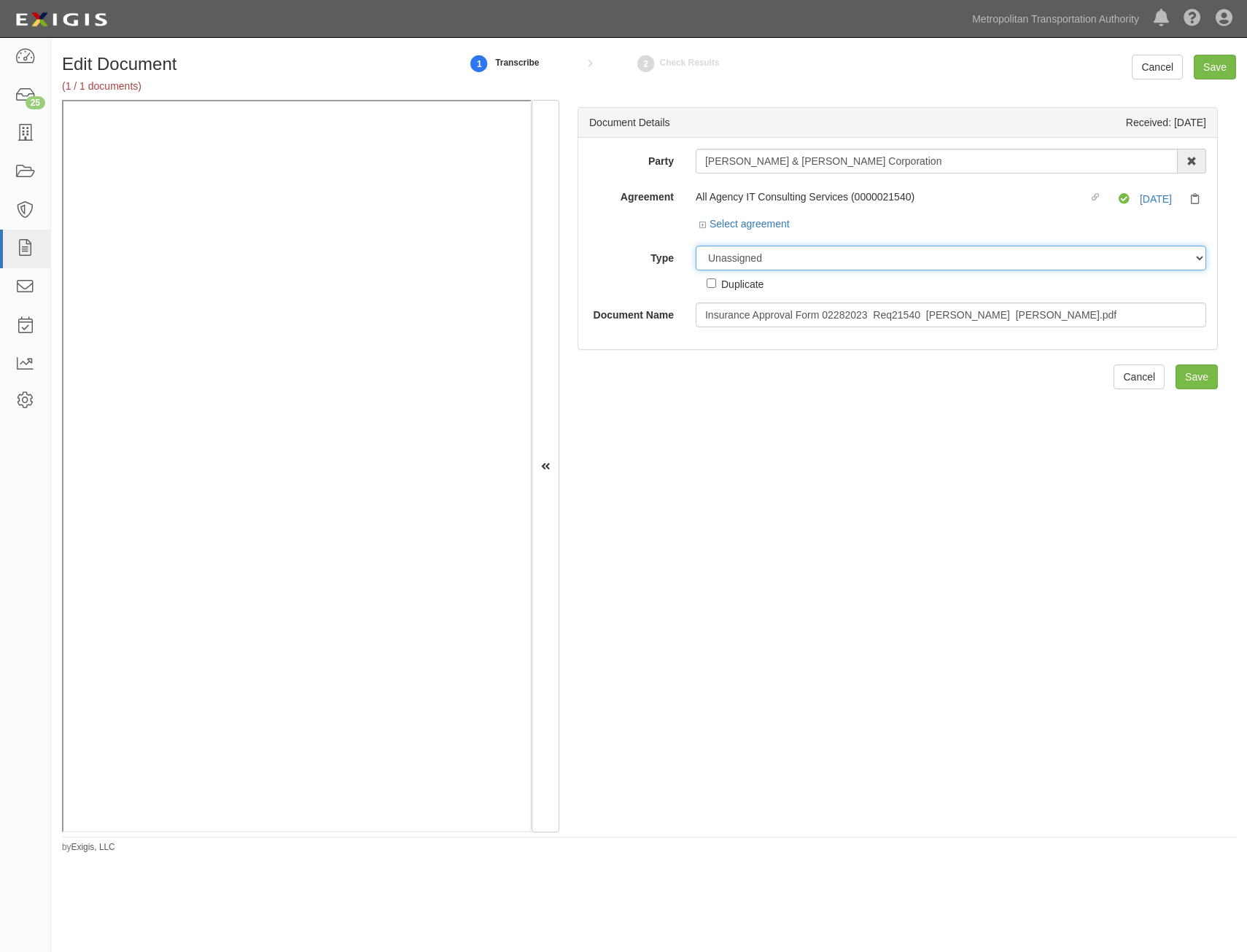
click at [902, 258] on select "Unassigned Binder Cancellation Notice Certificate Contract Endorsement Insuranc…" at bounding box center [951, 258] width 510 height 25
select select "OtherDetail"
click at [696, 246] on select "Unassigned Binder Cancellation Notice Certificate Contract Endorsement Insuranc…" at bounding box center [951, 258] width 510 height 25
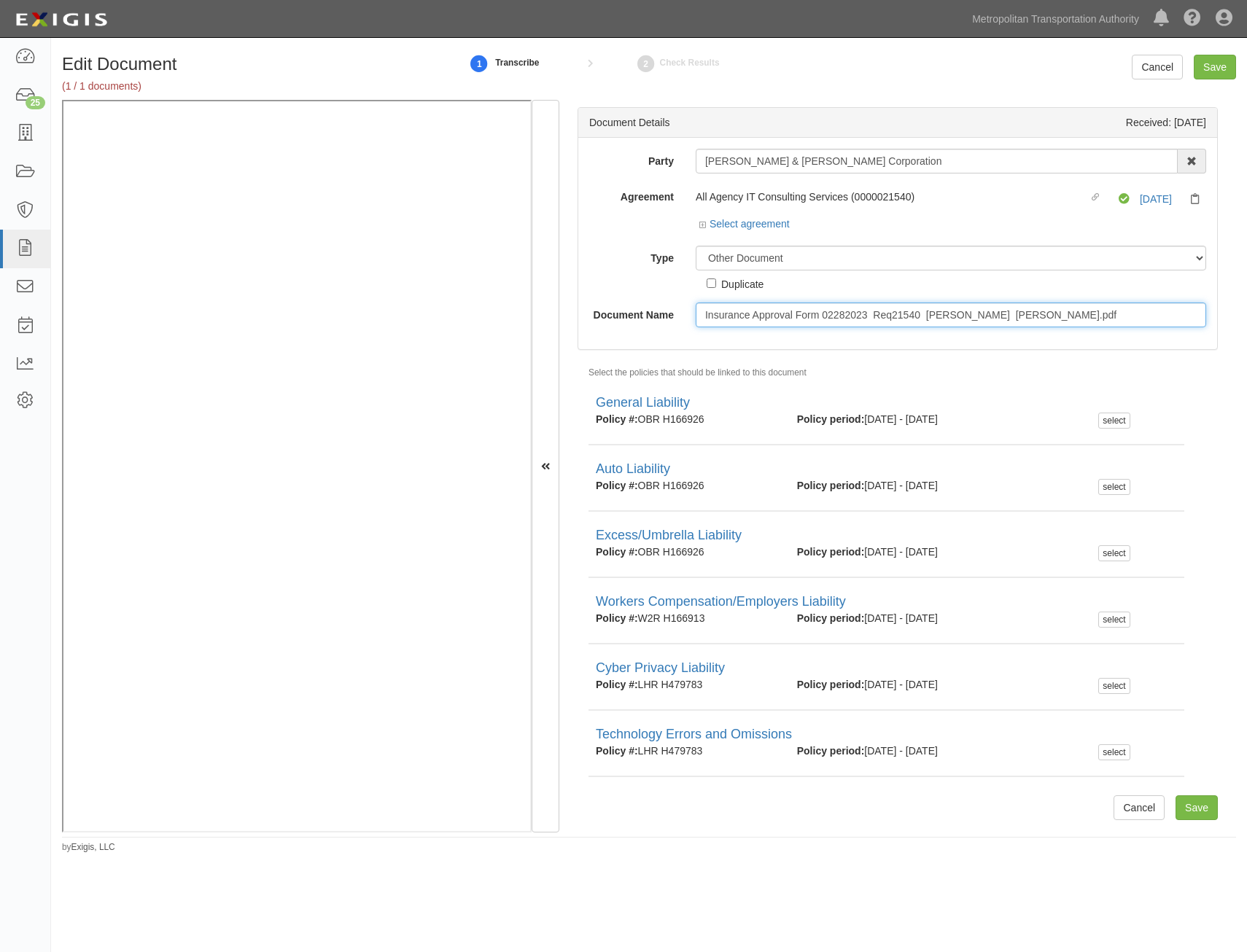
click at [1018, 304] on input "Insurance Approval Form 02282023 Req21540 [PERSON_NAME] [PERSON_NAME].pdf" at bounding box center [951, 314] width 510 height 25
type input "Approval Form"
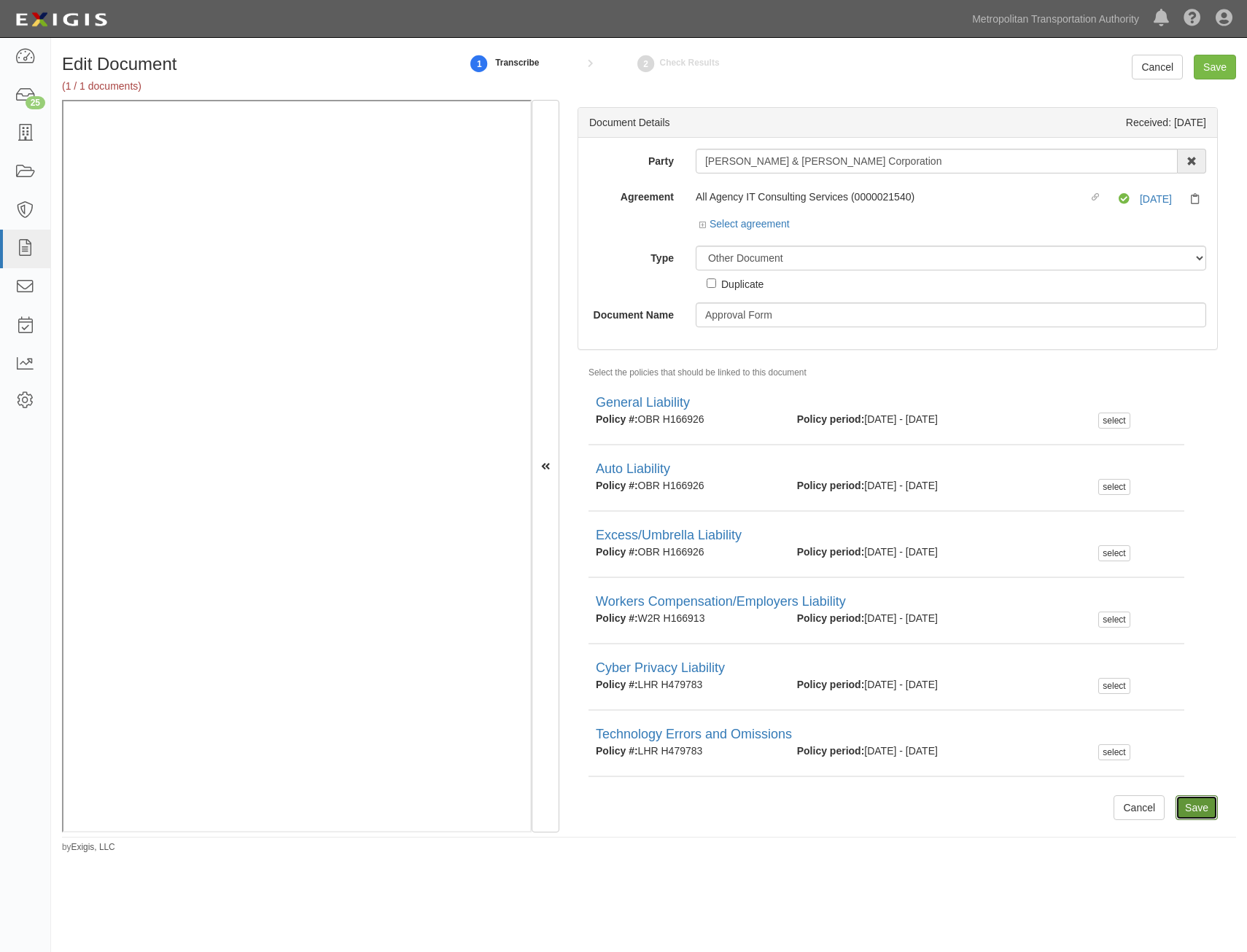
click at [1185, 803] on input "Save" at bounding box center [1196, 807] width 42 height 25
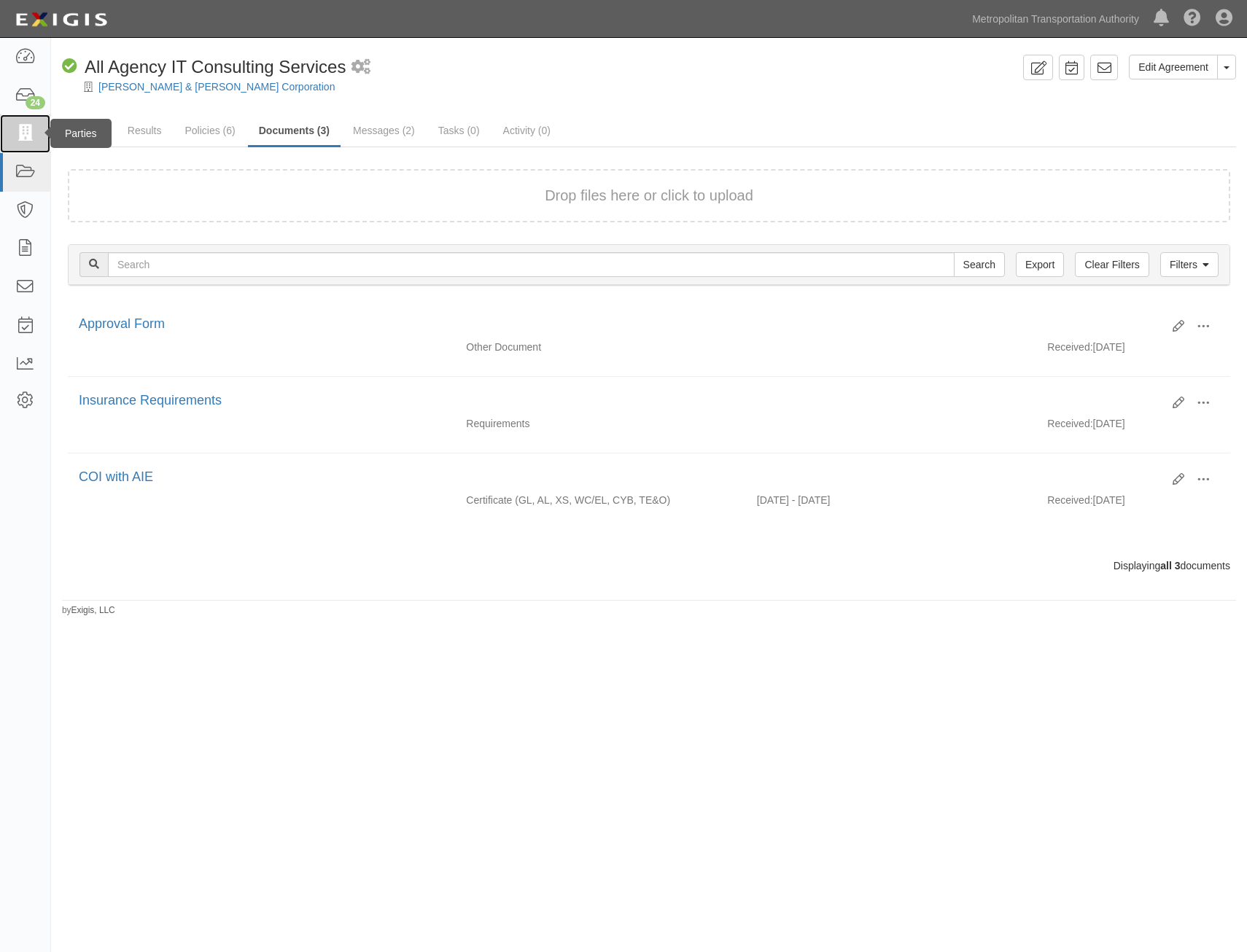
click at [28, 137] on icon at bounding box center [25, 134] width 20 height 17
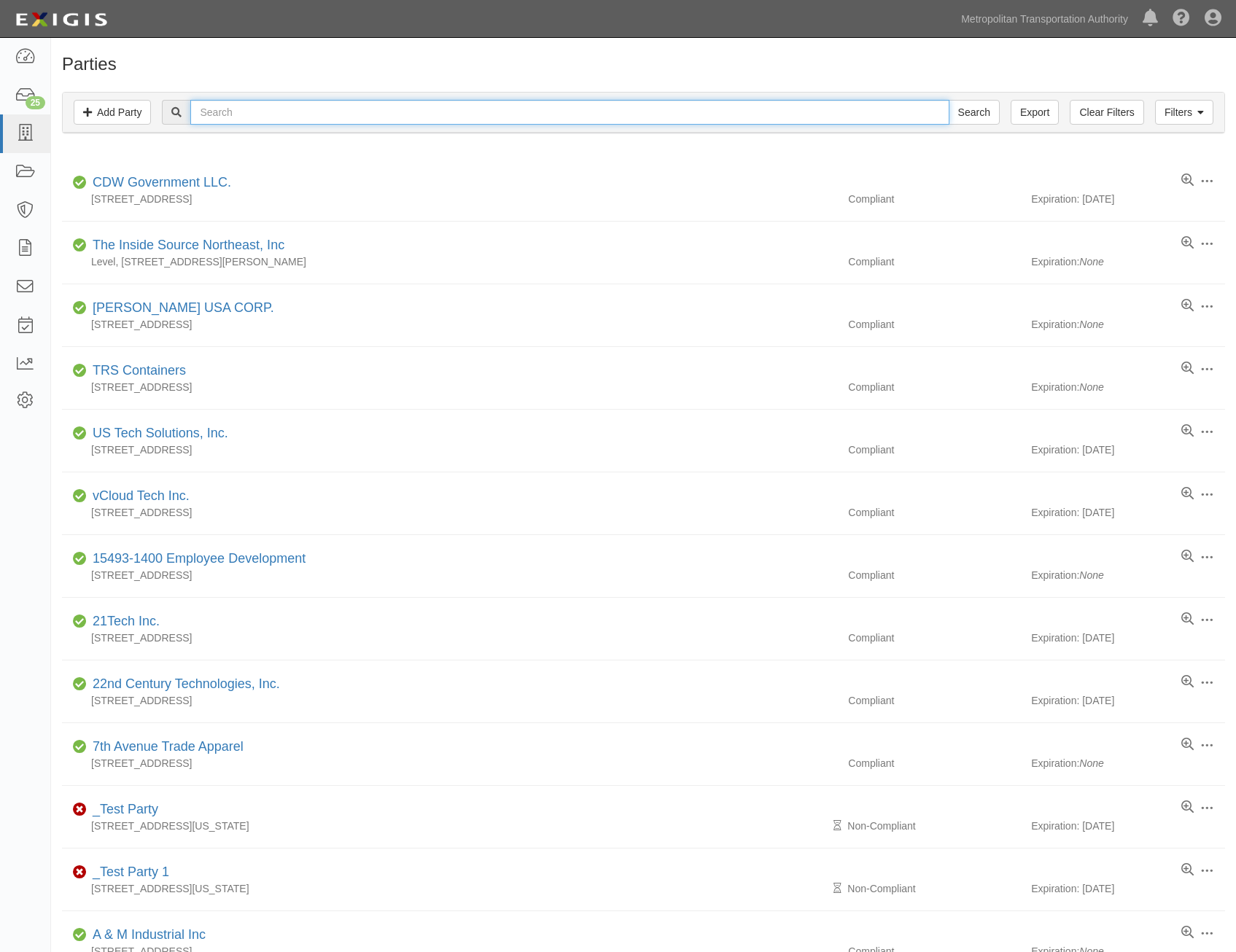
click at [414, 114] on input "text" at bounding box center [569, 111] width 758 height 25
type input "q. e. d."
click at [949, 100] on input "Search" at bounding box center [974, 111] width 51 height 25
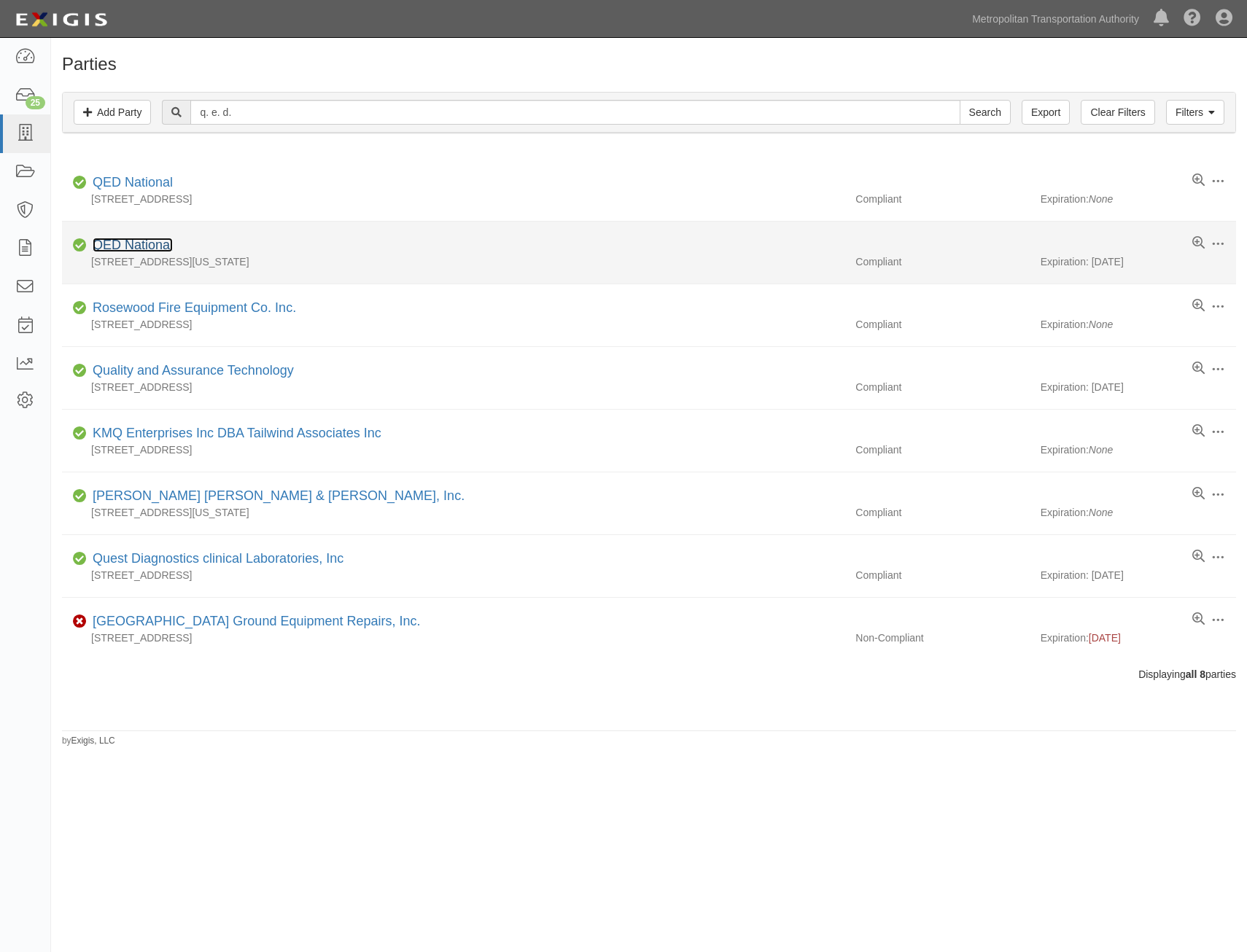
click at [163, 244] on link "QED National" at bounding box center [133, 245] width 80 height 15
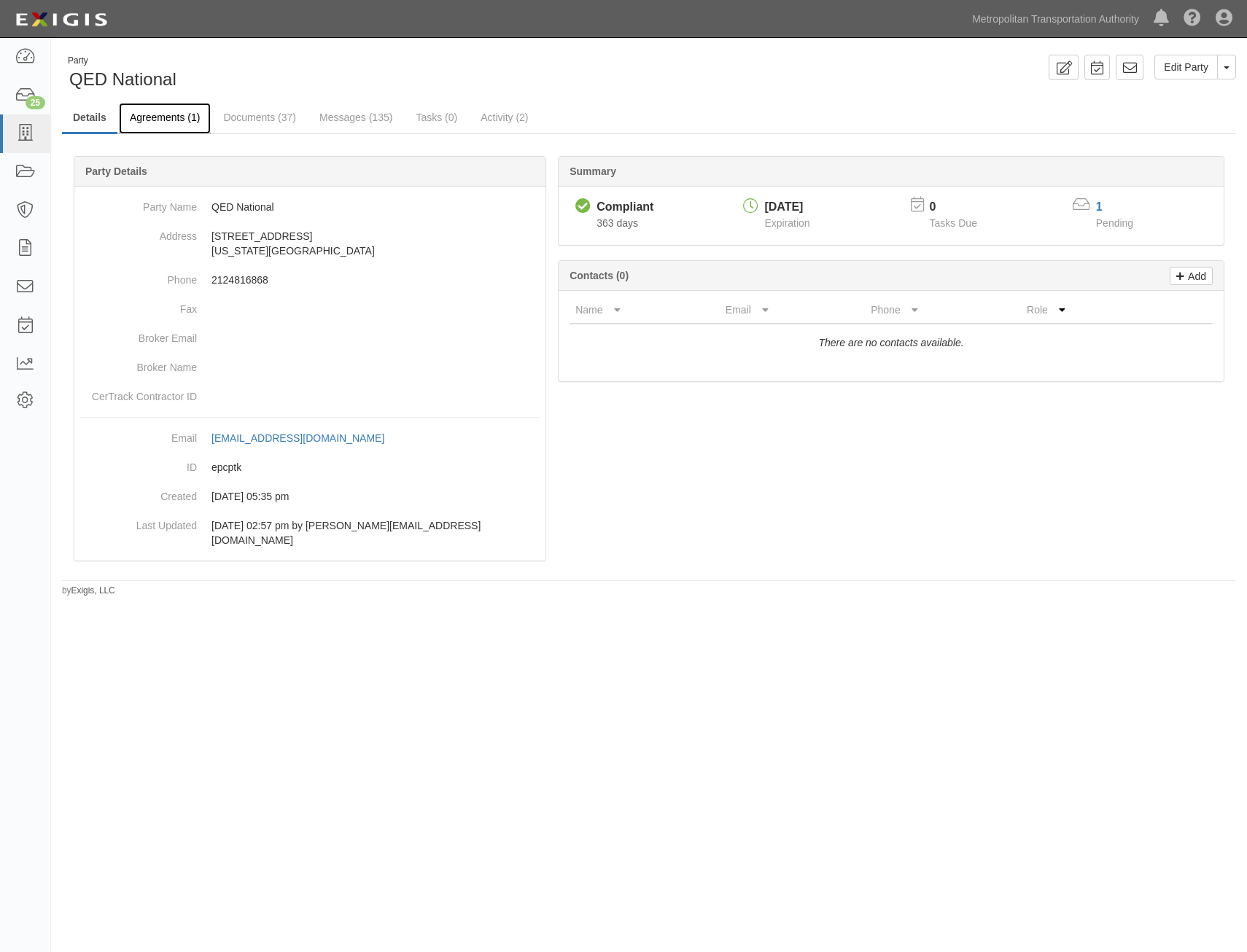
click at [185, 123] on link "Agreements (1)" at bounding box center [165, 118] width 92 height 31
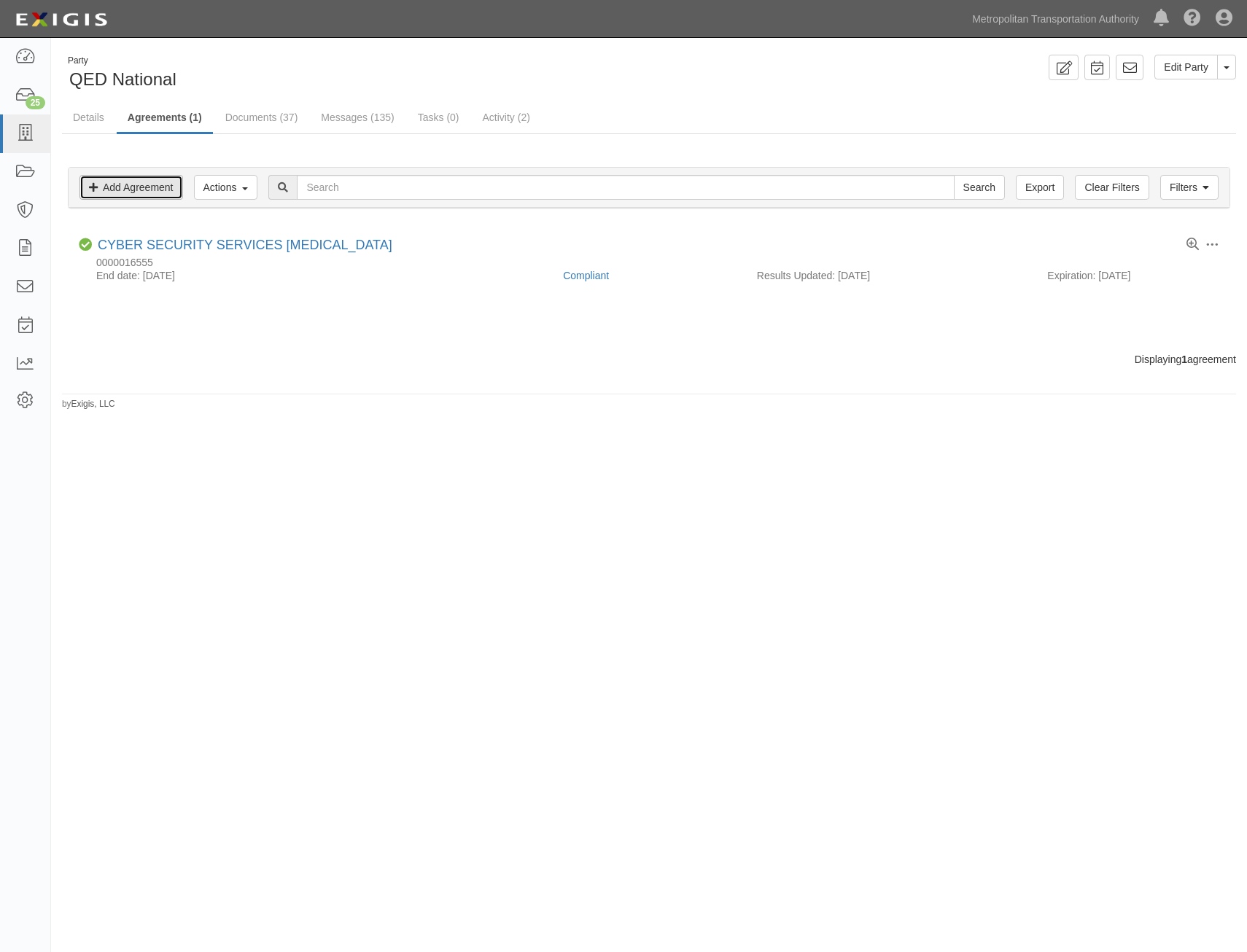
click at [156, 192] on link "Add Agreement" at bounding box center [131, 187] width 103 height 25
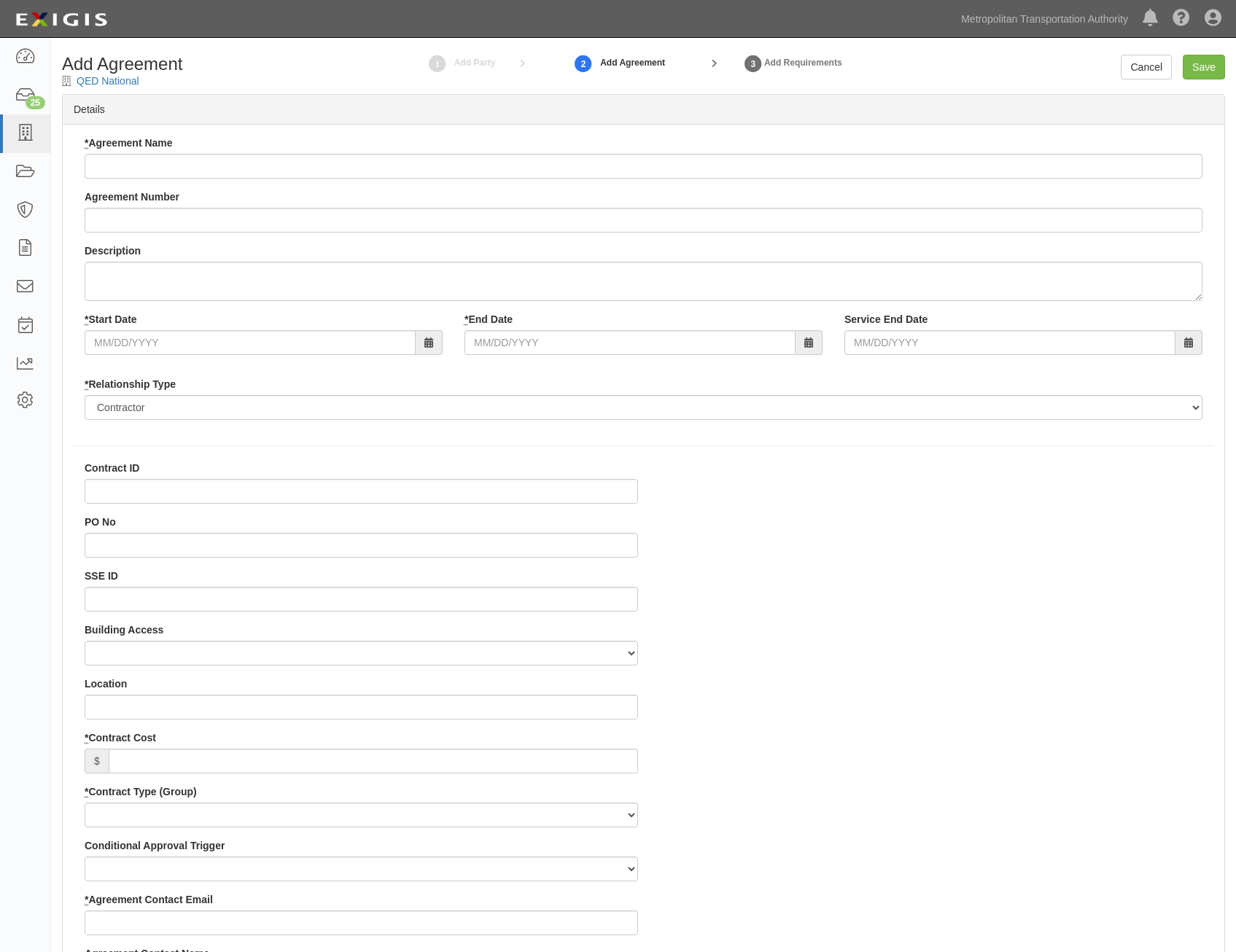
select select
click at [743, 152] on div "* Agreement Name" at bounding box center [643, 157] width 1118 height 43
click at [749, 159] on input "* Agreement Name" at bounding box center [643, 166] width 1118 height 25
paste input "All Agency IT Consulting Services"
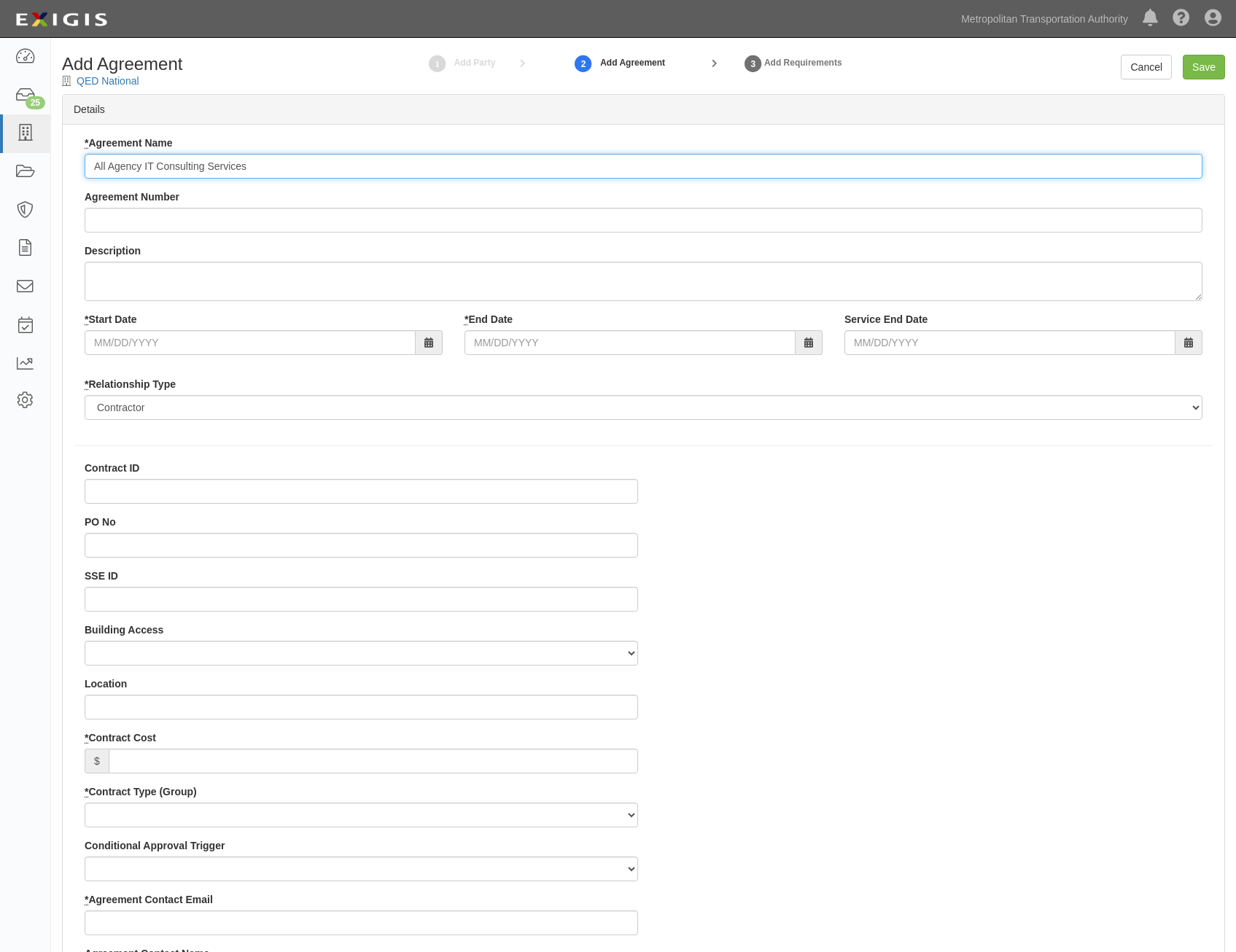
type input "All Agency IT Consulting Services"
click at [767, 223] on input "Agreement Number" at bounding box center [643, 220] width 1118 height 25
paste input "0000021540"
type input "0000021540"
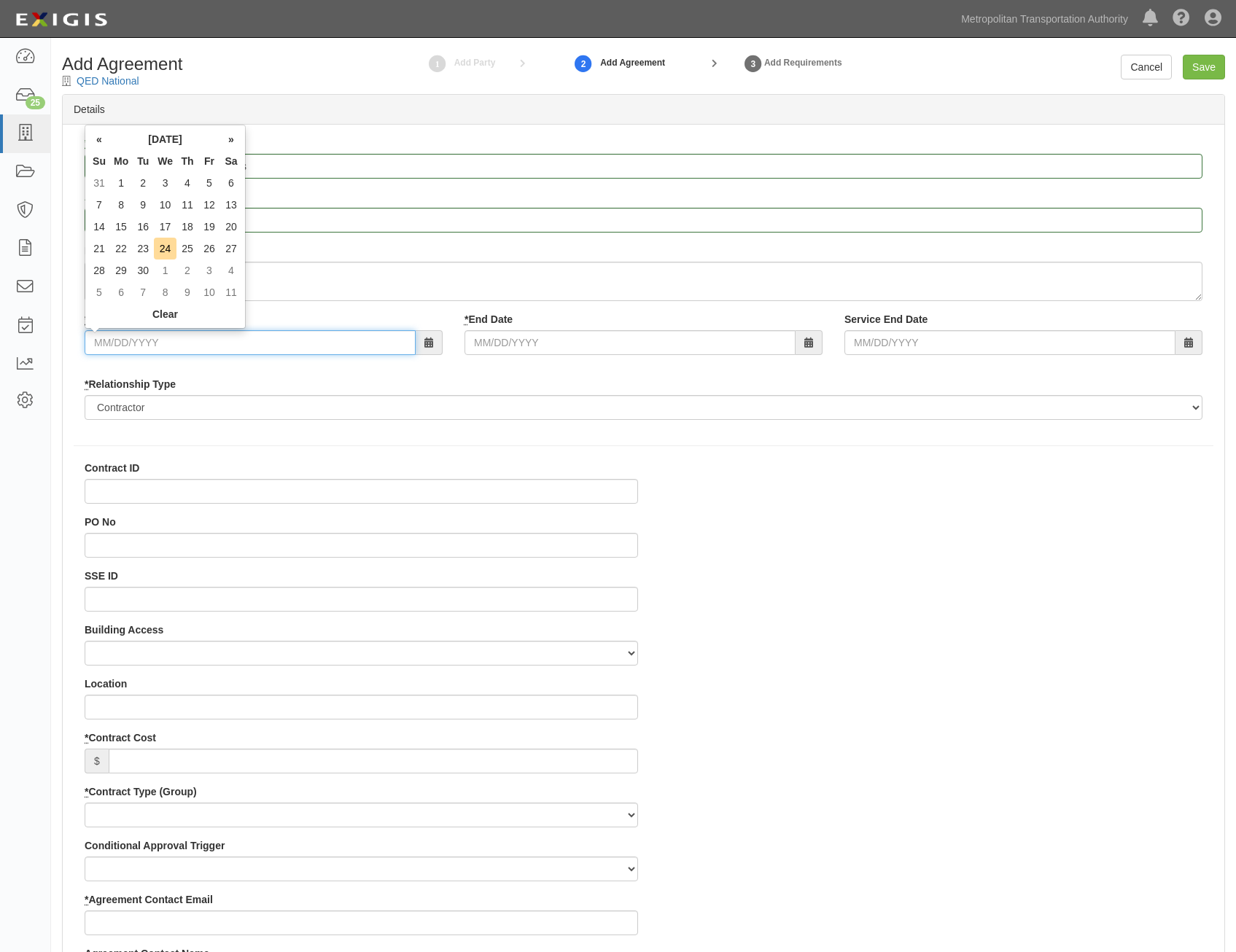
click at [322, 342] on input "* Start Date" at bounding box center [250, 342] width 331 height 25
type input "07/01/2026"
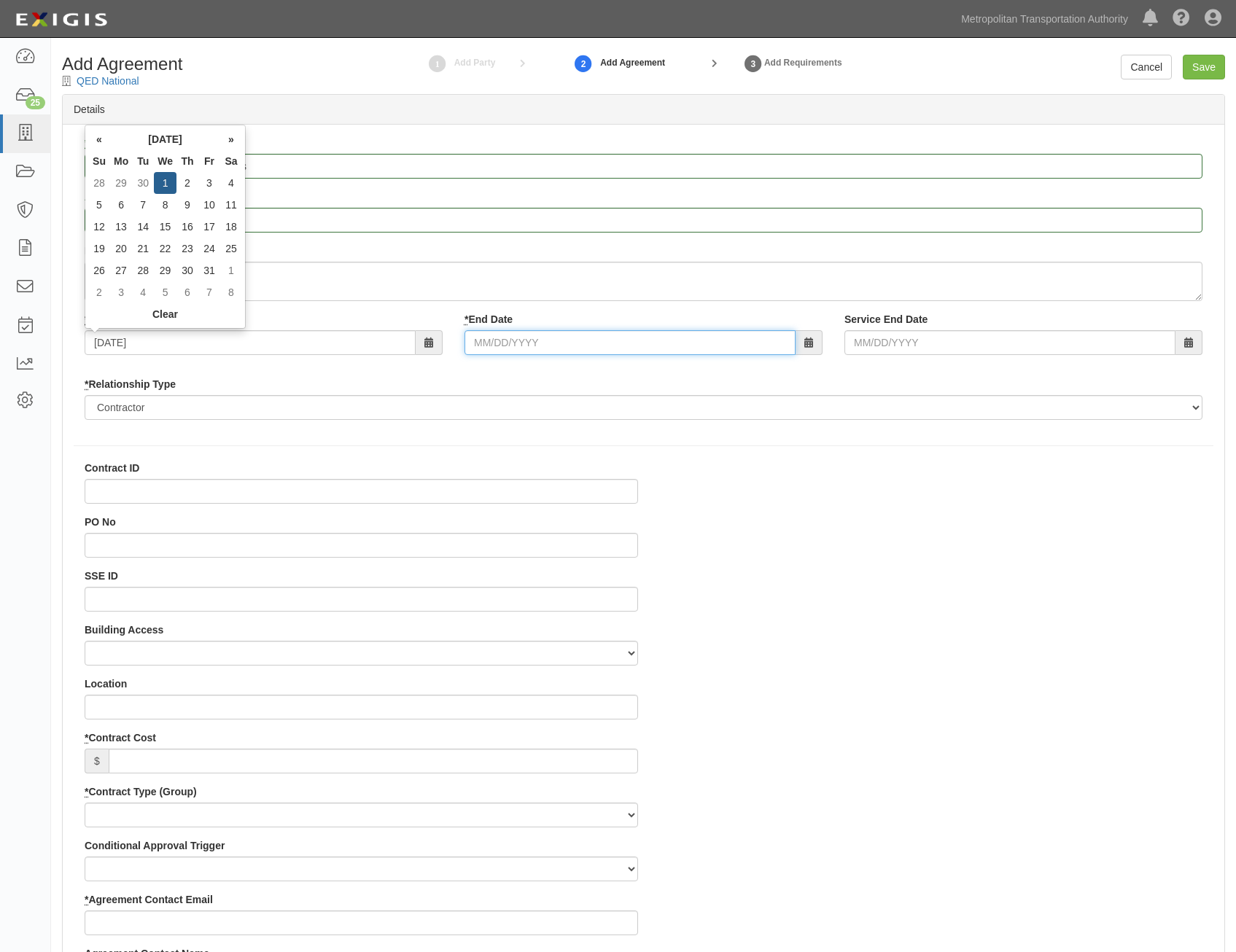
click at [609, 344] on input "* End Date" at bounding box center [630, 342] width 331 height 25
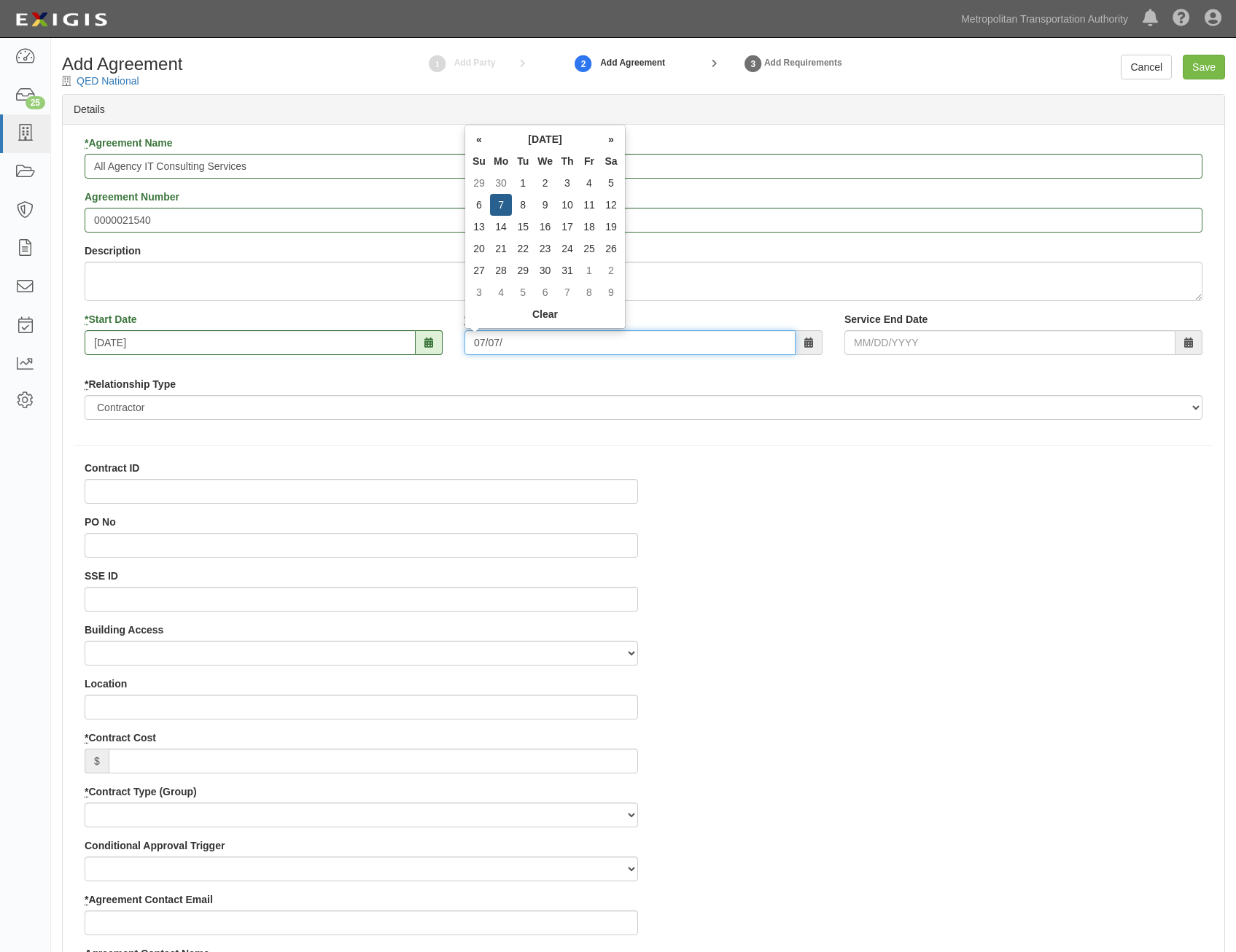
type input "07/07/2025"
click at [658, 347] on input "07/07/2025" at bounding box center [630, 342] width 331 height 25
type input "07/07/2036"
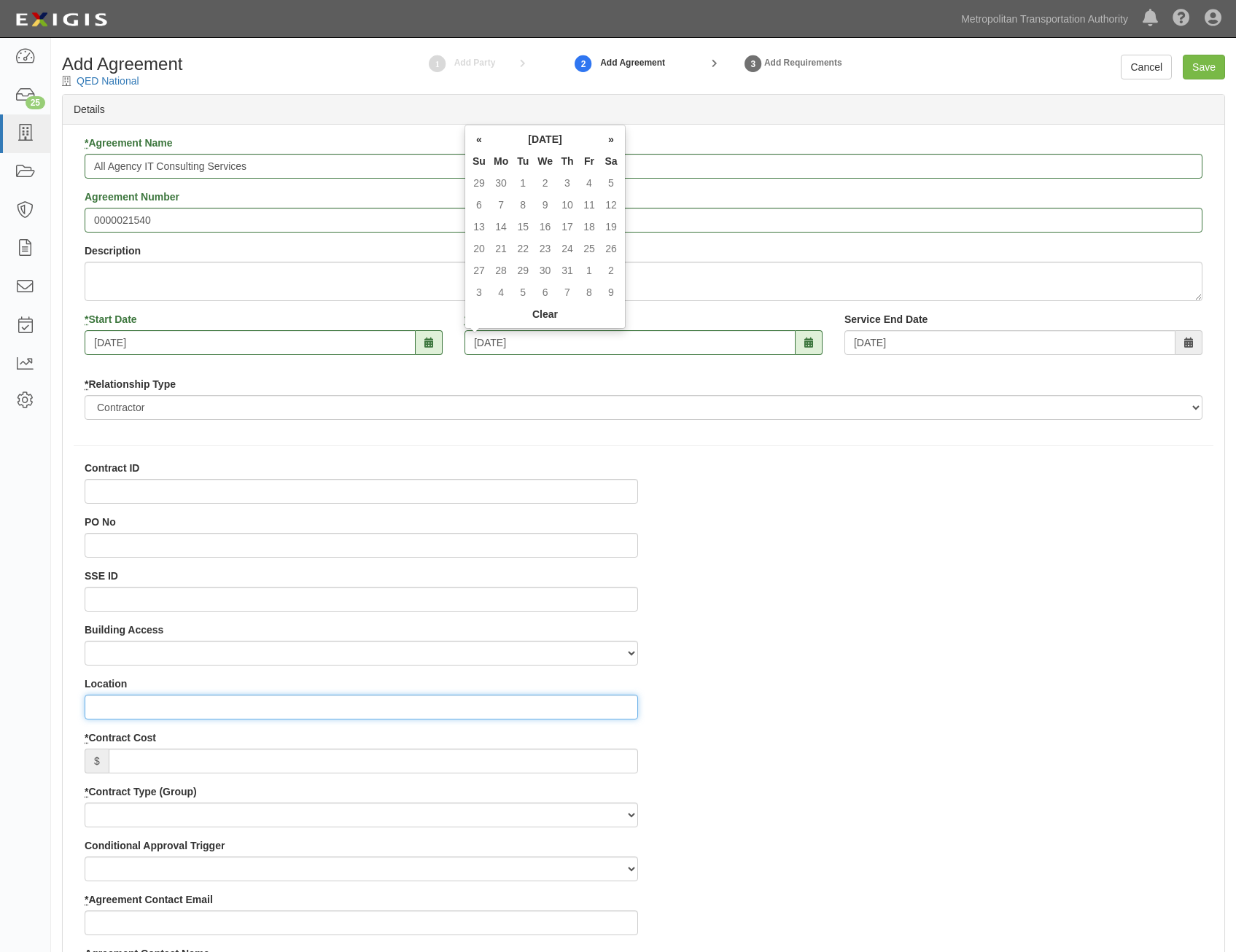
type input "0"
type input "Jimmy Quispe"
type input "consultant@mtabsc.org"
type input "Doug Krainman"
type input "doug.krainman@mtahq.org"
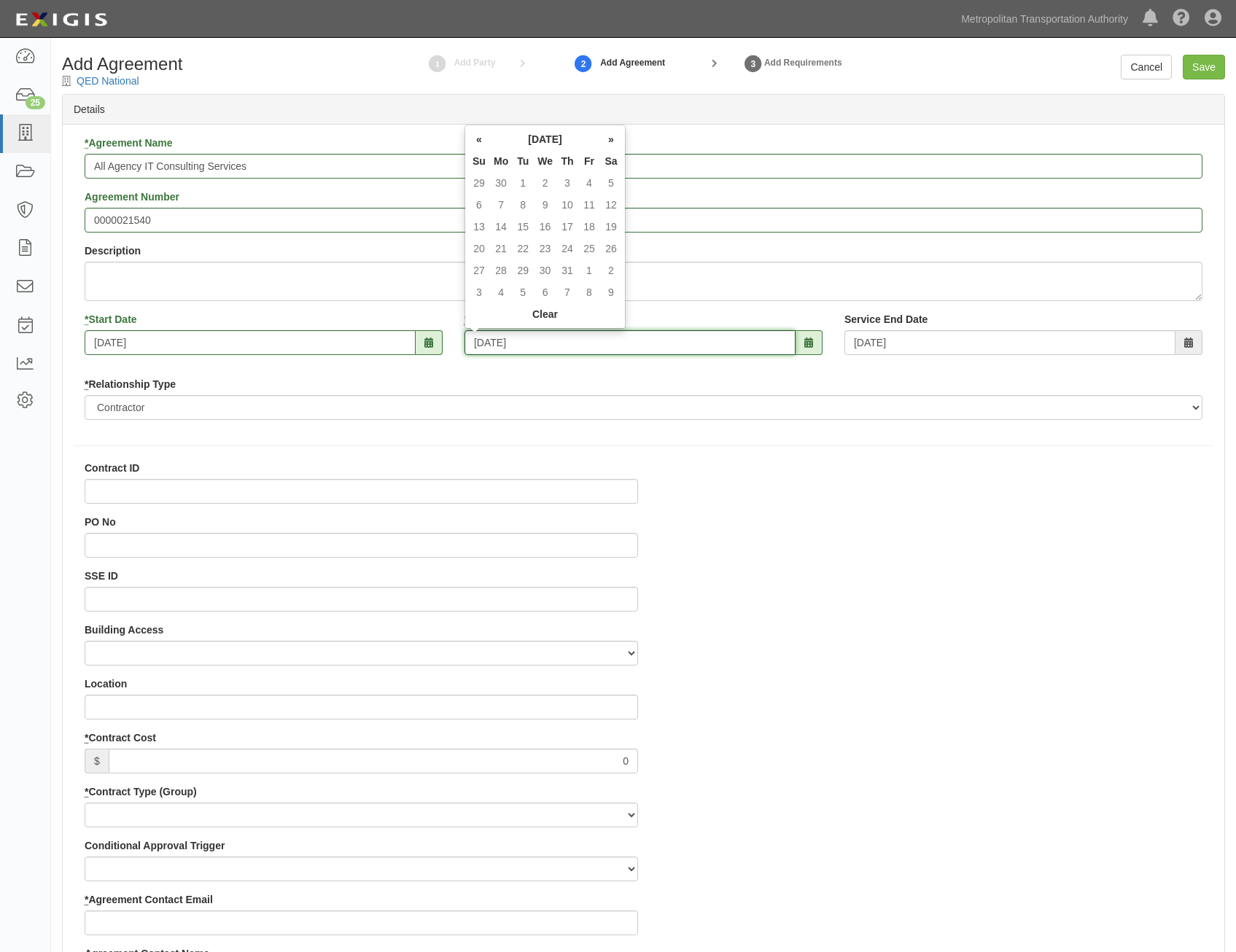
type input "07/07/2036"
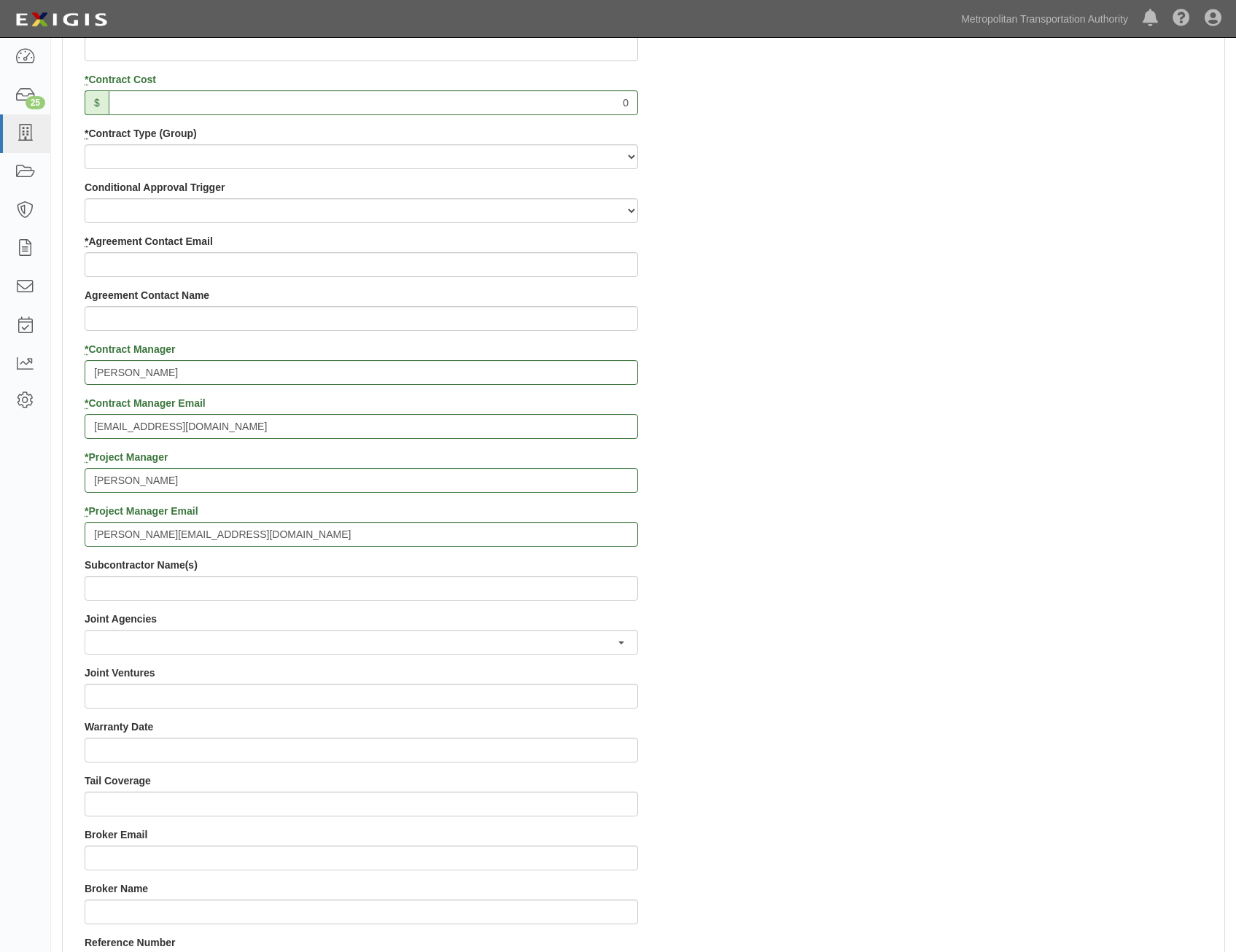
scroll to position [656, 0]
click at [547, 264] on input "* Agreement Contact Email" at bounding box center [361, 267] width 553 height 25
paste input "dmolter@QEDNational.com"
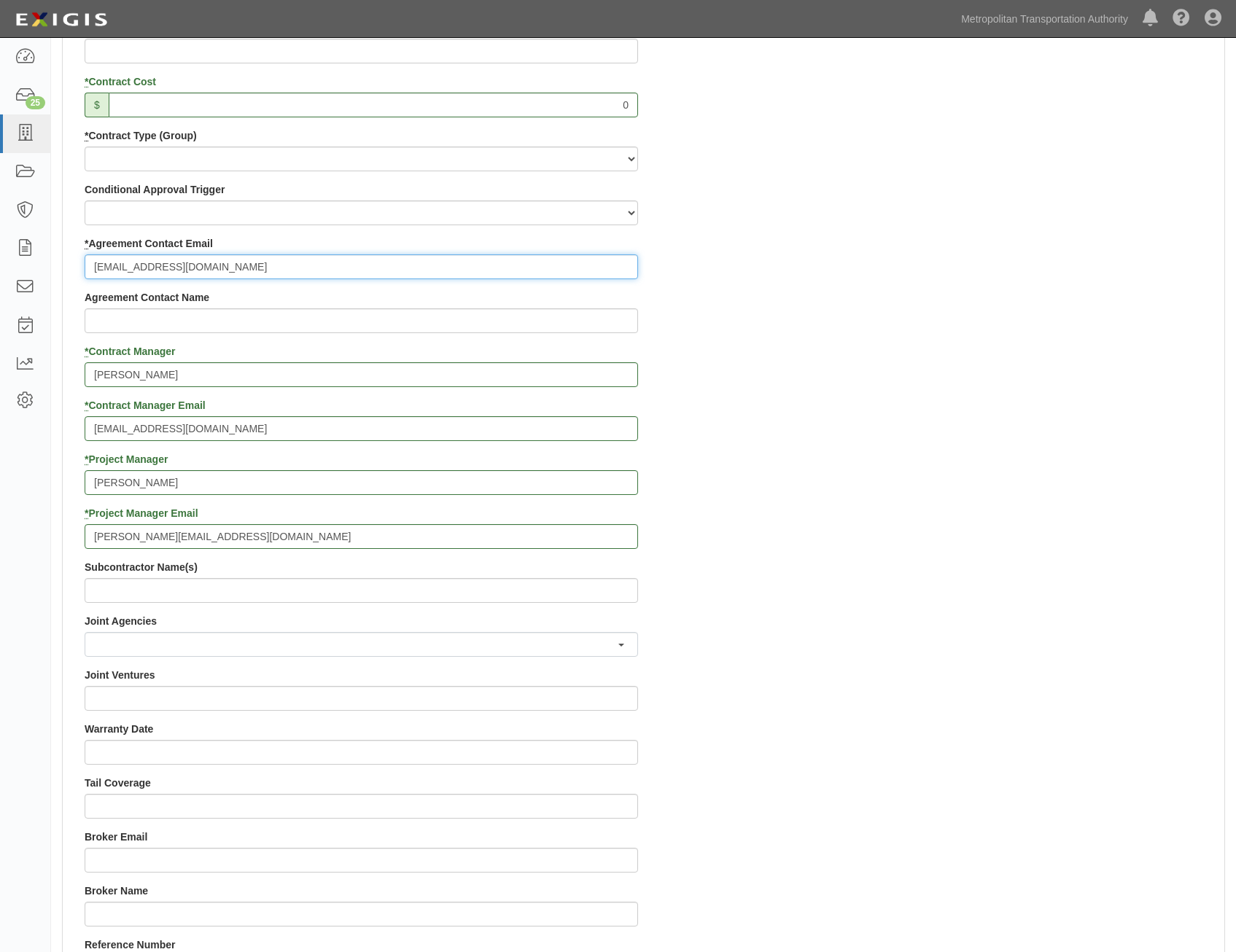
type input "dmolter@QEDNational.com"
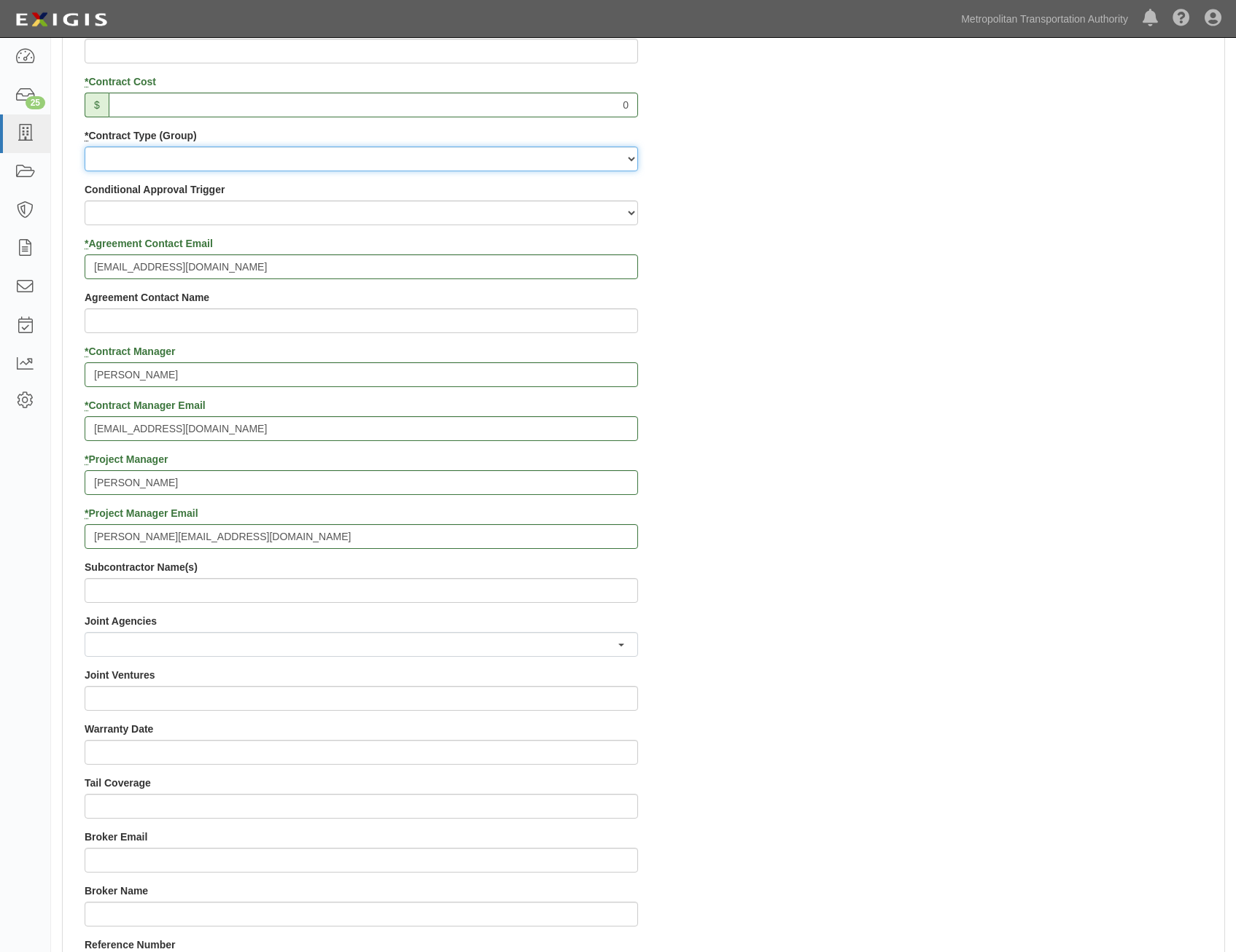
click at [586, 155] on select "Capital Operating Not for Benefit (incls. FA, Entry Permits) Real Estate Other" at bounding box center [361, 158] width 553 height 25
select select "125"
click at [85, 146] on select "Capital Operating Not for Benefit (incls. FA, Entry Permits) Real Estate Other" at bounding box center [361, 158] width 553 height 25
click at [892, 337] on div "Contract ID PO No SSE ID Building Access 2 Broadway 341/345/347 BREP 333 Other …" at bounding box center [643, 479] width 1162 height 1349
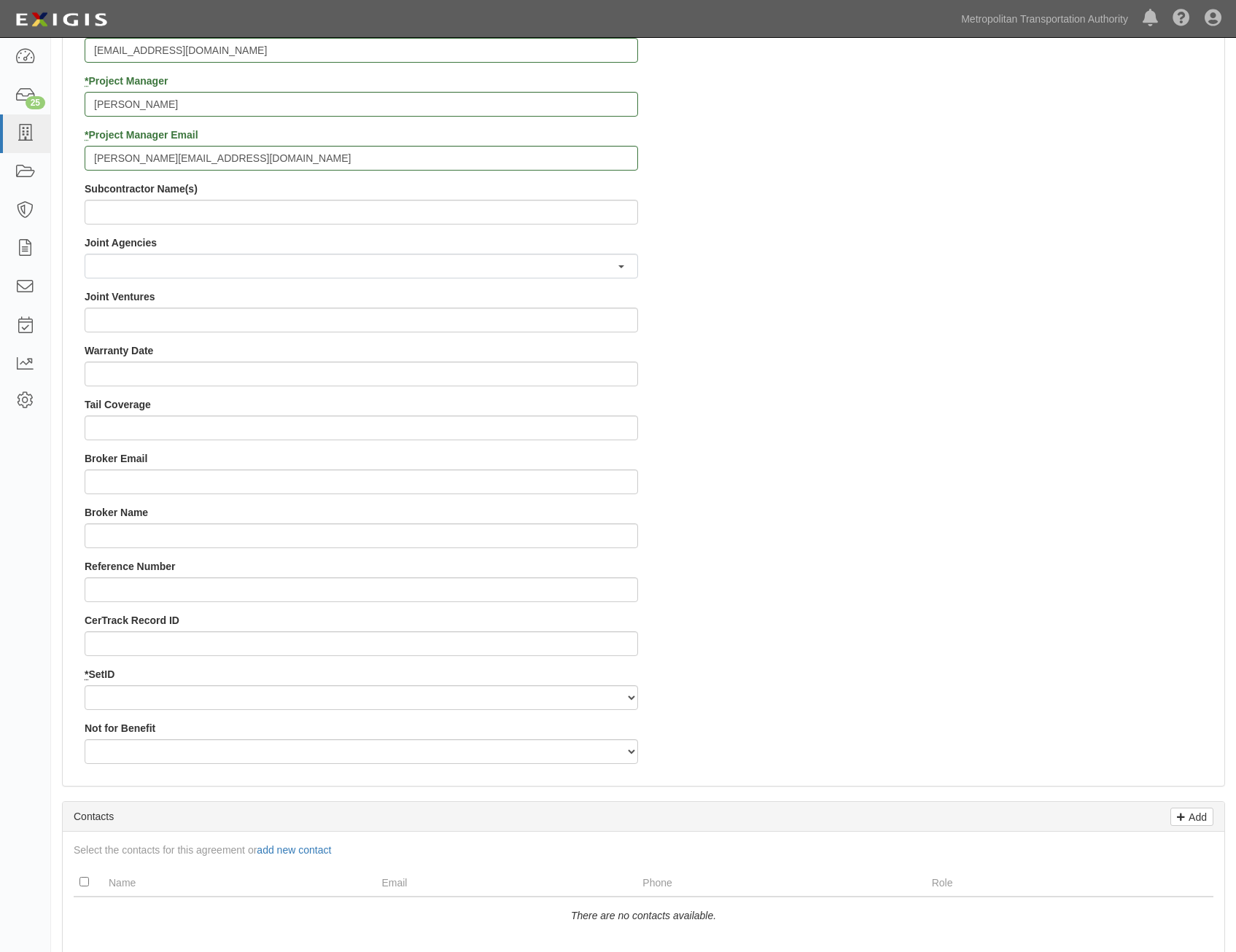
scroll to position [1239, 0]
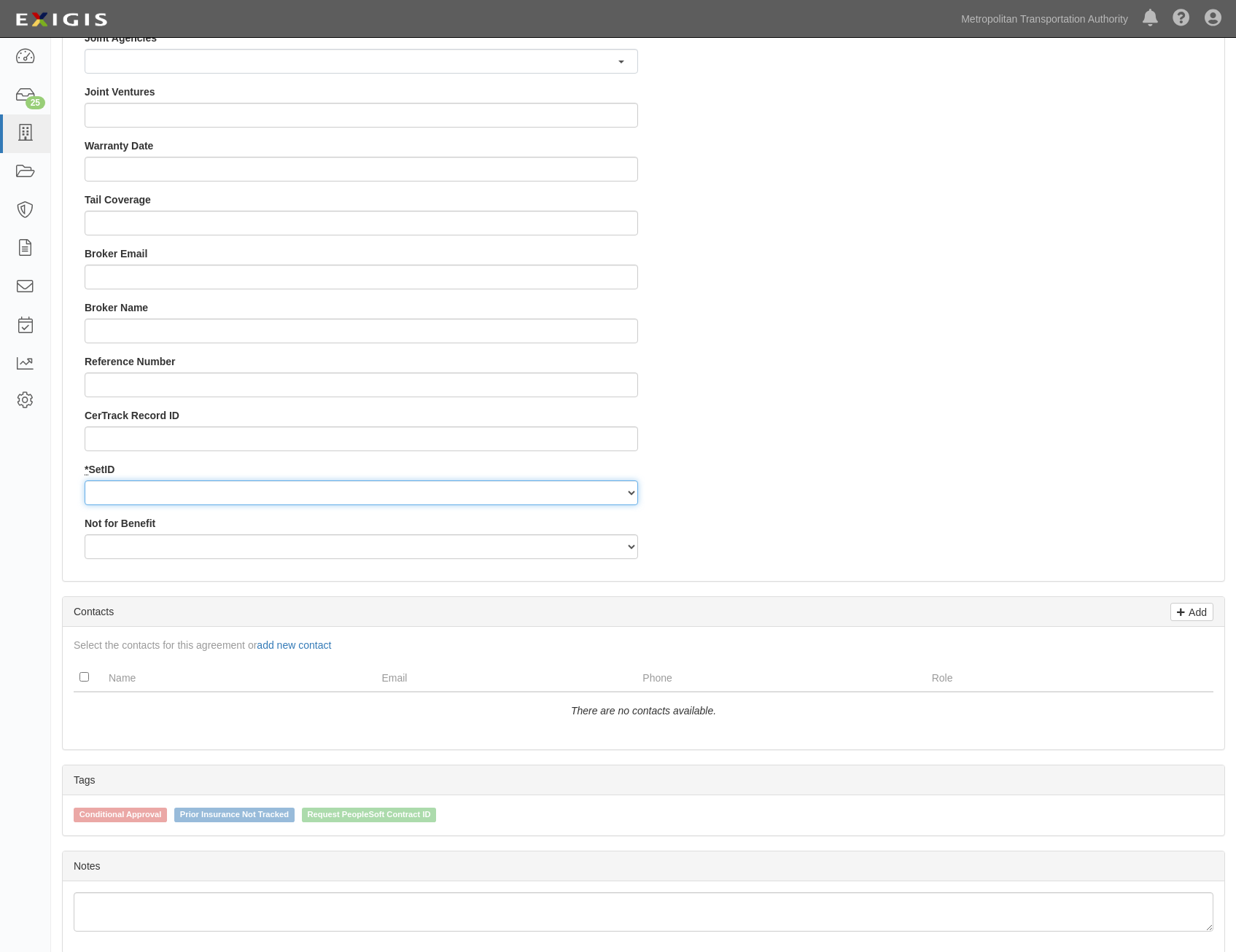
drag, startPoint x: 588, startPoint y: 488, endPoint x: 585, endPoint y: 495, distance: 7.6
click at [588, 488] on select "MTAHQ" at bounding box center [361, 492] width 553 height 25
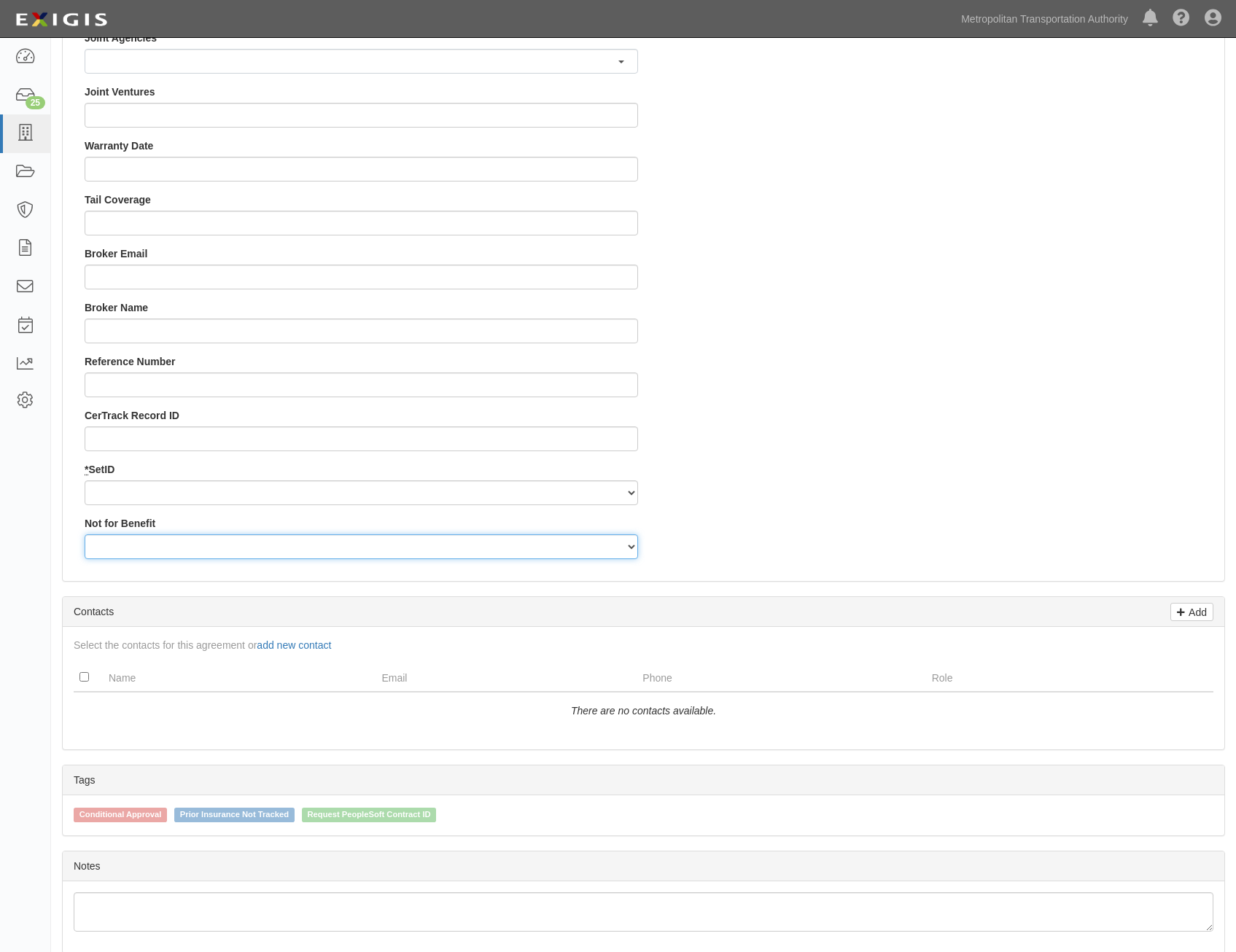
click at [556, 550] on select "Yes No" at bounding box center [361, 547] width 553 height 25
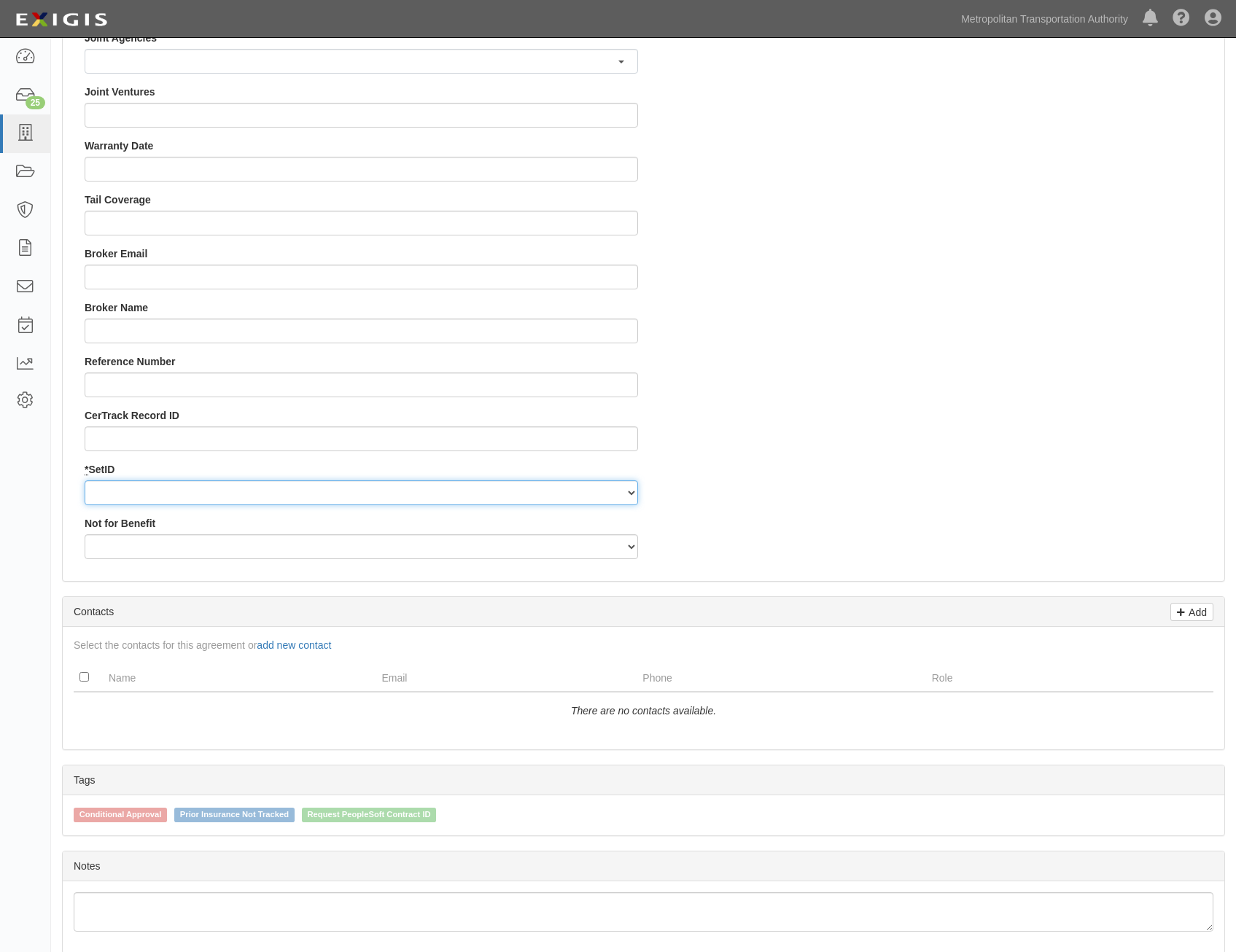
drag, startPoint x: 592, startPoint y: 491, endPoint x: 588, endPoint y: 500, distance: 9.8
click at [592, 491] on select "MTAHQ" at bounding box center [361, 492] width 553 height 25
select select "96"
click at [85, 480] on select "MTAHQ" at bounding box center [361, 492] width 553 height 25
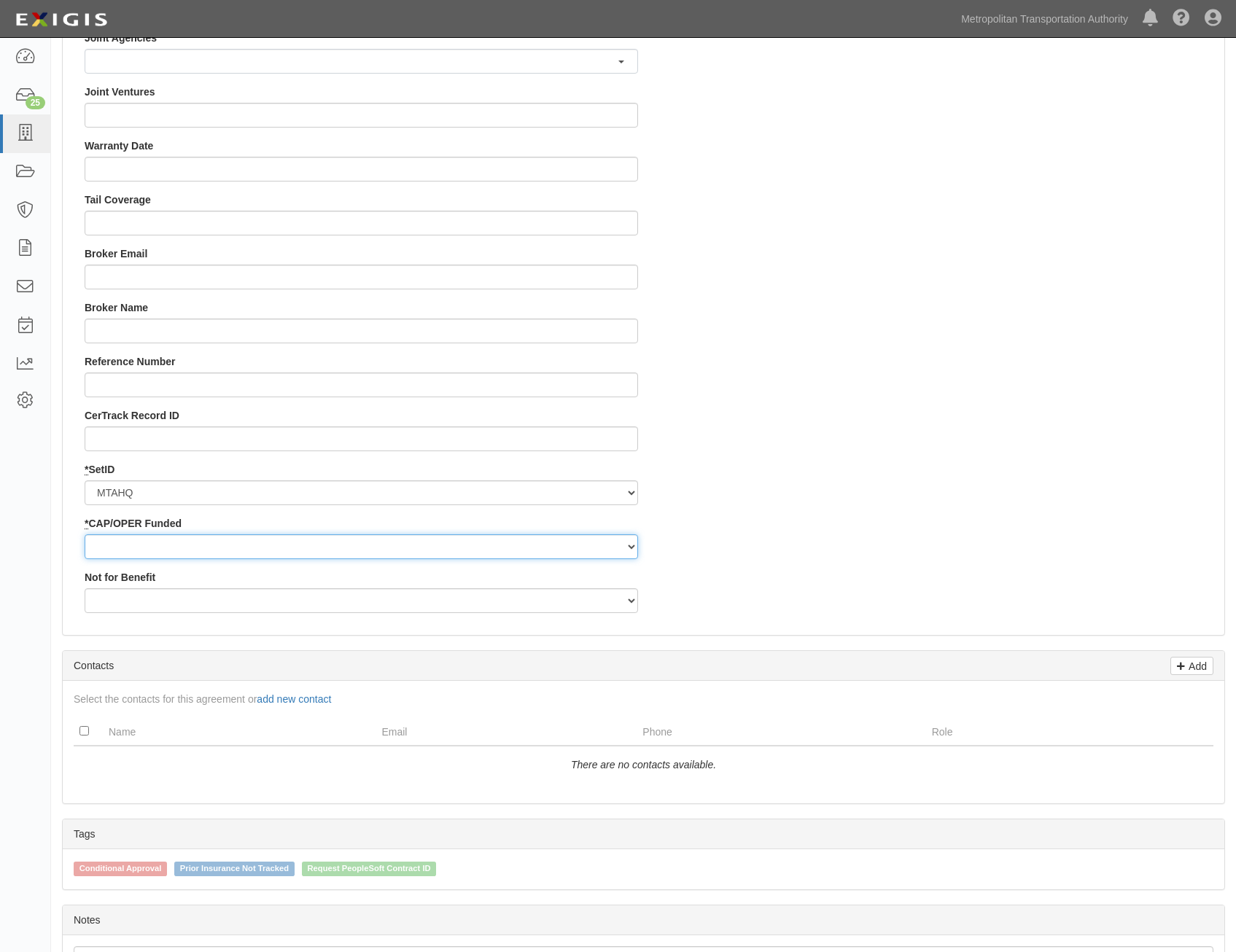
click at [584, 549] on select "Capital Operating" at bounding box center [361, 547] width 553 height 25
select select "347"
click at [85, 535] on select "Capital Operating" at bounding box center [361, 547] width 553 height 25
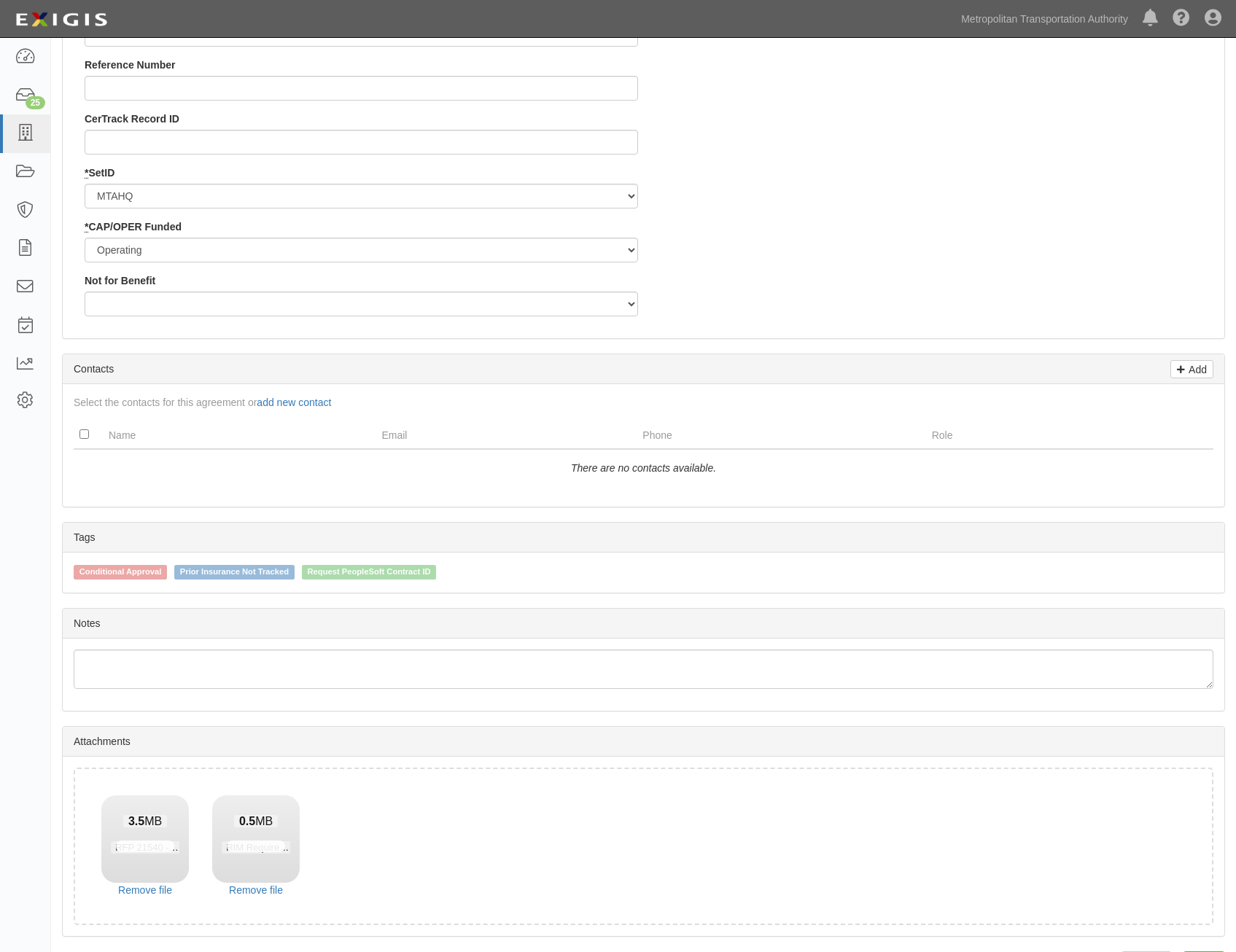
scroll to position [1581, 0]
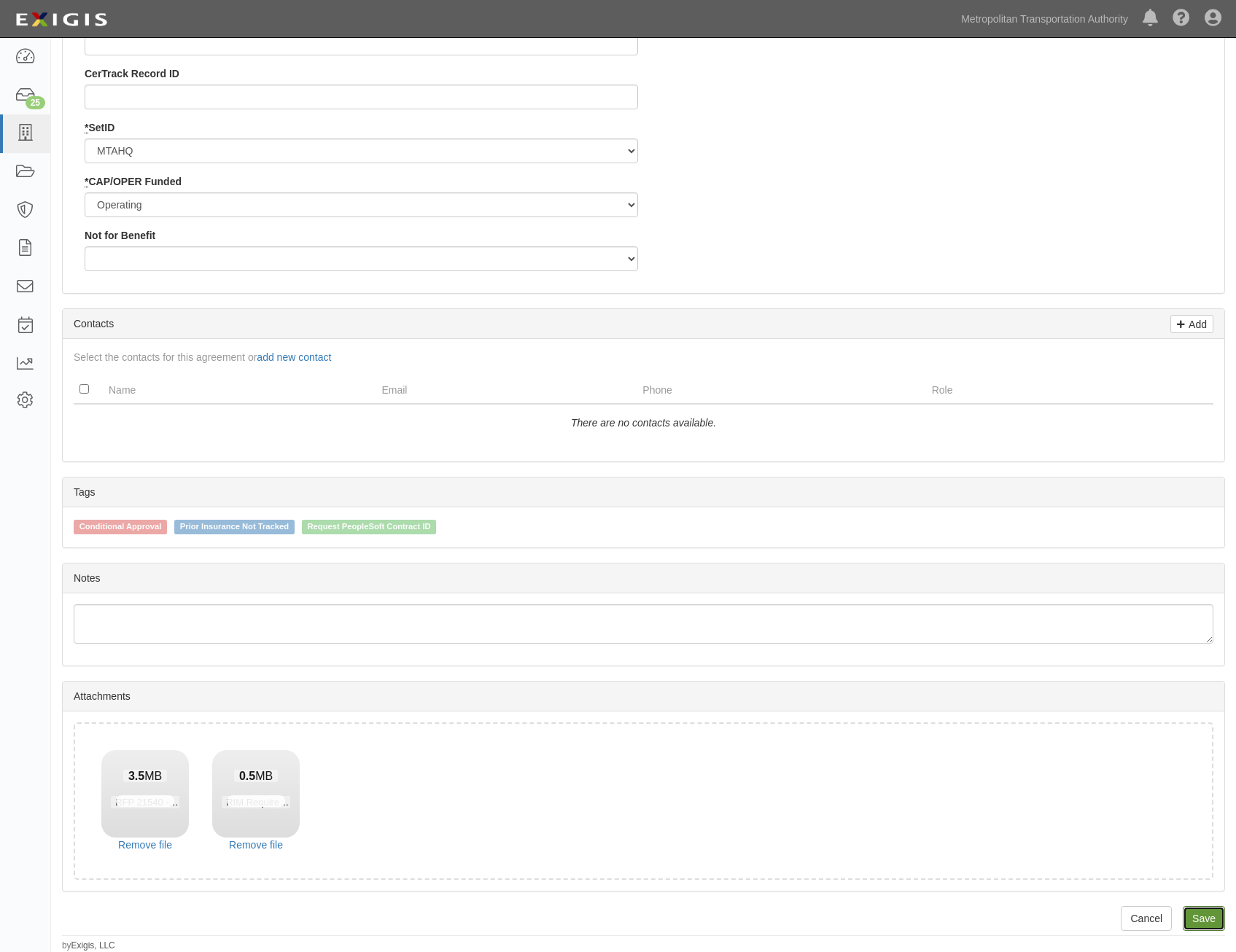
click at [1202, 921] on link "Save" at bounding box center [1203, 918] width 42 height 25
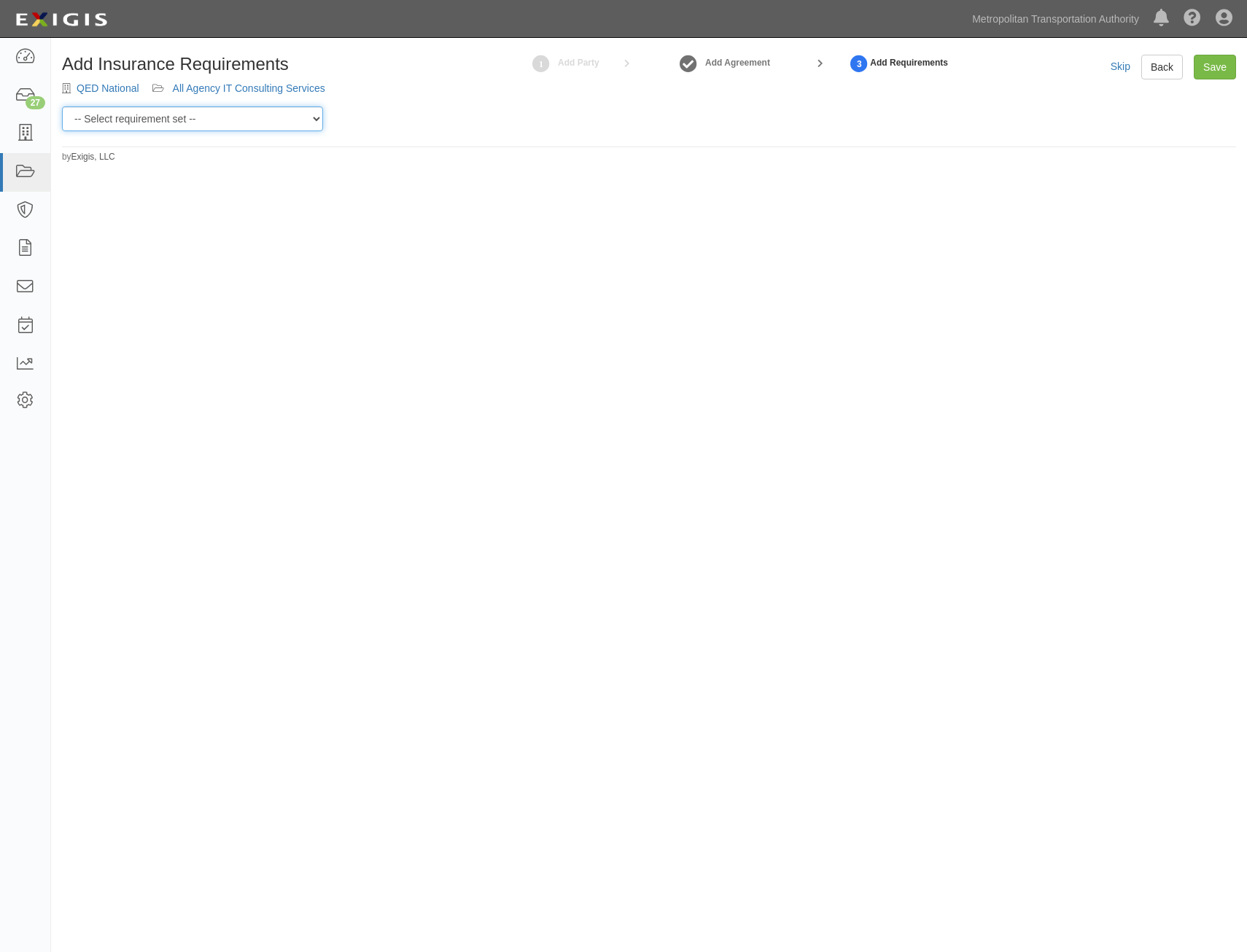
click at [227, 117] on select "-- Select requirement set -- Basic Basic Enhanced Option for Operating Agreemen…" at bounding box center [192, 118] width 261 height 25
select select "7437"
click at [62, 106] on select "-- Select requirement set -- Basic Basic Enhanced Option for Operating Agreemen…" at bounding box center [192, 118] width 261 height 25
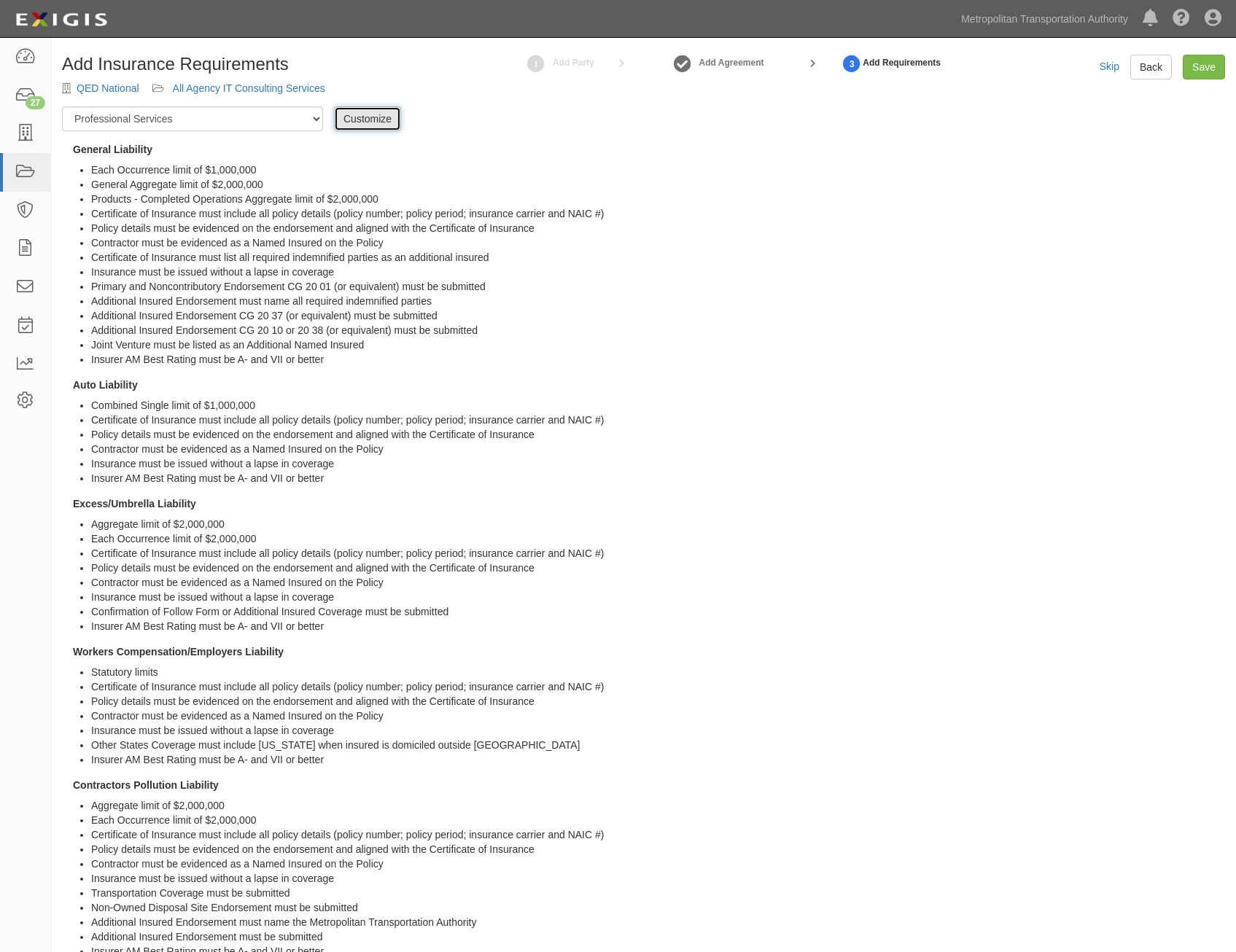
click at [366, 118] on link "Customize" at bounding box center [368, 118] width 67 height 25
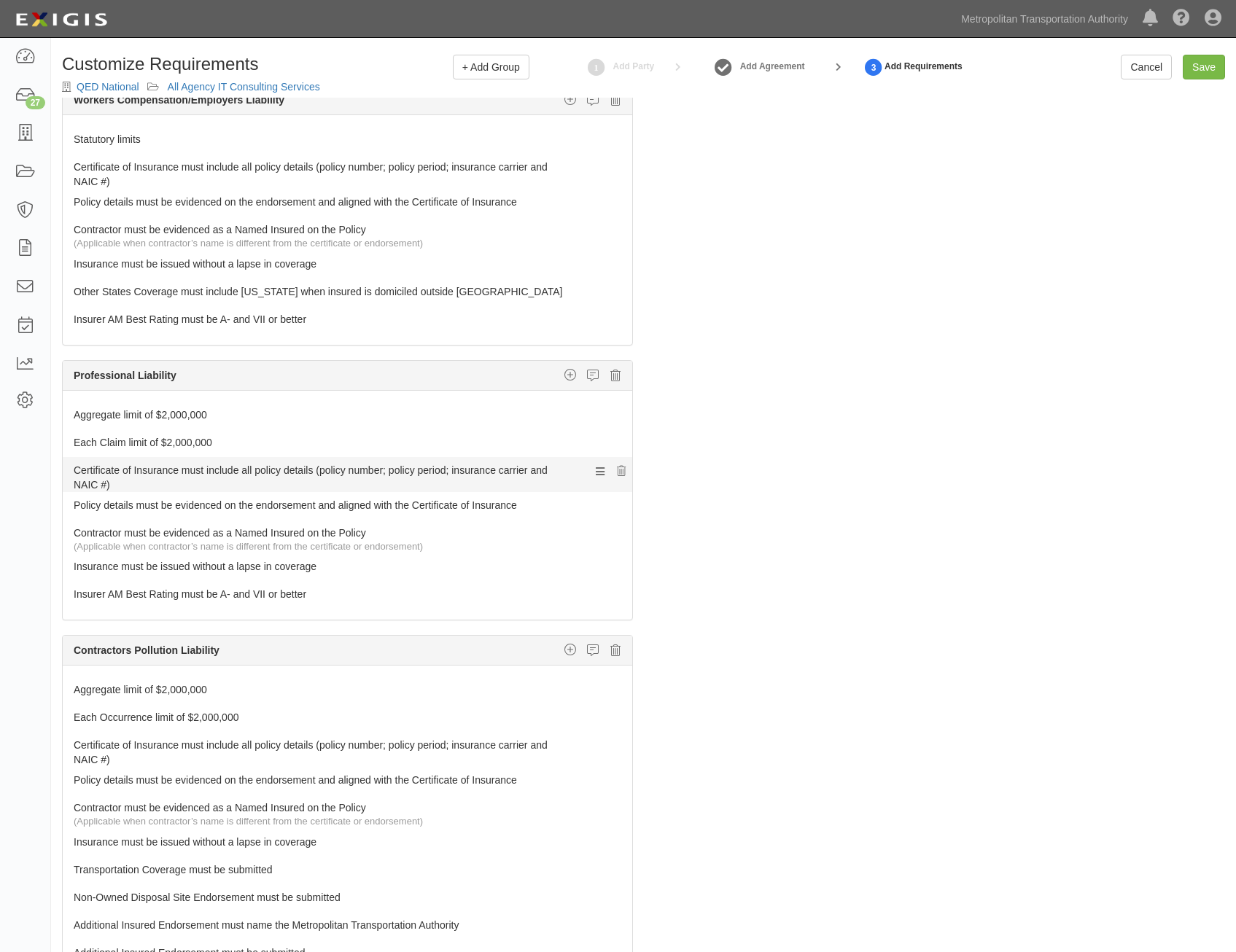
scroll to position [875, 0]
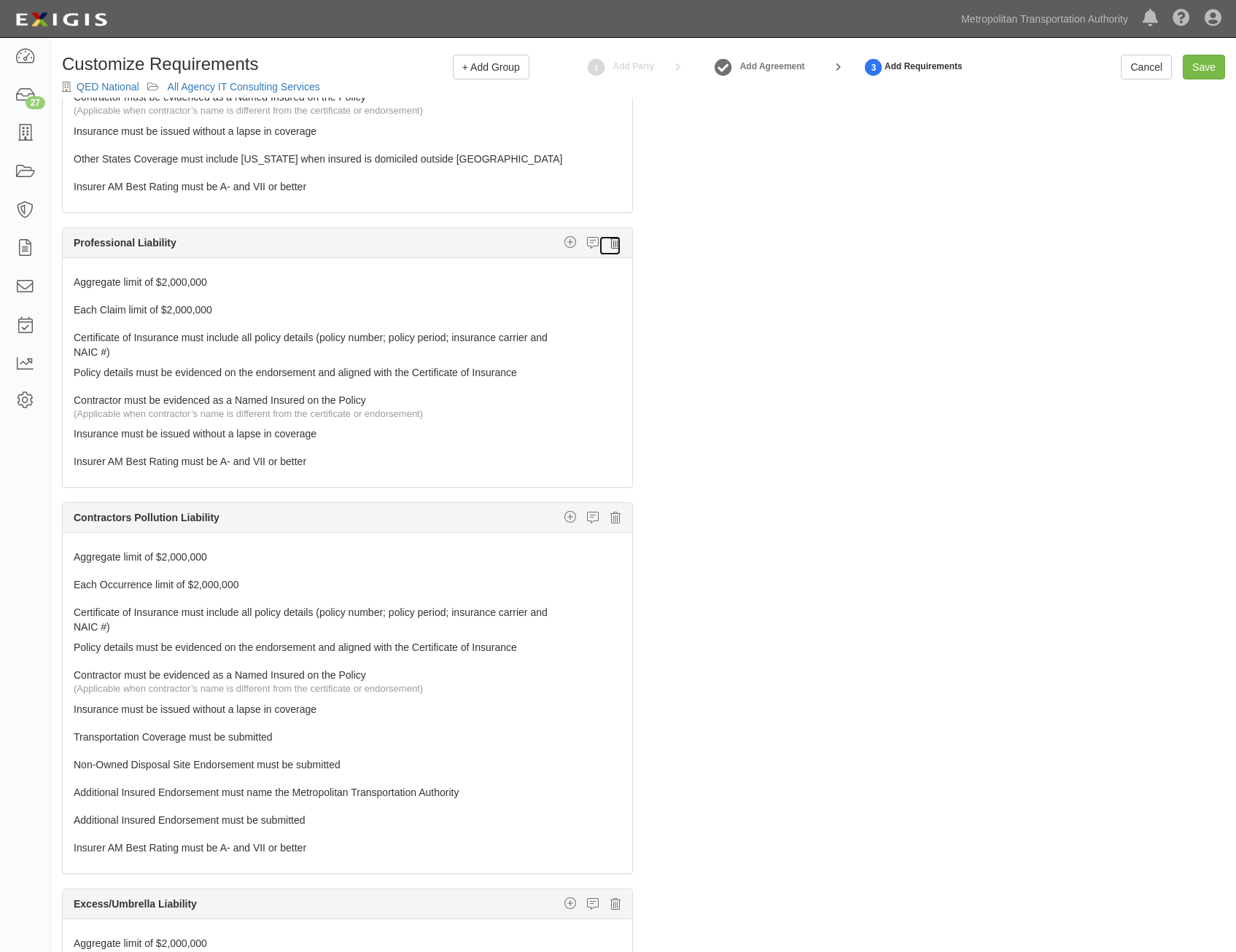
click at [611, 247] on icon at bounding box center [616, 243] width 10 height 13
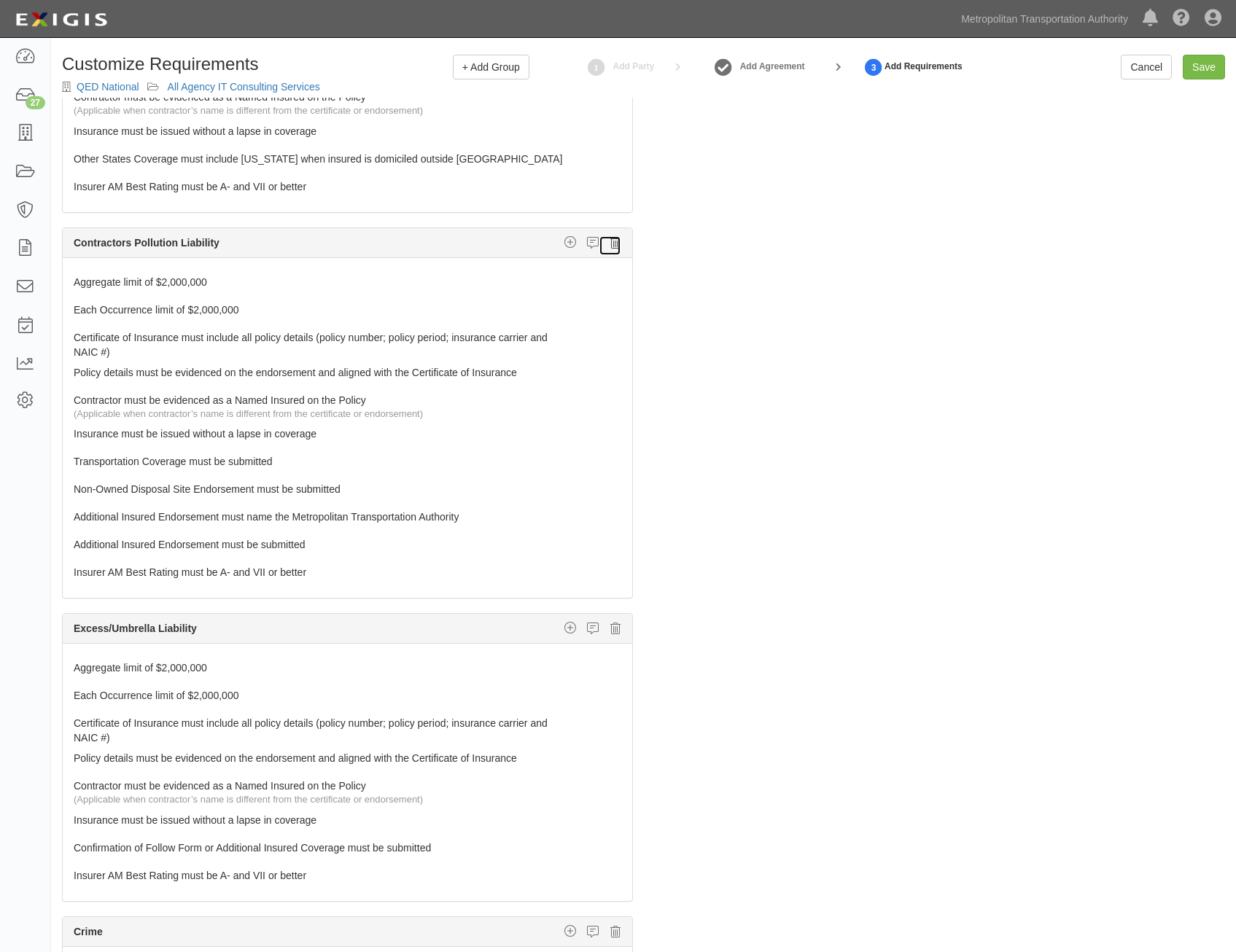
click at [611, 247] on icon at bounding box center [616, 243] width 10 height 13
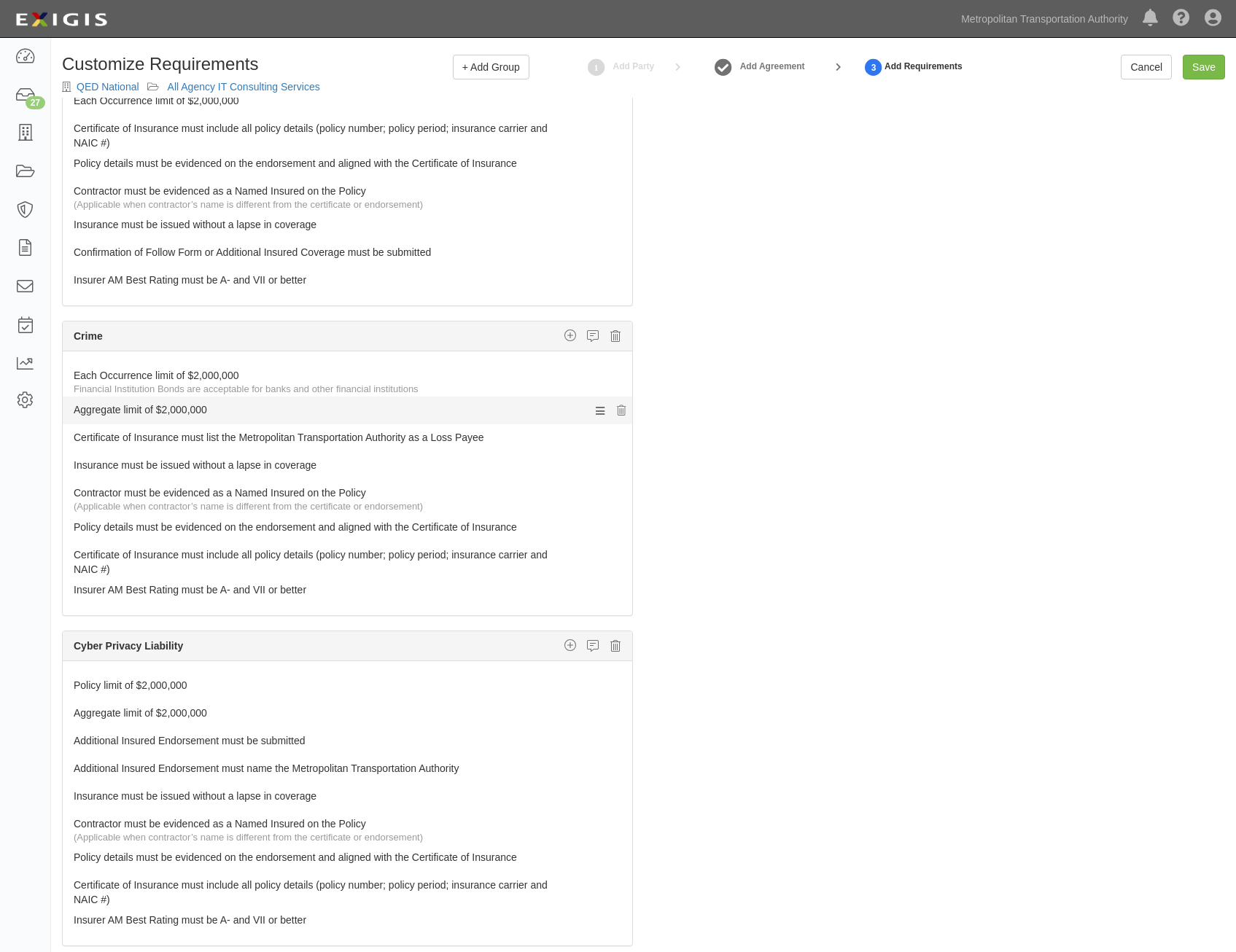
scroll to position [1167, 0]
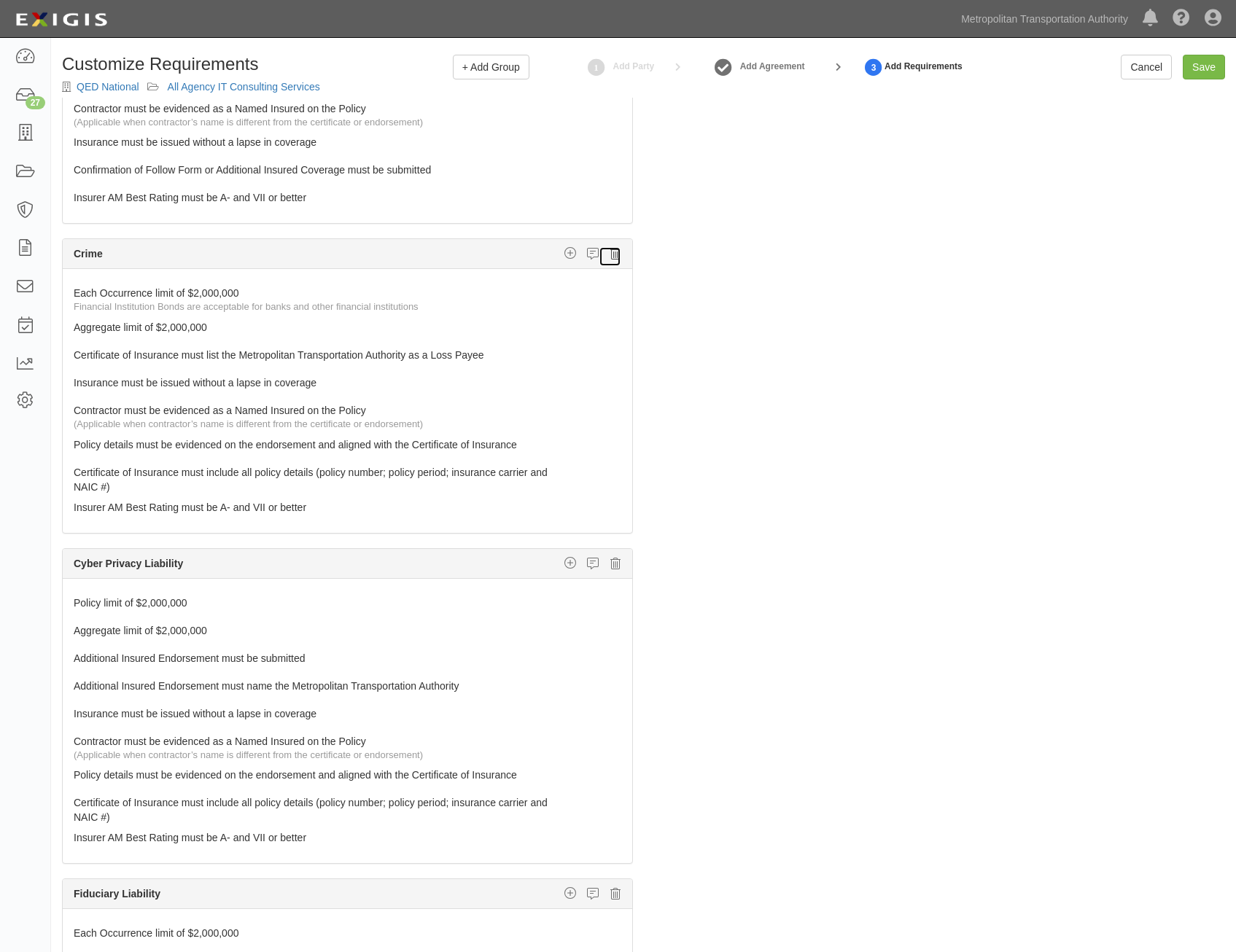
click at [611, 255] on icon at bounding box center [616, 254] width 10 height 13
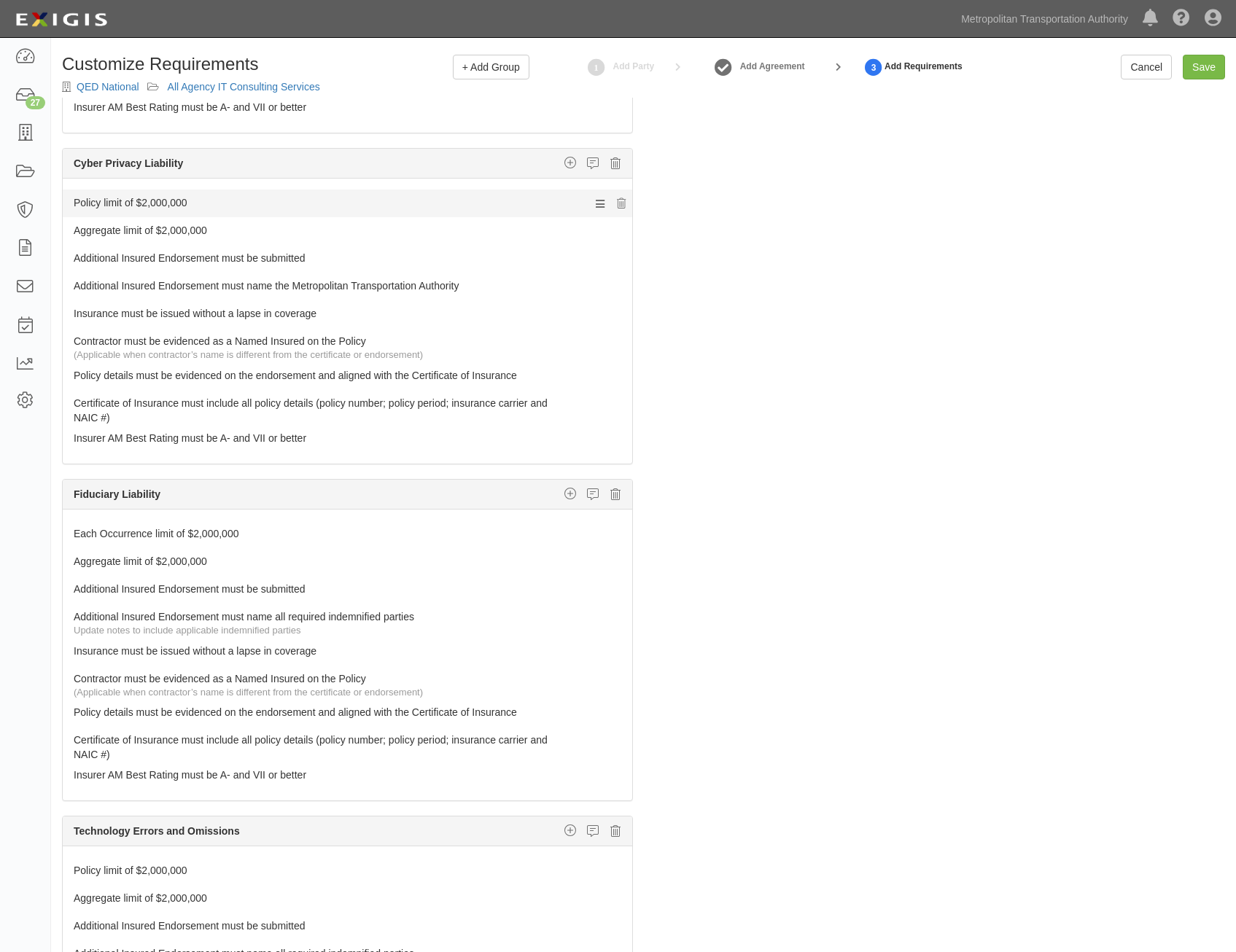
scroll to position [1458, 0]
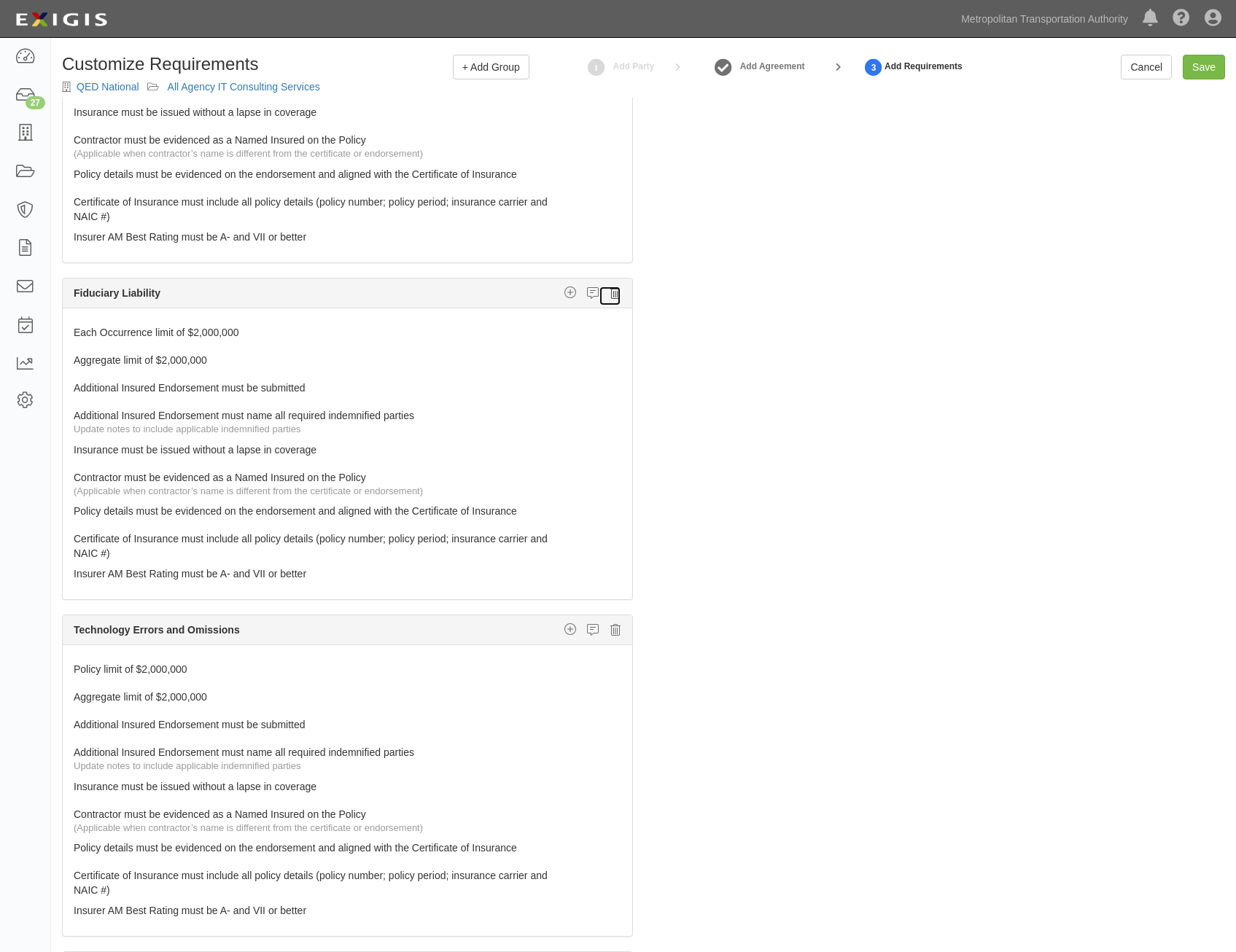
click at [611, 291] on icon at bounding box center [616, 293] width 10 height 13
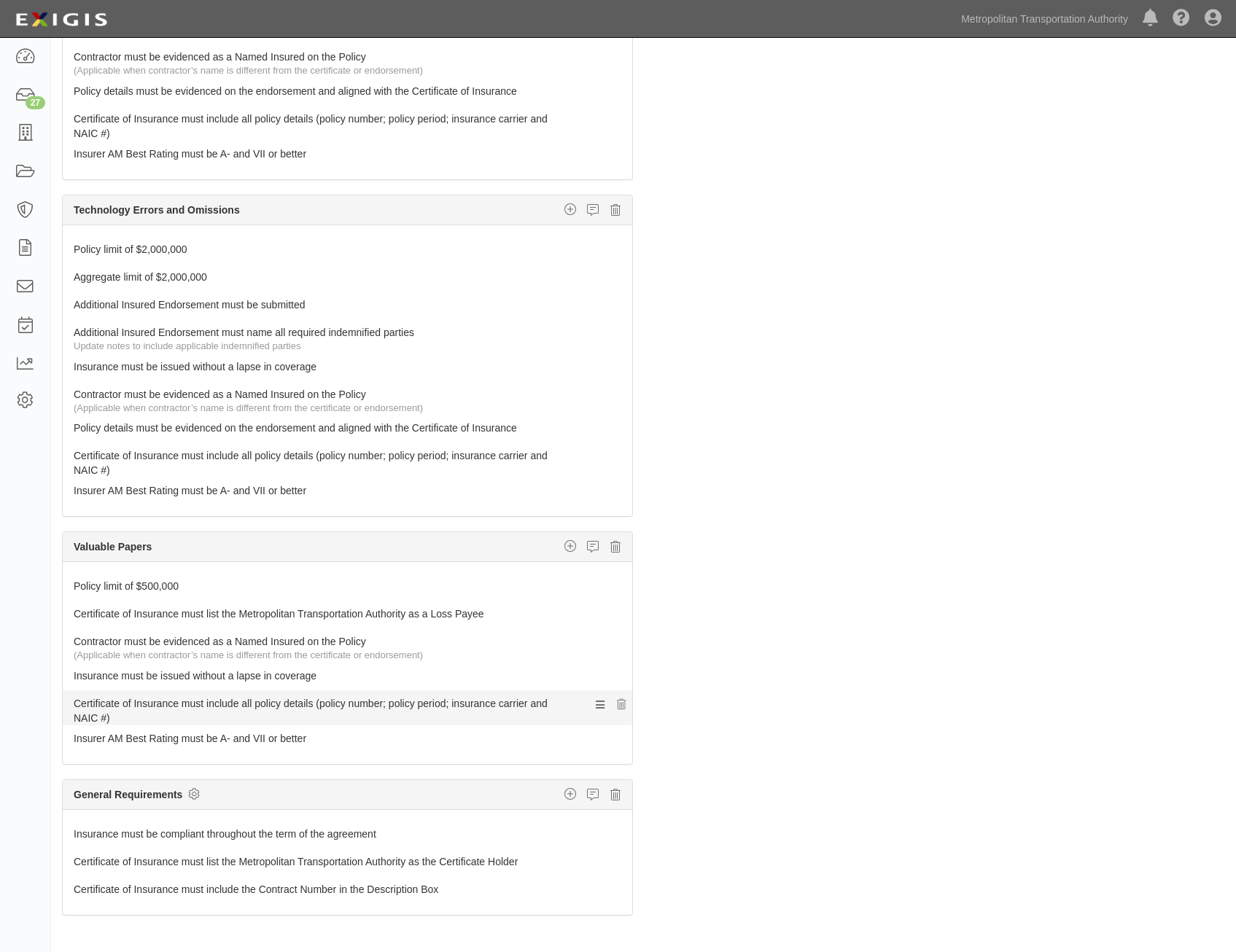
scroll to position [73, 0]
click at [611, 545] on icon at bounding box center [616, 546] width 10 height 13
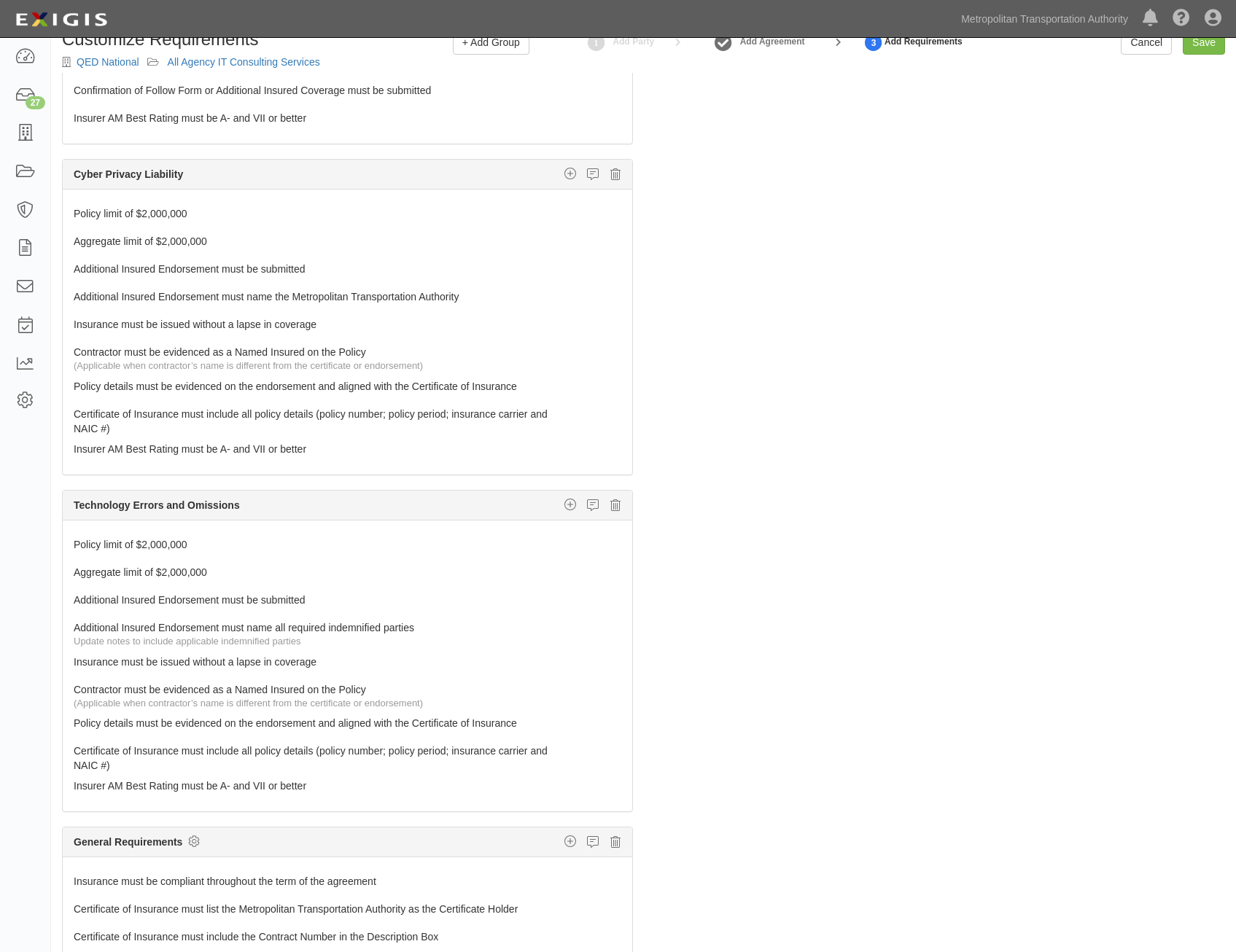
scroll to position [0, 0]
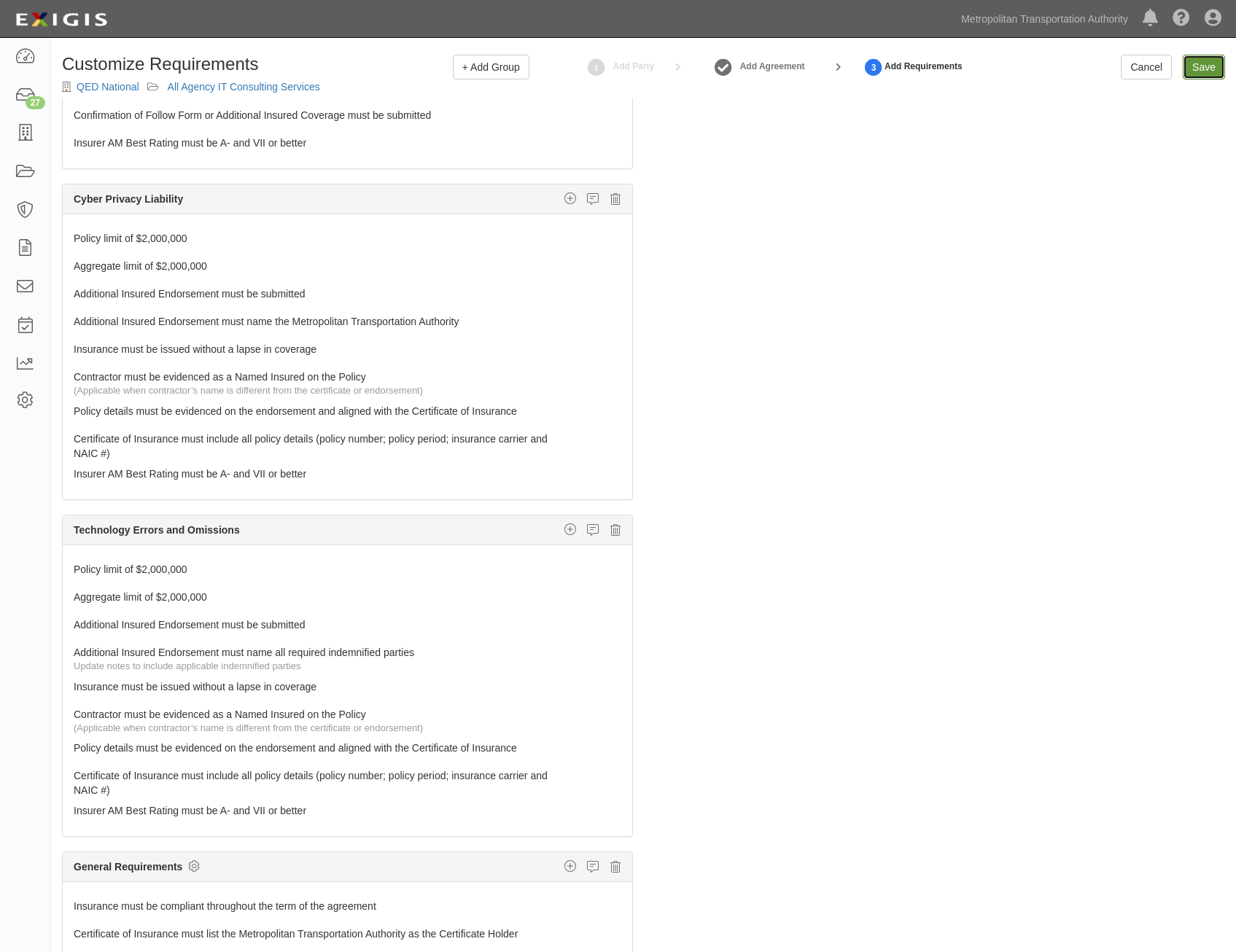
click at [1194, 67] on input "Save" at bounding box center [1203, 67] width 42 height 25
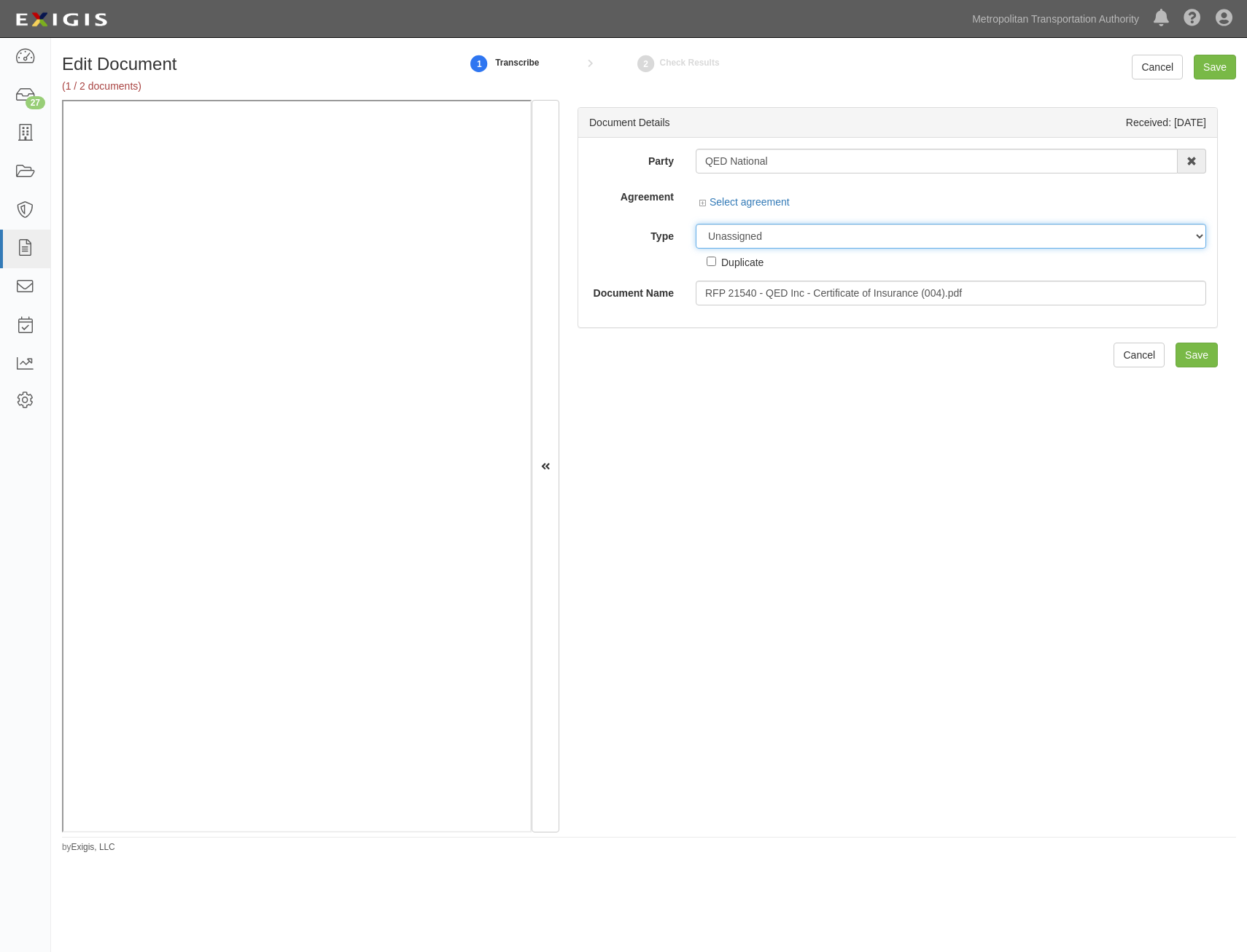
click at [886, 240] on div "Party QED National 15493-1400 Employee Development 21Tech Inc. 22nd Century Tec…" at bounding box center [897, 226] width 617 height 157
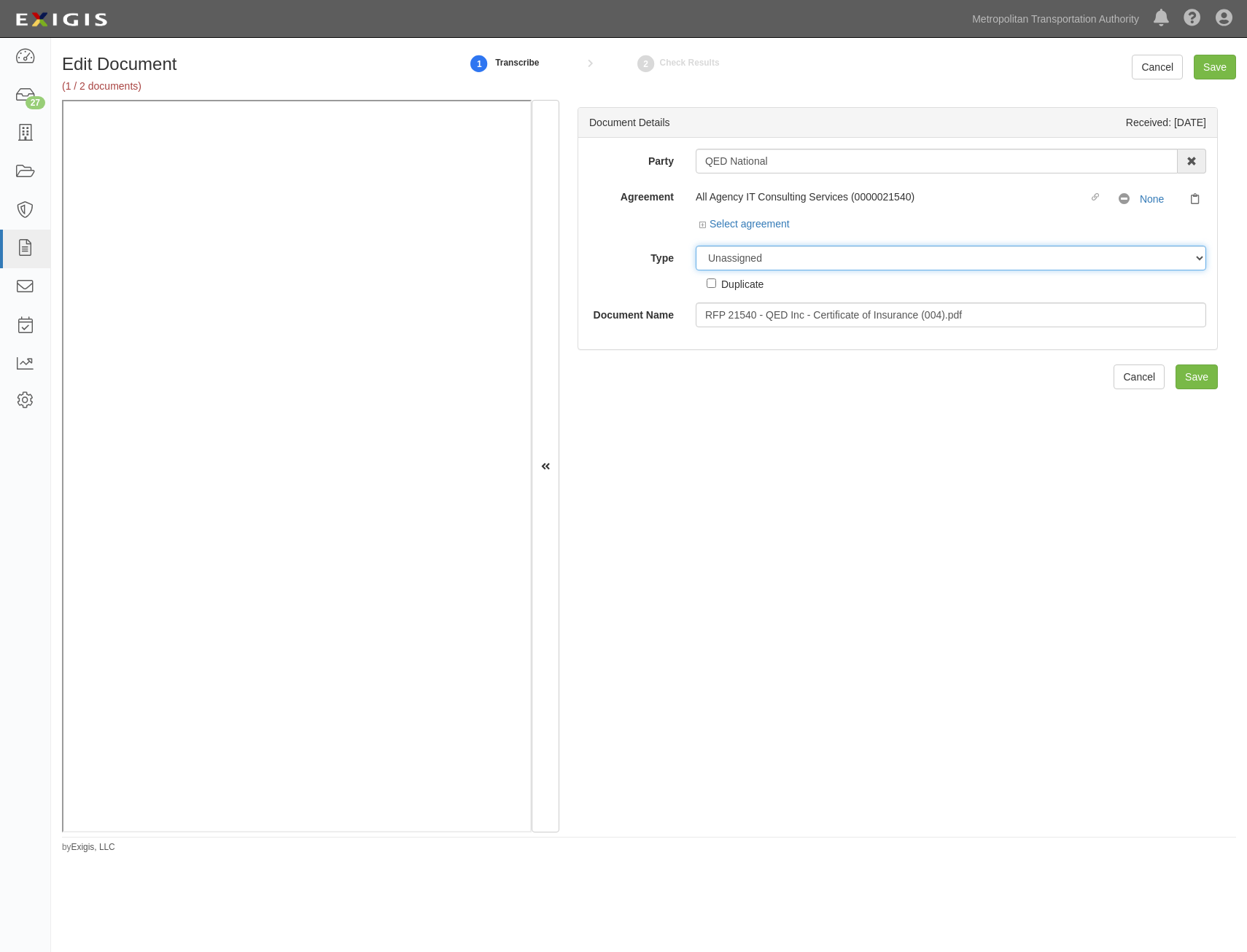
select select "CertificateDetail"
click at [696, 246] on select "Unassigned Binder Cancellation Notice Certificate Contract Endorsement Insuranc…" at bounding box center [951, 258] width 510 height 25
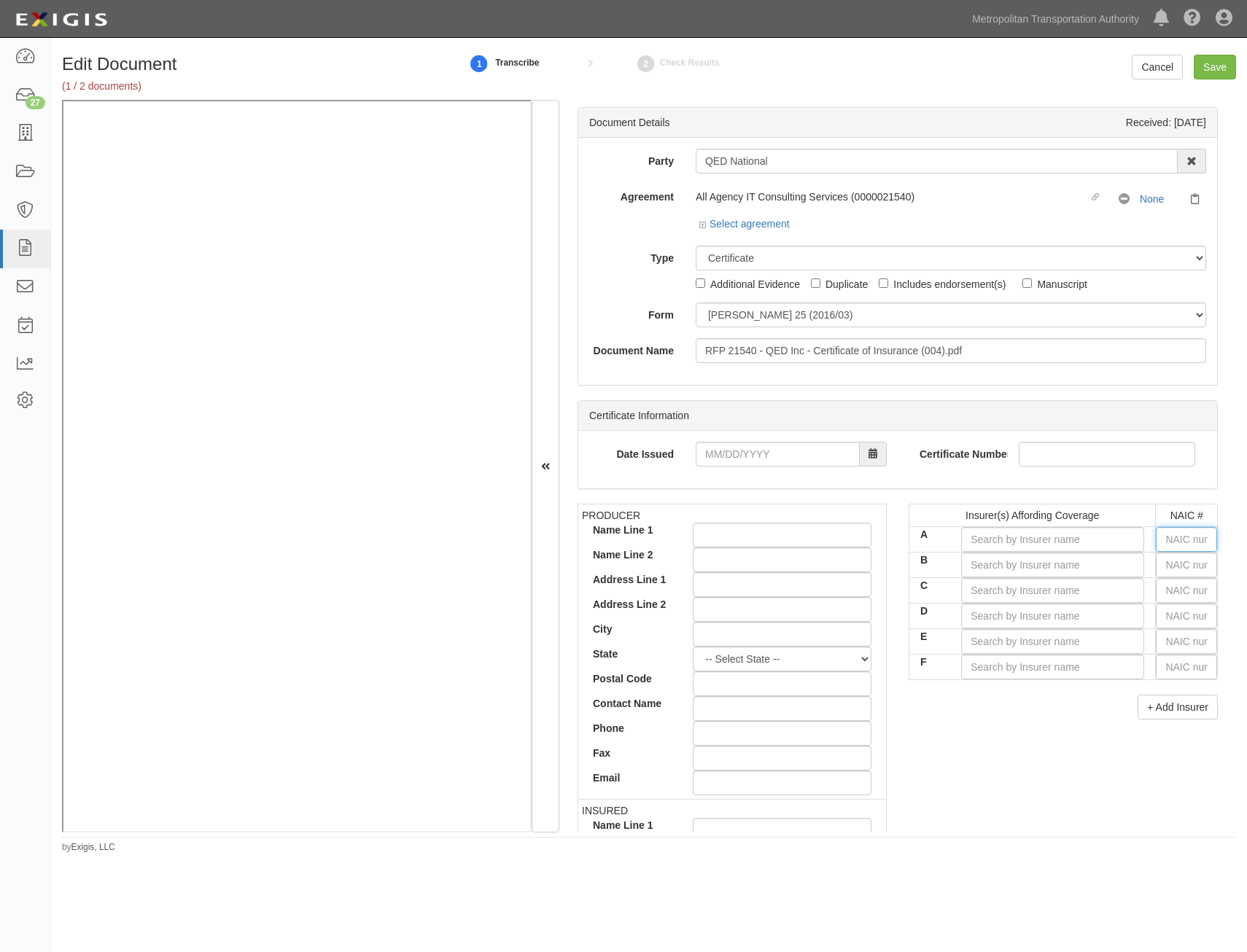
click at [1182, 541] on input "text" at bounding box center [1186, 539] width 61 height 25
type input "25232"
type input "2"
type input "22667"
type input "22"
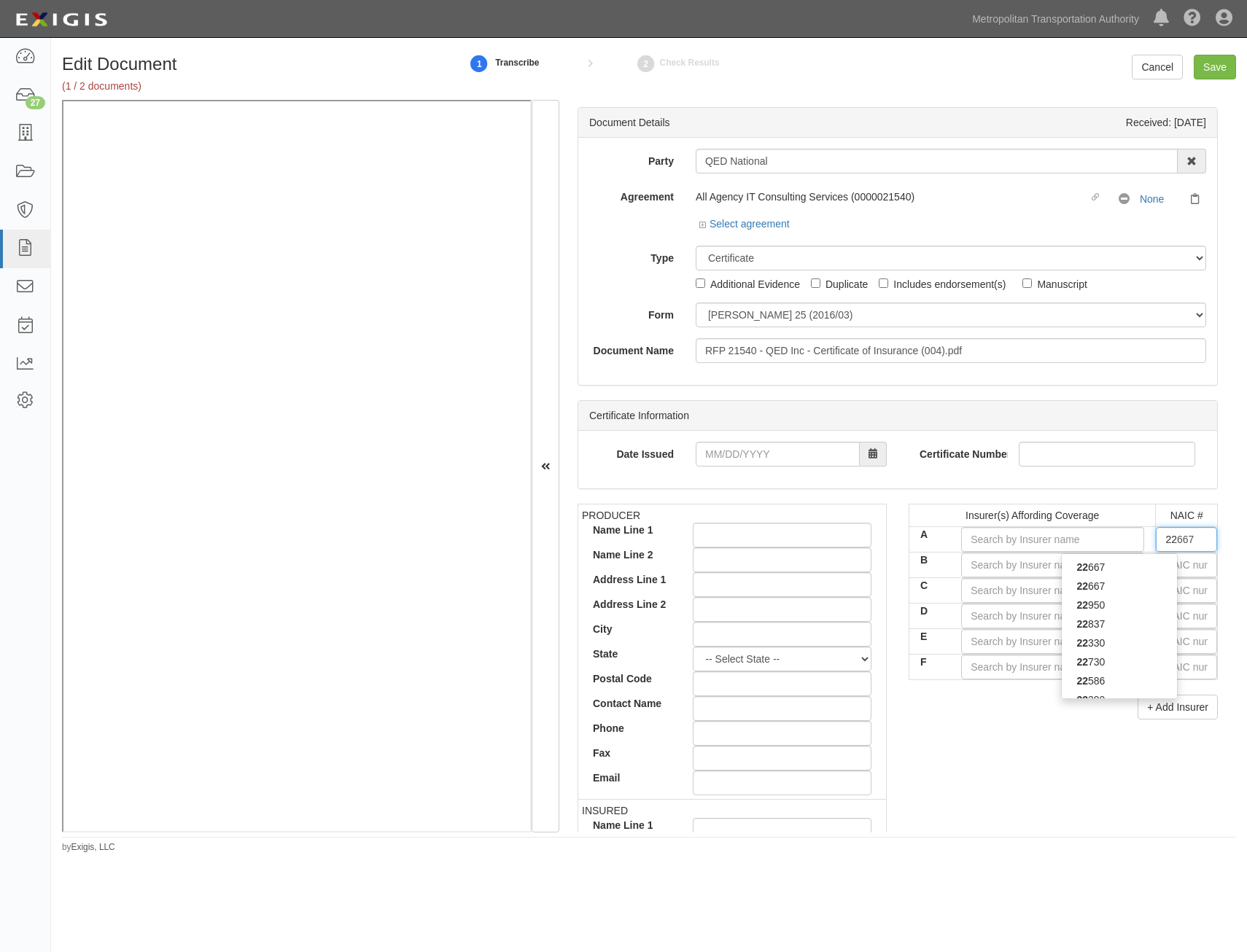
type input "22330"
type input "223"
type input "22306"
type input "2230"
type input "22306"
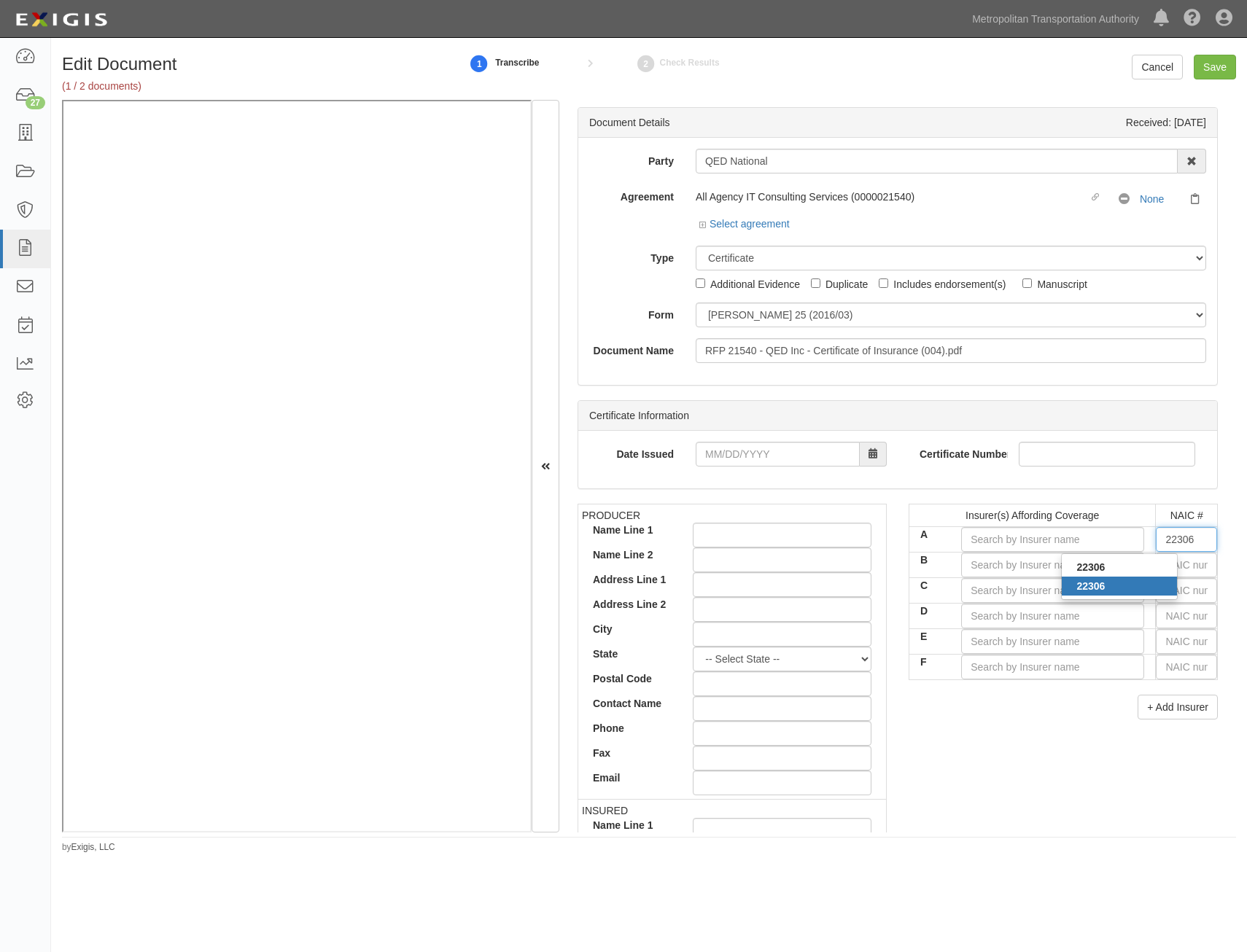
click at [1131, 591] on div "22306" at bounding box center [1119, 587] width 115 height 19
type input "[US_STATE] Bay Insurance Company (A XV Rating)"
type input "22306"
click at [1182, 571] on input "text" at bounding box center [1186, 564] width 61 height 25
type input "36404"
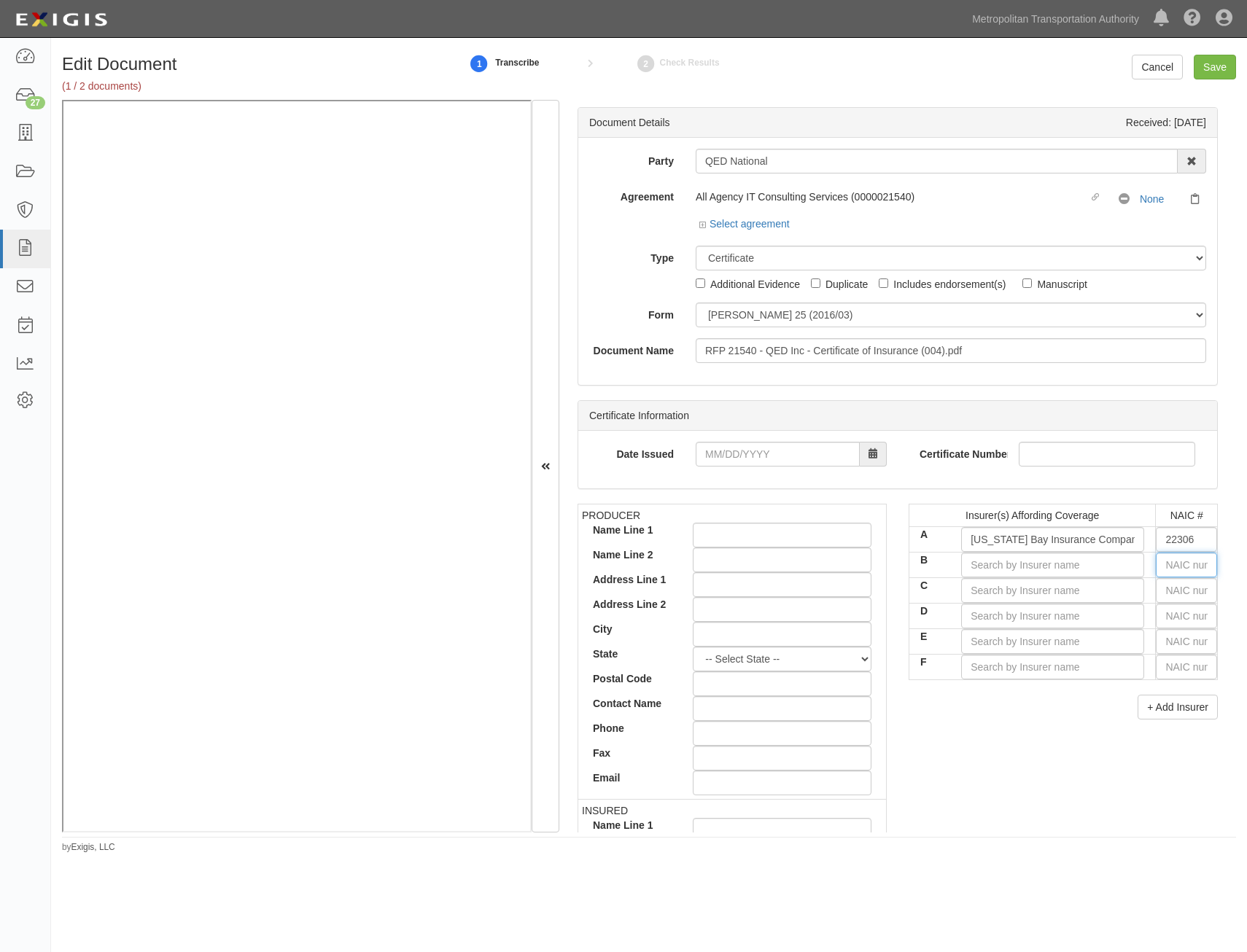
type input "3"
type input "34789"
type input "34"
type input "34568"
type input "345"
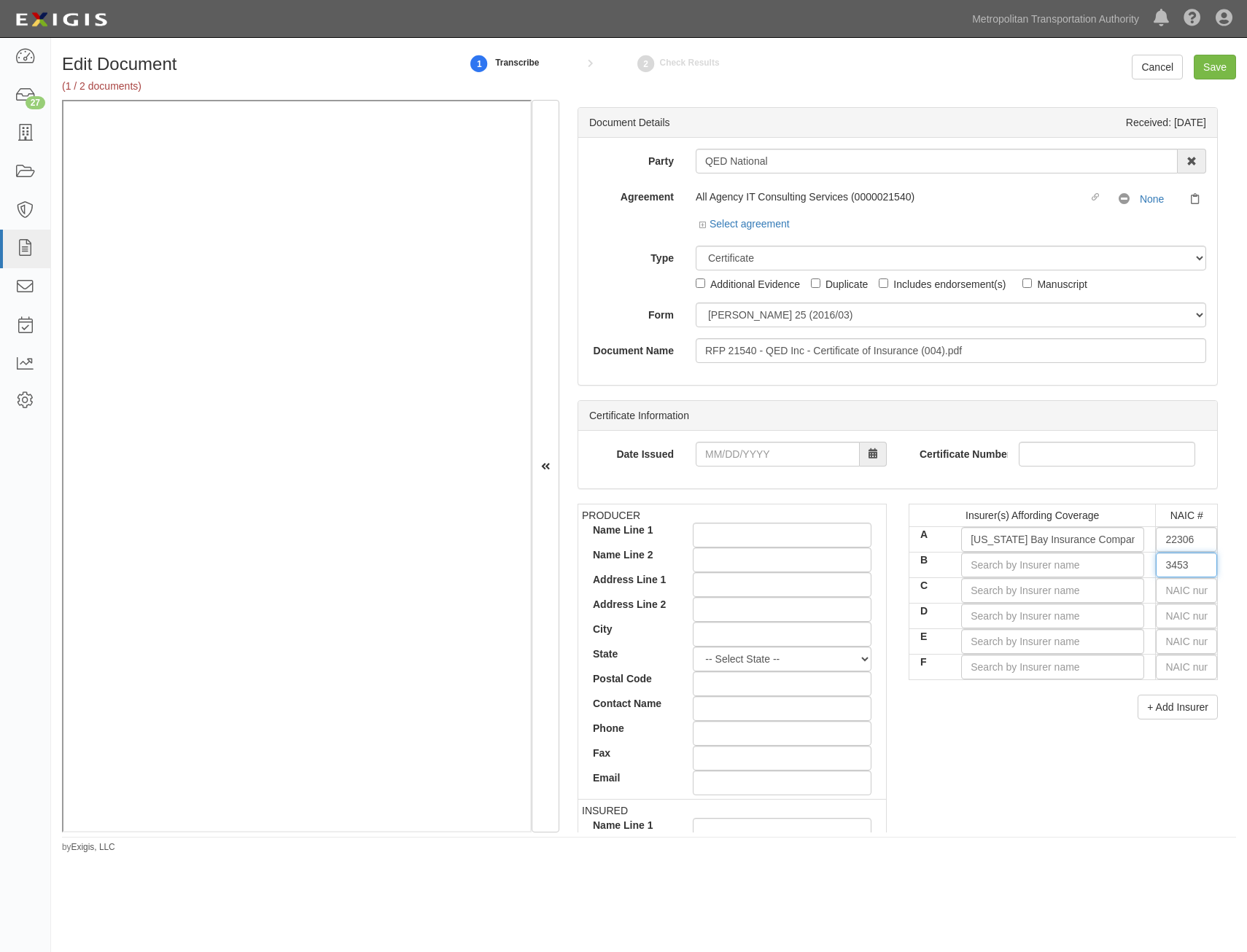
type input "34534"
click at [1182, 571] on input "34534" at bounding box center [1186, 564] width 61 height 25
type input "36404"
type input "3"
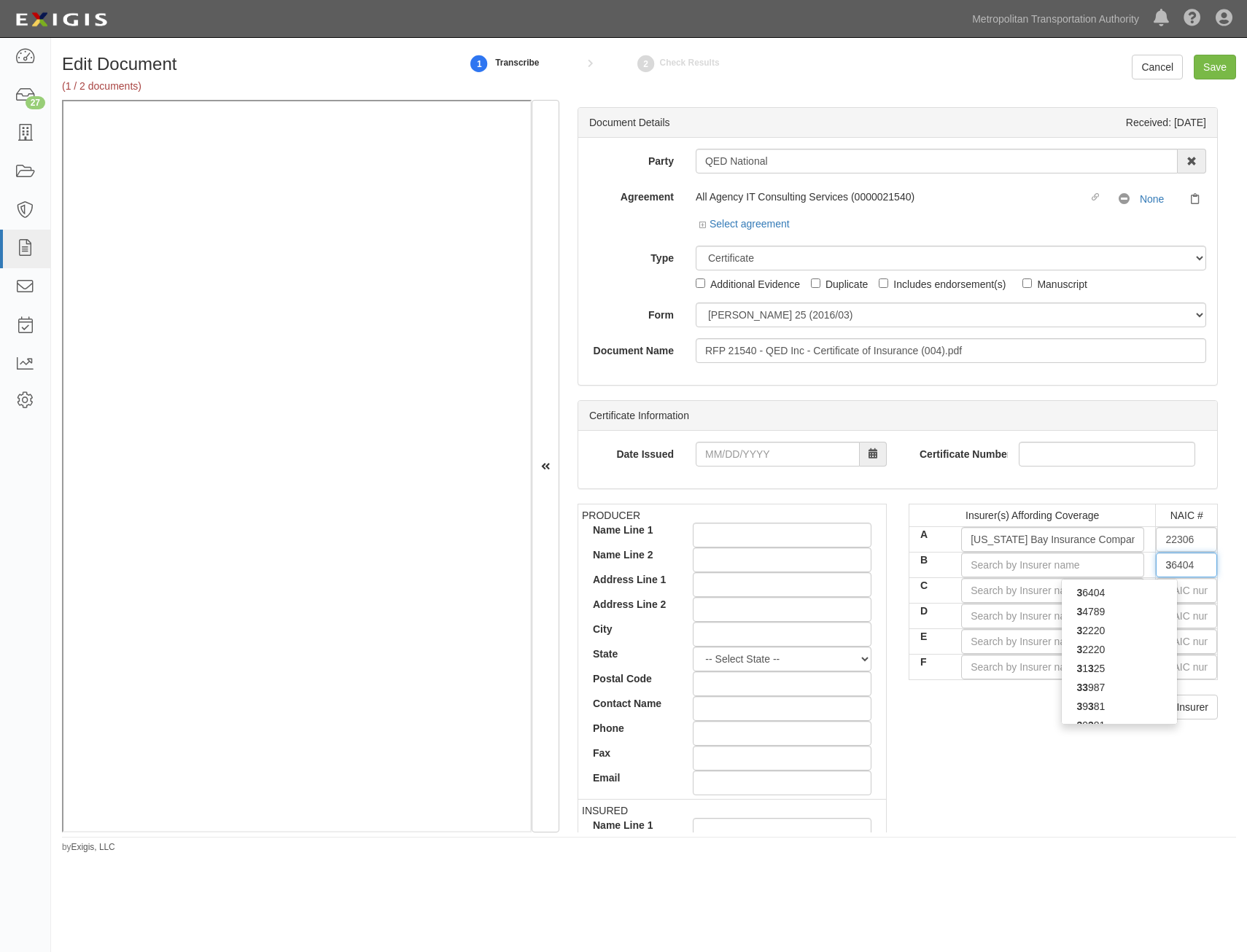
type input "31325"
type input "31"
type input "31534"
type input "3153"
type input "31534"
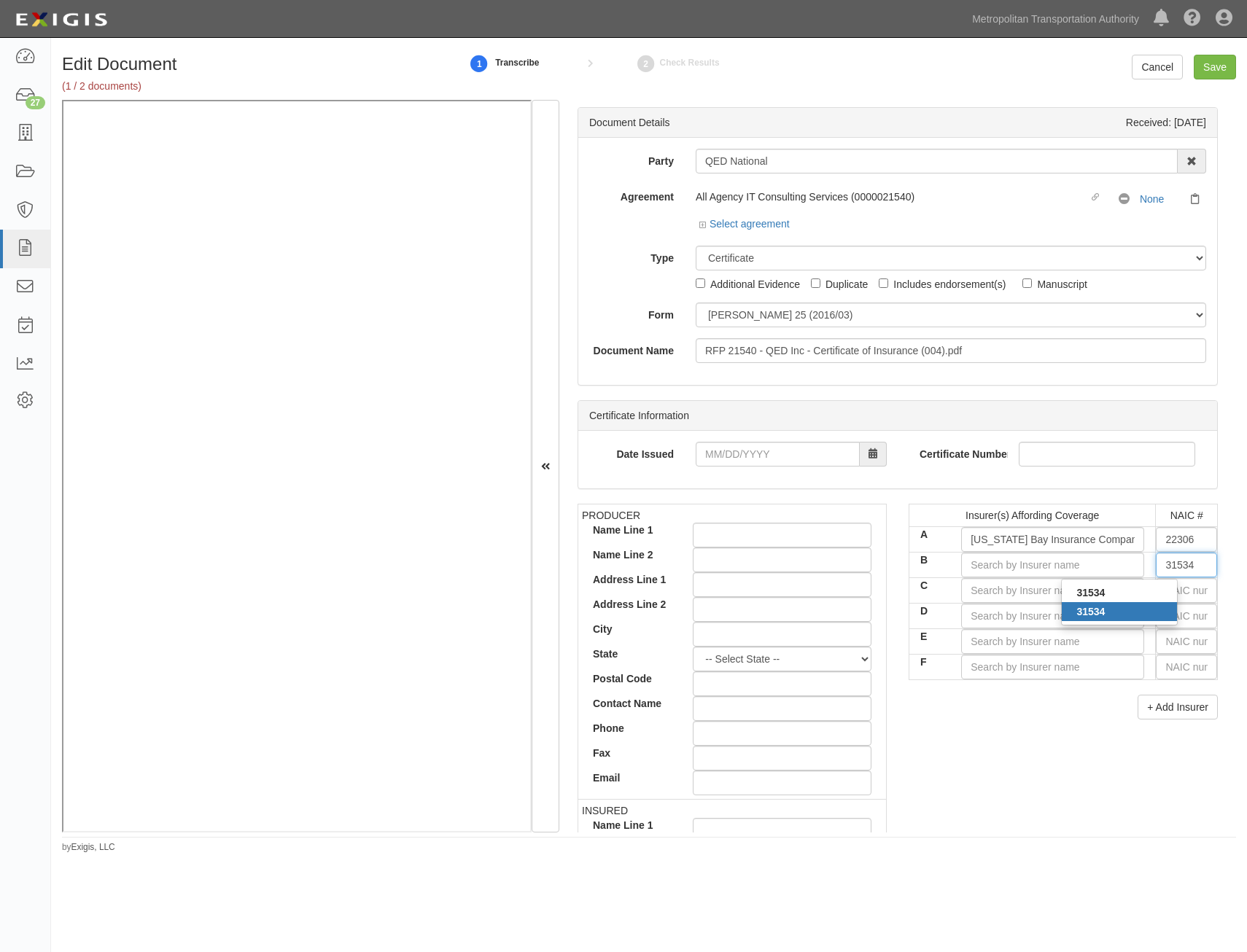
click at [1133, 608] on div "31534" at bounding box center [1119, 612] width 115 height 19
type input "Citizens Insurance Company of America (A XV Rating)"
type input "31534"
click at [1194, 593] on input "text" at bounding box center [1186, 590] width 61 height 25
type input "25232"
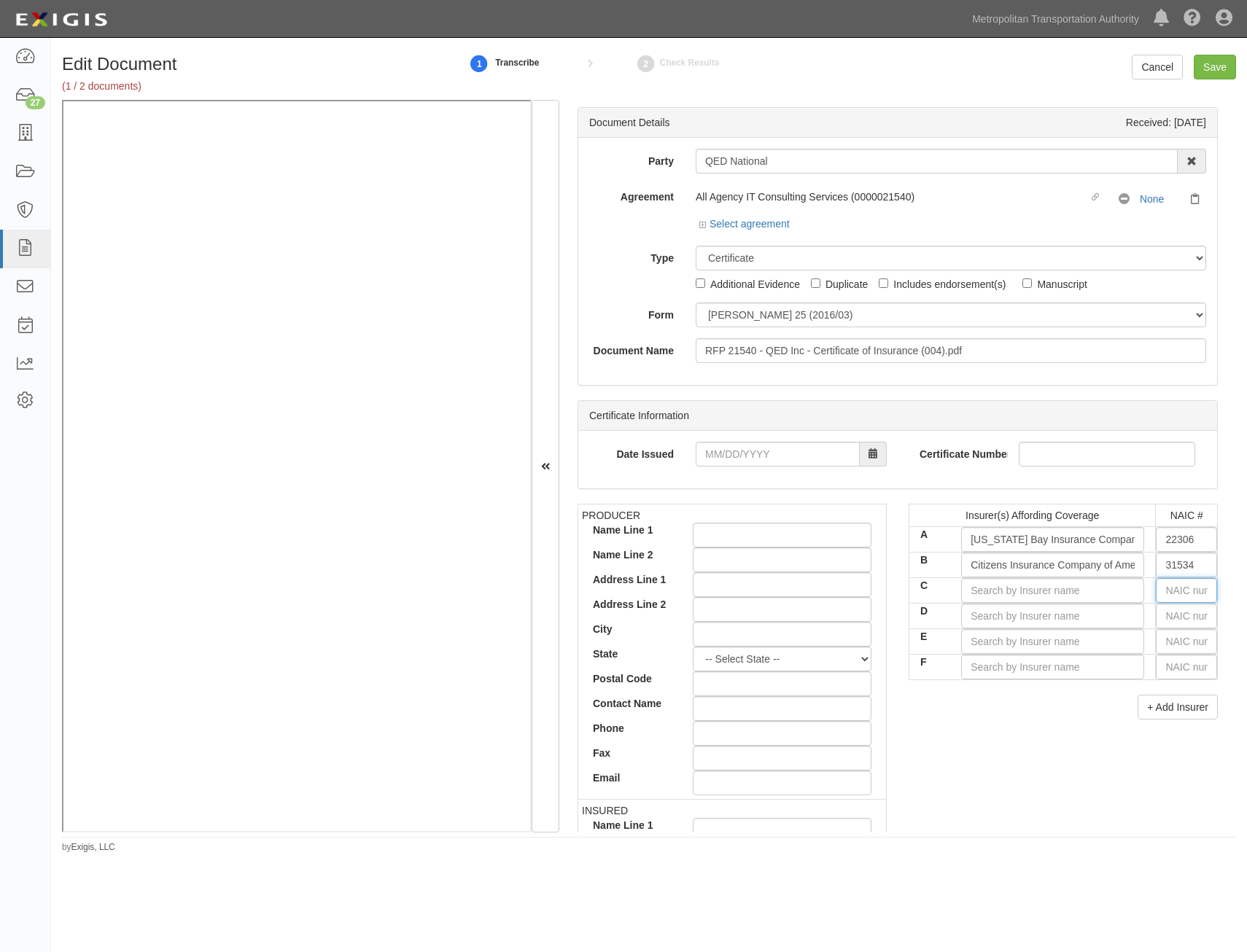
type input "2"
type input "22667"
type input "22"
type input "22276"
type input "222"
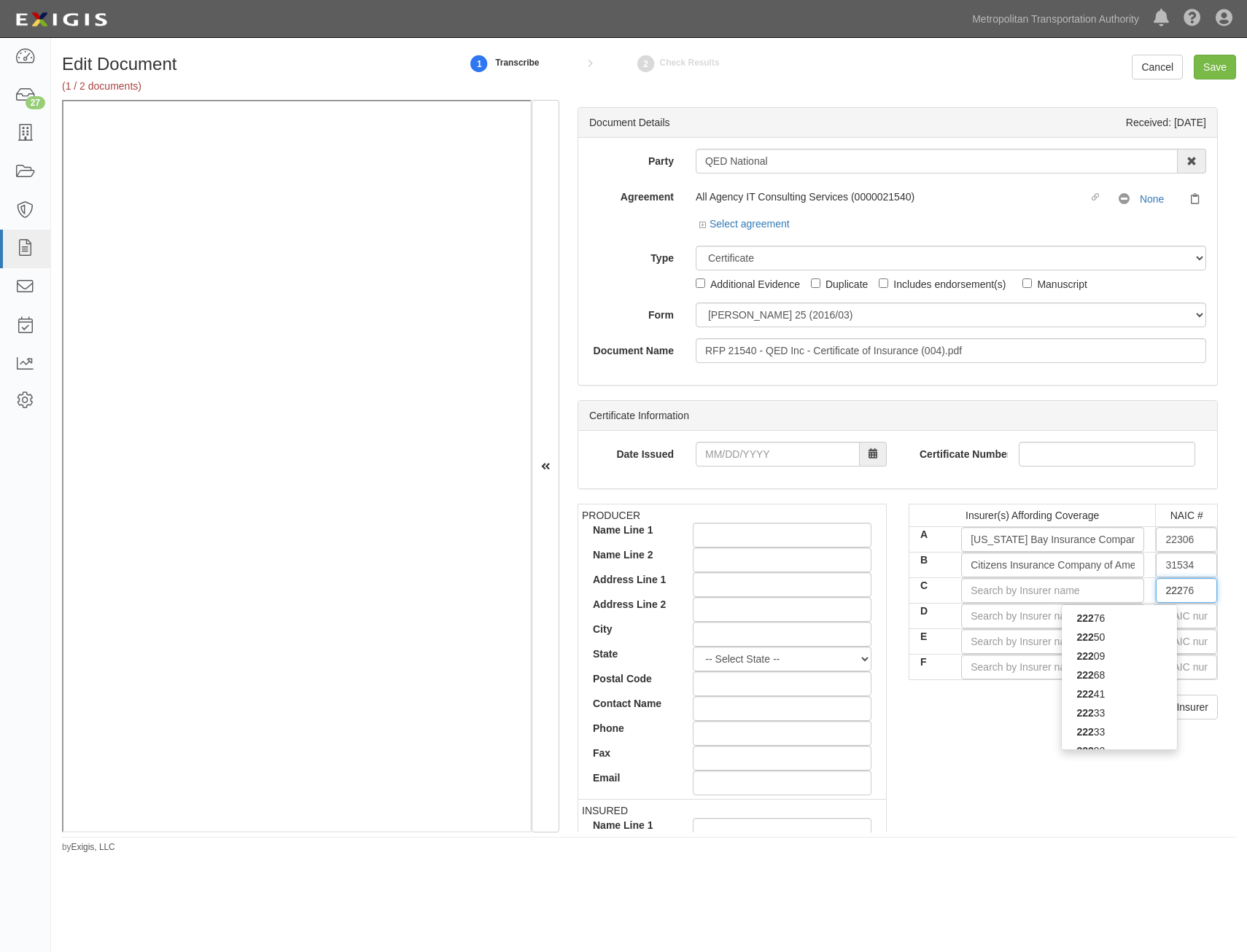
type input "22292"
type input "2229"
type input "22292"
click at [1134, 640] on div "22292" at bounding box center [1119, 637] width 115 height 19
type input "The Hanover Insurance Company (A XV Rating)"
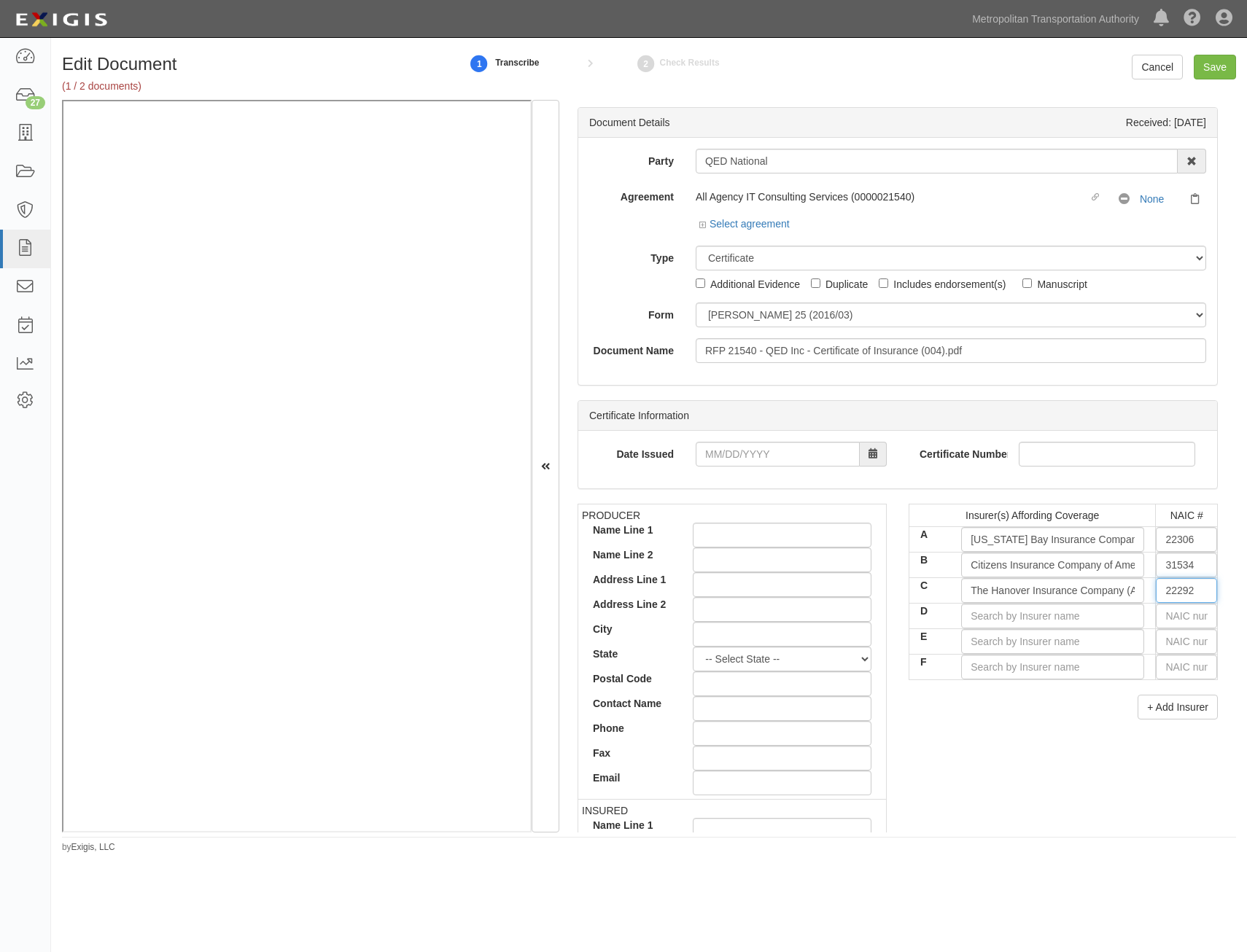
type input "22292"
click at [1053, 731] on div "PRODUCER Name Line 1 Name Line 2 Address Line 1 Address Line 2 City State -- Se…" at bounding box center [897, 757] width 662 height 506
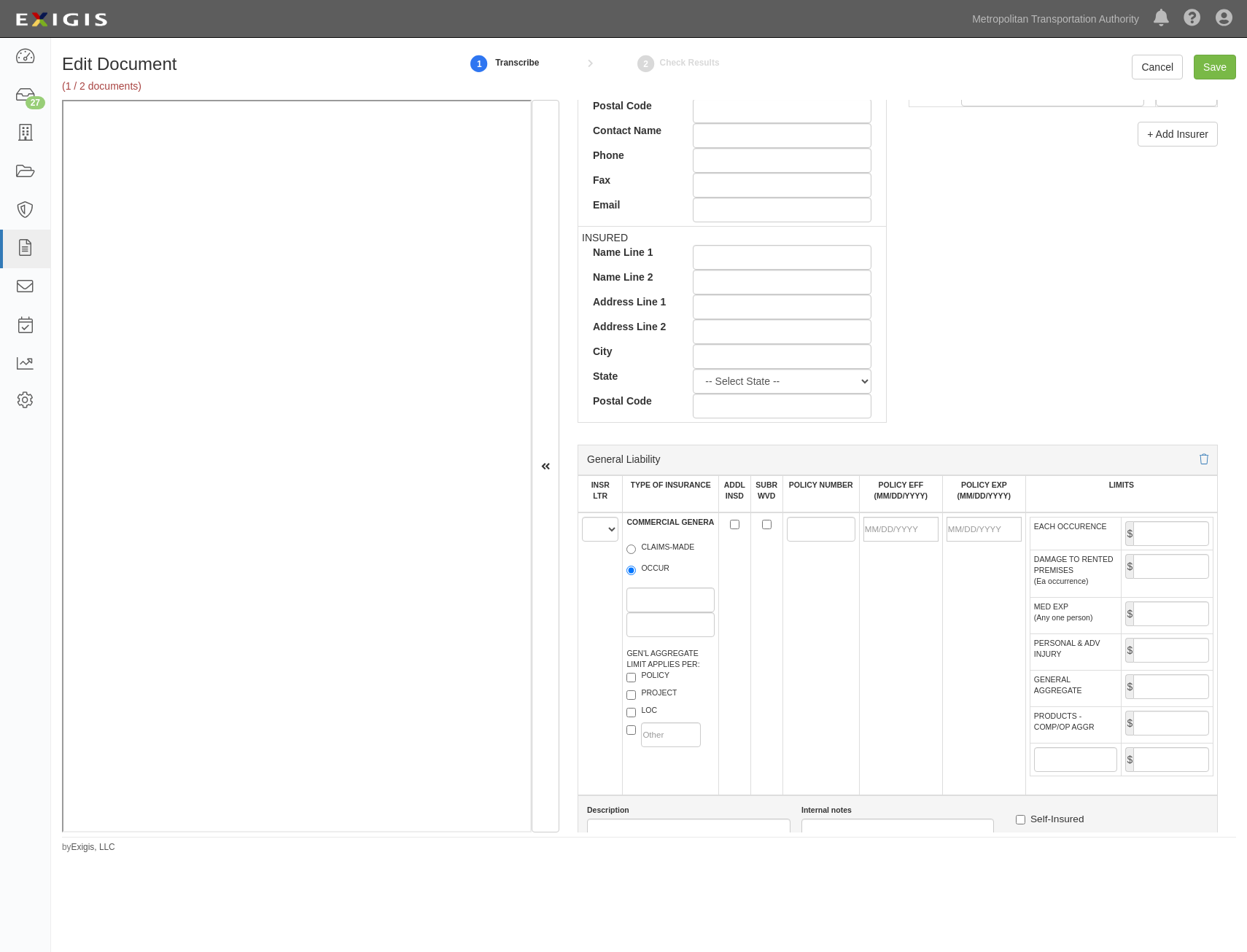
scroll to position [583, 0]
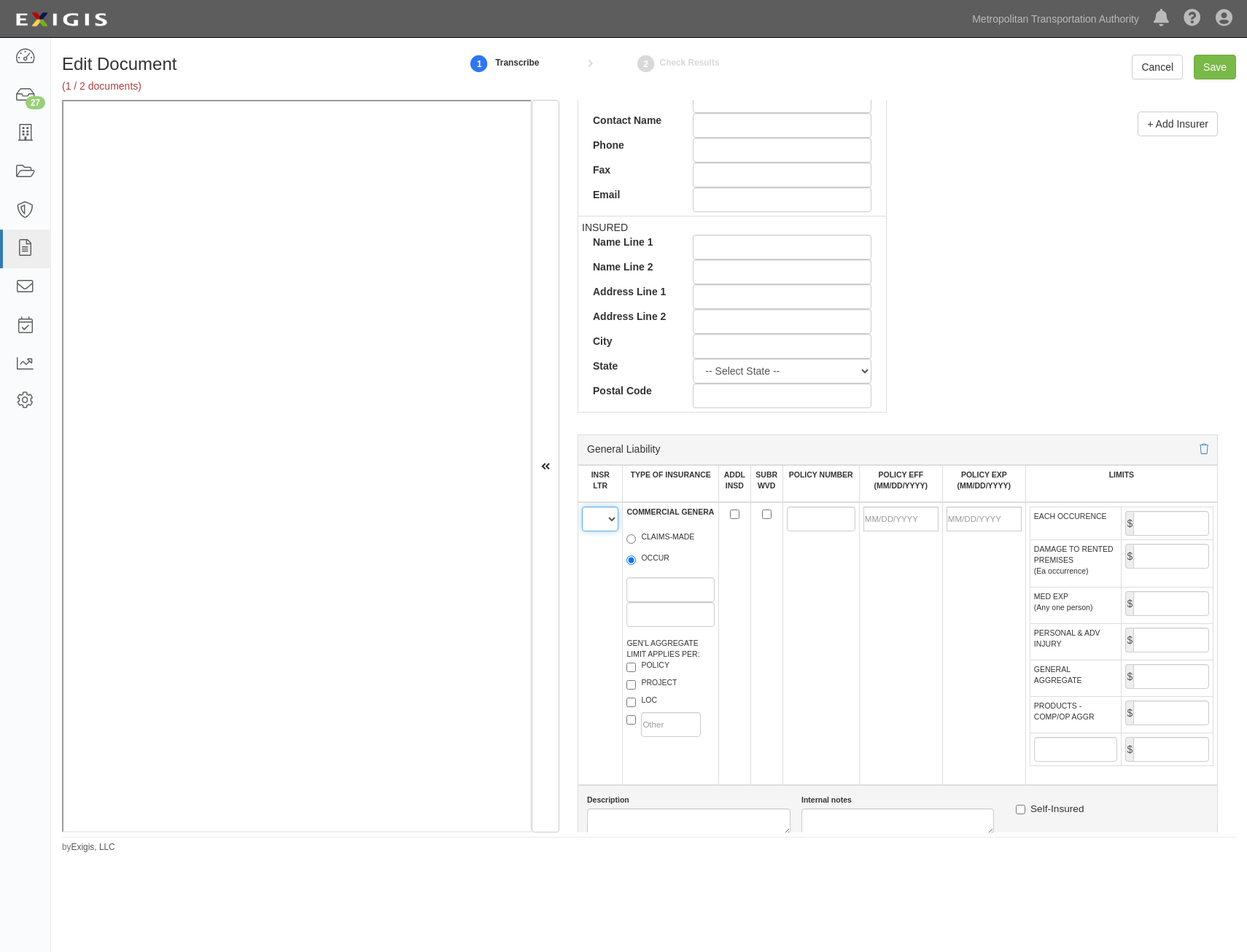
click at [605, 521] on select "A B C D E F" at bounding box center [599, 518] width 36 height 25
select select "A"
click at [582, 506] on select "A B C D E F" at bounding box center [599, 518] width 36 height 25
click at [657, 558] on label "OCCUR" at bounding box center [648, 560] width 43 height 15
click at [636, 558] on input "OCCUR" at bounding box center [631, 560] width 10 height 10
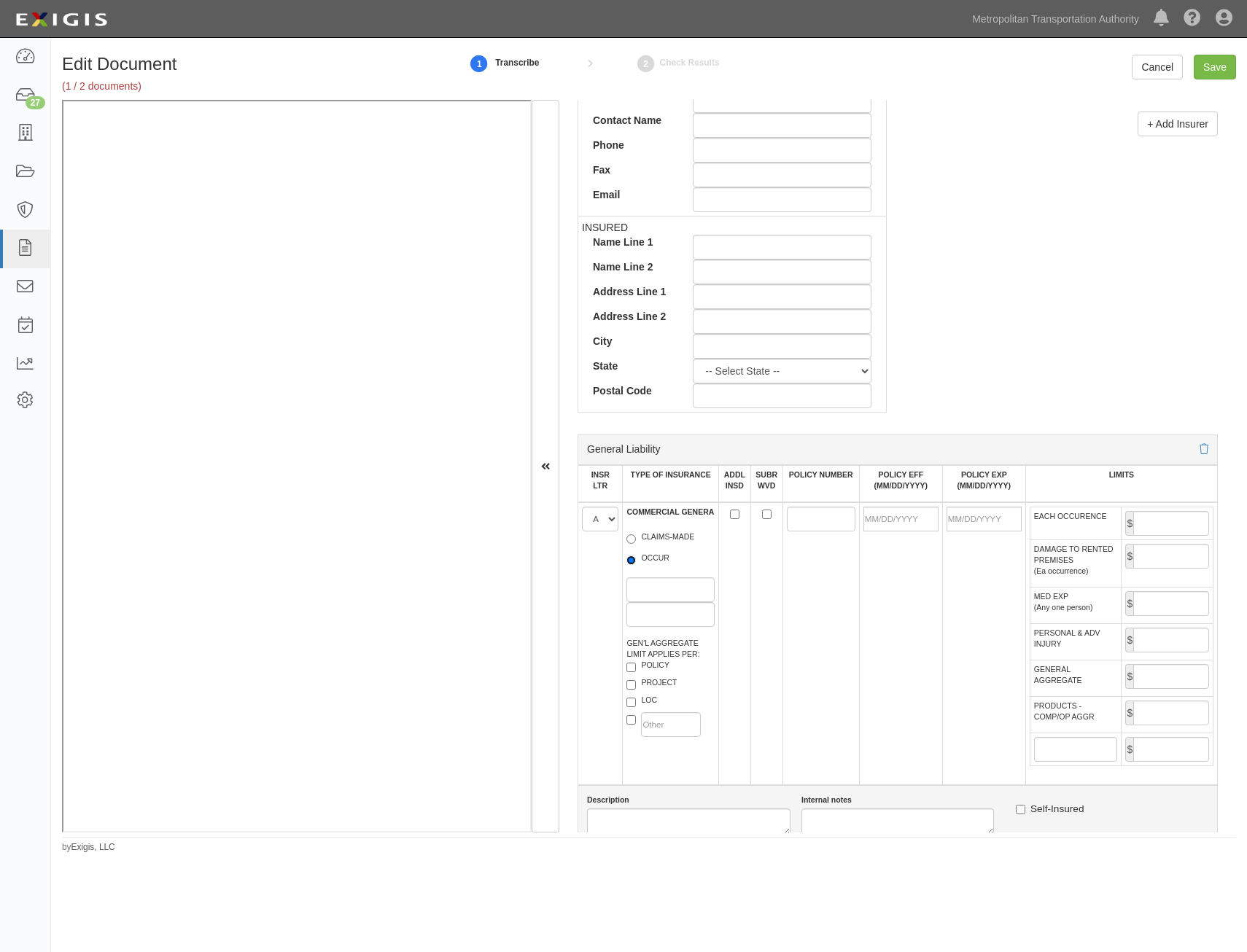
radio input "true"
click at [657, 695] on label "LOC" at bounding box center [641, 702] width 30 height 15
click at [636, 698] on input "LOC" at bounding box center [631, 702] width 10 height 10
checkbox input "true"
click at [734, 514] on input "ADDL INSD" at bounding box center [735, 514] width 10 height 10
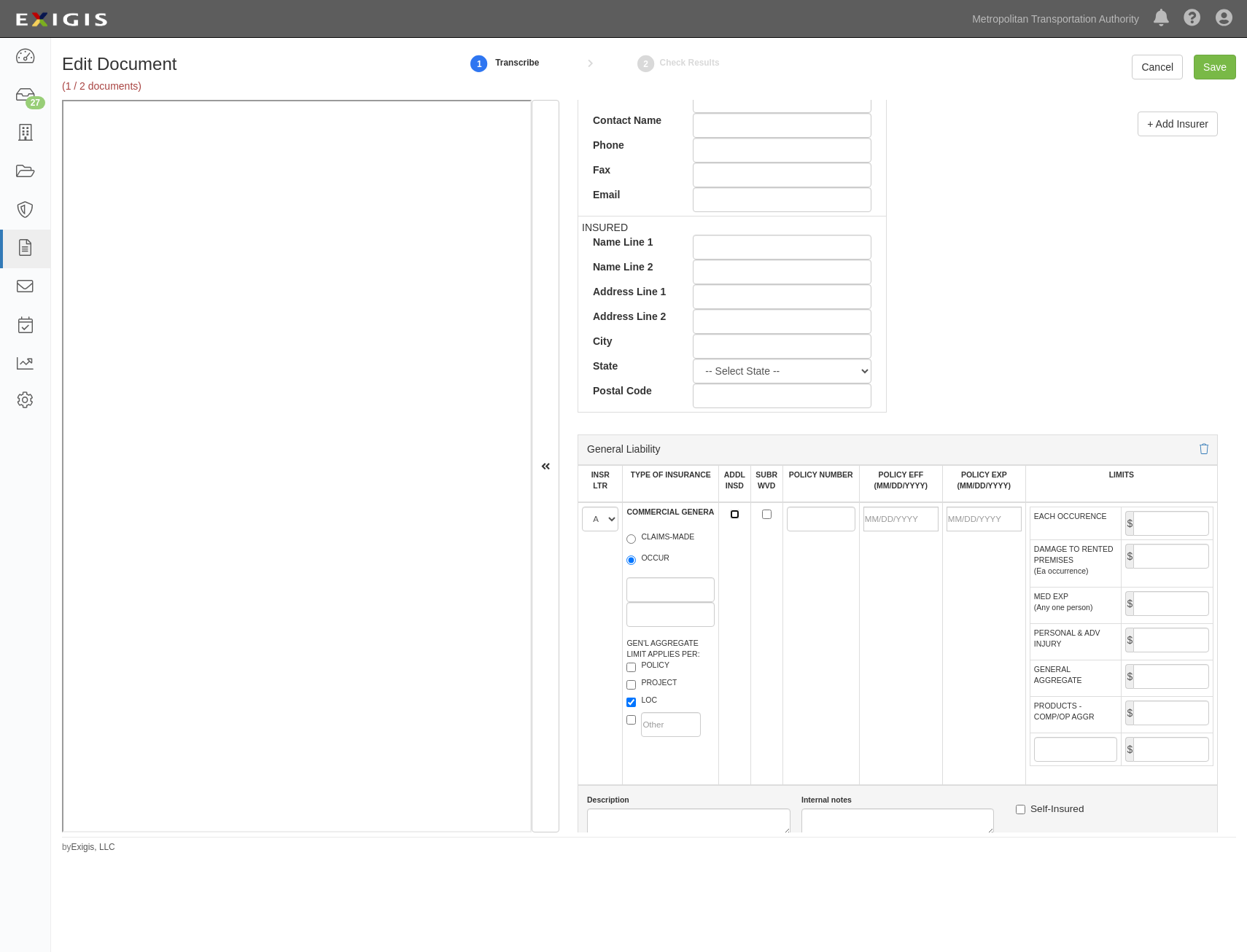
checkbox input "true"
click at [762, 517] on input "SUBR WVD" at bounding box center [766, 514] width 10 height 10
checkbox input "true"
click at [787, 518] on input "POLICY NUMBER" at bounding box center [821, 518] width 68 height 25
paste input "ZDY-J162985-02"
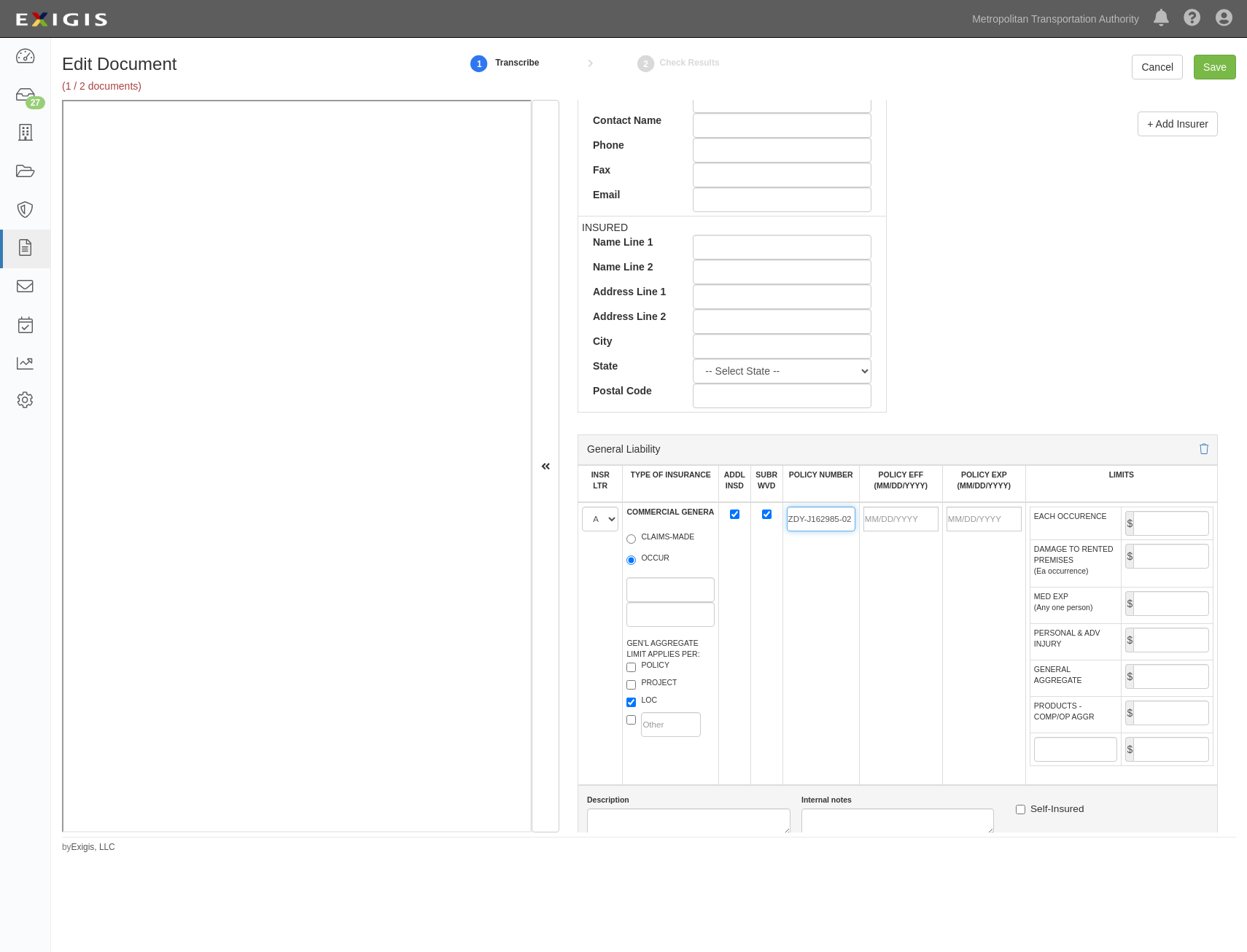
type input "ZDY-J162985-02"
click at [914, 526] on input "POLICY EFF (MM/DD/YYYY)" at bounding box center [900, 518] width 75 height 25
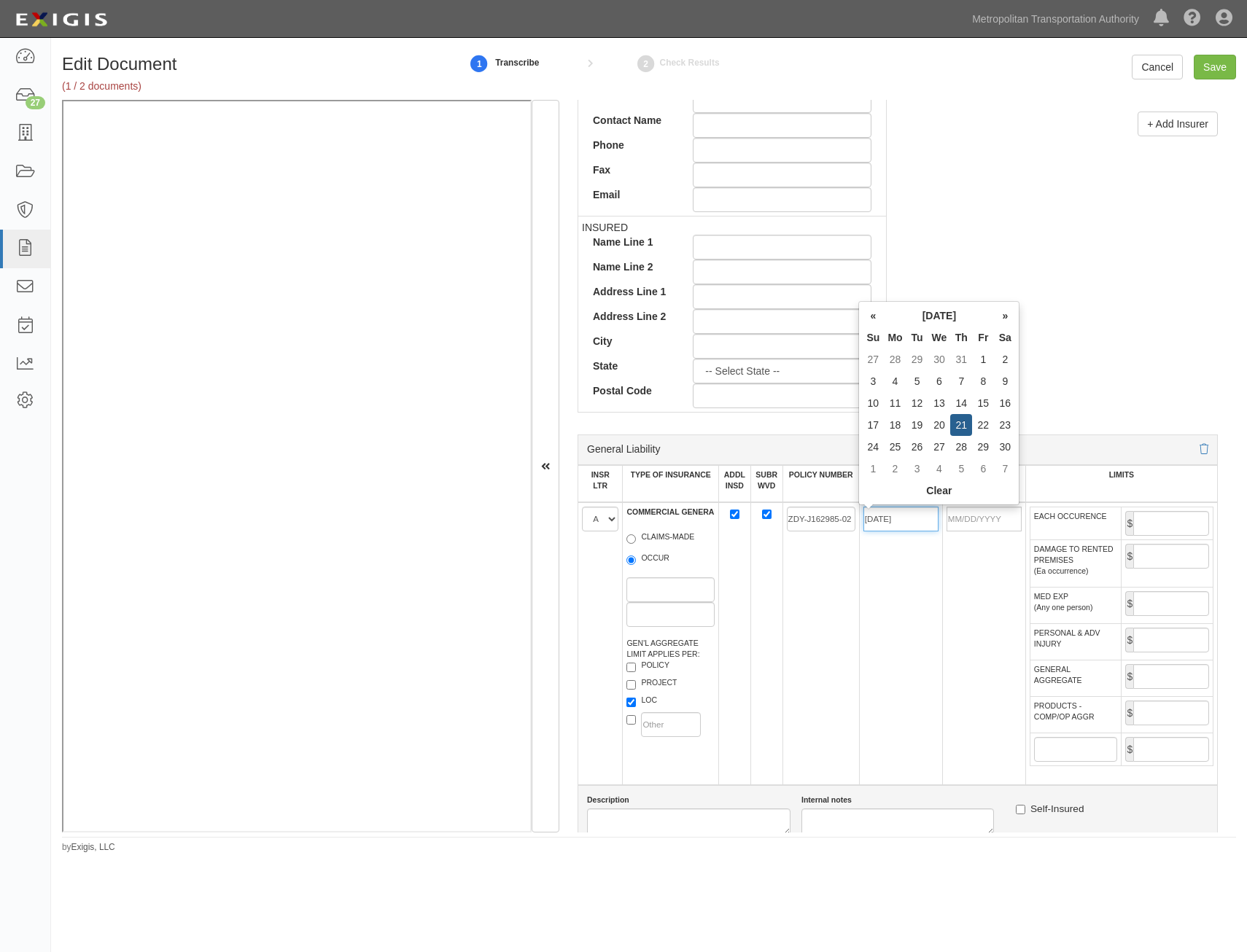
type input "[DATE]"
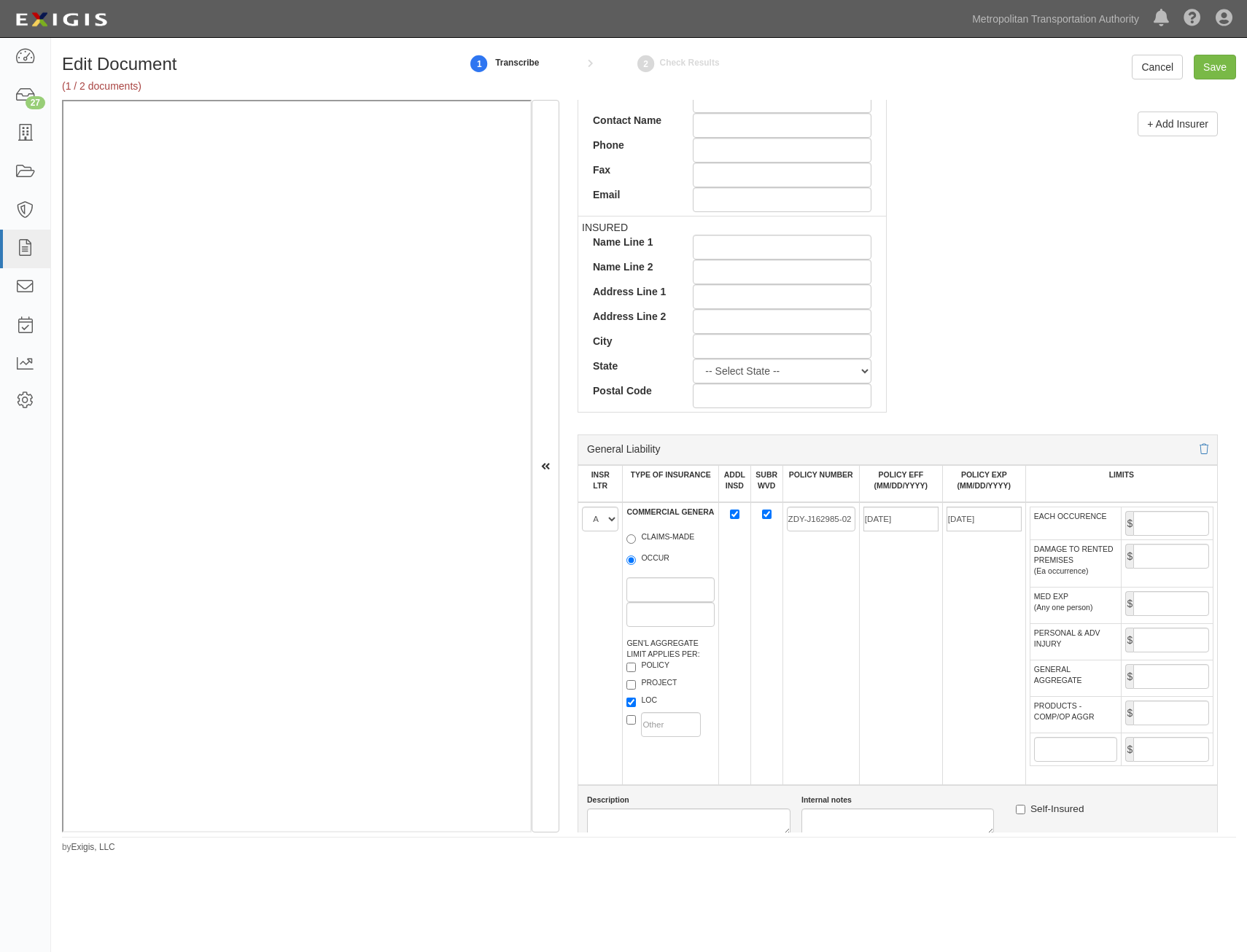
click at [842, 616] on td "ZDY-J162985-02" at bounding box center [820, 643] width 76 height 283
click at [960, 555] on td "[DATE]" at bounding box center [983, 643] width 83 height 283
click at [1166, 532] on input "EACH OCCURENCE" at bounding box center [1171, 523] width 76 height 25
type input "1,000,000"
click at [1185, 521] on input "1,000,000" at bounding box center [1171, 523] width 76 height 25
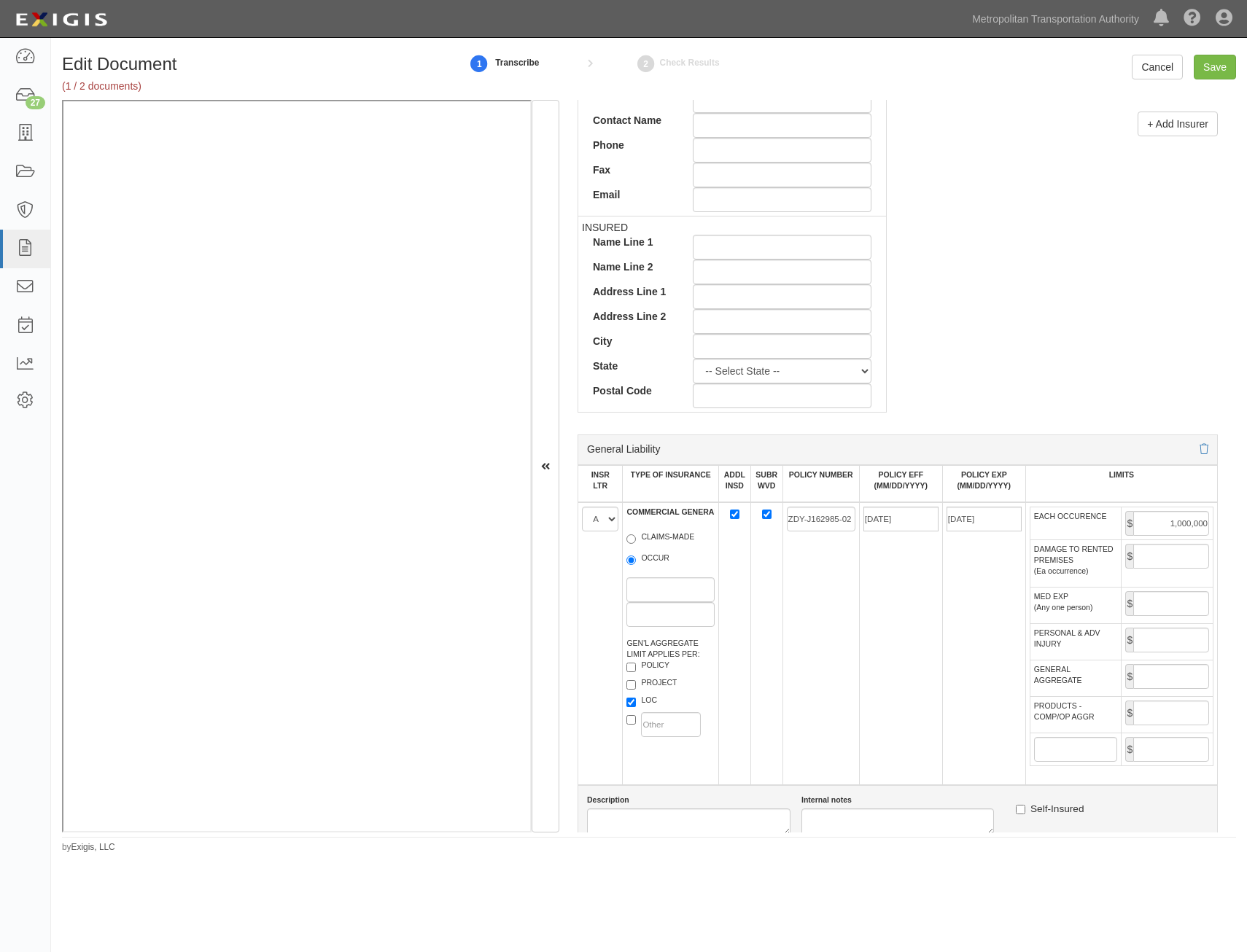
click at [1168, 690] on td "$" at bounding box center [1168, 677] width 92 height 36
click at [1167, 685] on input "GENERAL AGGREGATE" at bounding box center [1171, 676] width 76 height 25
type input "2,000,000"
click at [1168, 697] on td "$" at bounding box center [1168, 714] width 92 height 36
click at [1160, 723] on input "PRODUCTS - COMP/OP AGGR" at bounding box center [1171, 712] width 76 height 25
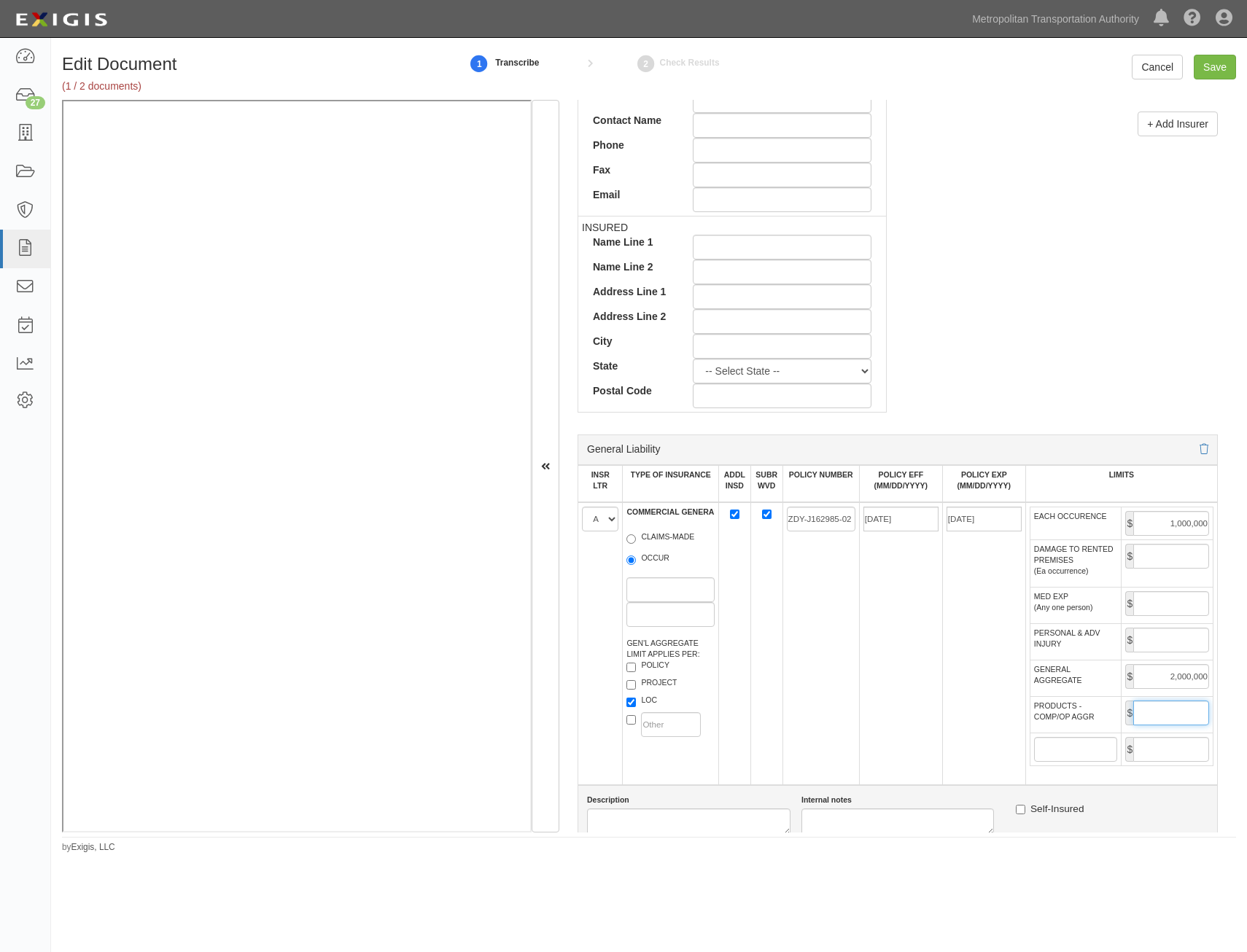
type input "2,000,000"
click at [875, 704] on td "[DATE]" at bounding box center [900, 643] width 83 height 283
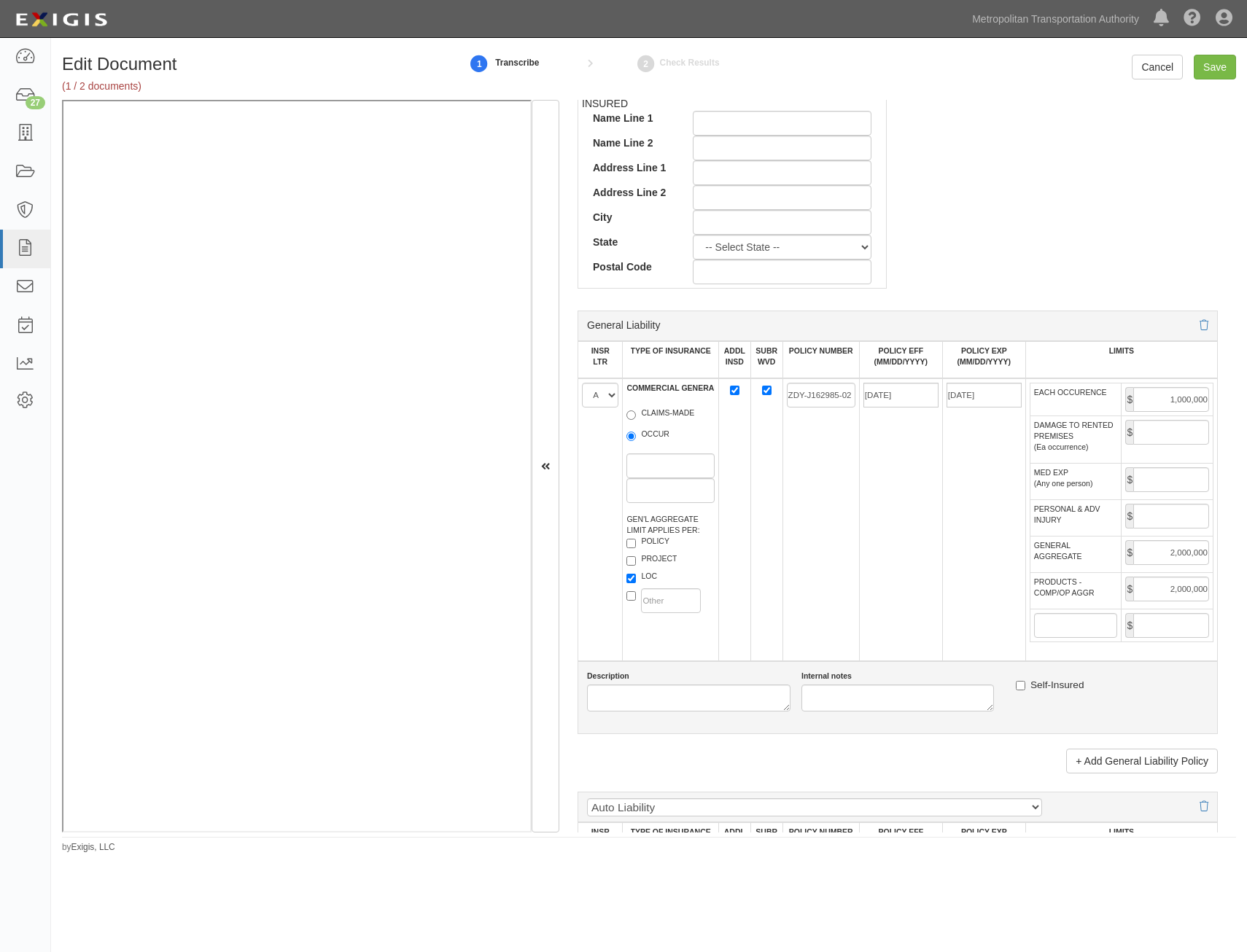
scroll to position [948, 0]
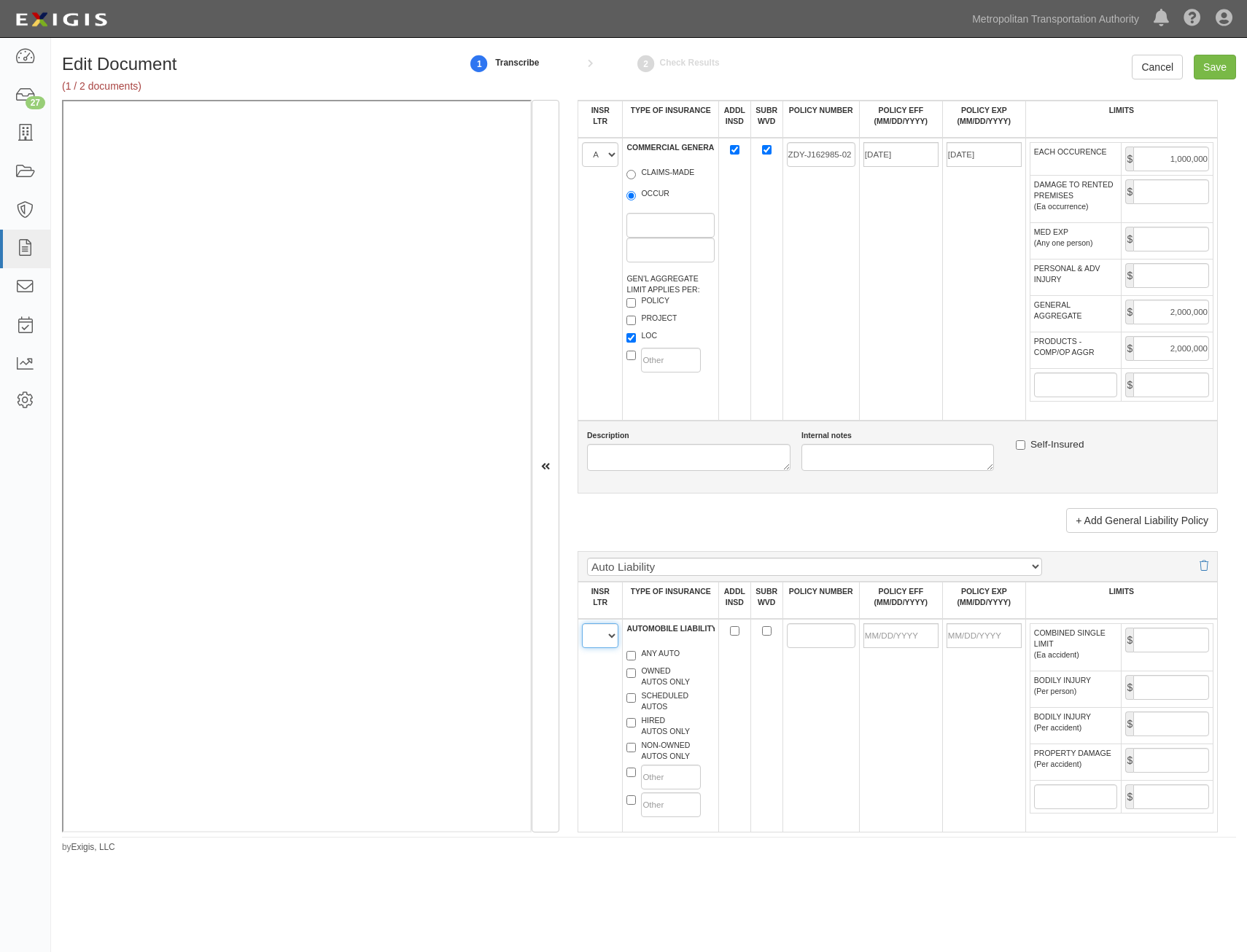
click at [608, 648] on select "A B C D E F" at bounding box center [599, 635] width 36 height 25
select select "B"
click at [582, 623] on select "A B C D E F" at bounding box center [599, 635] width 36 height 25
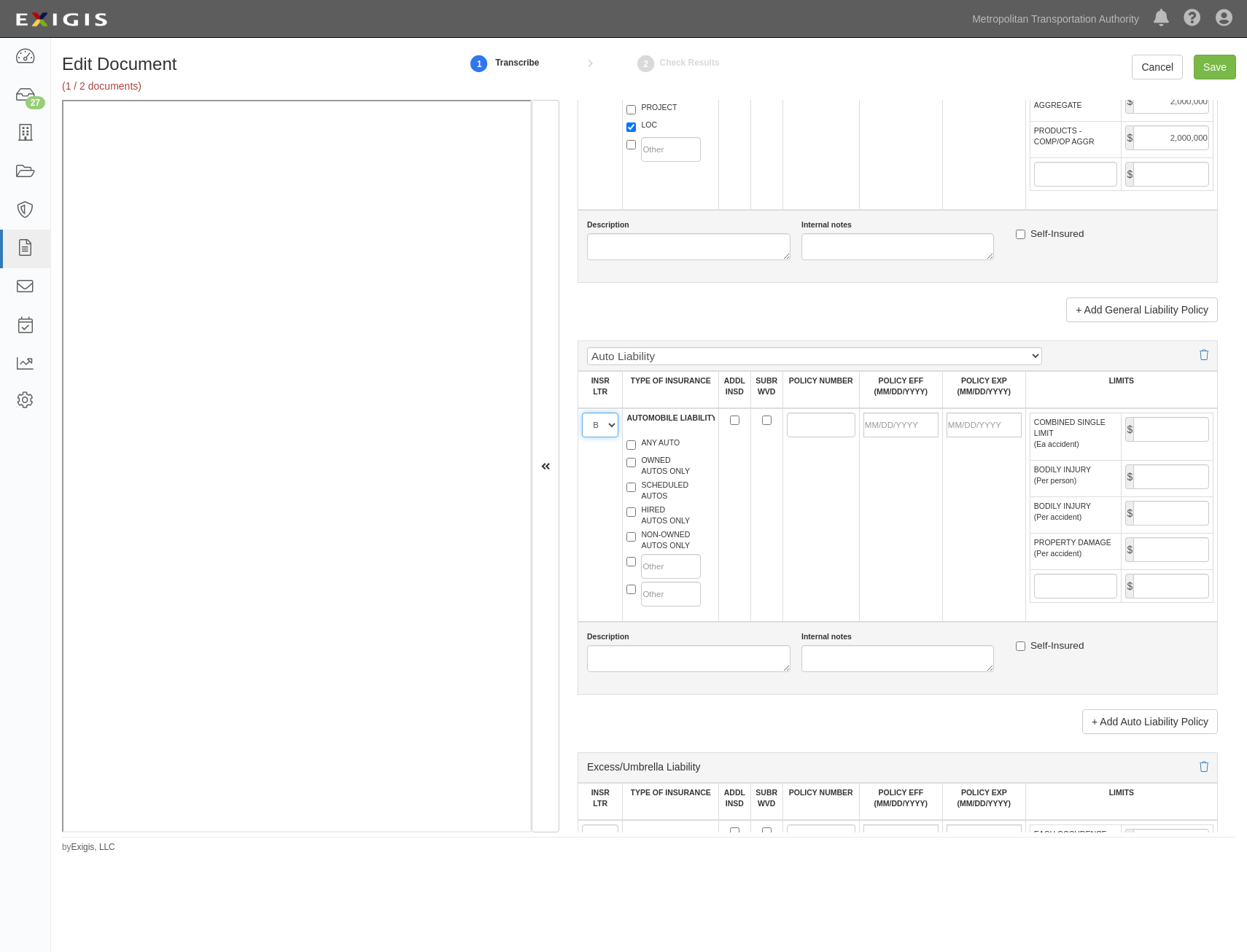
scroll to position [1167, 0]
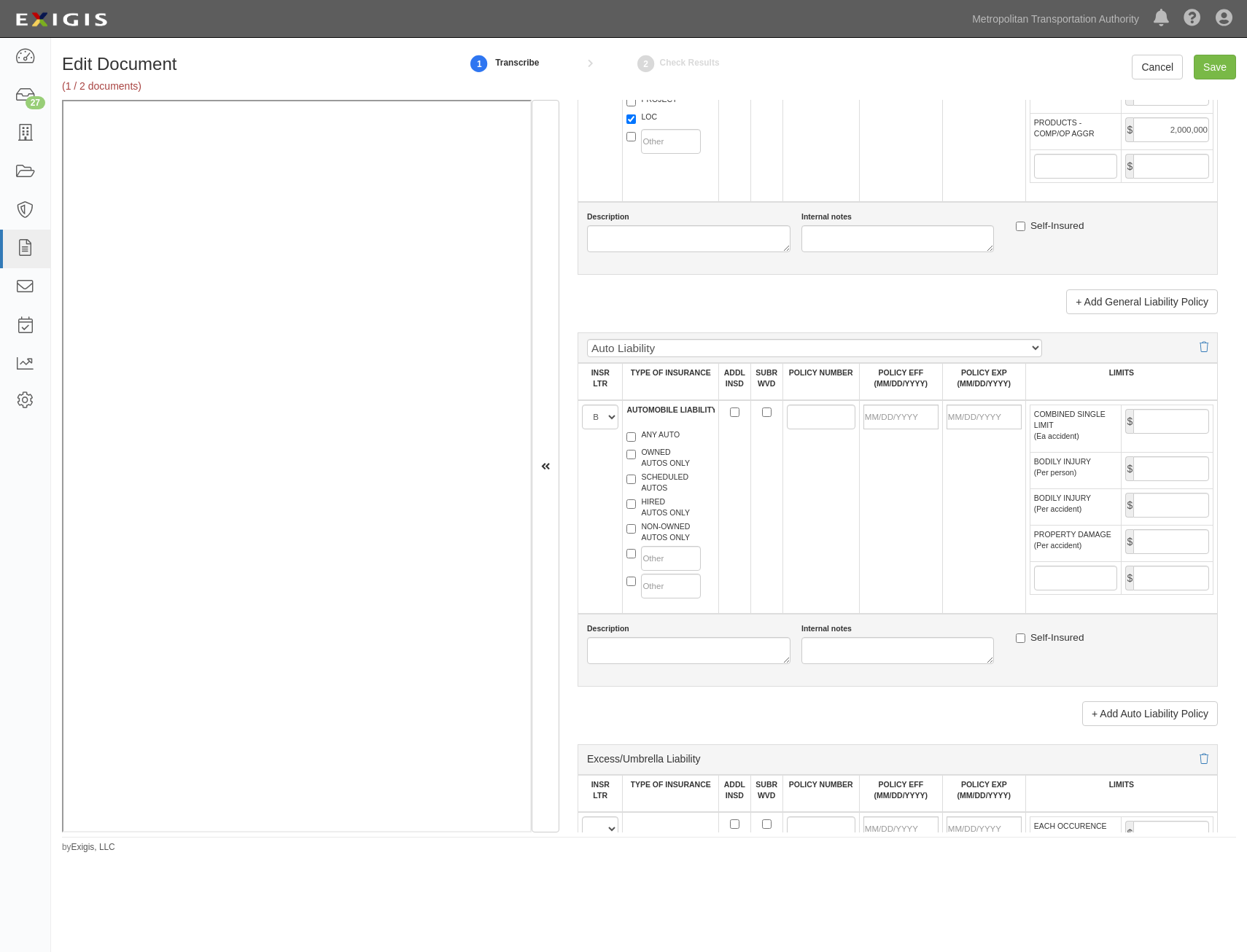
click at [657, 506] on label "HIRED AUTOS ONLY" at bounding box center [657, 507] width 63 height 22
click at [636, 506] on input "HIRED AUTOS ONLY" at bounding box center [631, 503] width 10 height 10
checkbox input "true"
click at [662, 529] on label "NON-OWNED AUTOS ONLY" at bounding box center [657, 532] width 63 height 22
click at [636, 529] on input "NON-OWNED AUTOS ONLY" at bounding box center [631, 529] width 10 height 10
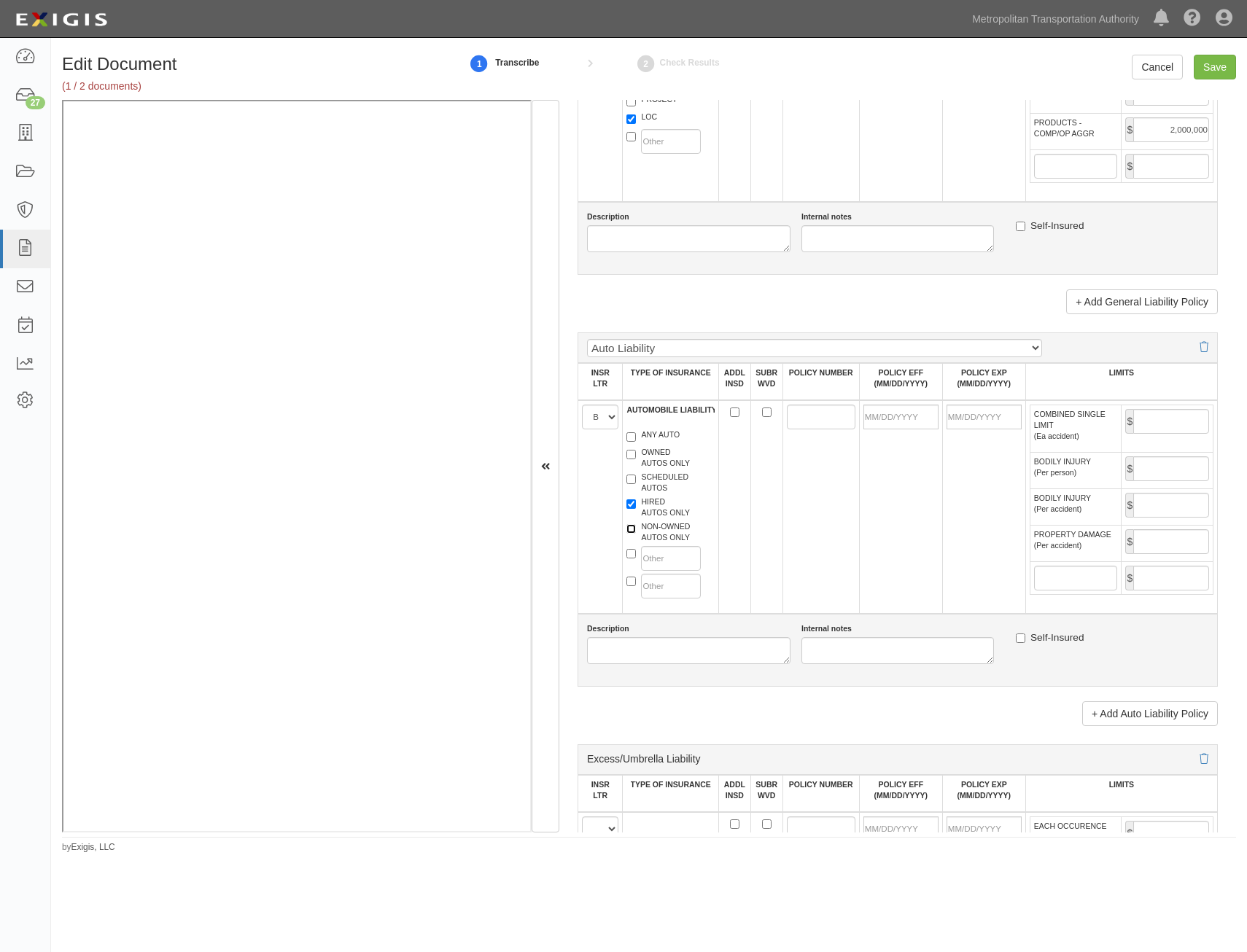
checkbox input "true"
click at [733, 411] on input "ADDL INSD" at bounding box center [735, 412] width 10 height 10
checkbox input "true"
click at [765, 411] on input "SUBR WVD" at bounding box center [766, 412] width 10 height 10
checkbox input "true"
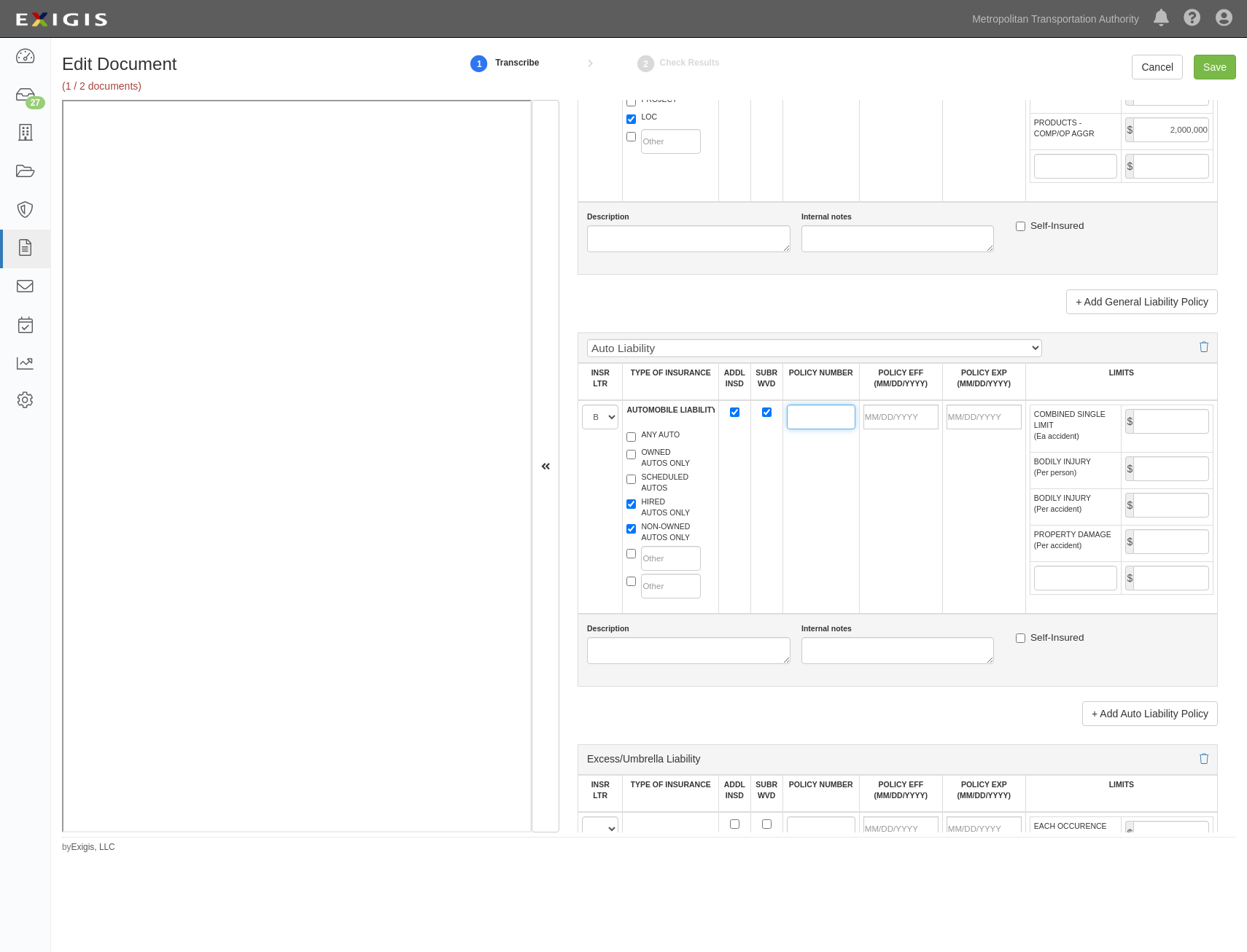
drag, startPoint x: 812, startPoint y: 424, endPoint x: 787, endPoint y: 419, distance: 25.5
click at [803, 422] on input "POLICY NUMBER" at bounding box center [821, 417] width 68 height 25
paste input "ABY-J110173 01"
type input "ABY-J110173 01"
click at [907, 420] on input "POLICY EFF (MM/DD/YYYY)" at bounding box center [900, 417] width 75 height 25
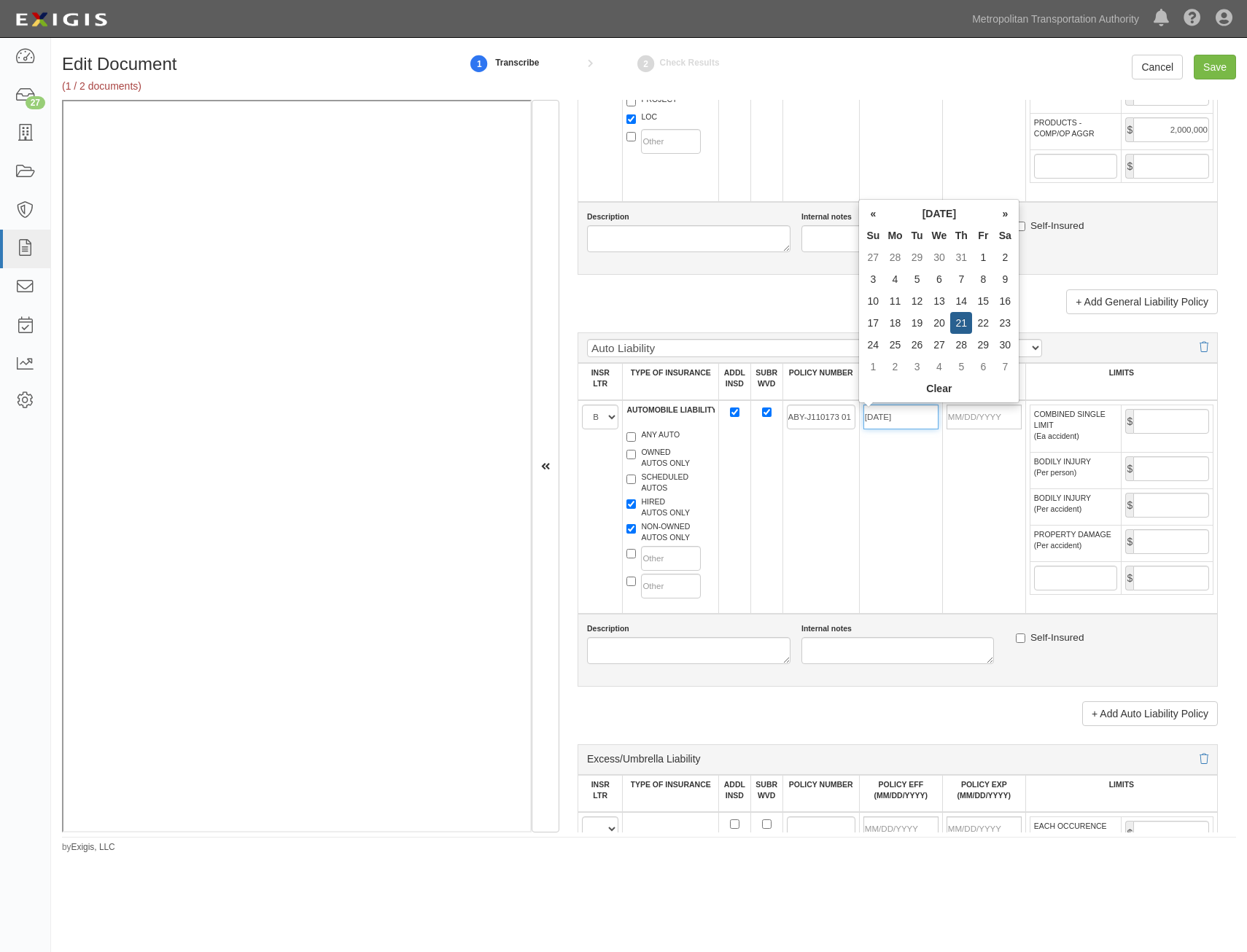
type input "[DATE]"
click at [867, 546] on td "[DATE]" at bounding box center [900, 507] width 83 height 214
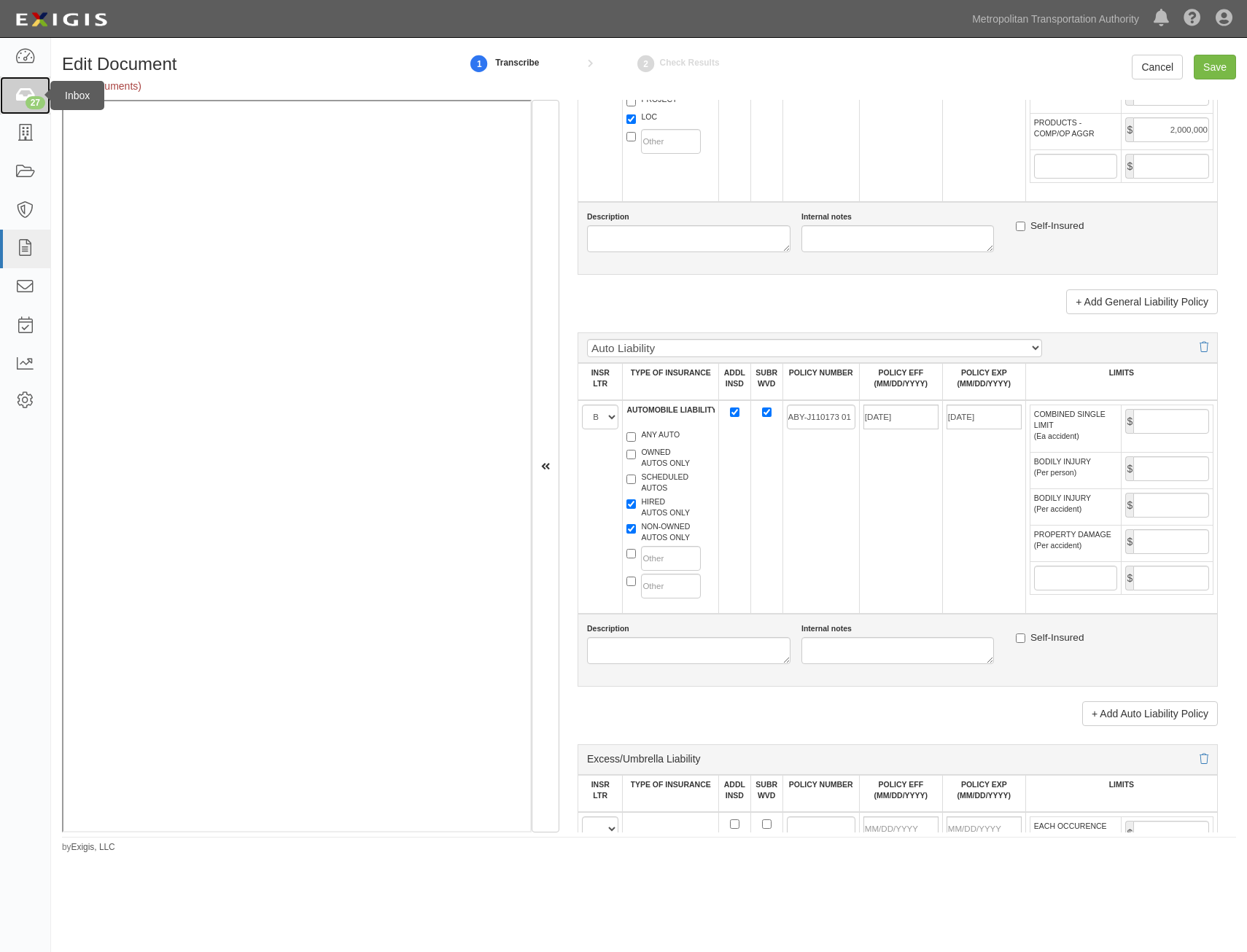
click at [20, 105] on link "27" at bounding box center [25, 96] width 51 height 39
